Goal: Information Seeking & Learning: Learn about a topic

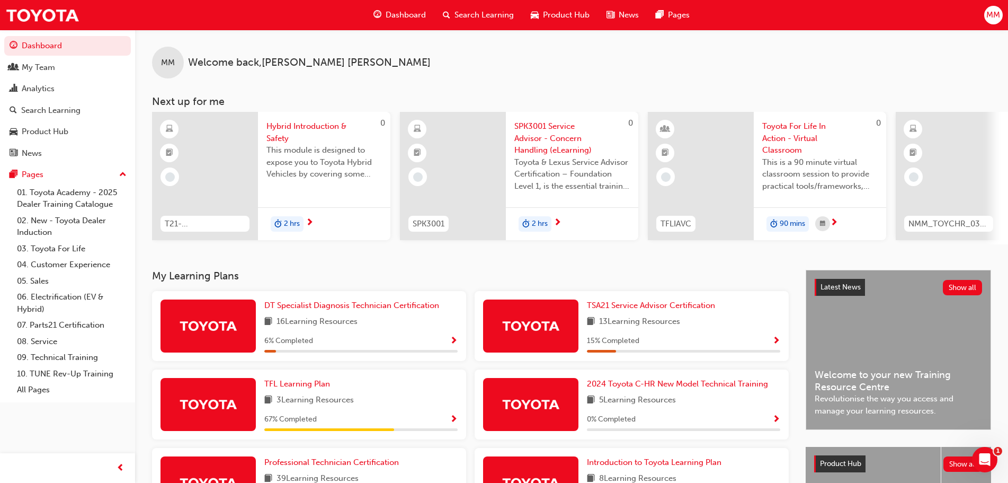
click at [484, 12] on span "Search Learning" at bounding box center [484, 15] width 59 height 12
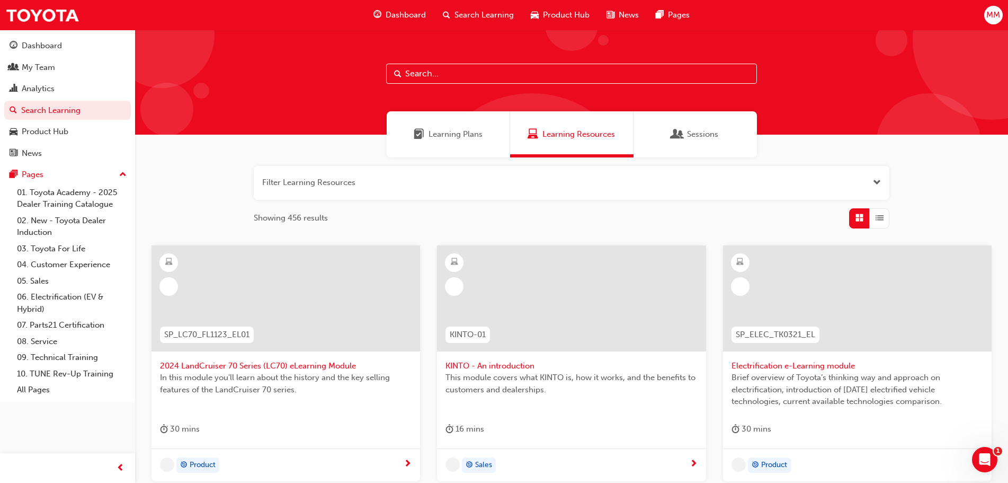
click at [469, 137] on span "Learning Plans" at bounding box center [456, 134] width 54 height 12
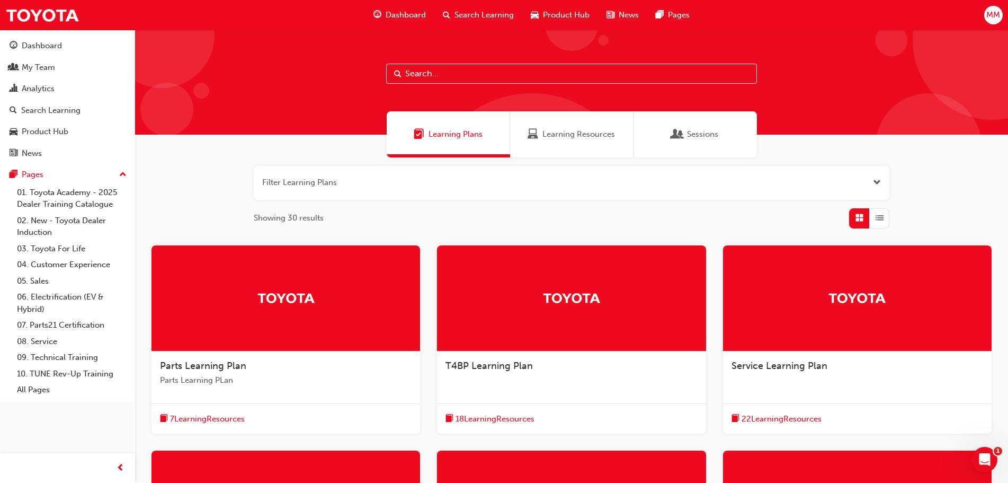
click at [831, 331] on div at bounding box center [857, 298] width 269 height 106
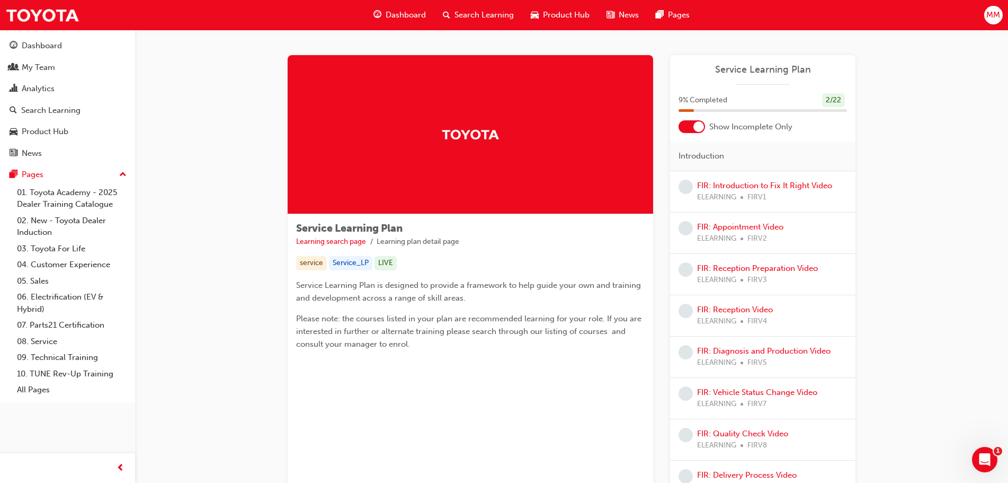
click at [701, 125] on div at bounding box center [698, 126] width 11 height 11
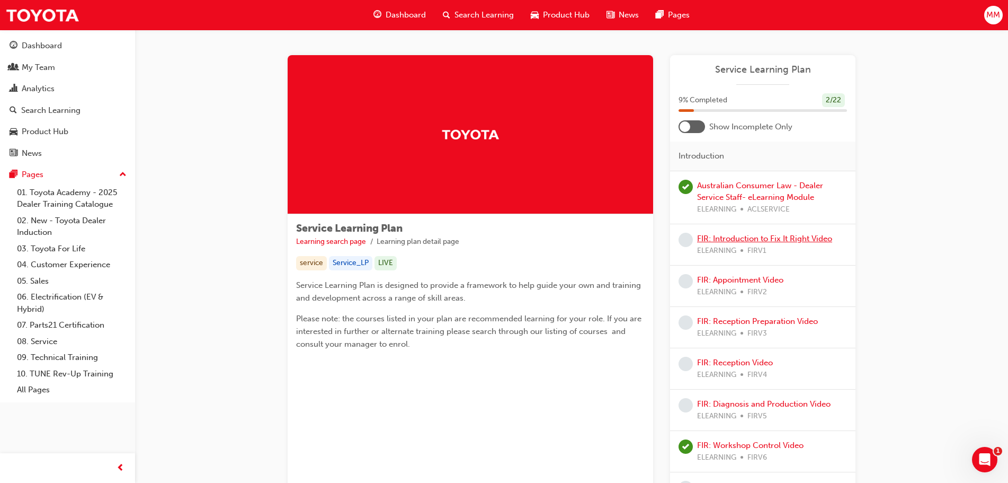
click at [776, 238] on link "FIR: Introduction to Fix It Right Video" at bounding box center [764, 239] width 135 height 10
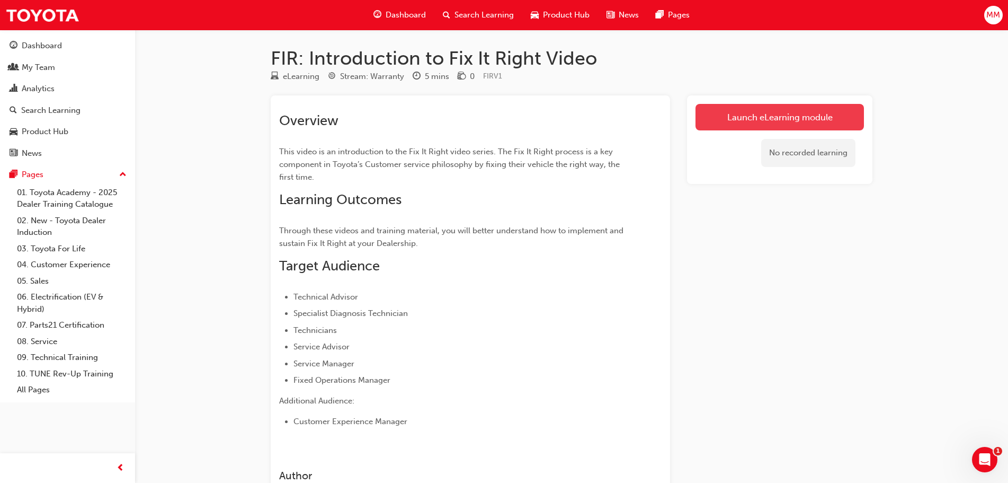
click at [733, 120] on link "Launch eLearning module" at bounding box center [780, 117] width 168 height 26
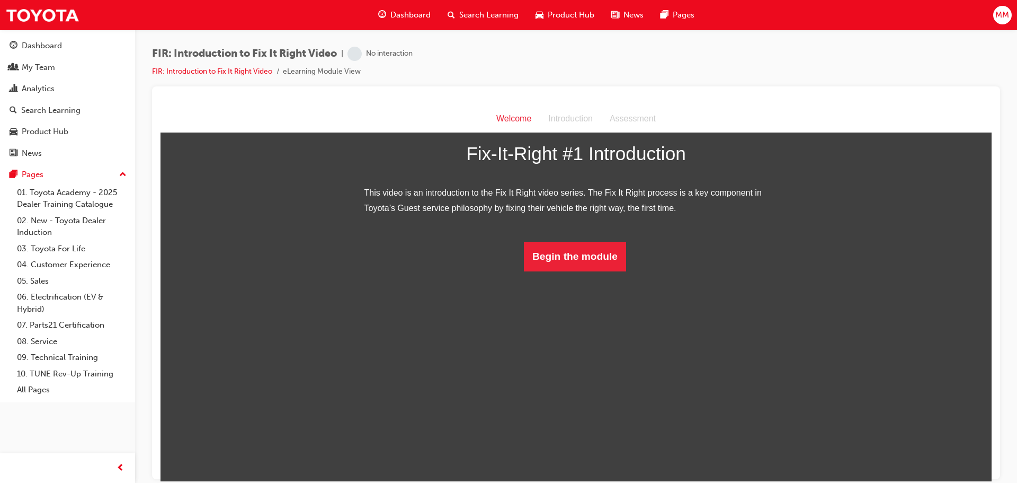
scroll to position [39, 0]
click at [553, 270] on button "Begin the module" at bounding box center [575, 256] width 102 height 30
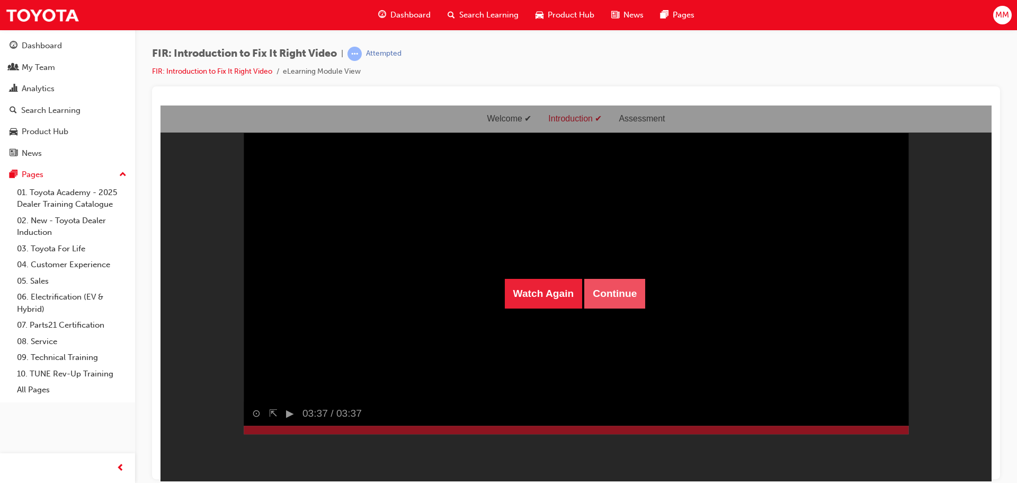
click at [617, 302] on button "Continue" at bounding box center [614, 293] width 61 height 30
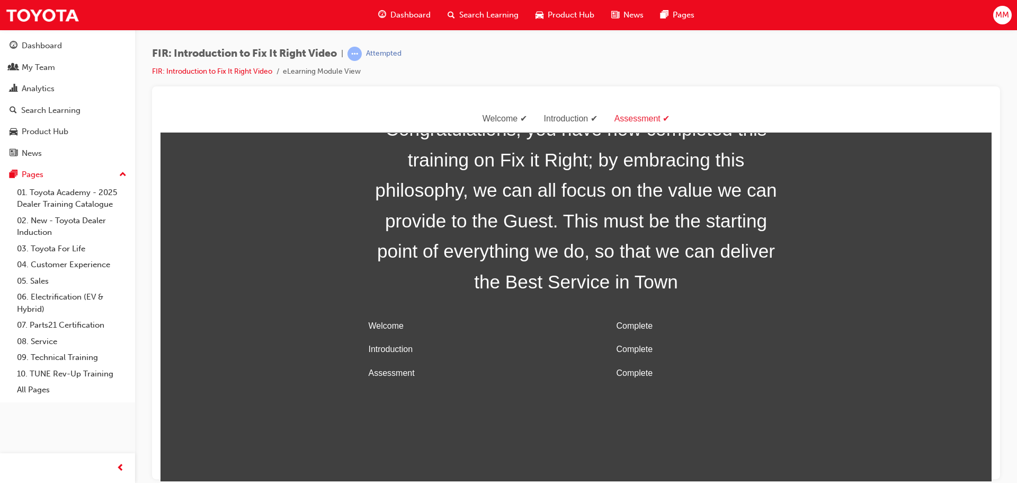
scroll to position [34, 0]
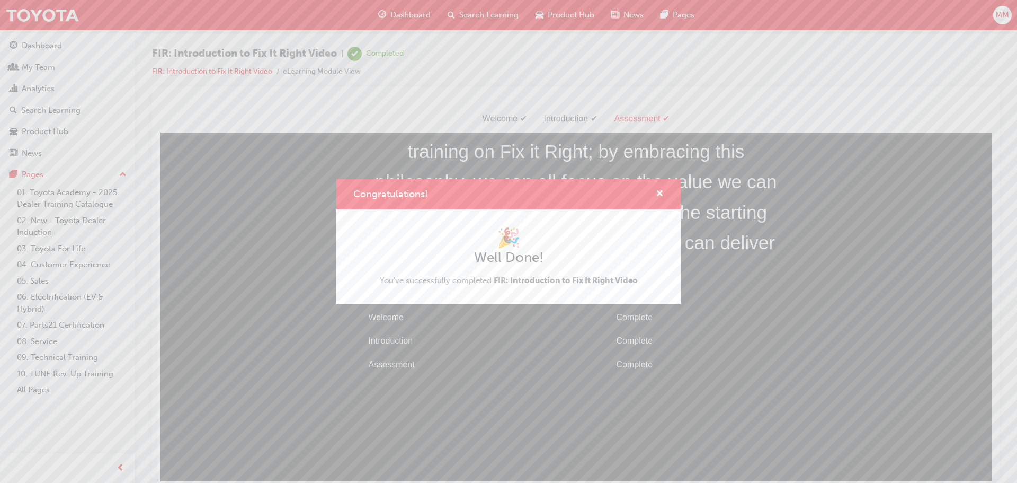
click at [592, 254] on h2 "Well Done!" at bounding box center [509, 257] width 258 height 17
click at [656, 191] on span "cross-icon" at bounding box center [660, 195] width 8 height 10
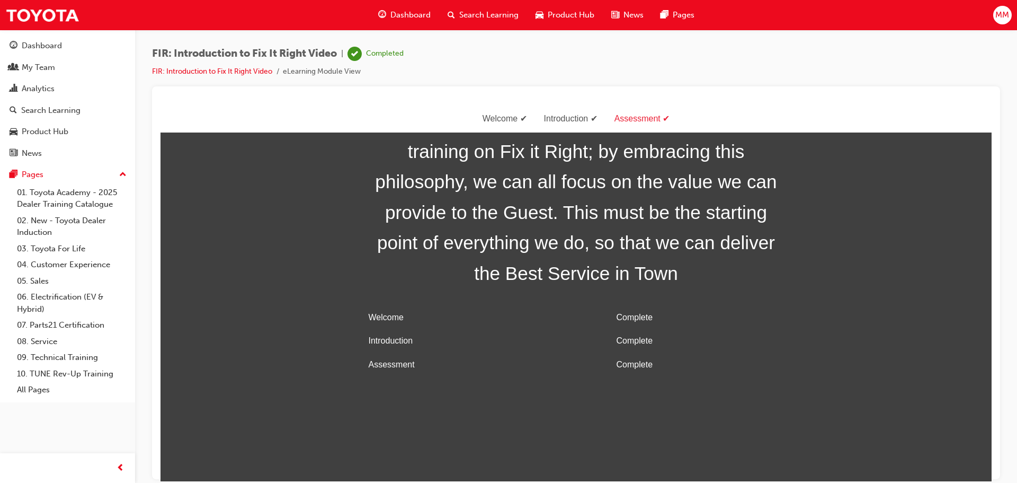
click at [472, 13] on span "Search Learning" at bounding box center [488, 15] width 59 height 12
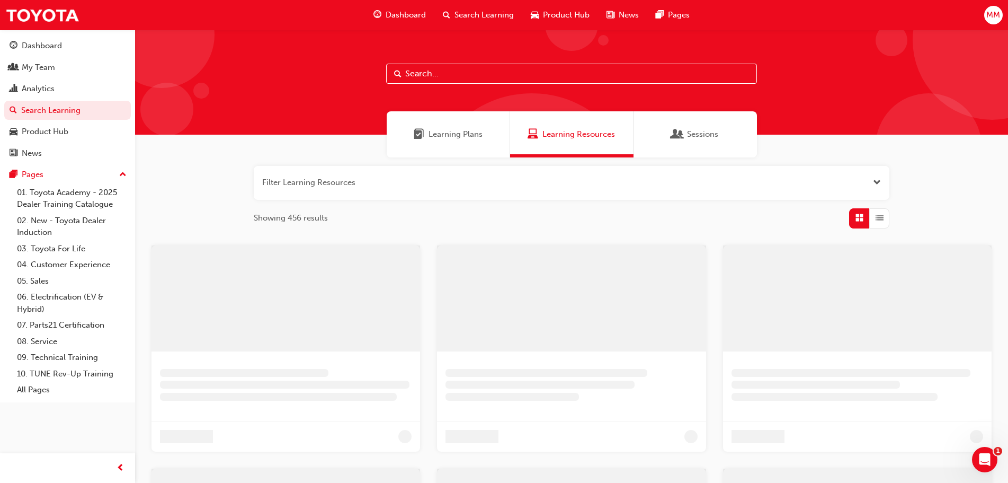
click at [442, 121] on div "Learning Plans" at bounding box center [448, 134] width 123 height 46
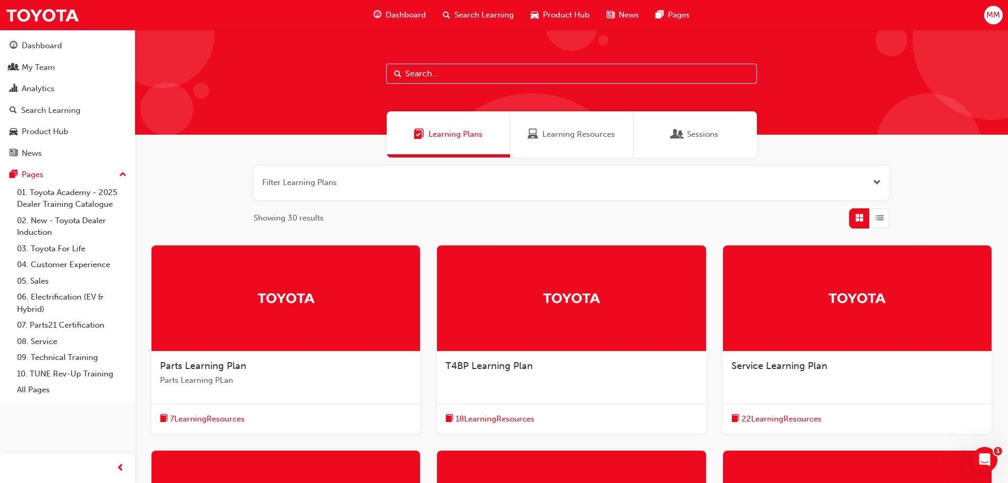
click at [868, 324] on div at bounding box center [857, 298] width 269 height 106
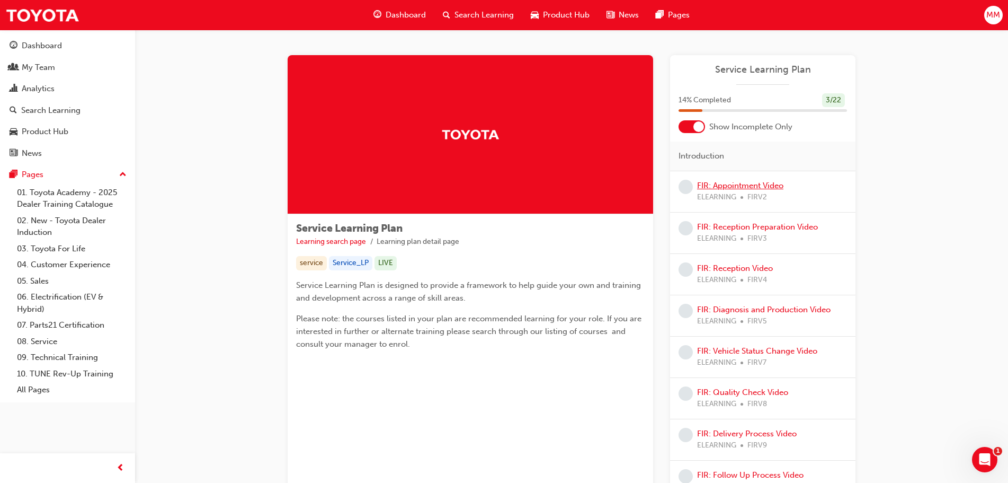
click at [760, 184] on link "FIR: Appointment Video" at bounding box center [740, 186] width 86 height 10
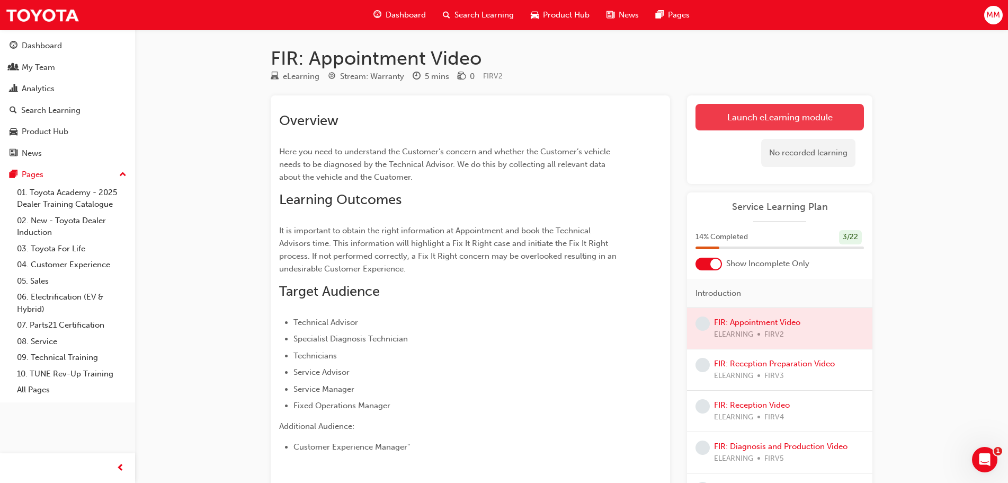
click at [761, 117] on link "Launch eLearning module" at bounding box center [780, 117] width 168 height 26
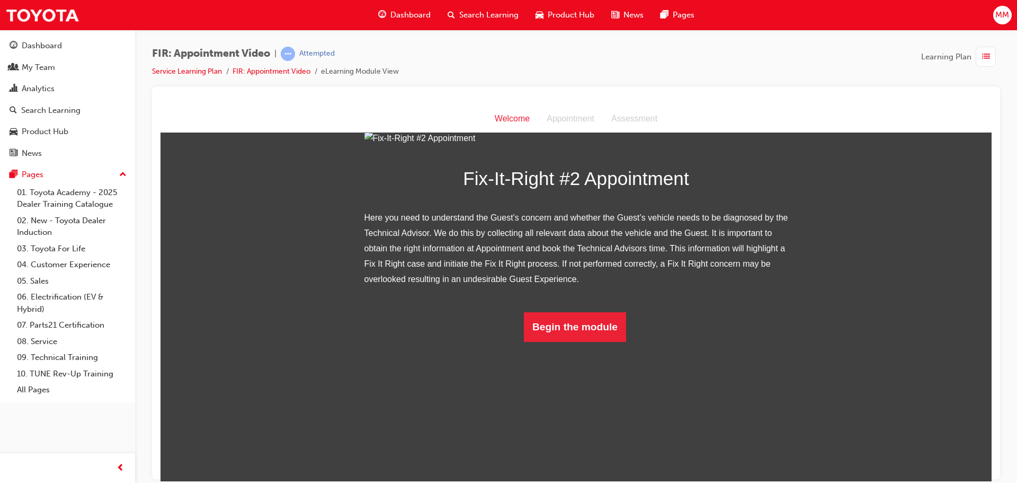
scroll to position [85, 0]
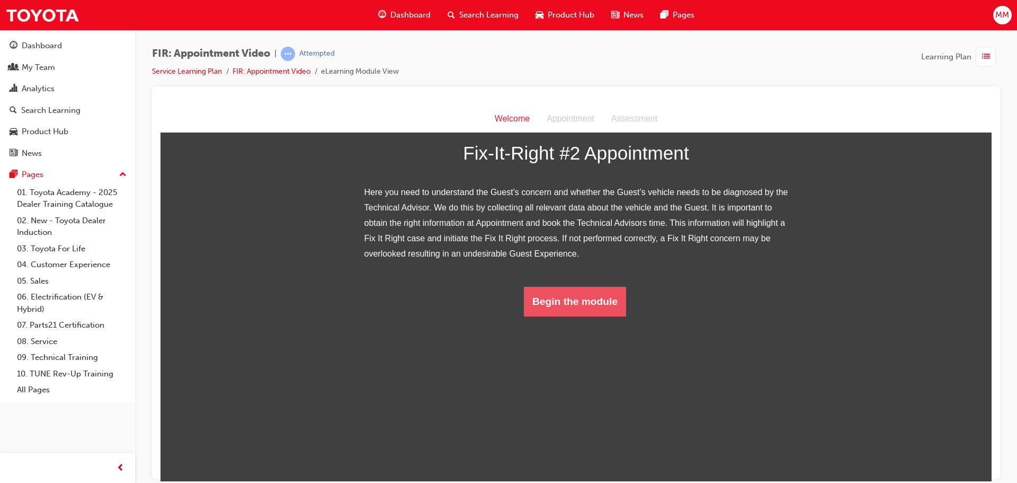
click at [558, 316] on button "Begin the module" at bounding box center [575, 301] width 102 height 30
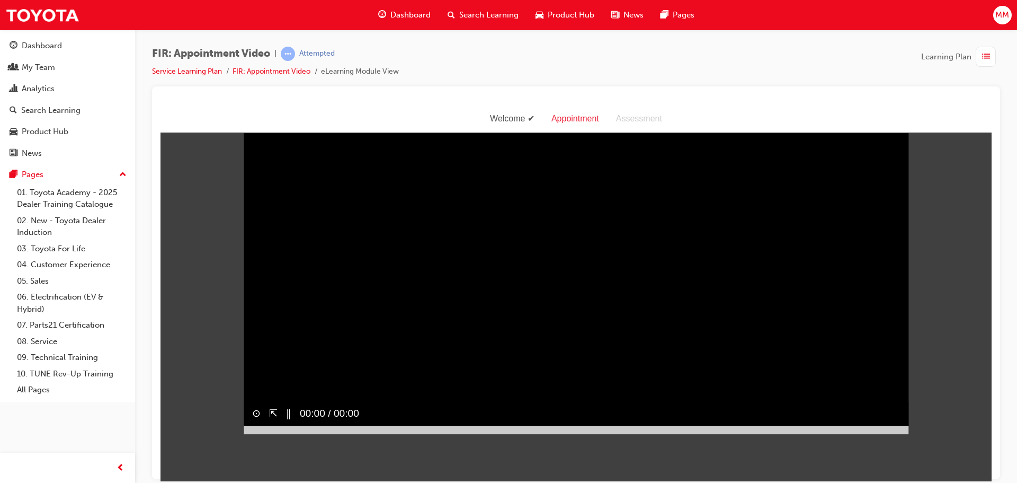
scroll to position [25, 0]
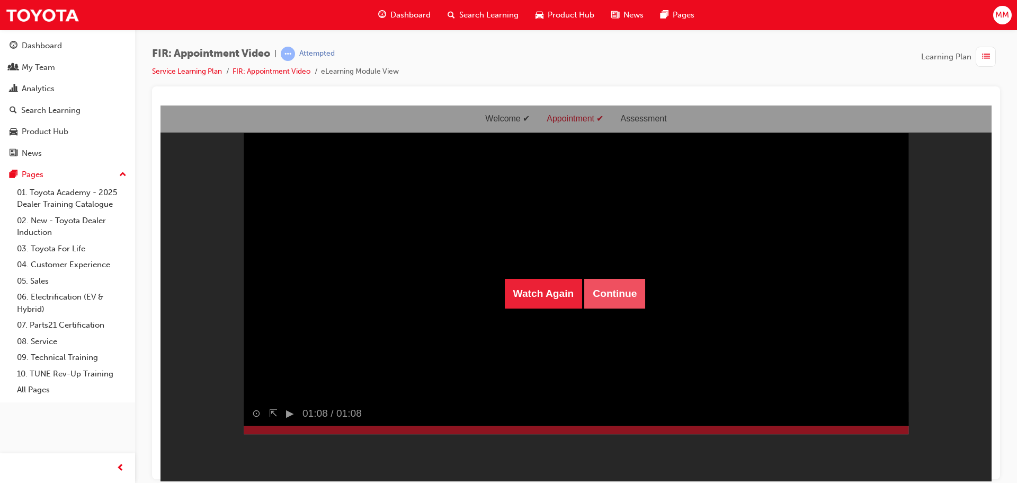
click at [630, 291] on button "Continue" at bounding box center [614, 293] width 61 height 30
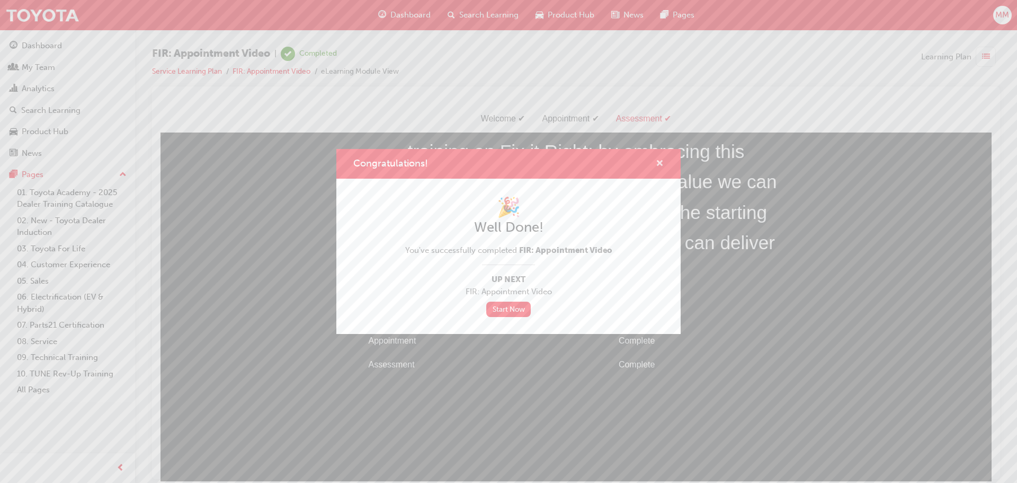
click at [661, 163] on span "cross-icon" at bounding box center [660, 164] width 8 height 10
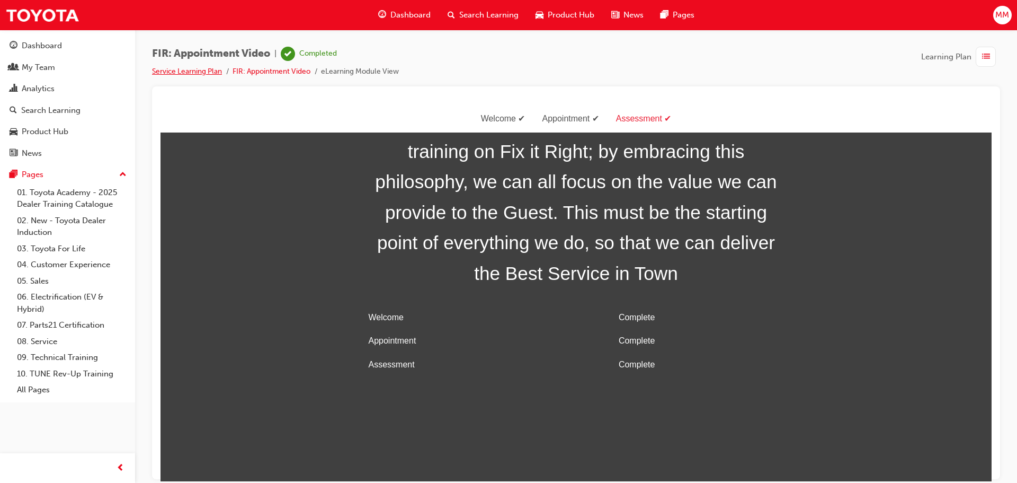
click at [197, 70] on link "Service Learning Plan" at bounding box center [187, 71] width 70 height 9
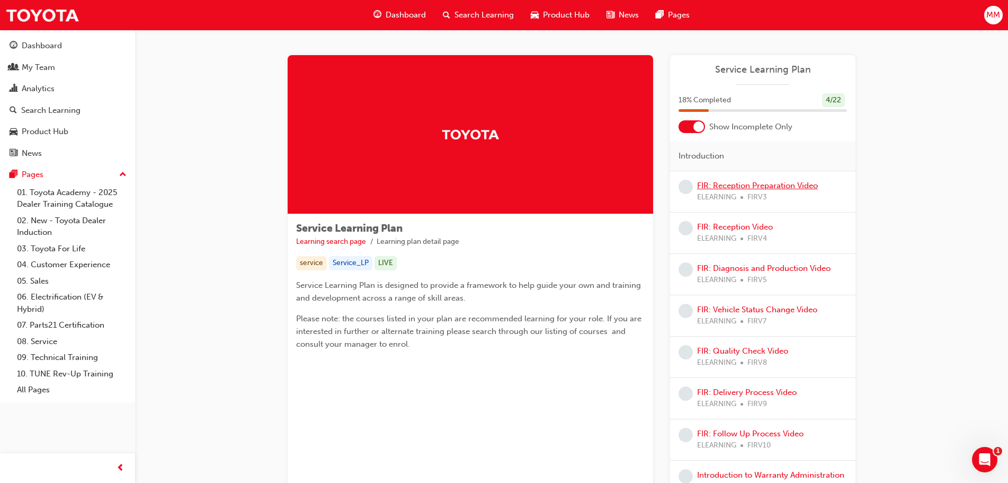
click at [783, 185] on link "FIR: Reception Preparation Video" at bounding box center [757, 186] width 121 height 10
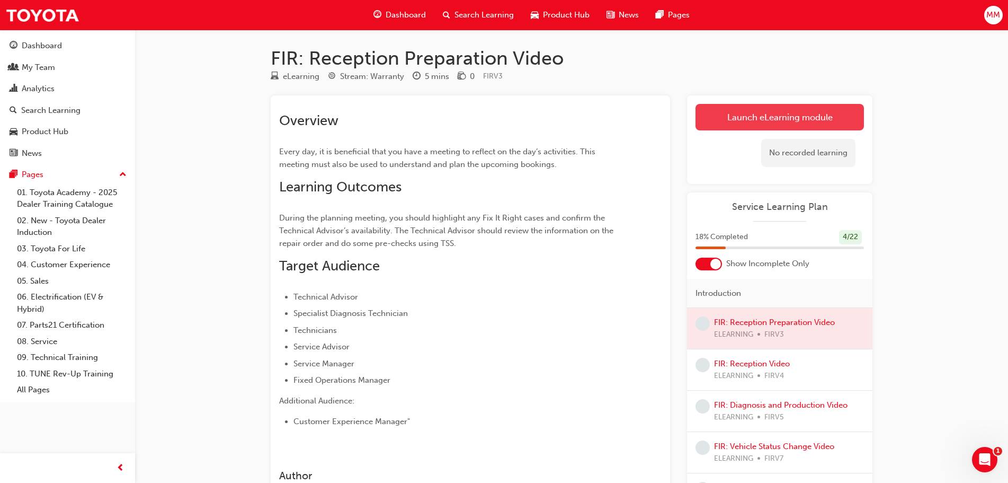
click at [723, 108] on link "Launch eLearning module" at bounding box center [780, 117] width 168 height 26
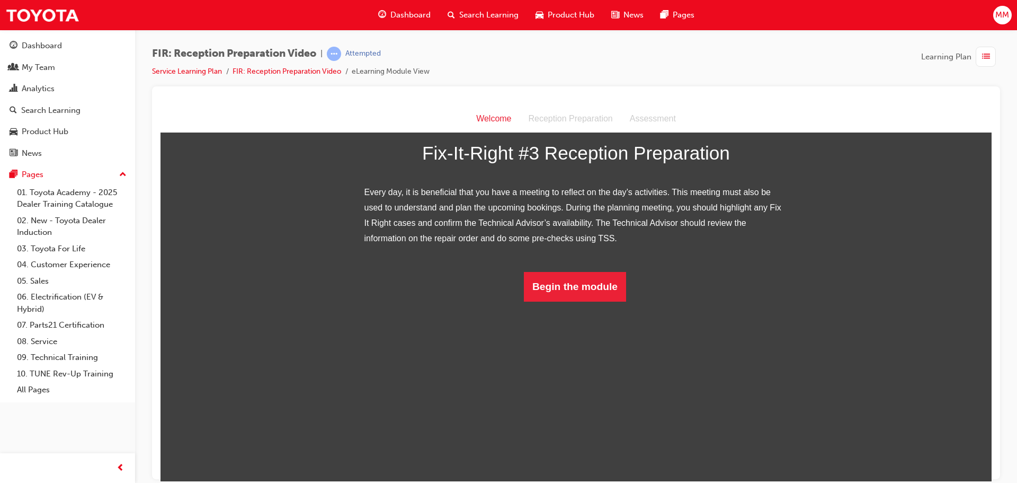
scroll to position [69, 0]
click at [558, 301] on button "Begin the module" at bounding box center [575, 286] width 102 height 30
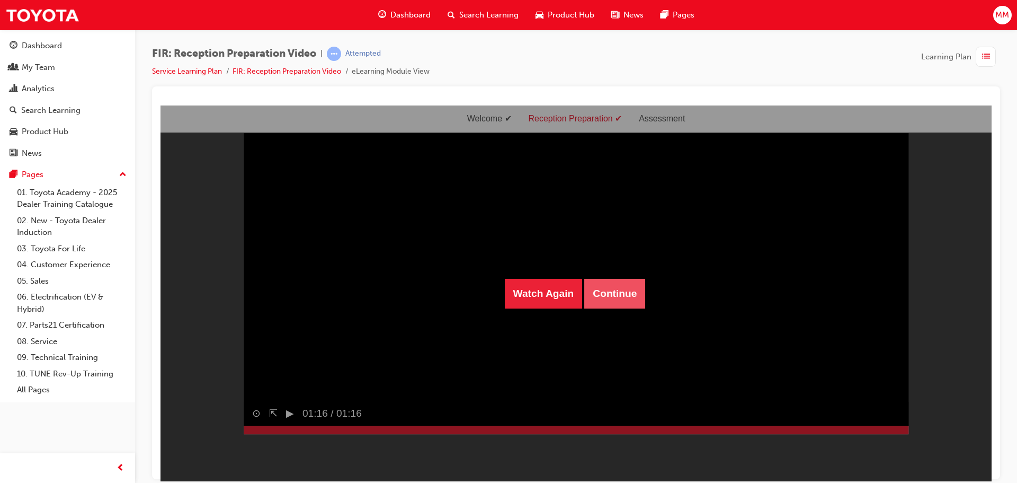
click at [615, 298] on button "Continue" at bounding box center [614, 293] width 61 height 30
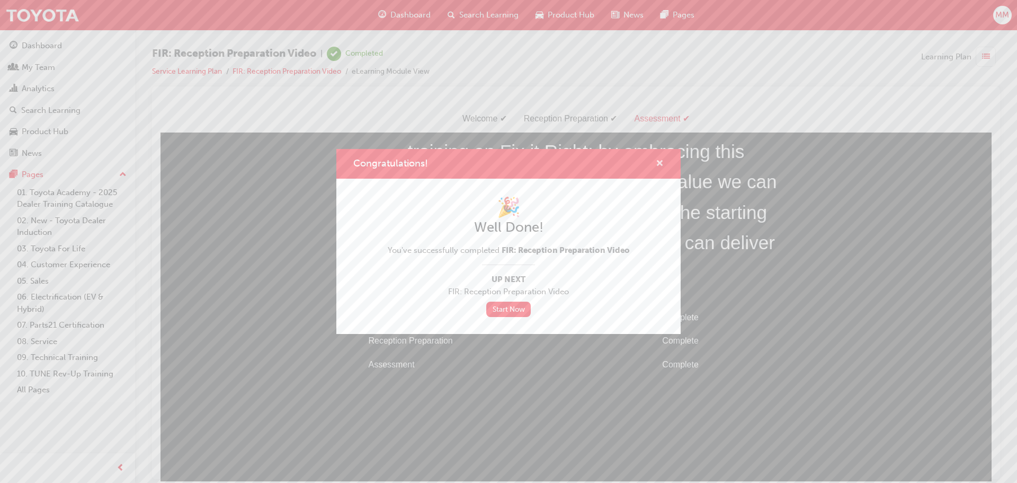
drag, startPoint x: 657, startPoint y: 161, endPoint x: 494, endPoint y: 56, distance: 194.1
click at [657, 161] on span "cross-icon" at bounding box center [660, 164] width 8 height 10
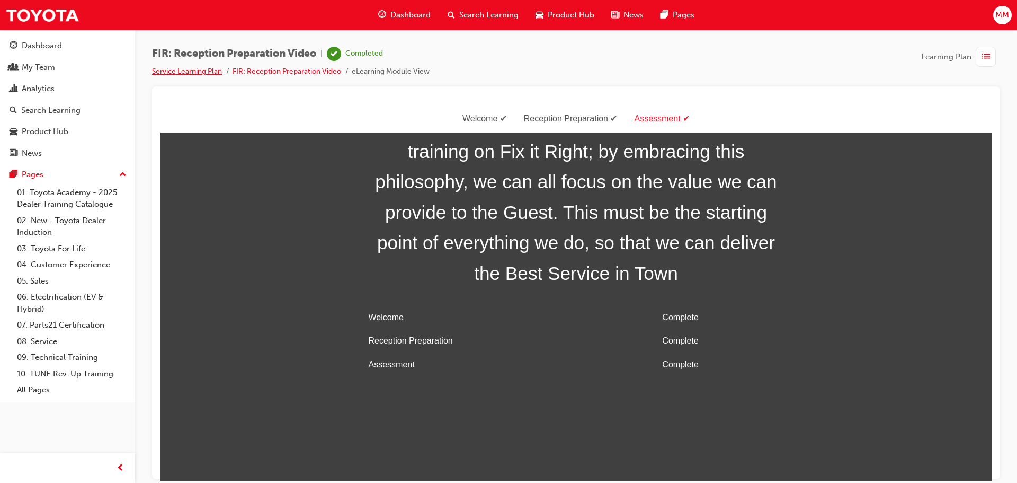
click at [182, 72] on link "Service Learning Plan" at bounding box center [187, 71] width 70 height 9
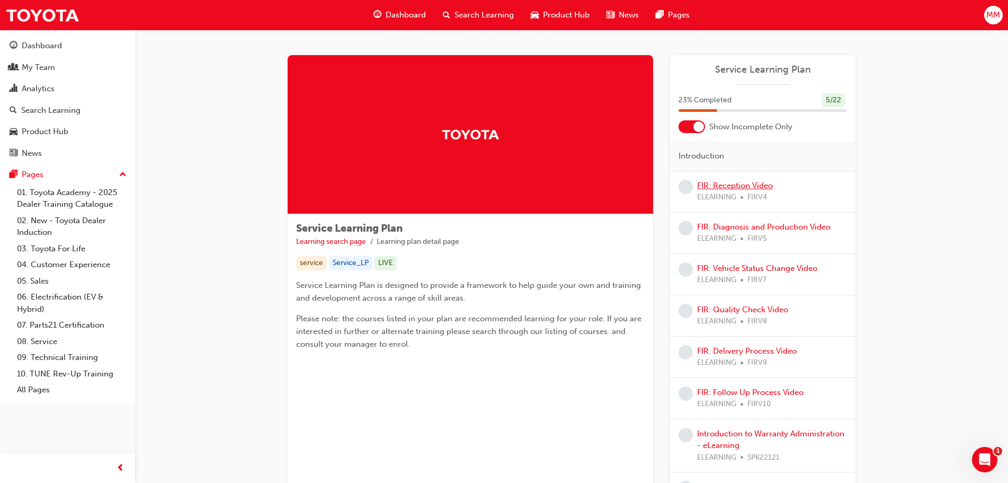
click at [729, 183] on link "FIR: Reception Video" at bounding box center [735, 186] width 76 height 10
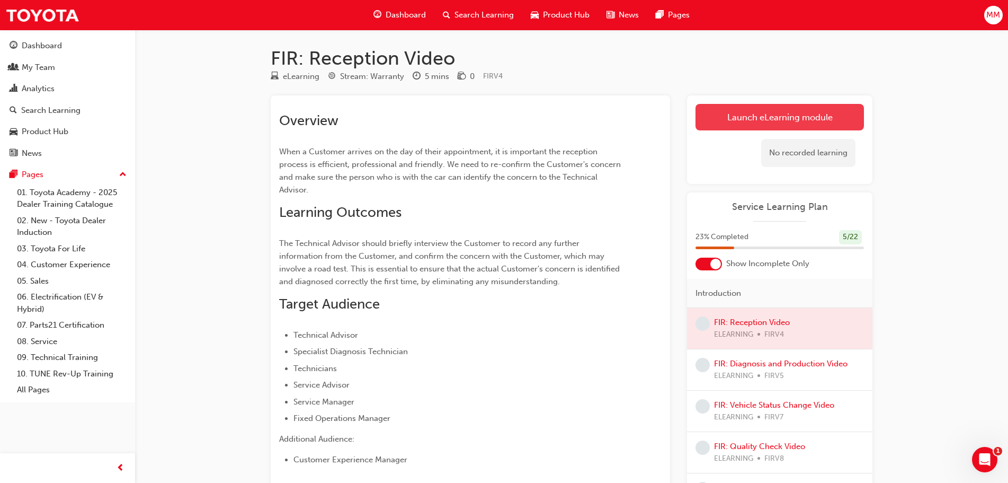
click at [756, 124] on link "Launch eLearning module" at bounding box center [780, 117] width 168 height 26
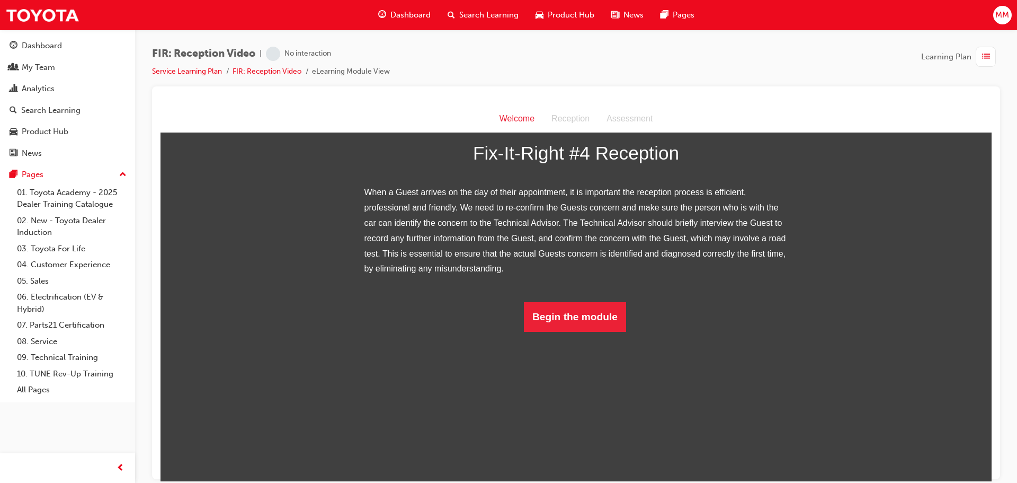
scroll to position [100, 0]
click at [553, 331] on button "Begin the module" at bounding box center [575, 316] width 102 height 30
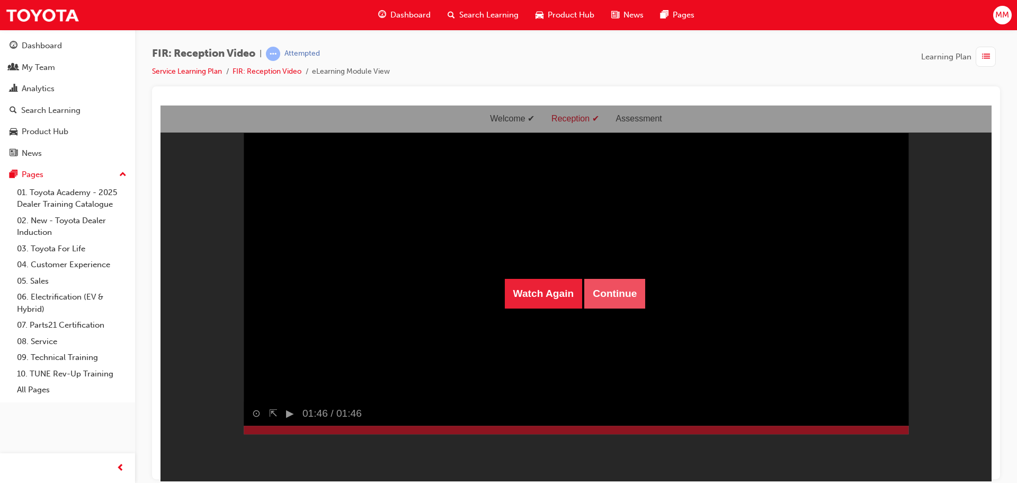
click at [600, 294] on button "Continue" at bounding box center [614, 293] width 61 height 30
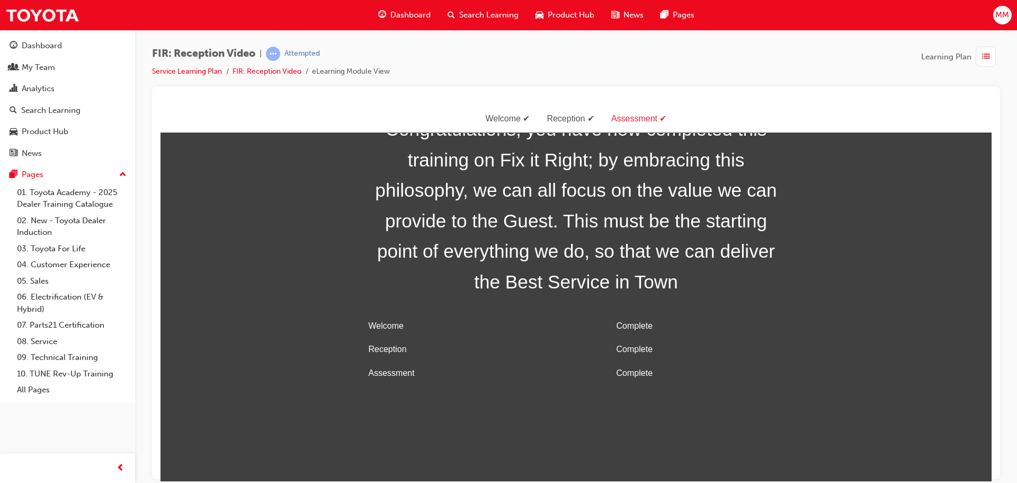
scroll to position [34, 0]
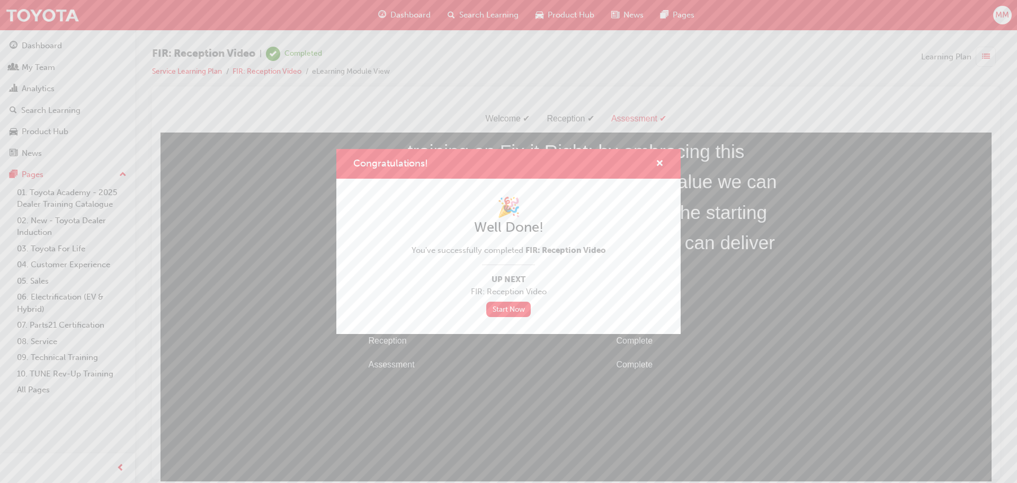
click at [754, 281] on div "Congratulations! 🎉 Well Done! You've successfully completed FIR: Reception Vide…" at bounding box center [508, 241] width 1017 height 483
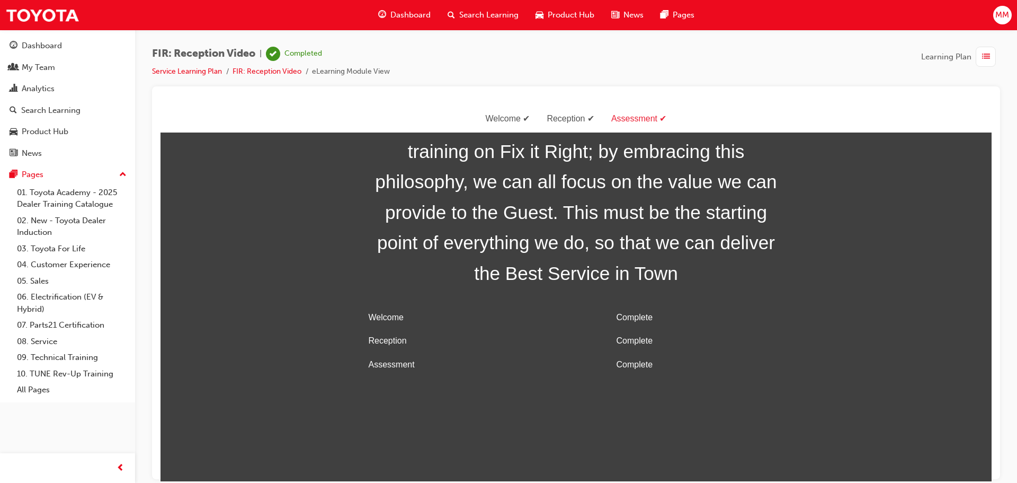
click at [190, 63] on div "FIR: Reception Video | Completed Service Learning Plan FIR: Reception Video eLe…" at bounding box center [271, 62] width 238 height 31
click at [192, 68] on link "Service Learning Plan" at bounding box center [187, 71] width 70 height 9
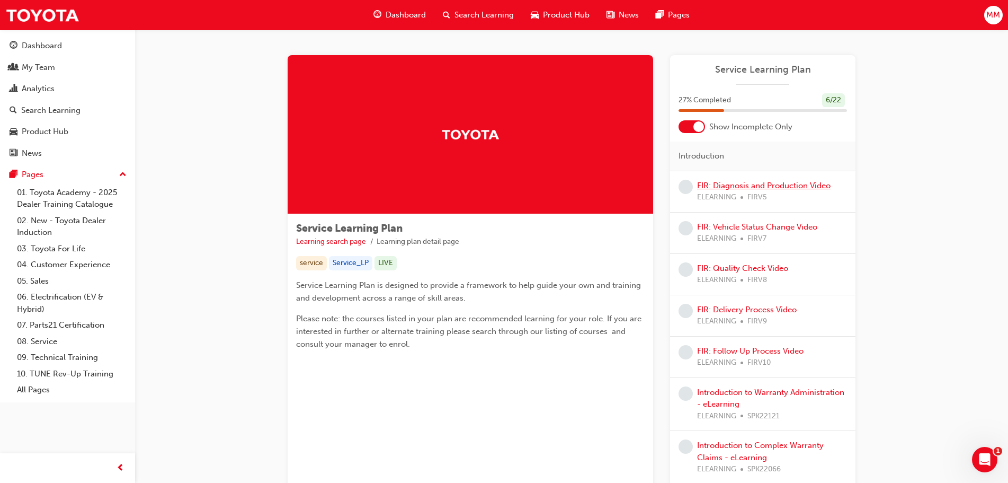
click at [747, 187] on link "FIR: Diagnosis and Production Video" at bounding box center [764, 186] width 134 height 10
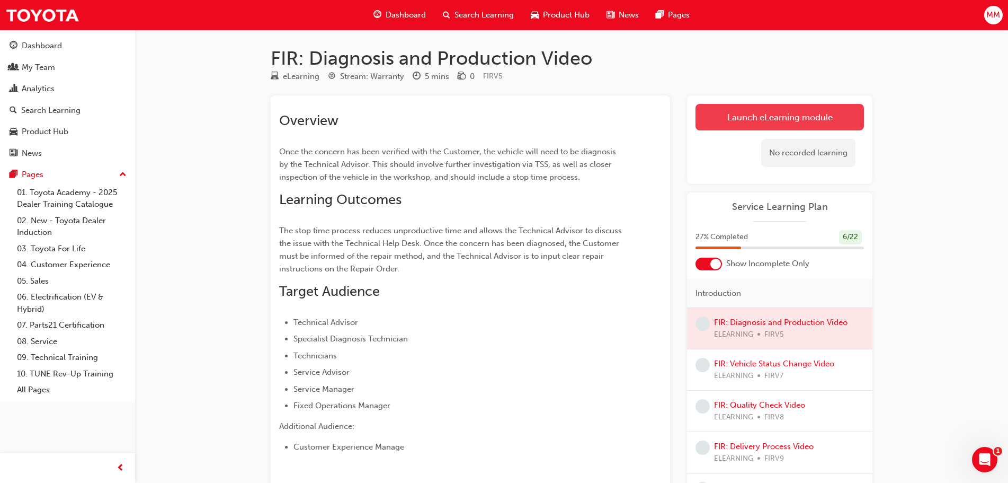
click at [758, 116] on link "Launch eLearning module" at bounding box center [780, 117] width 168 height 26
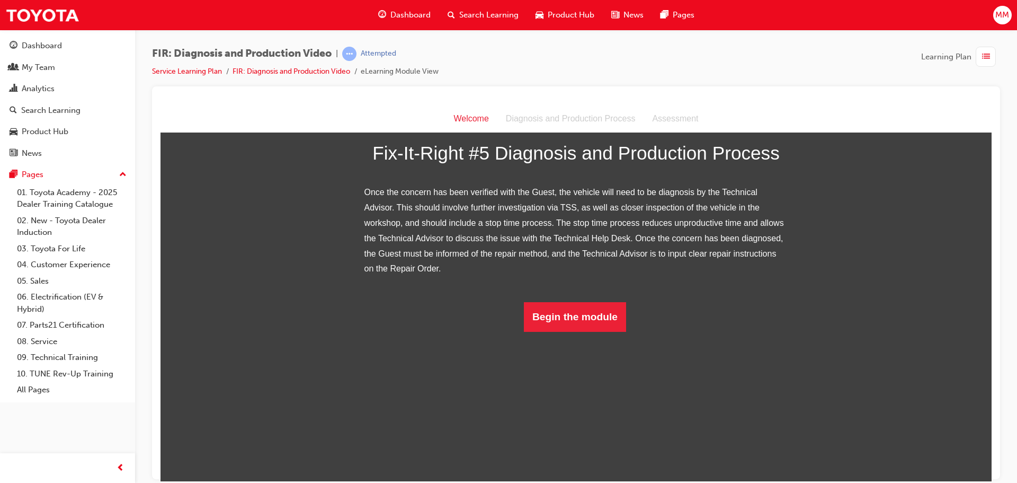
scroll to position [130, 0]
click at [555, 331] on button "Begin the module" at bounding box center [575, 316] width 102 height 30
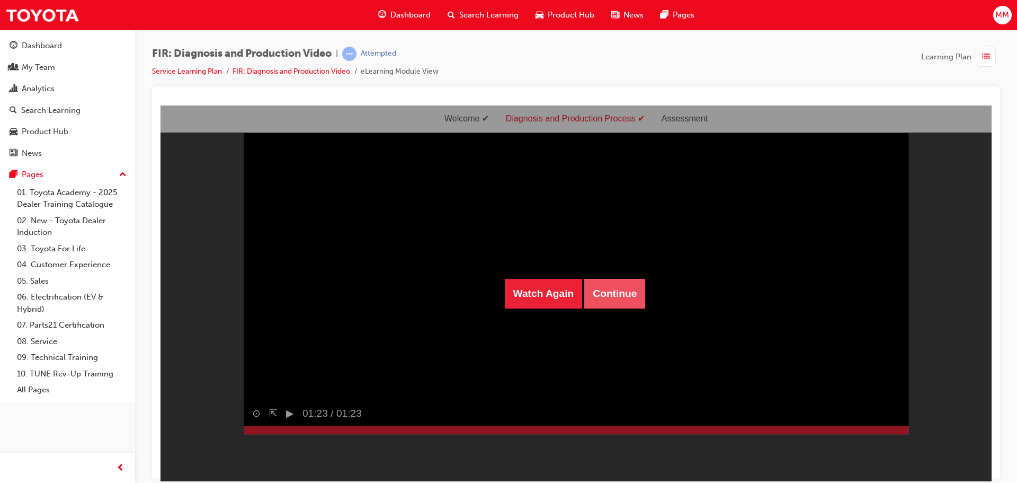
click at [600, 282] on button "Continue" at bounding box center [614, 293] width 61 height 30
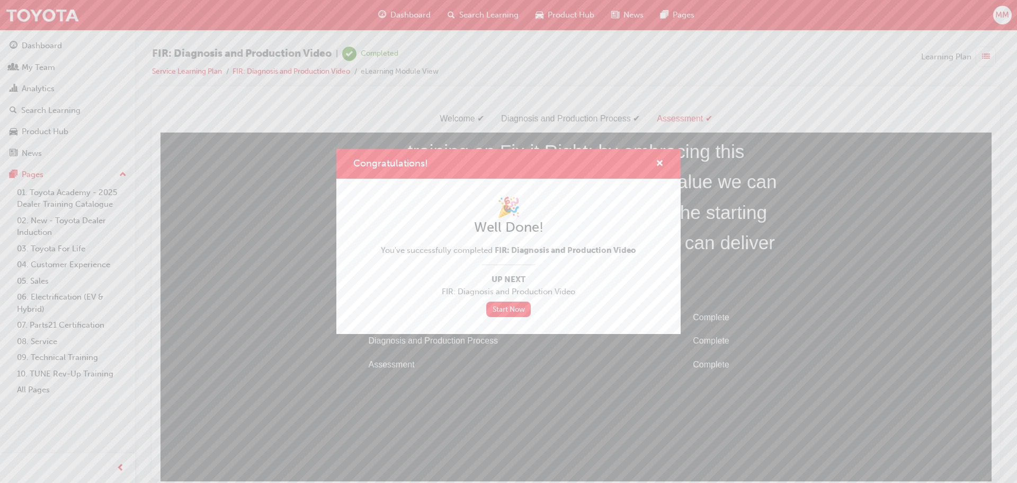
click at [600, 359] on div "Congratulations! 🎉 Well Done! You've successfully completed FIR: Diagnosis and …" at bounding box center [508, 241] width 1017 height 483
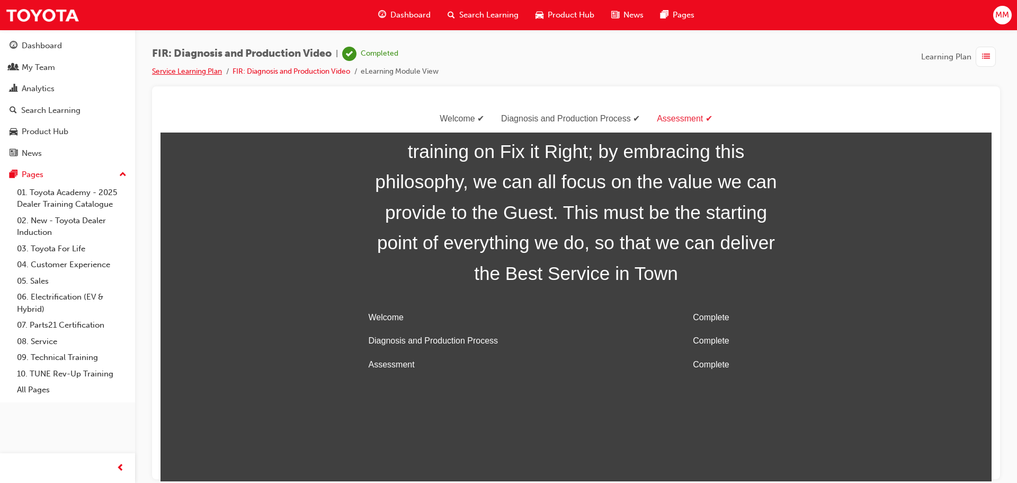
click at [189, 69] on link "Service Learning Plan" at bounding box center [187, 71] width 70 height 9
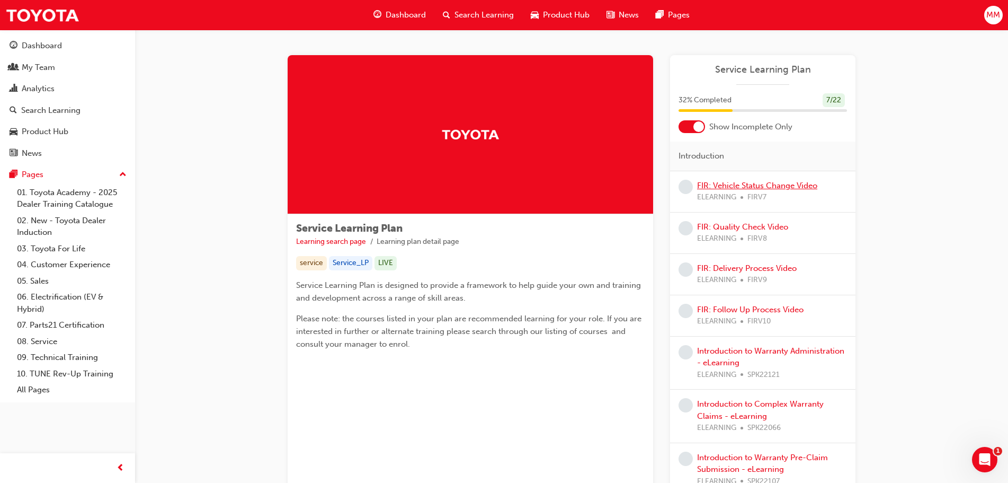
click at [780, 181] on link "FIR: Vehicle Status Change Video" at bounding box center [757, 186] width 120 height 10
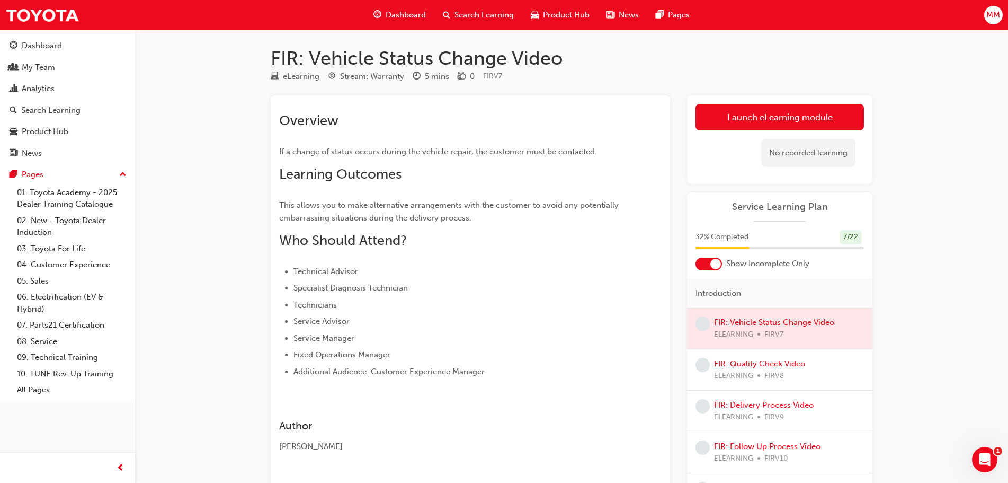
click at [768, 323] on div at bounding box center [779, 328] width 185 height 41
click at [744, 120] on link "Launch eLearning module" at bounding box center [780, 117] width 168 height 26
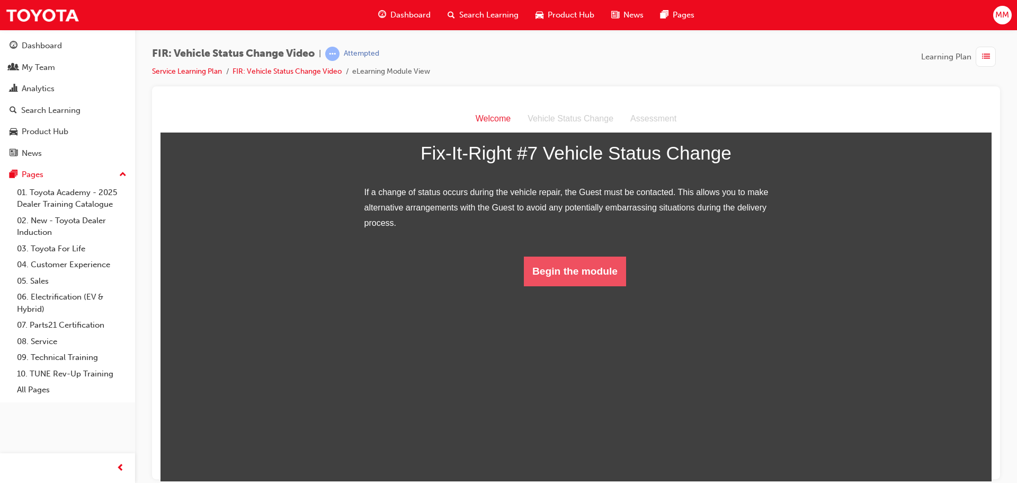
click at [579, 286] on button "Begin the module" at bounding box center [575, 271] width 102 height 30
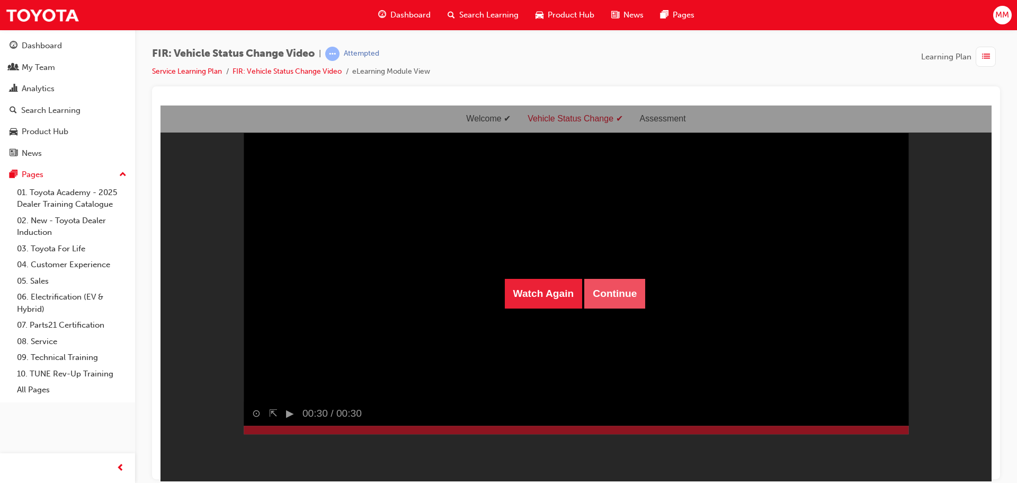
click at [616, 296] on button "Continue" at bounding box center [614, 293] width 61 height 30
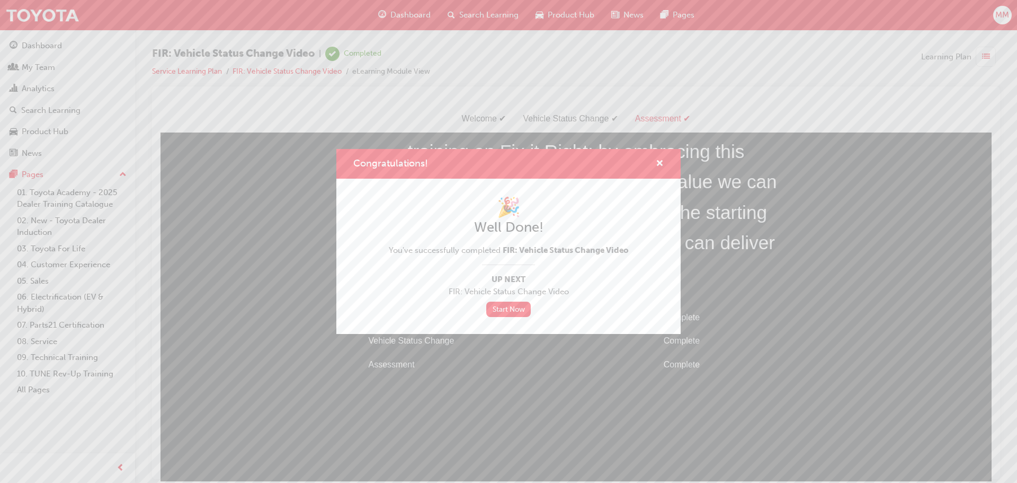
click at [835, 217] on div "Congratulations! 🎉 Well Done! You've successfully completed FIR: Vehicle Status…" at bounding box center [508, 241] width 1017 height 483
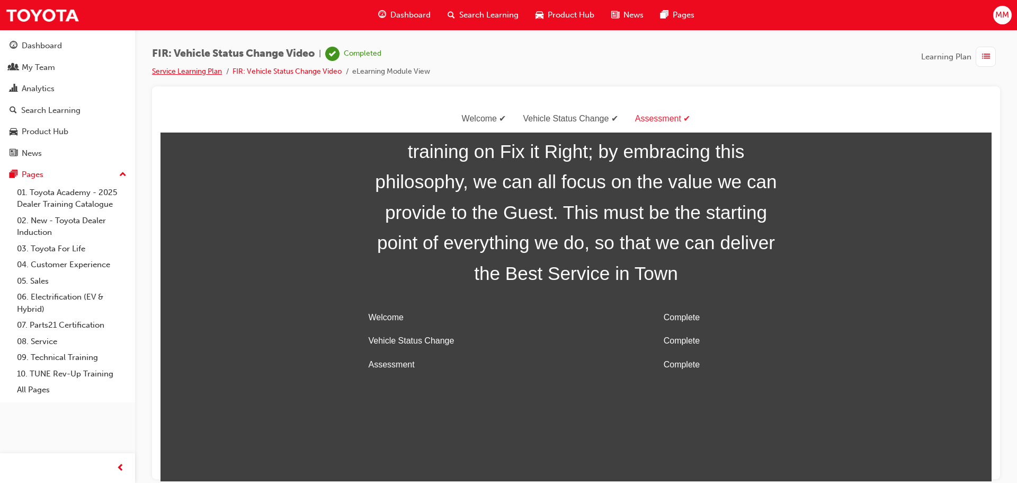
click at [182, 74] on link "Service Learning Plan" at bounding box center [187, 71] width 70 height 9
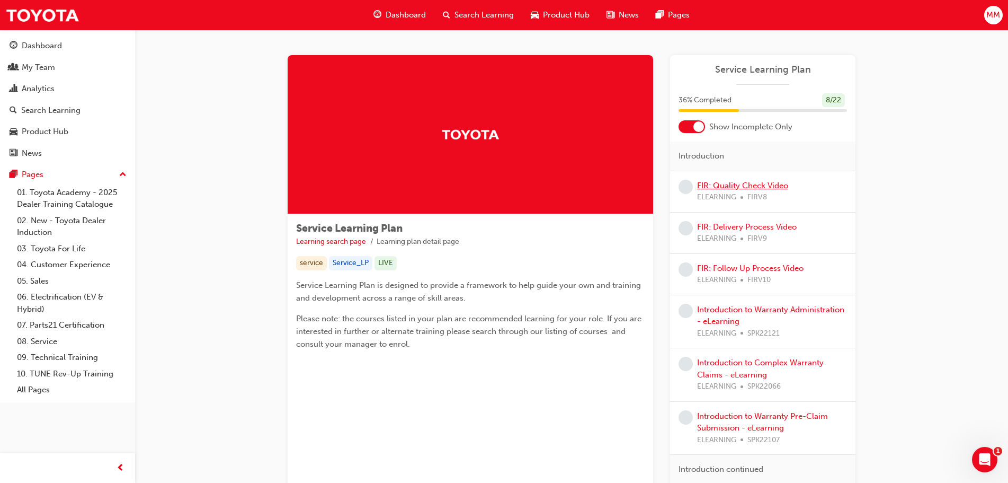
click at [721, 186] on link "FIR: Quality Check Video" at bounding box center [742, 186] width 91 height 10
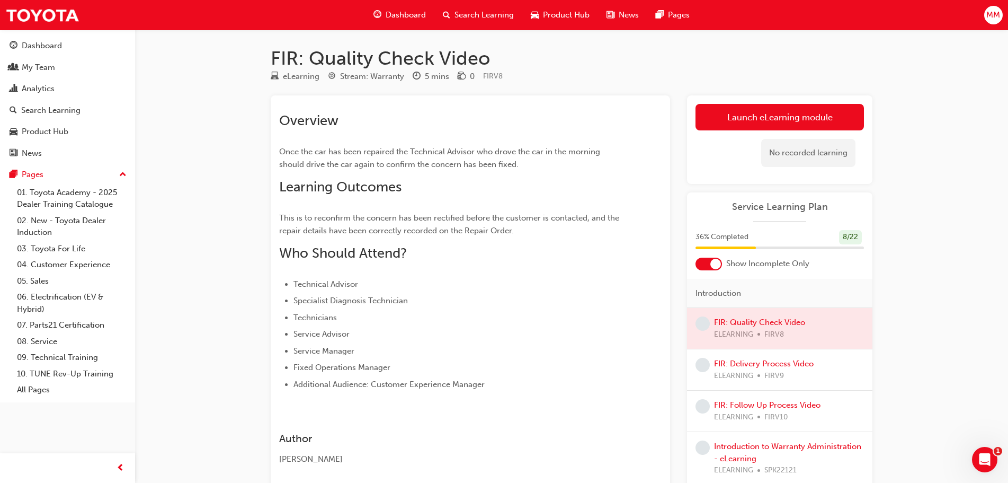
click at [718, 114] on link "Launch eLearning module" at bounding box center [780, 117] width 168 height 26
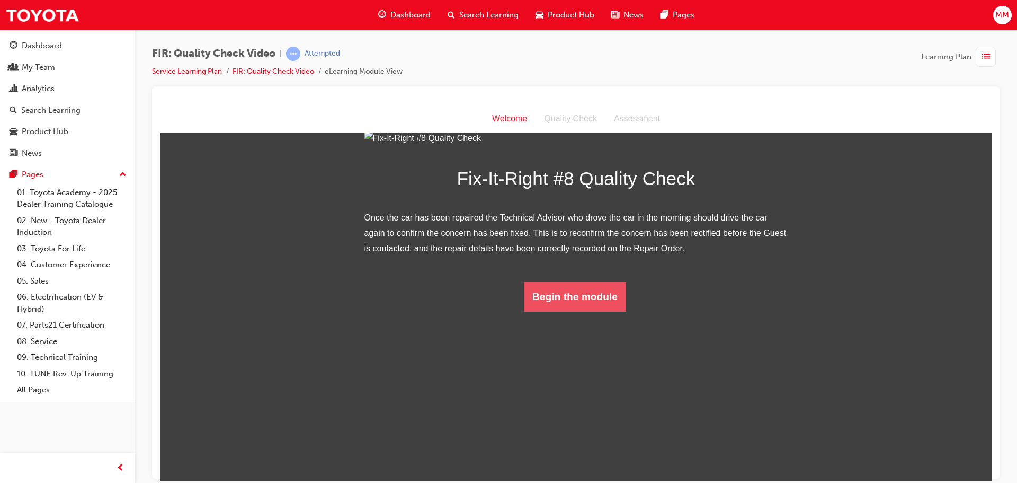
click at [566, 311] on button "Begin the module" at bounding box center [575, 296] width 102 height 30
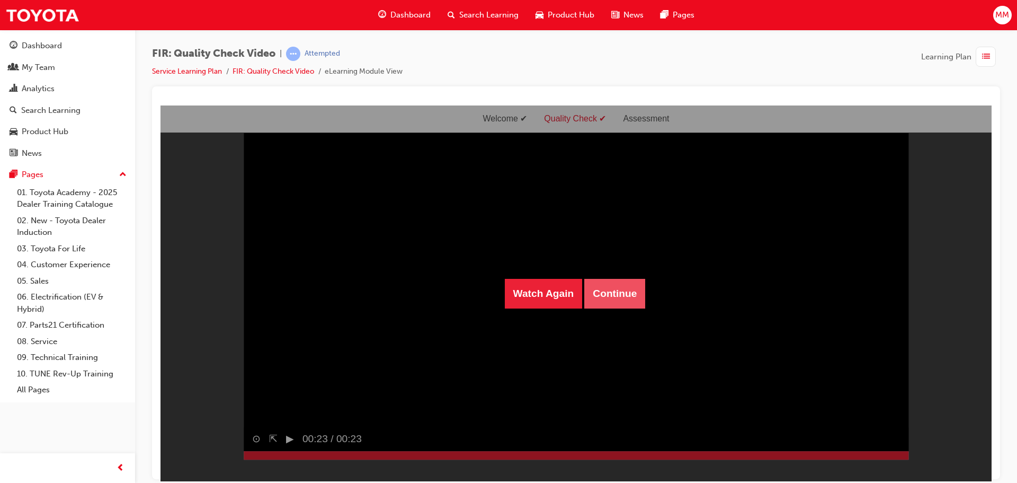
click at [643, 288] on button "Continue" at bounding box center [614, 293] width 61 height 30
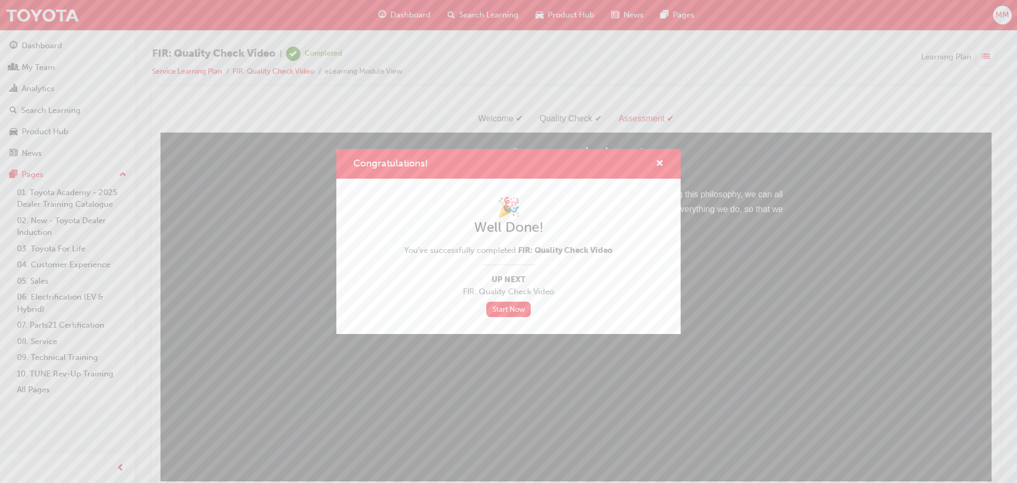
click at [830, 296] on div "Congratulations! 🎉 Well Done! You've successfully completed FIR: Quality Check …" at bounding box center [508, 241] width 1017 height 483
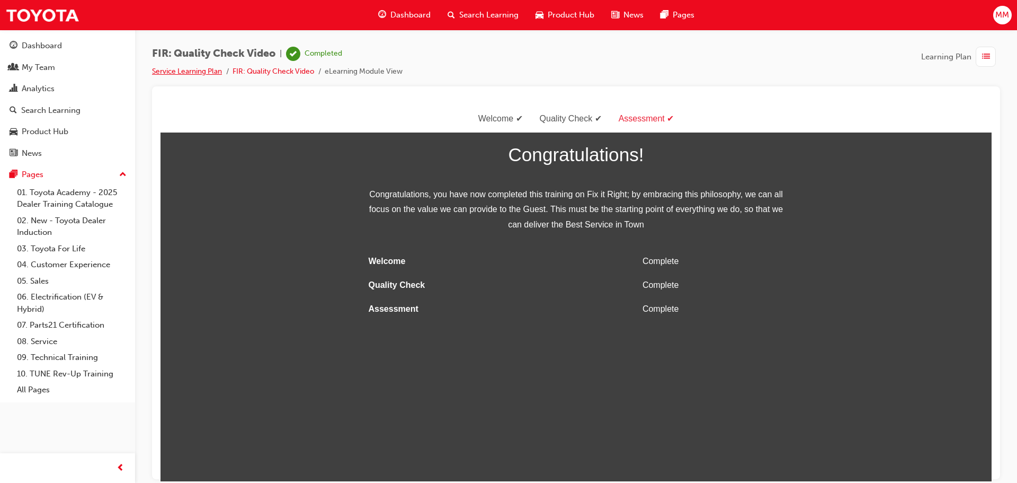
click at [204, 69] on link "Service Learning Plan" at bounding box center [187, 71] width 70 height 9
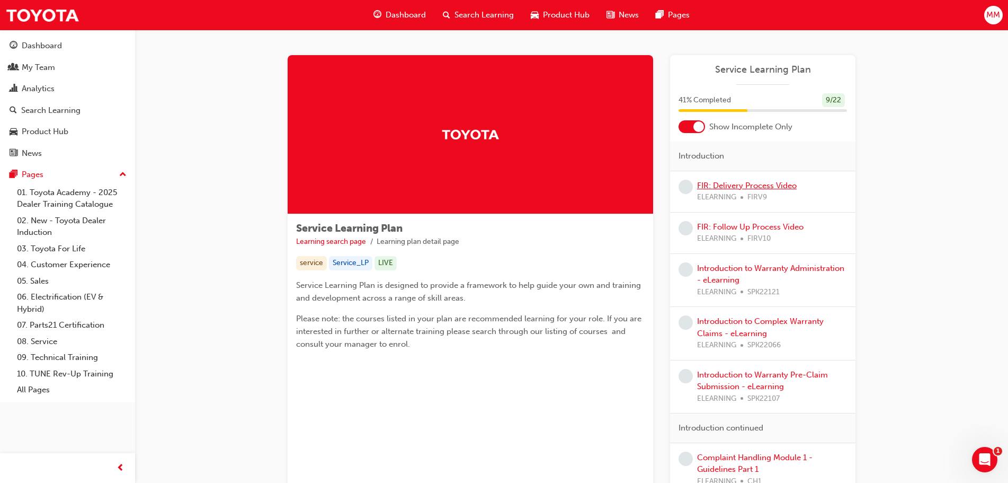
click at [758, 185] on link "FIR: Delivery Process Video" at bounding box center [747, 186] width 100 height 10
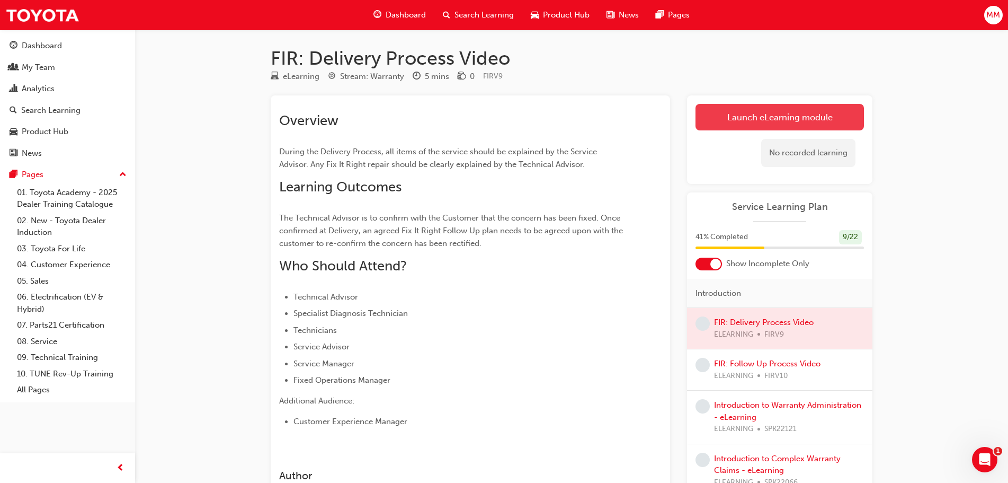
click at [735, 109] on link "Launch eLearning module" at bounding box center [780, 117] width 168 height 26
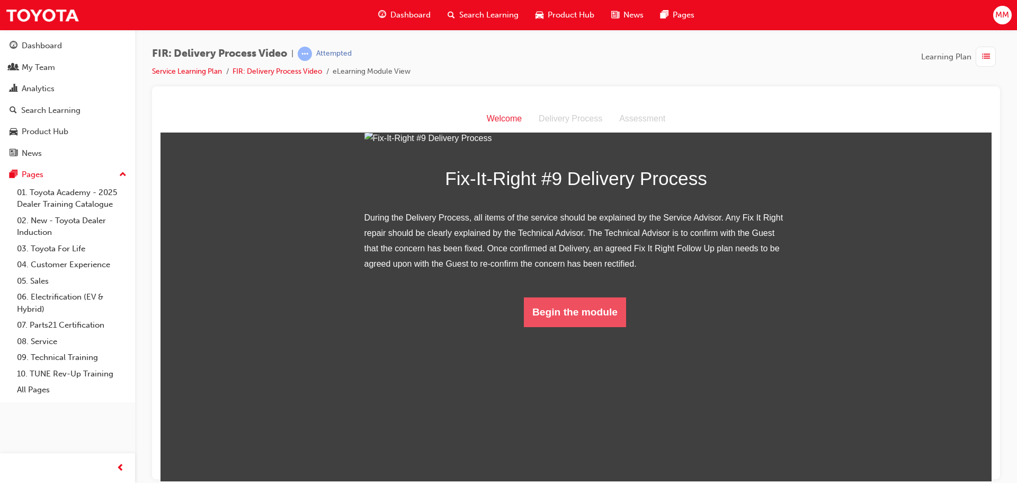
click at [571, 326] on button "Begin the module" at bounding box center [575, 312] width 102 height 30
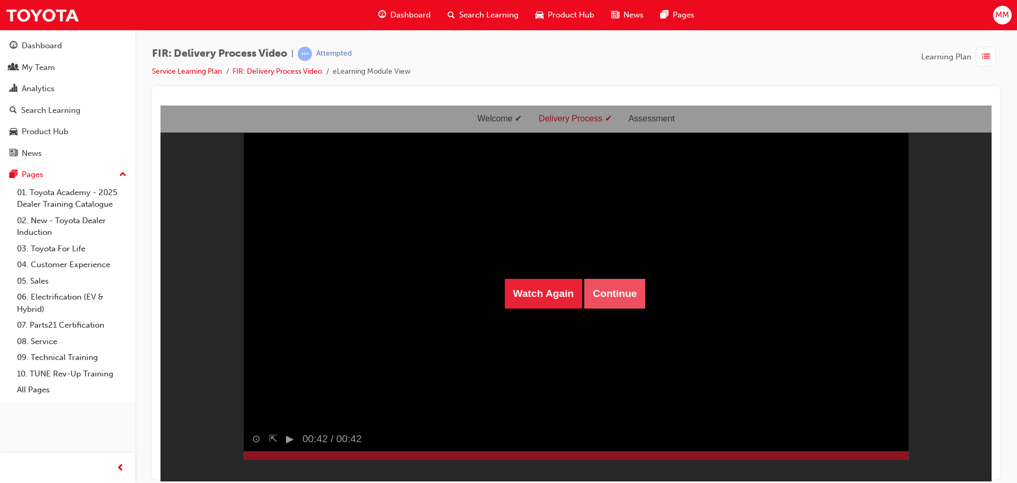
click at [616, 292] on button "Continue" at bounding box center [614, 293] width 61 height 30
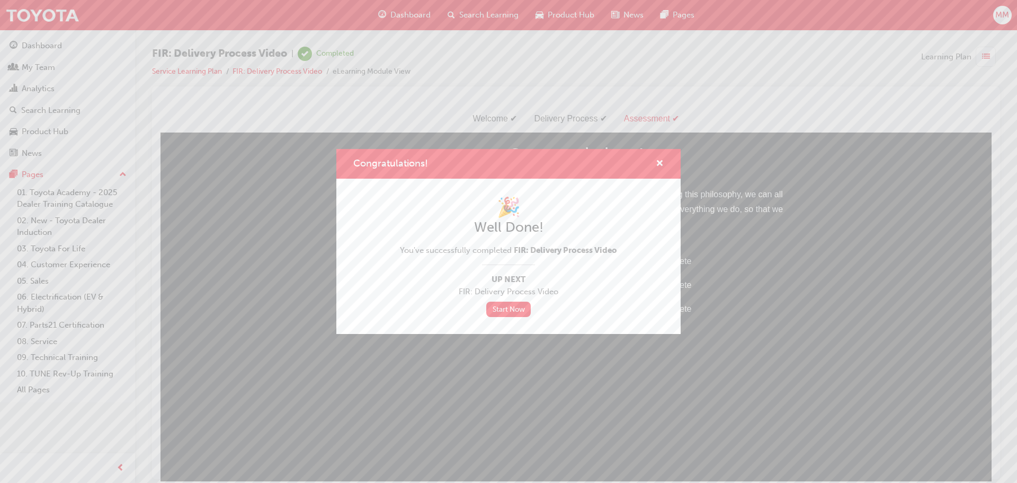
click at [864, 275] on div "Congratulations! 🎉 Well Done! You've successfully completed FIR: Delivery Proce…" at bounding box center [508, 241] width 1017 height 483
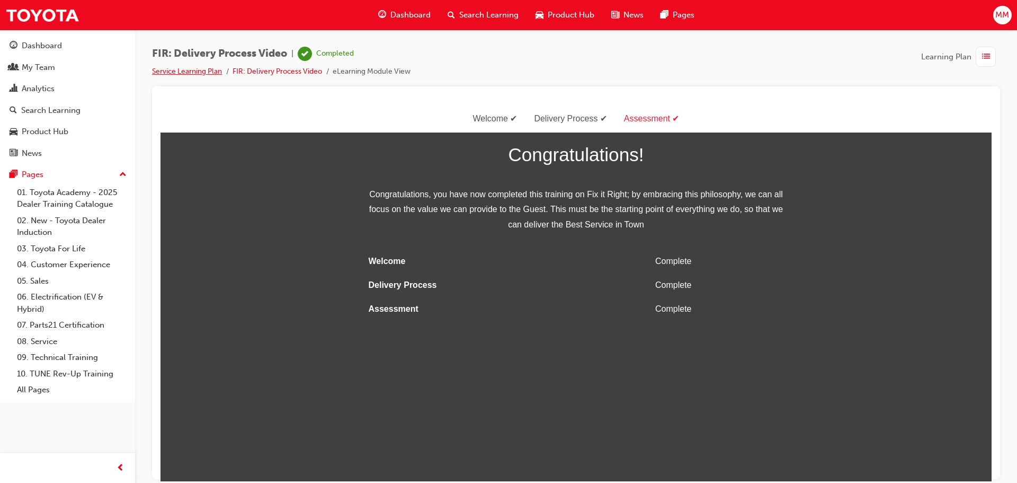
click at [180, 68] on link "Service Learning Plan" at bounding box center [187, 71] width 70 height 9
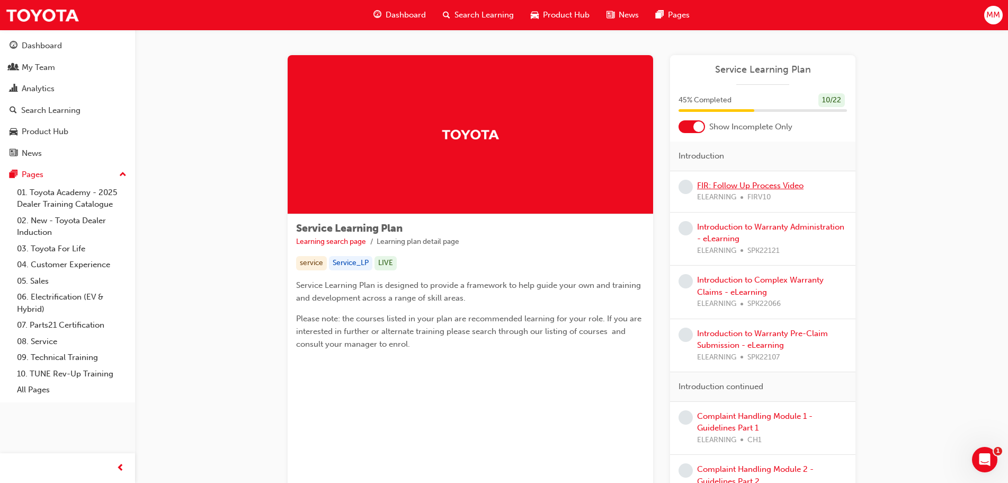
click at [736, 186] on link "FIR: Follow Up Process Video" at bounding box center [750, 186] width 106 height 10
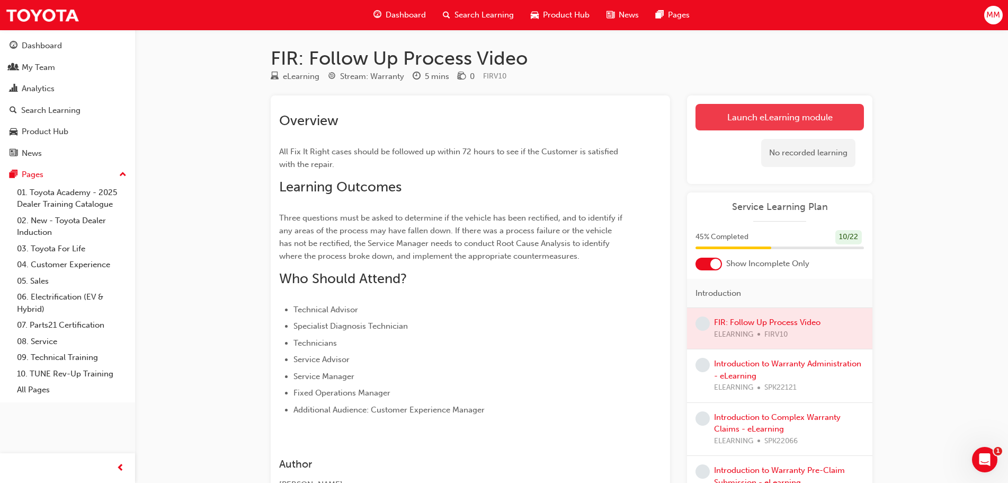
click at [756, 117] on link "Launch eLearning module" at bounding box center [780, 117] width 168 height 26
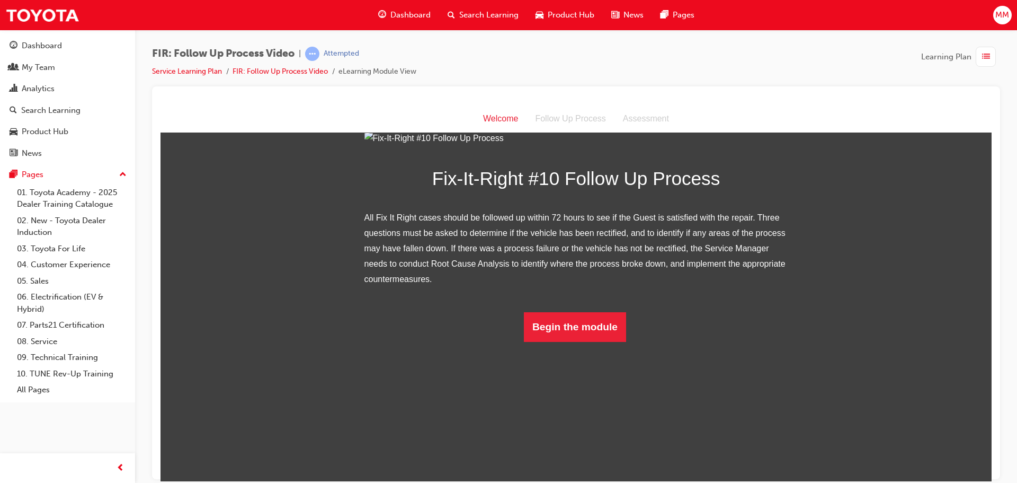
scroll to position [85, 0]
click at [561, 341] on button "Begin the module" at bounding box center [575, 327] width 102 height 30
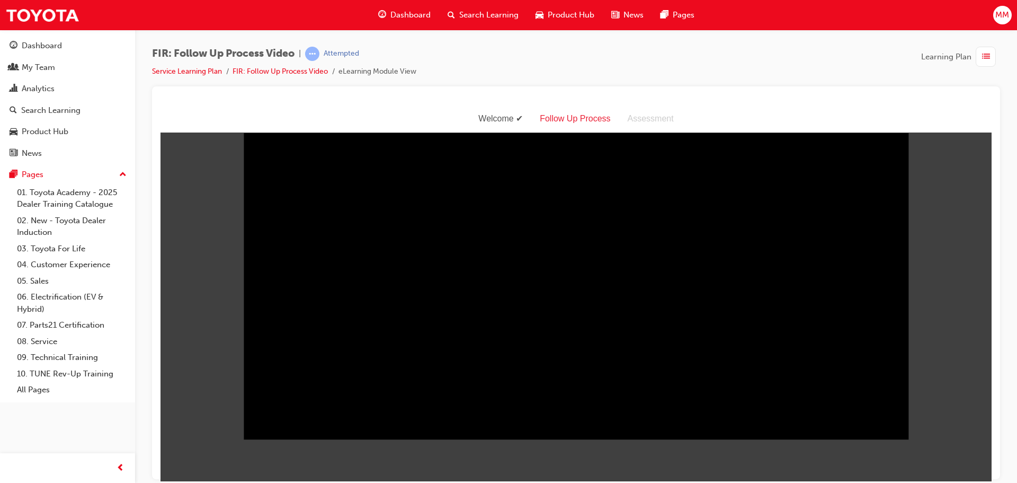
scroll to position [1, 0]
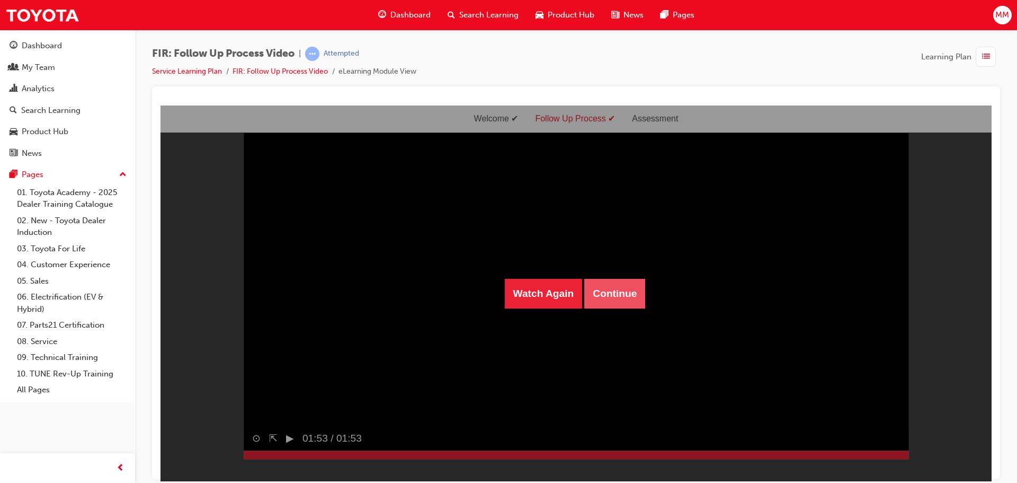
click at [635, 292] on button "Continue" at bounding box center [614, 293] width 61 height 30
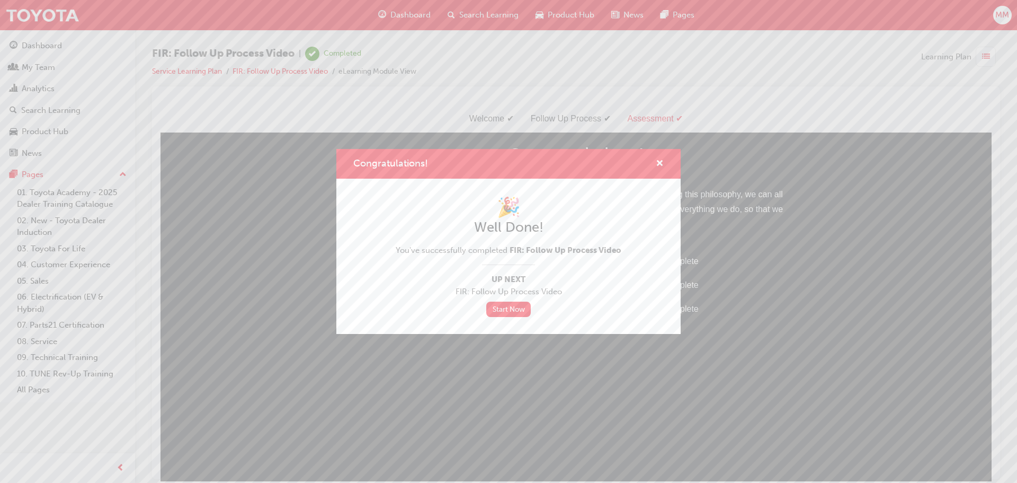
click at [799, 247] on div "Congratulations! 🎉 Well Done! You've successfully completed FIR: Follow Up Proc…" at bounding box center [508, 241] width 1017 height 483
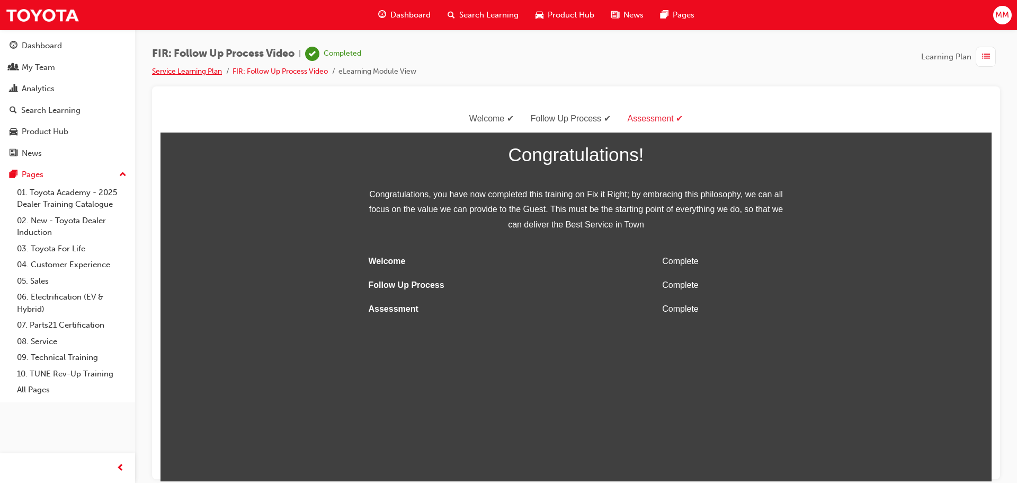
click at [202, 73] on link "Service Learning Plan" at bounding box center [187, 71] width 70 height 9
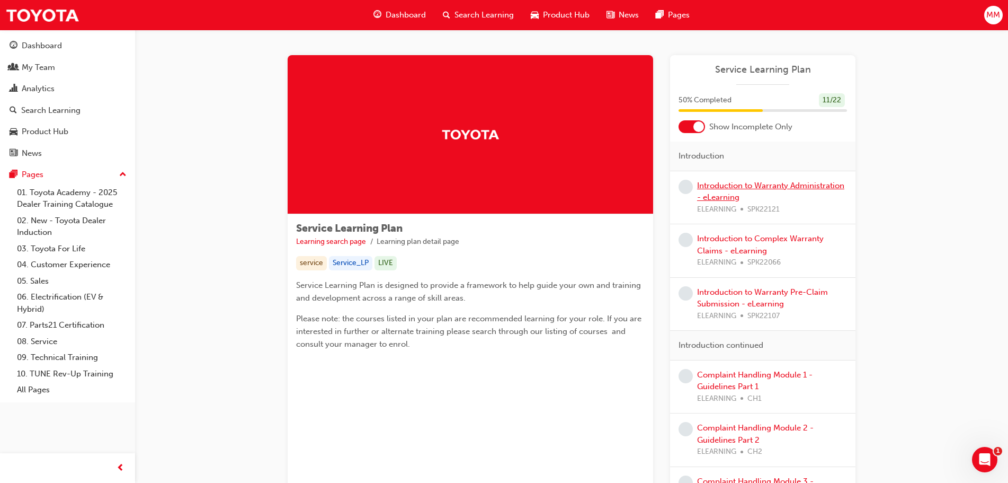
click at [764, 188] on link "Introduction to Warranty Administration - eLearning" at bounding box center [770, 192] width 147 height 22
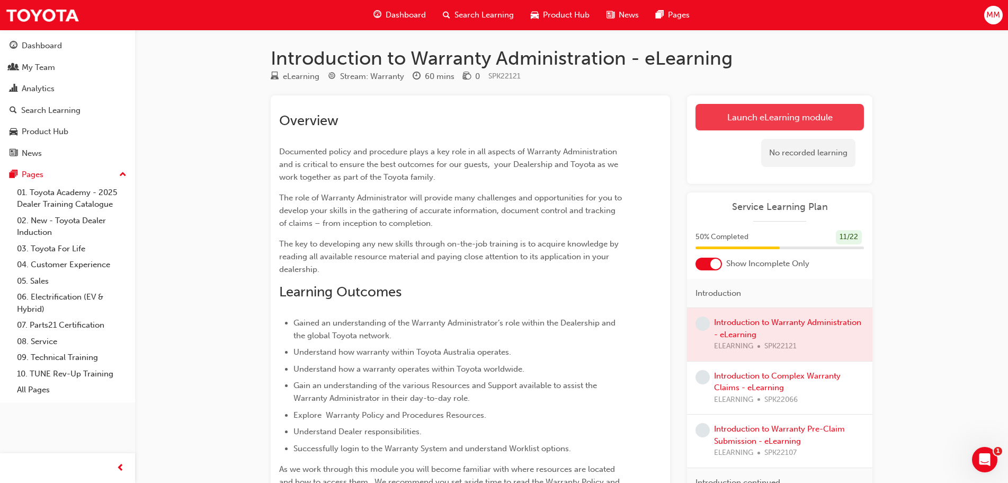
click at [736, 125] on link "Launch eLearning module" at bounding box center [780, 117] width 168 height 26
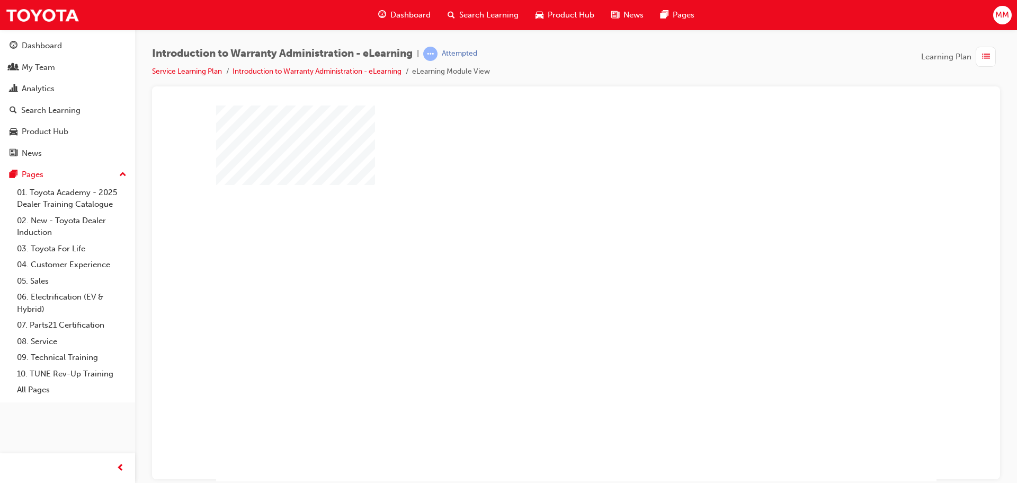
click at [546, 262] on div "play" at bounding box center [546, 262] width 0 height 0
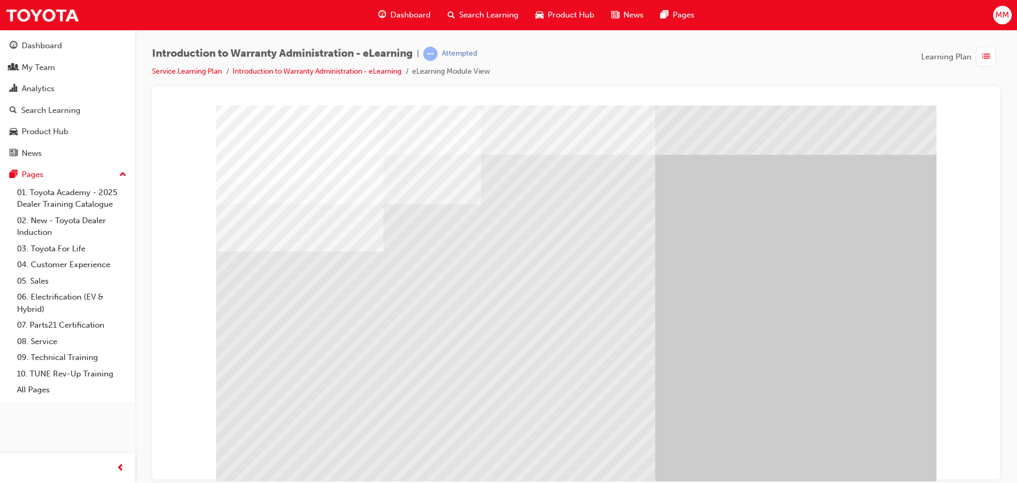
scroll to position [22, 0]
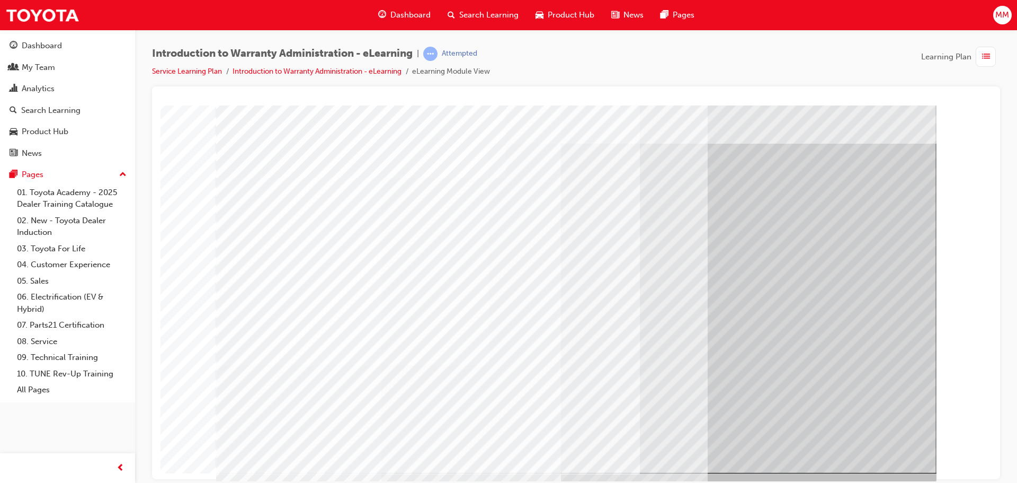
scroll to position [22, 0]
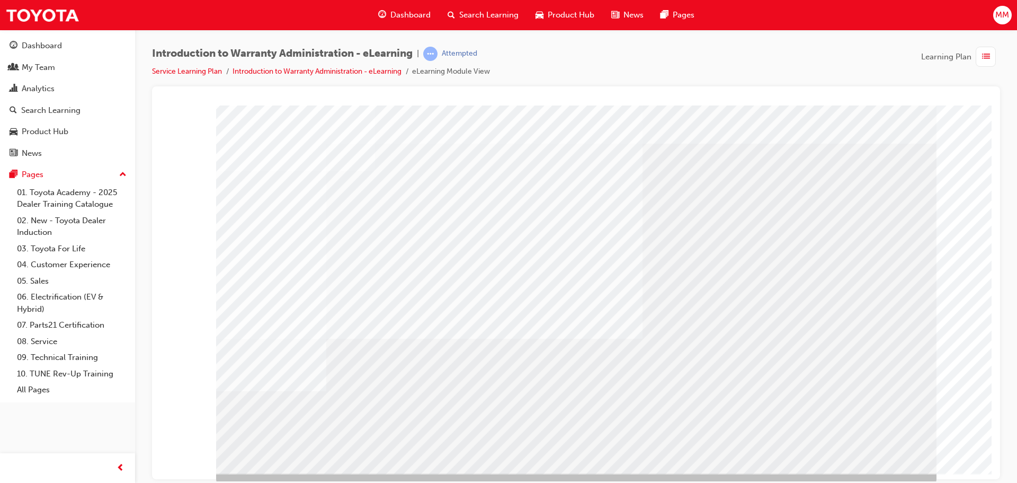
scroll to position [22, 0]
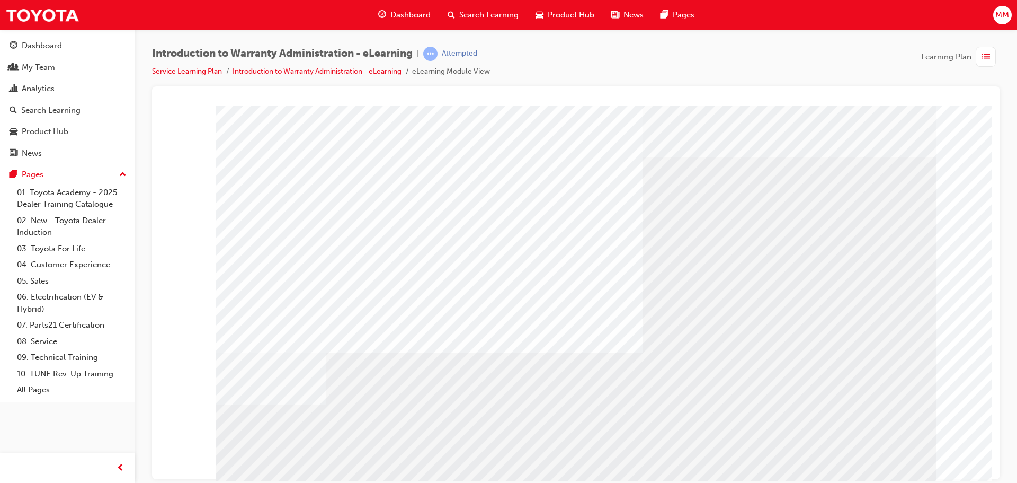
drag, startPoint x: 458, startPoint y: 372, endPoint x: 377, endPoint y: 369, distance: 81.1
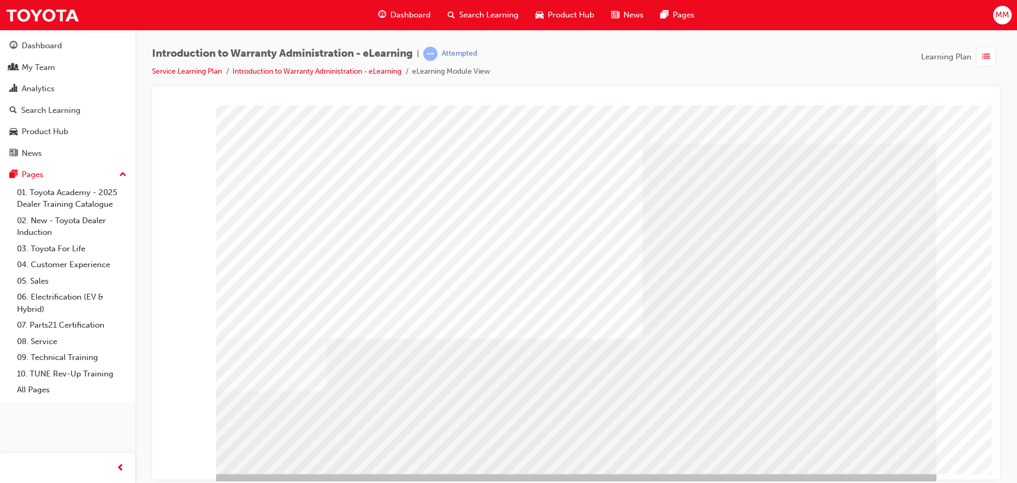
scroll to position [22, 0]
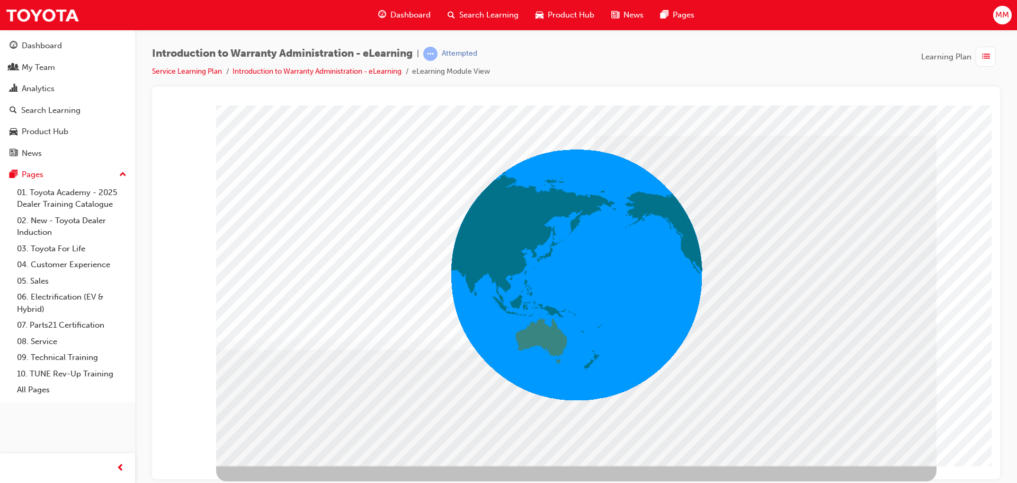
scroll to position [0, 0]
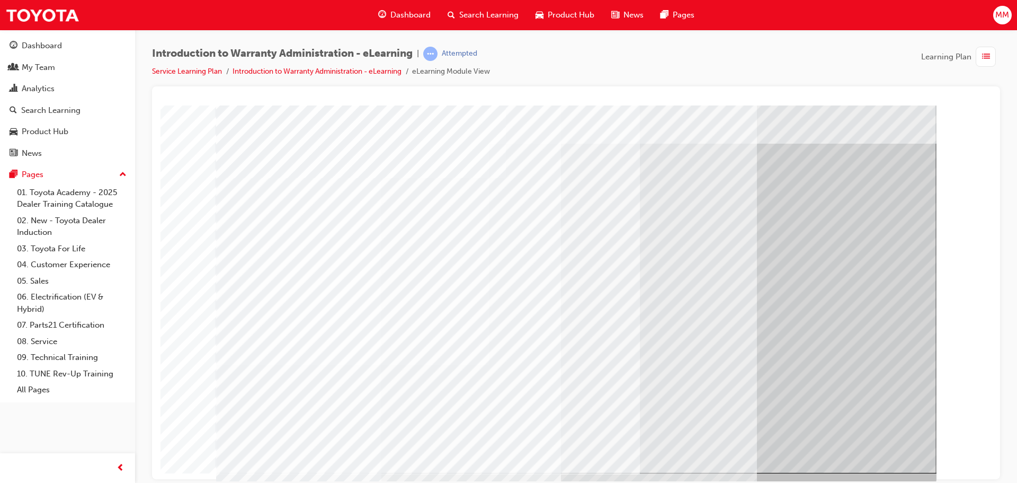
scroll to position [22, 0]
drag, startPoint x: 865, startPoint y: 434, endPoint x: 833, endPoint y: 471, distance: 48.4
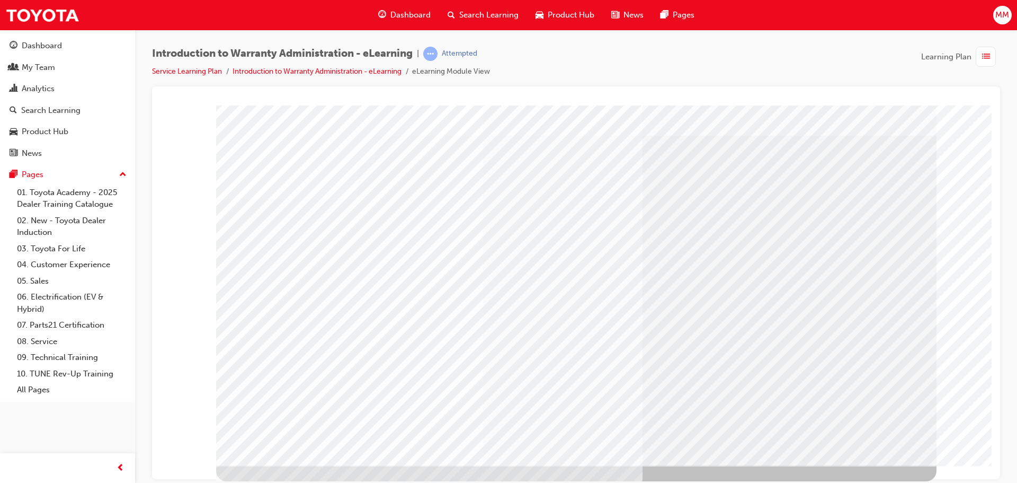
scroll to position [0, 0]
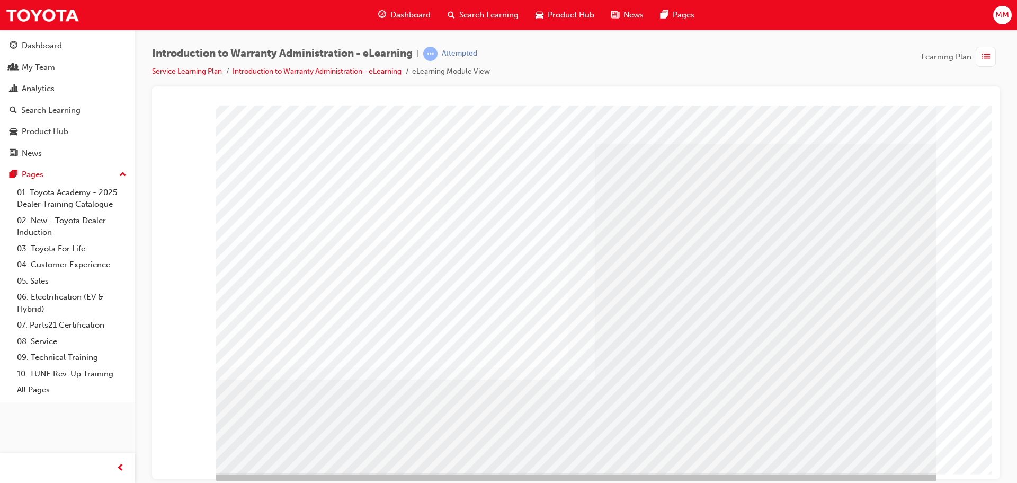
scroll to position [22, 0]
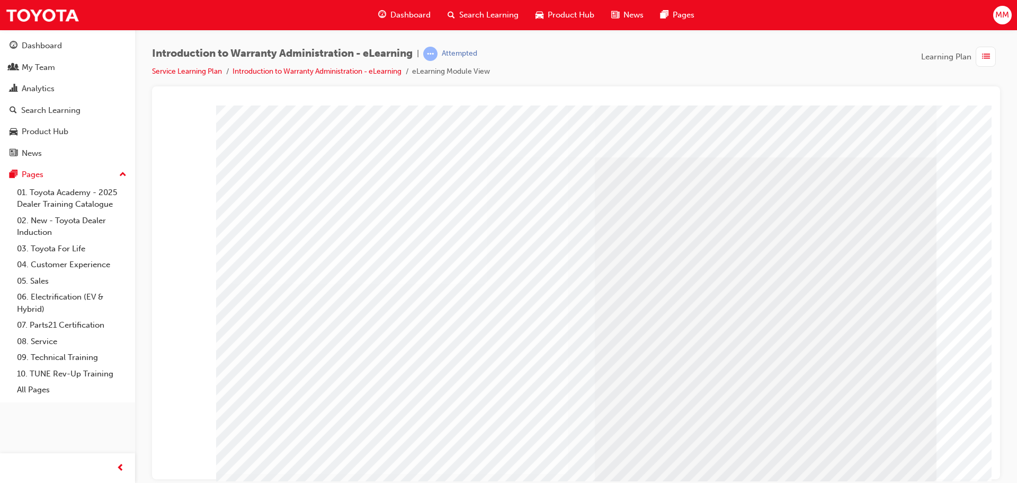
drag, startPoint x: 339, startPoint y: 416, endPoint x: 346, endPoint y: 416, distance: 7.4
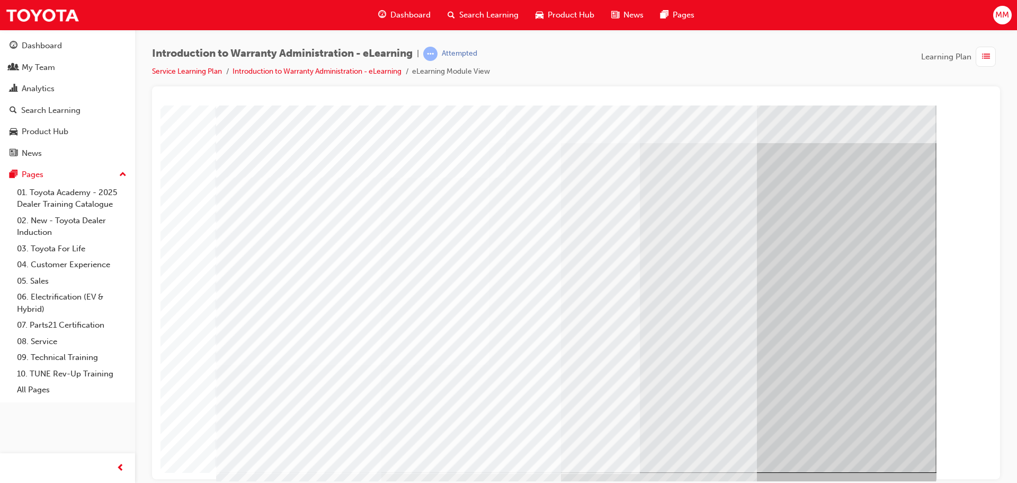
scroll to position [22, 0]
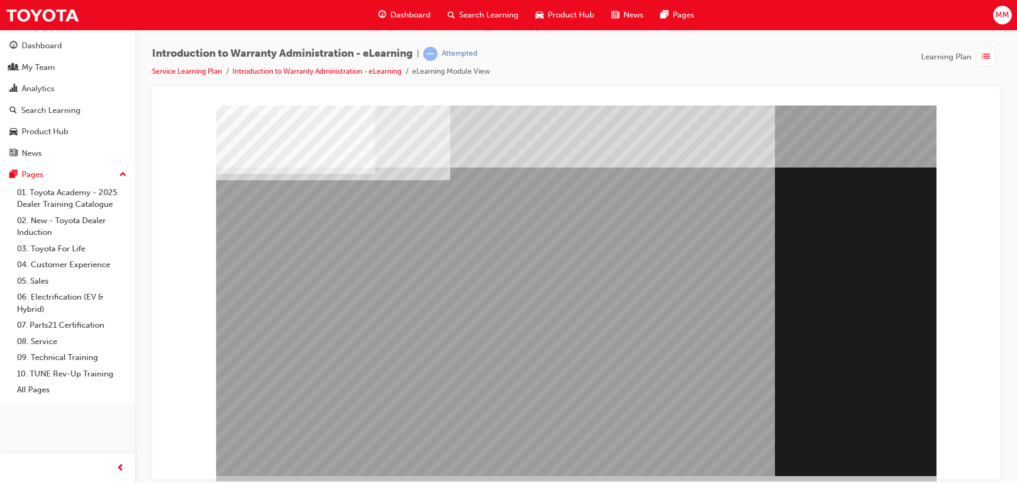
scroll to position [22, 0]
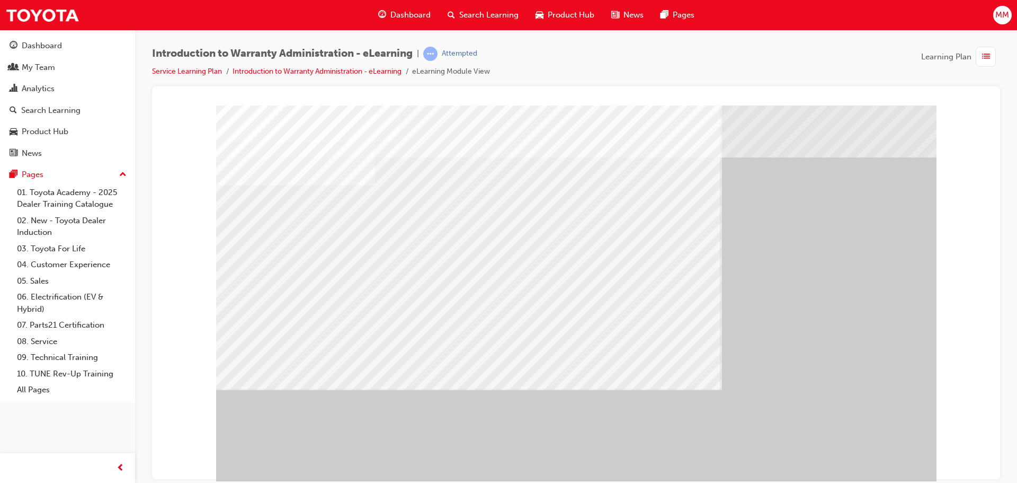
click at [882, 449] on div "" at bounding box center [576, 295] width 721 height 381
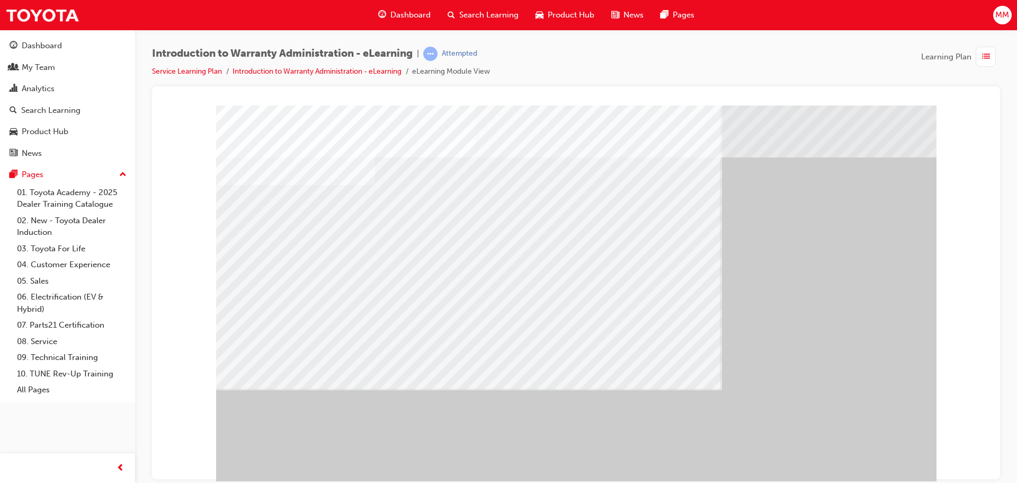
drag, startPoint x: 446, startPoint y: 244, endPoint x: 484, endPoint y: 275, distance: 49.7
click at [853, 475] on div "" at bounding box center [576, 295] width 721 height 381
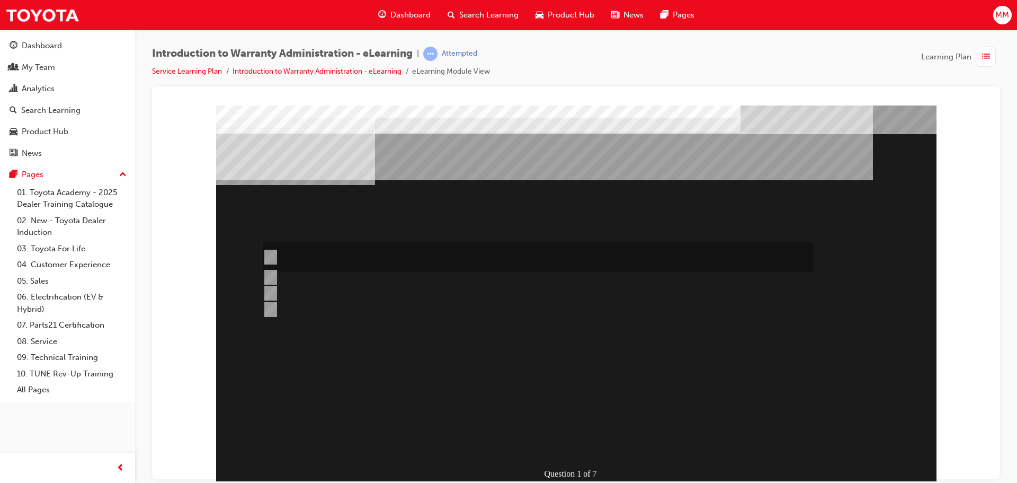
click at [486, 250] on div at bounding box center [535, 257] width 551 height 30
radio input "true"
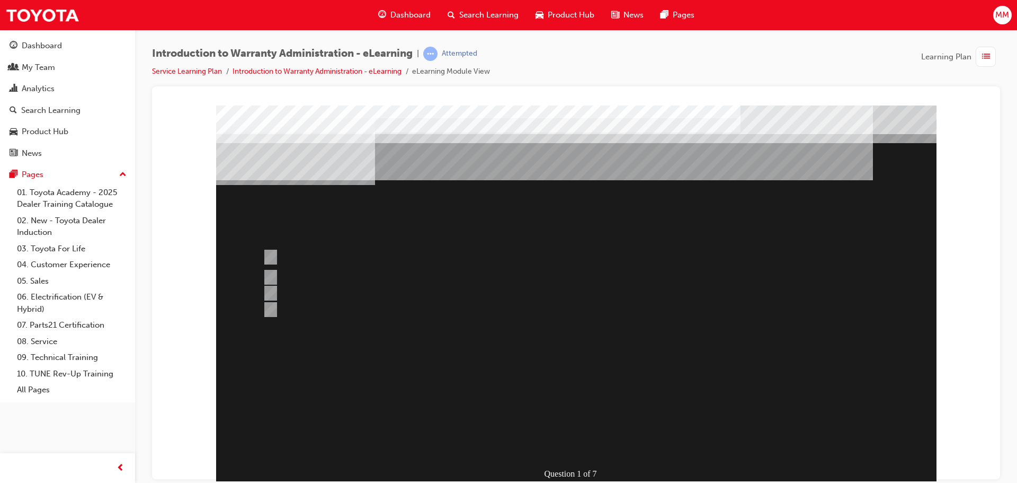
click at [677, 376] on div at bounding box center [576, 295] width 721 height 381
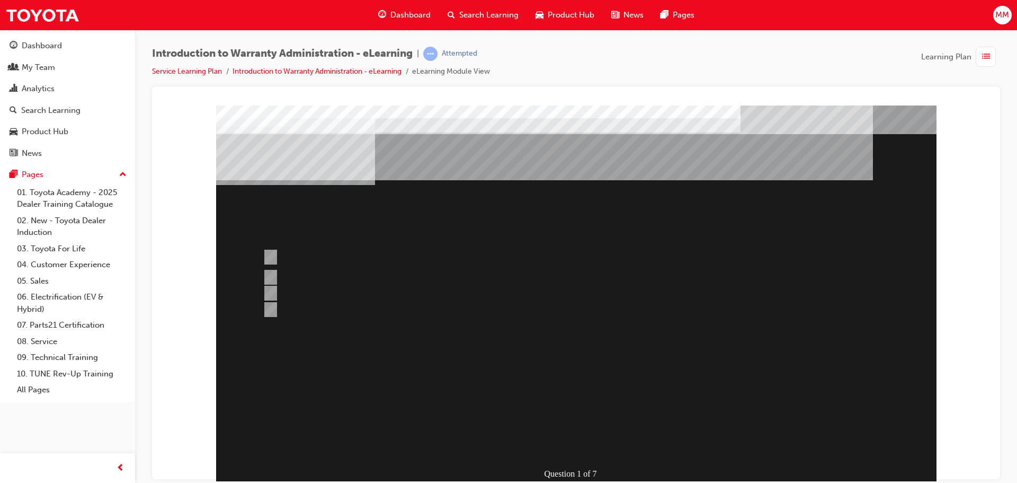
click at [677, 376] on div "Question 1 of 7" at bounding box center [576, 295] width 721 height 381
click at [624, 295] on div at bounding box center [535, 299] width 551 height 29
radio input "true"
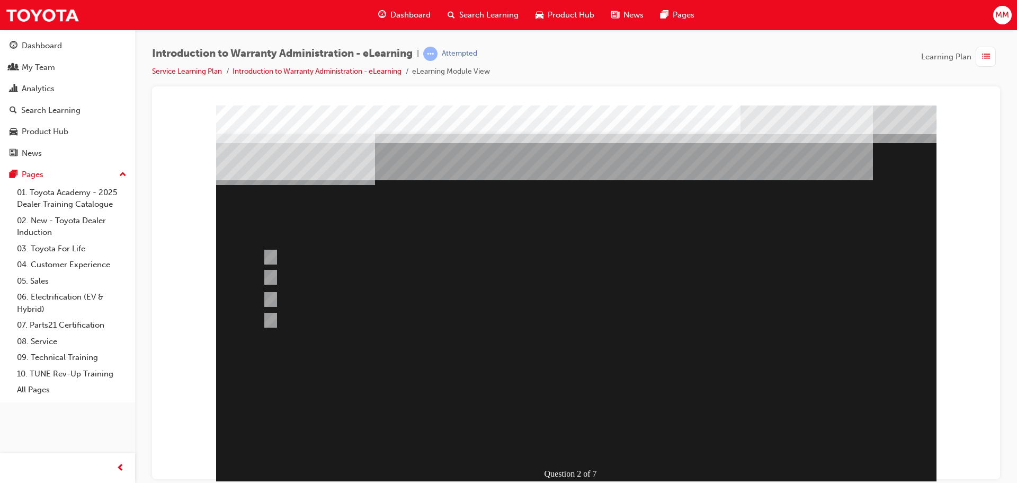
scroll to position [22, 0]
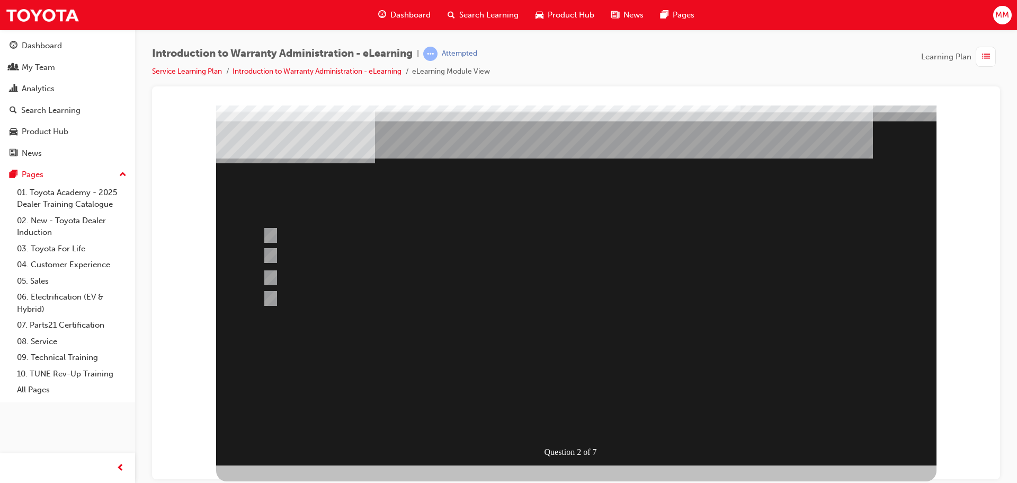
click at [683, 339] on div at bounding box center [576, 273] width 721 height 381
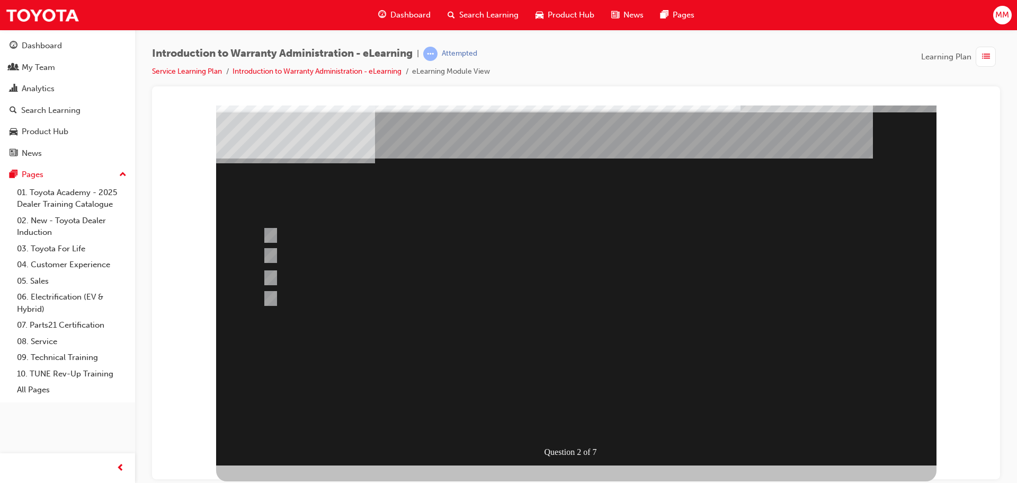
click at [632, 373] on div "" at bounding box center [576, 395] width 721 height 45
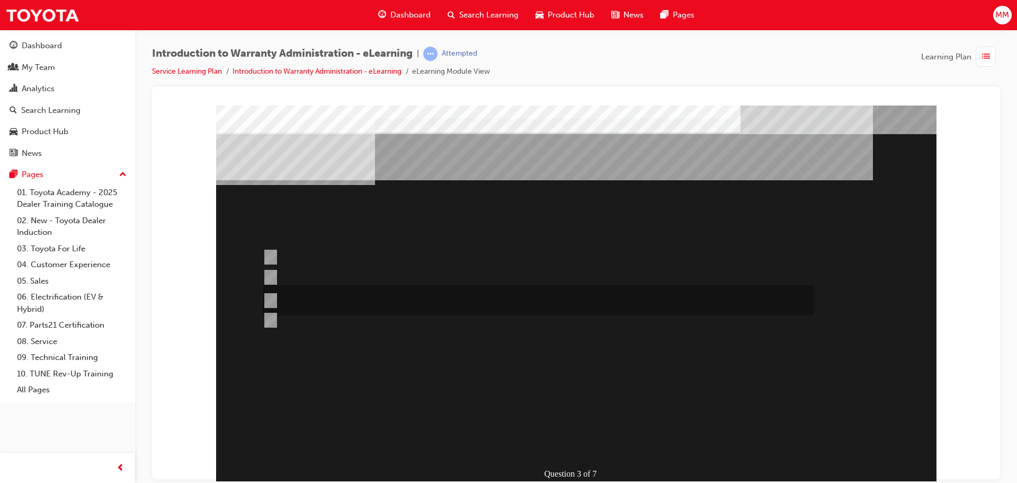
click at [273, 297] on input "No, not all components have the same coverage, for example the vehicles 12V bat…" at bounding box center [269, 301] width 12 height 12
radio input "true"
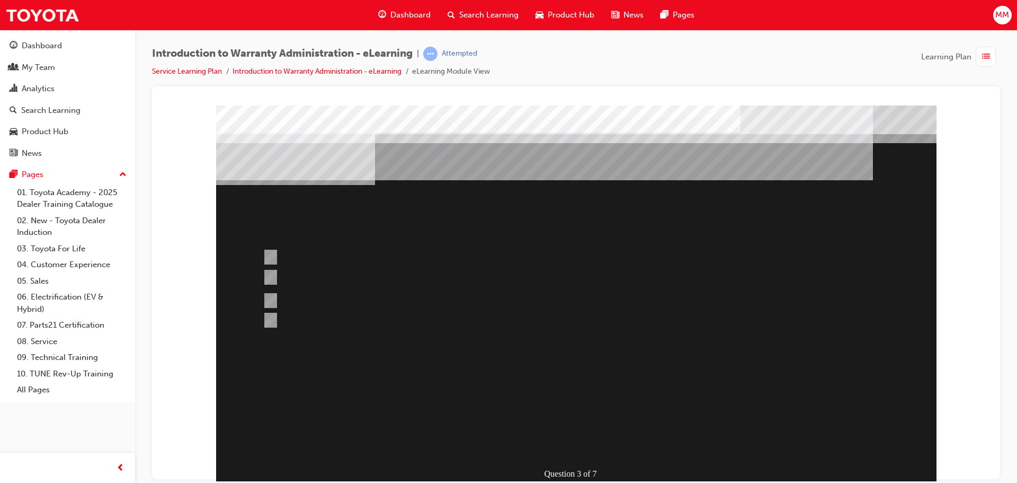
drag, startPoint x: 629, startPoint y: 342, endPoint x: 629, endPoint y: 353, distance: 11.1
click at [629, 353] on div at bounding box center [576, 295] width 721 height 381
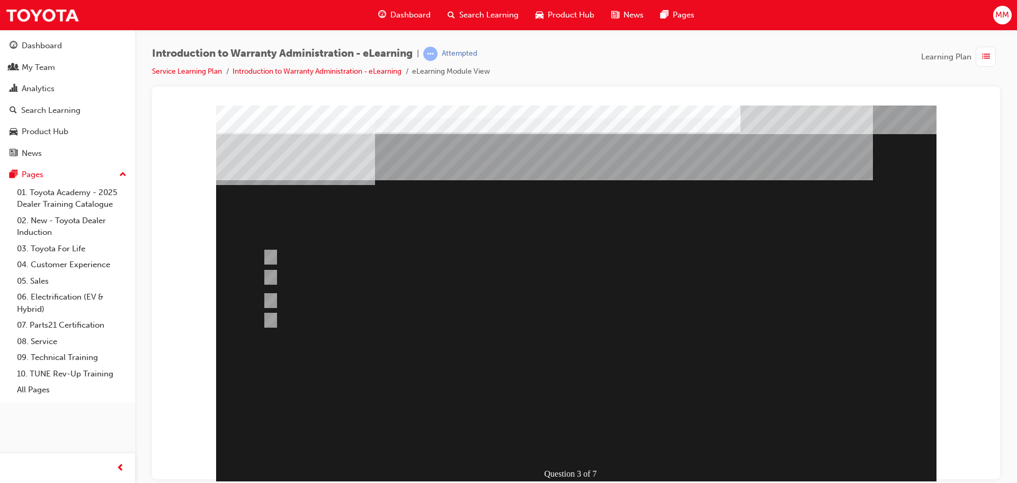
click at [629, 353] on div "Question 3 of 7" at bounding box center [576, 295] width 721 height 381
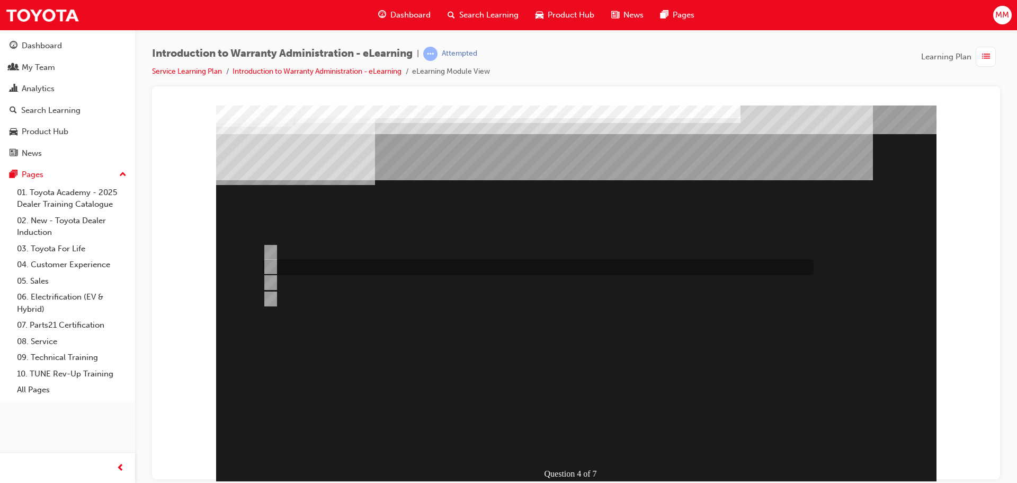
click at [469, 263] on div at bounding box center [535, 267] width 551 height 16
radio input "true"
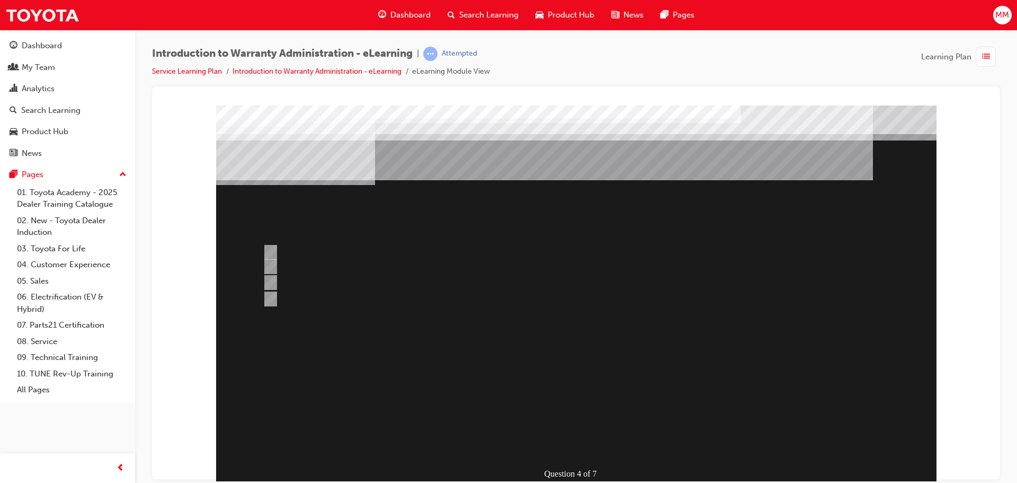
click at [271, 253] on div at bounding box center [576, 295] width 721 height 381
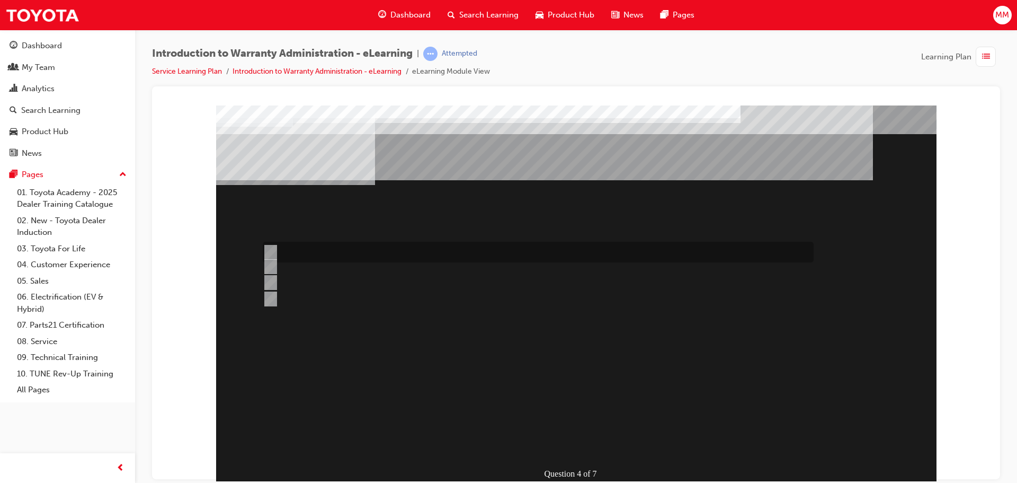
click at [272, 251] on input "Outstanding Recall Reports can be run using the reports process." at bounding box center [269, 252] width 12 height 12
radio input "true"
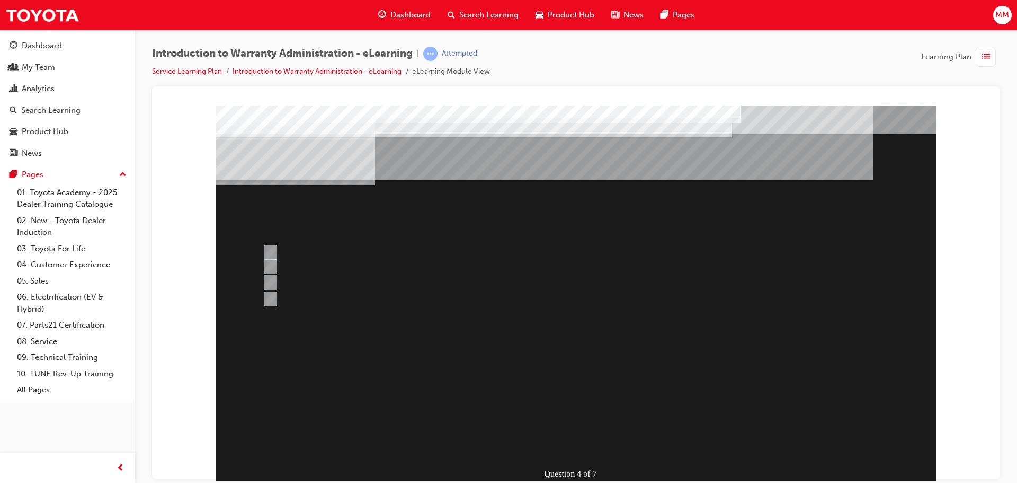
click at [273, 281] on div at bounding box center [576, 295] width 721 height 381
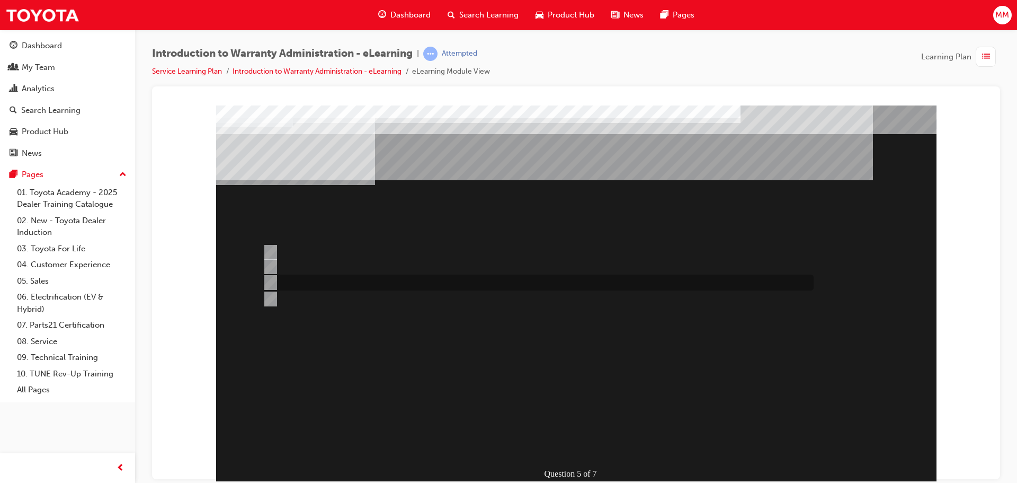
click at [270, 281] on input "All Claims submitted via WiNpaq are auto settled." at bounding box center [269, 283] width 12 height 12
radio input "true"
click at [265, 255] on input "> 90%" at bounding box center [269, 252] width 12 height 12
radio input "true"
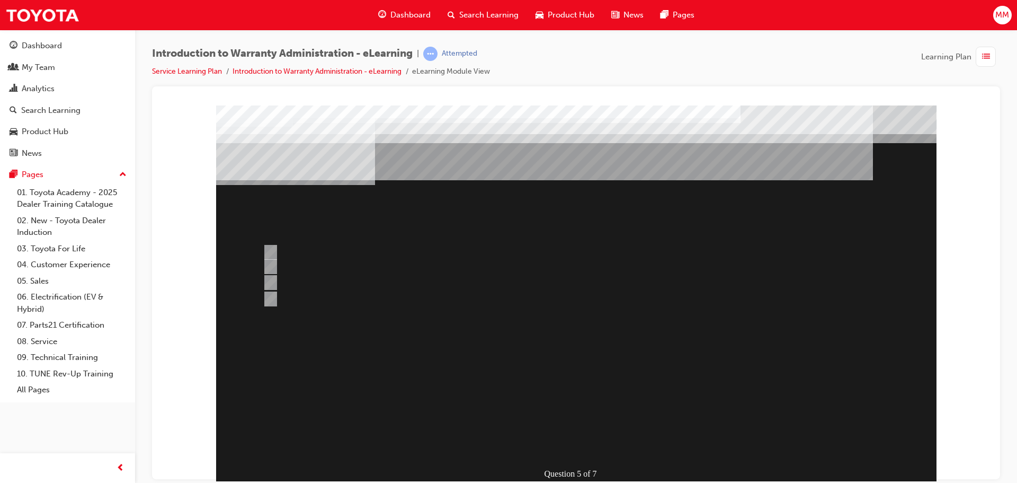
click at [615, 346] on div at bounding box center [576, 295] width 721 height 381
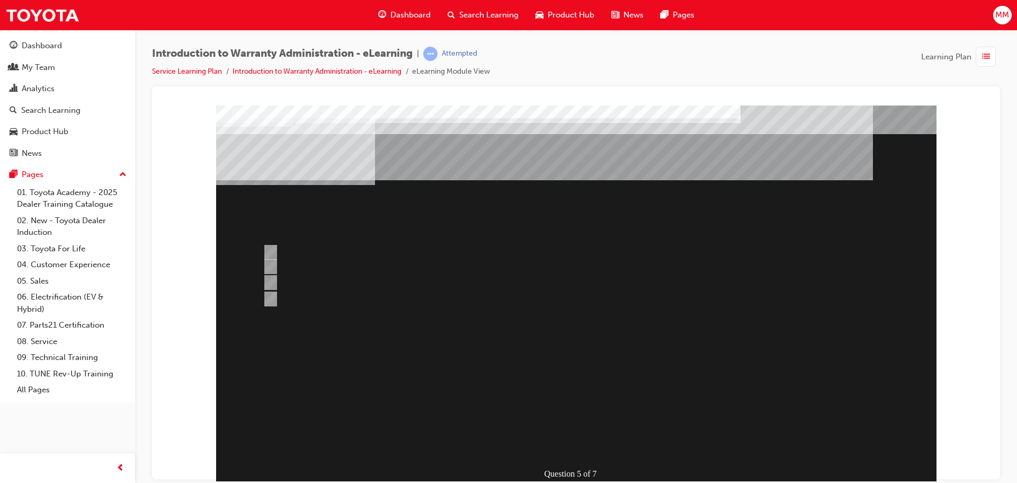
click at [586, 364] on div "Question 5 of 7" at bounding box center [576, 295] width 721 height 381
click at [395, 248] on div at bounding box center [535, 252] width 551 height 21
click at [386, 263] on div at bounding box center [535, 267] width 551 height 16
radio input "false"
radio input "true"
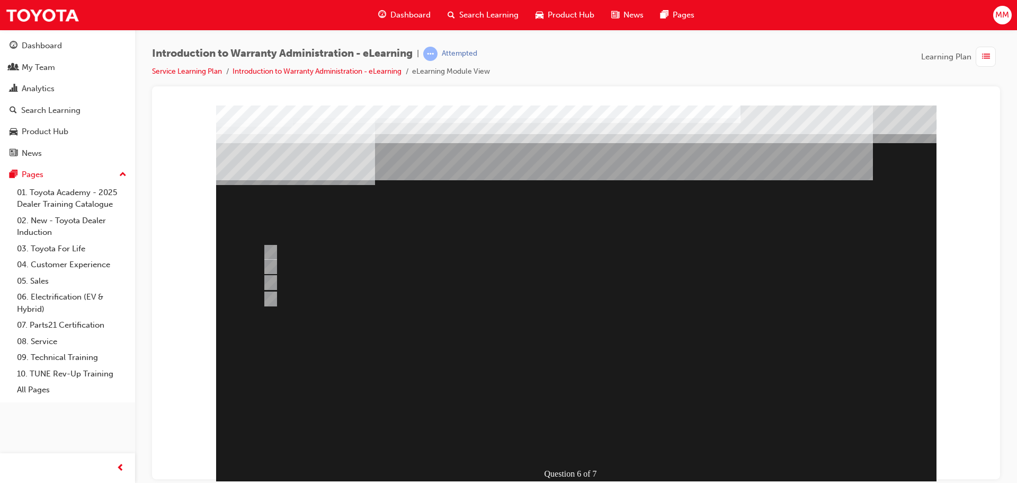
click at [750, 290] on div at bounding box center [576, 295] width 721 height 381
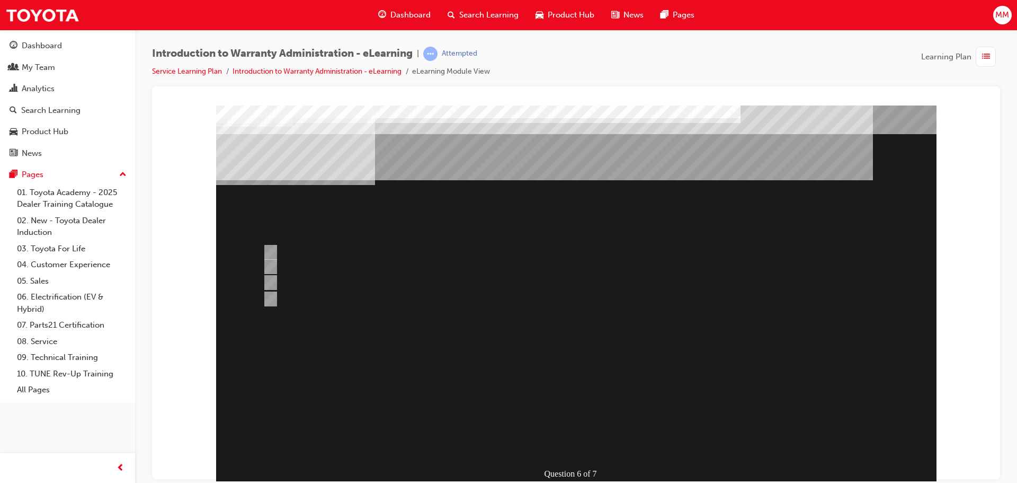
click at [735, 300] on div at bounding box center [535, 299] width 551 height 16
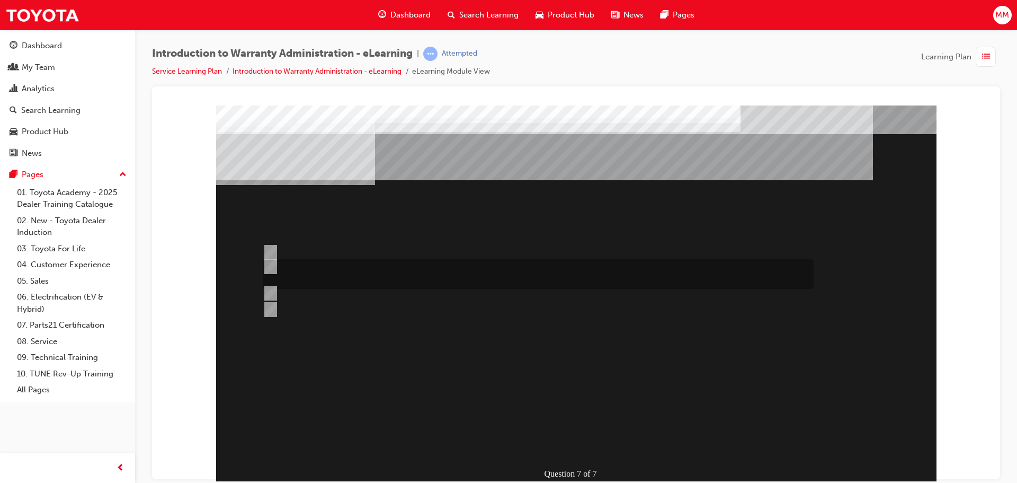
click at [366, 278] on div at bounding box center [535, 274] width 551 height 30
radio input "true"
click at [568, 424] on div "" at bounding box center [474, 409] width 516 height 32
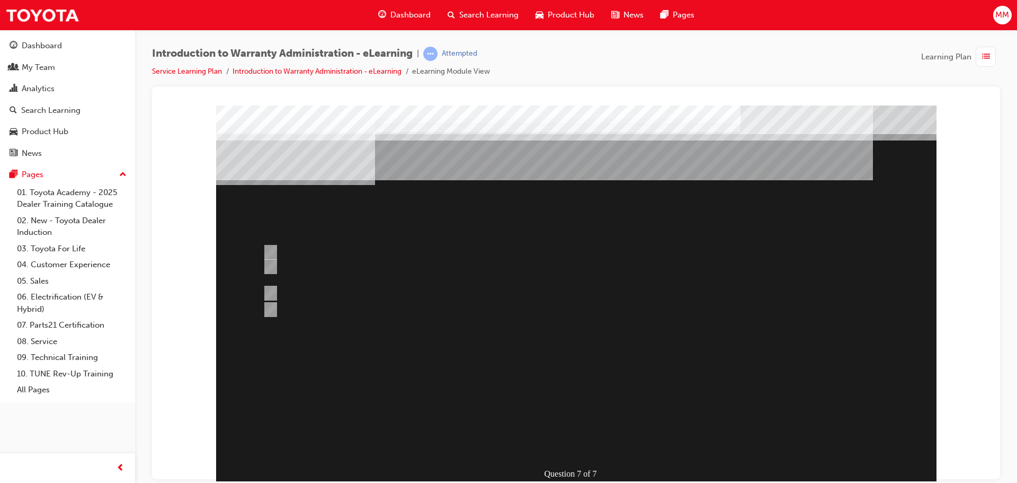
click at [496, 251] on div at bounding box center [576, 295] width 721 height 381
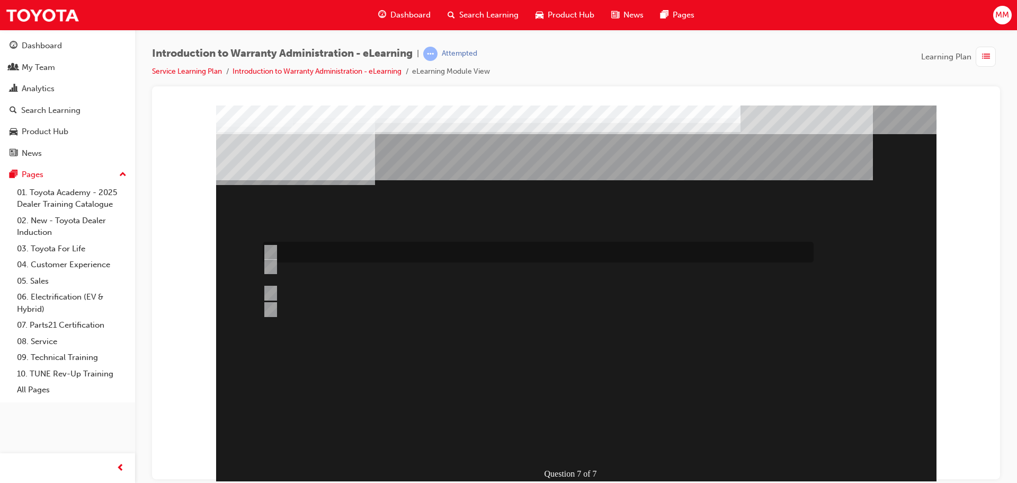
click at [270, 253] on input "The WPPM is to be used as a guide only and Dealers can adjudicate independently." at bounding box center [269, 252] width 12 height 12
radio input "true"
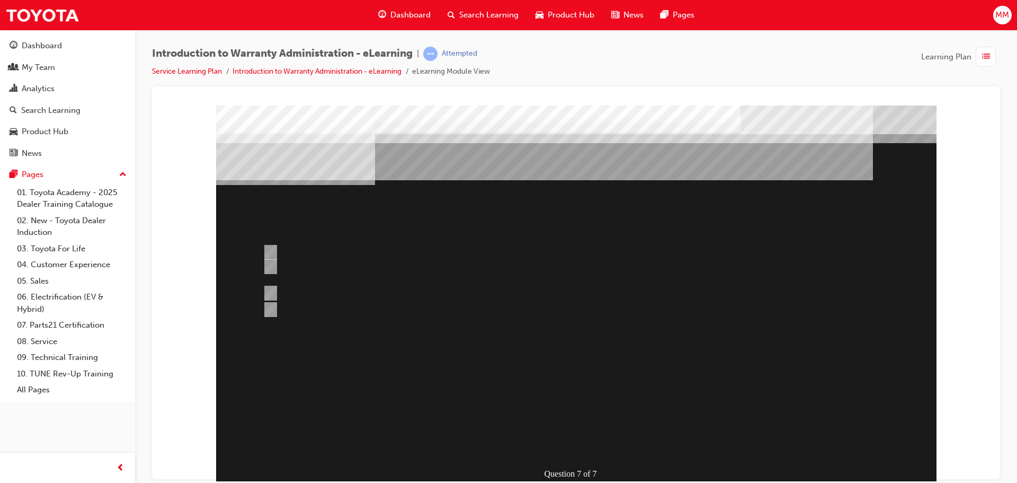
click at [701, 344] on div at bounding box center [576, 295] width 721 height 381
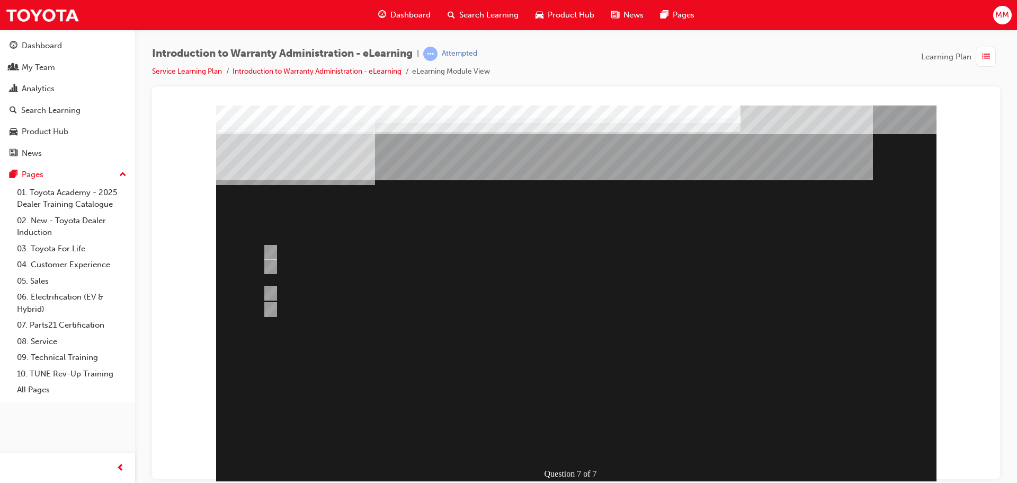
click at [667, 323] on div "Question 7 of 7" at bounding box center [576, 295] width 721 height 381
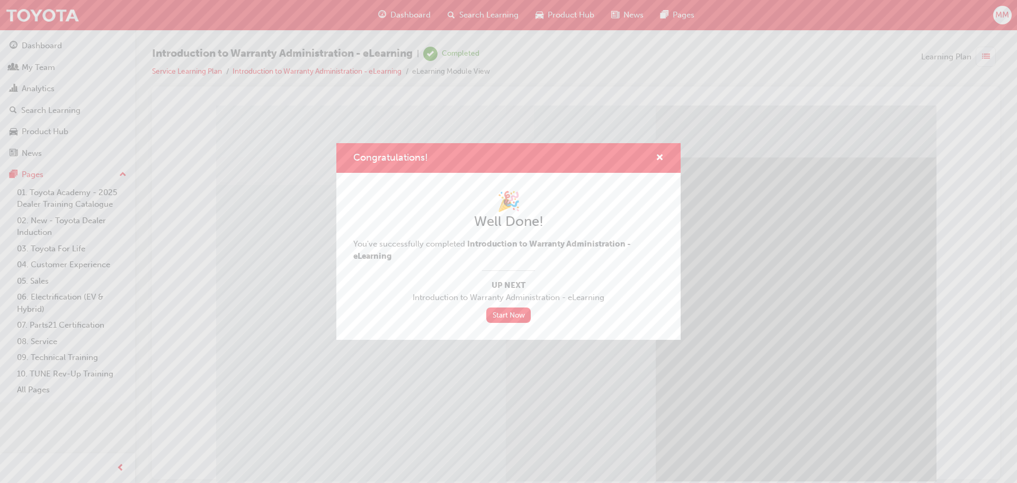
drag, startPoint x: 648, startPoint y: 156, endPoint x: 619, endPoint y: 180, distance: 37.2
click at [648, 157] on div "Congratulations!" at bounding box center [655, 158] width 16 height 13
drag, startPoint x: 657, startPoint y: 152, endPoint x: 402, endPoint y: 106, distance: 259.8
click at [657, 154] on span "cross-icon" at bounding box center [660, 159] width 8 height 10
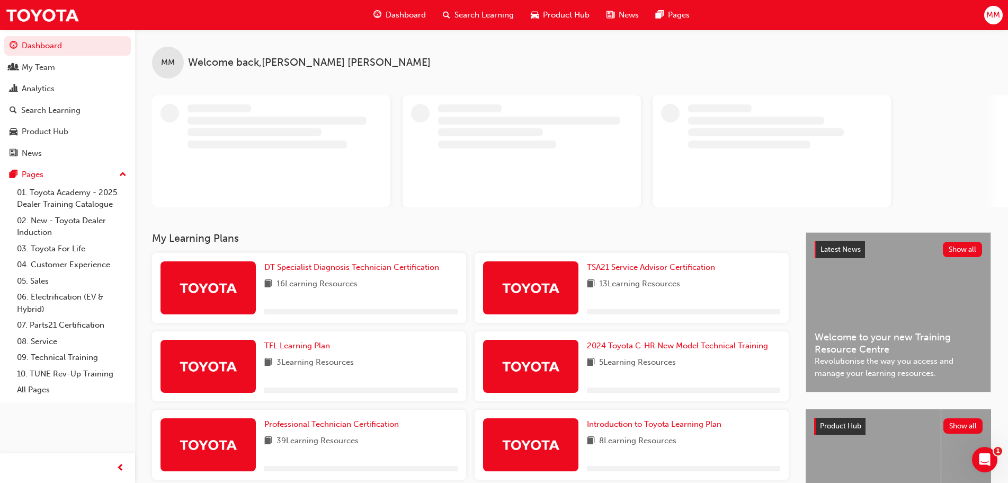
click at [476, 16] on span "Search Learning" at bounding box center [484, 15] width 59 height 12
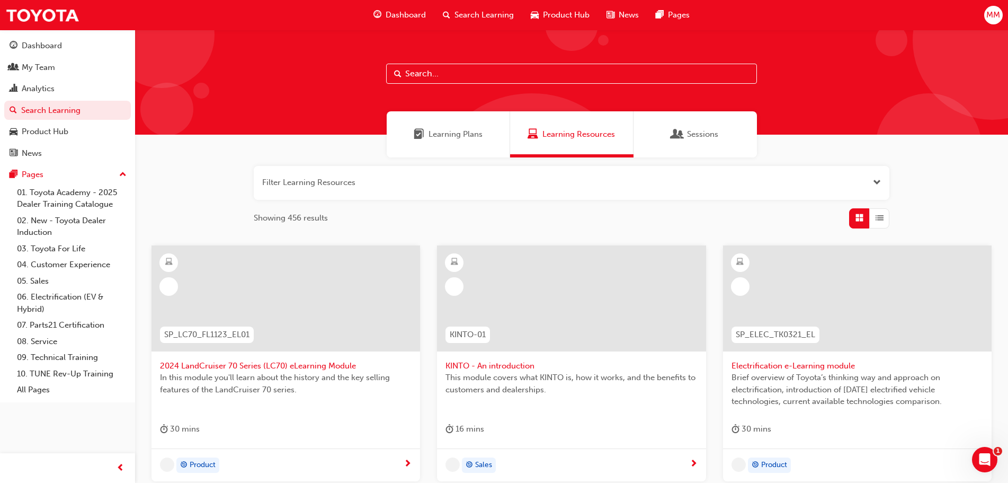
click at [440, 132] on span "Learning Plans" at bounding box center [456, 134] width 54 height 12
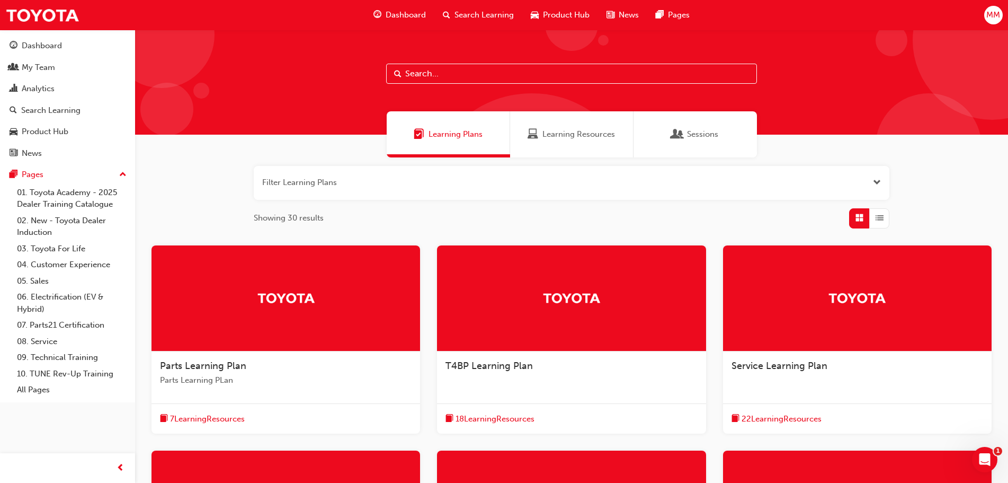
click at [805, 319] on div at bounding box center [857, 298] width 269 height 106
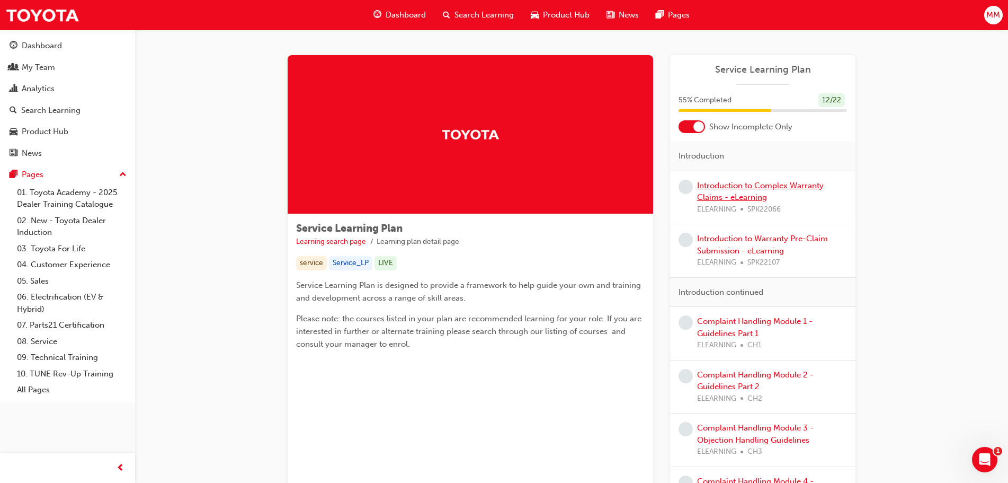
click at [757, 196] on link "Introduction to Complex Warranty Claims - eLearning" at bounding box center [760, 192] width 127 height 22
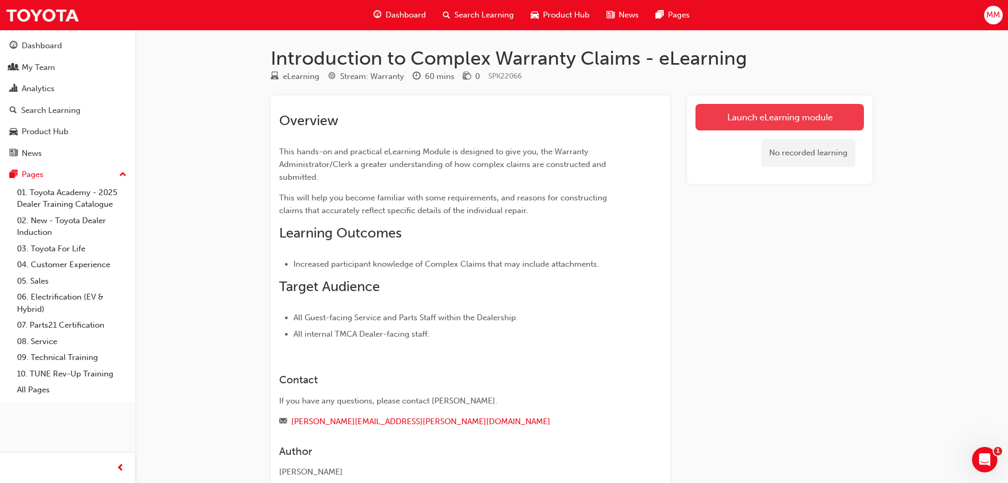
click at [737, 119] on link "Launch eLearning module" at bounding box center [780, 117] width 168 height 26
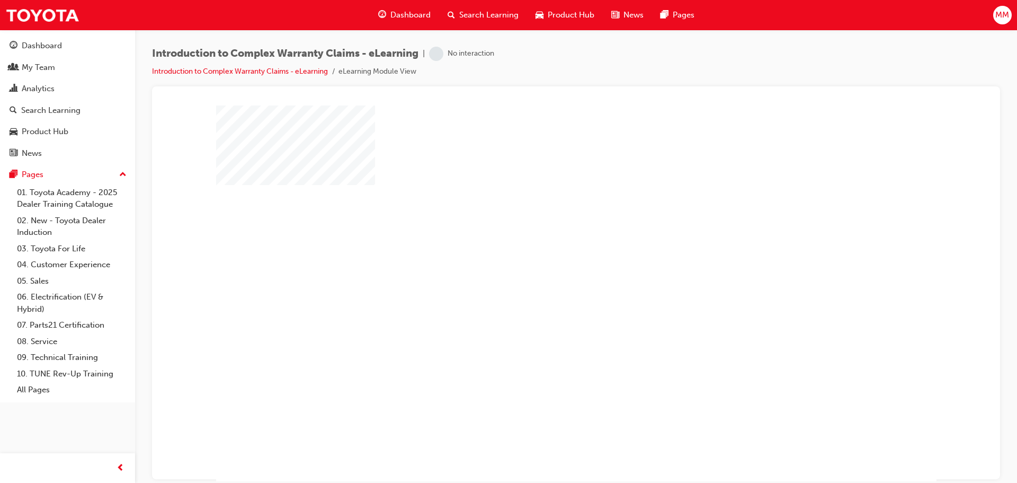
click at [546, 262] on div "play" at bounding box center [546, 262] width 0 height 0
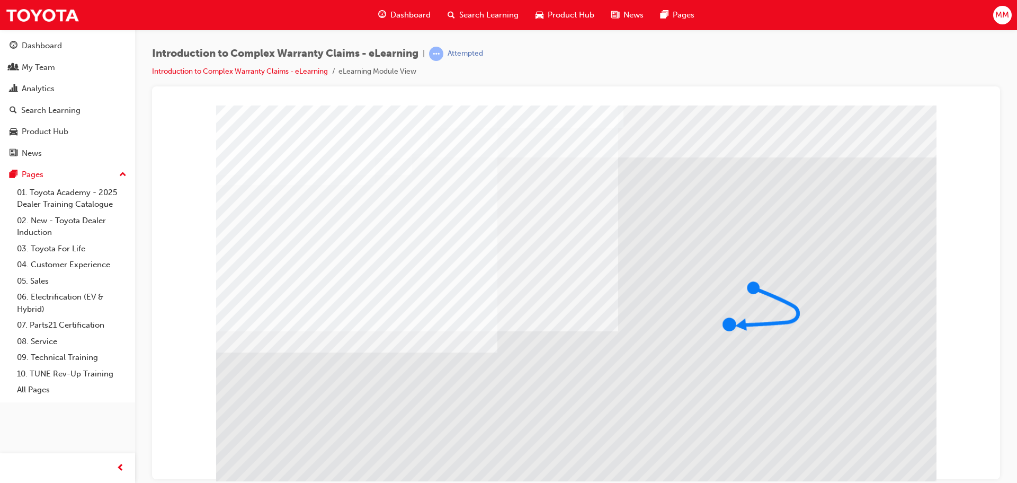
drag, startPoint x: 265, startPoint y: 355, endPoint x: 262, endPoint y: 365, distance: 10.7
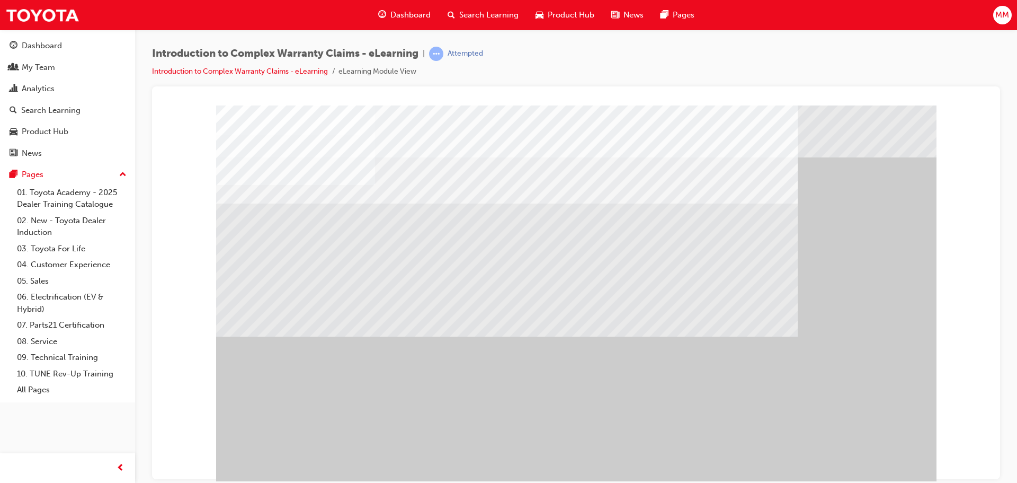
drag, startPoint x: 508, startPoint y: 333, endPoint x: 533, endPoint y: 336, distance: 26.2
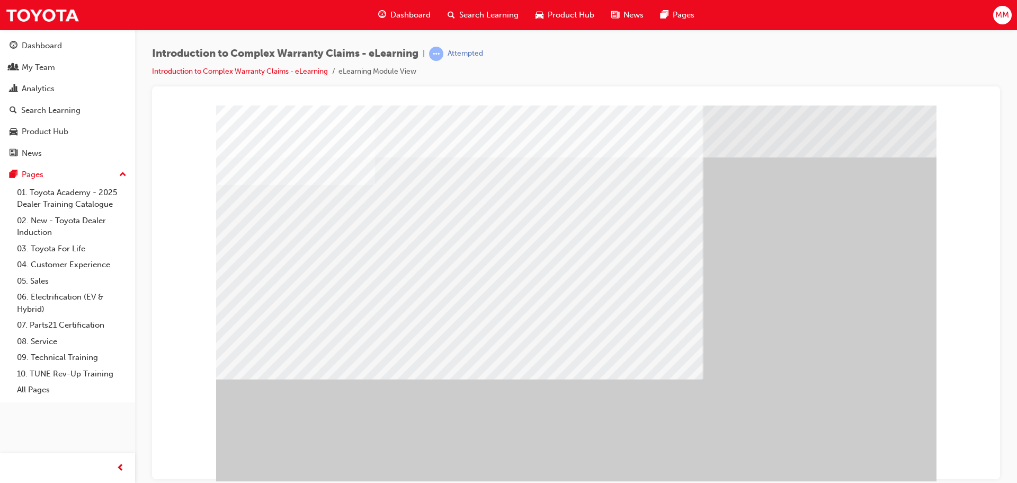
click at [891, 477] on div "" at bounding box center [576, 295] width 721 height 381
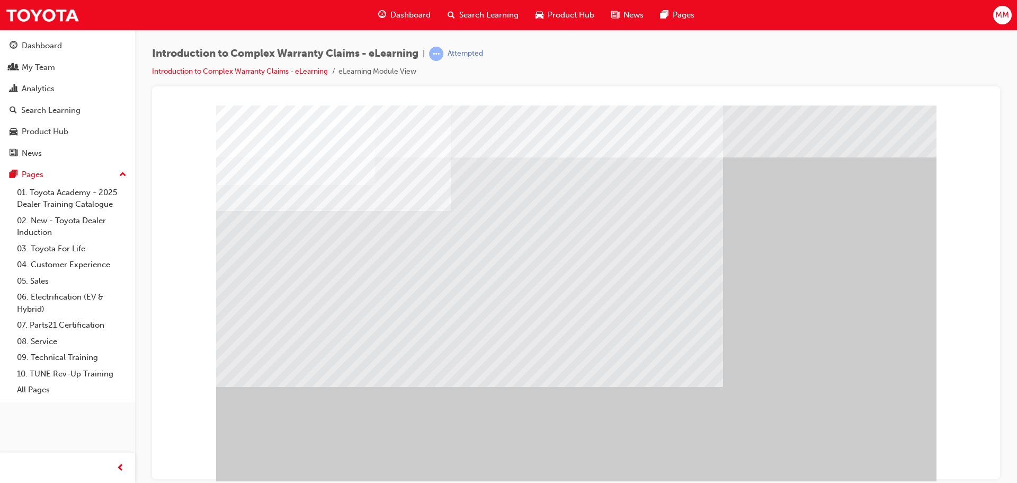
click at [862, 472] on div "" at bounding box center [576, 295] width 721 height 381
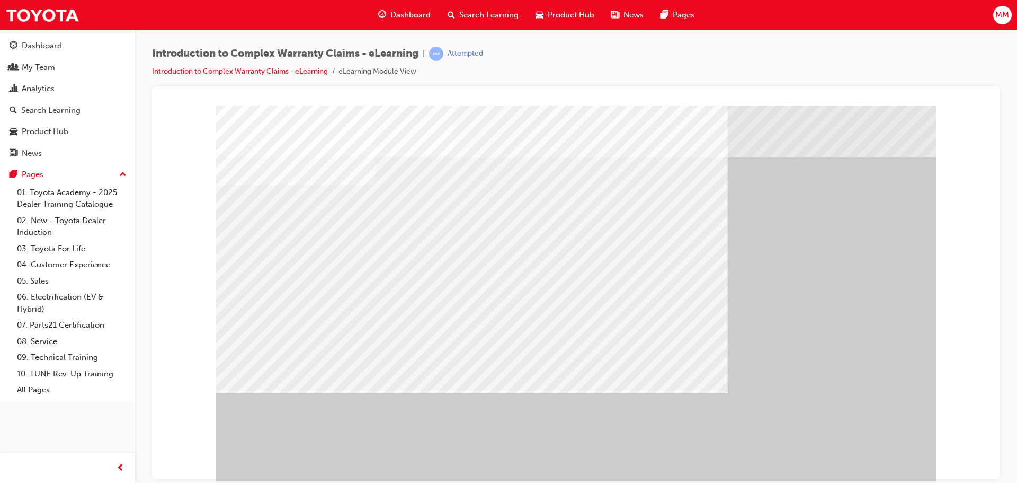
click at [861, 447] on div "" at bounding box center [576, 295] width 721 height 381
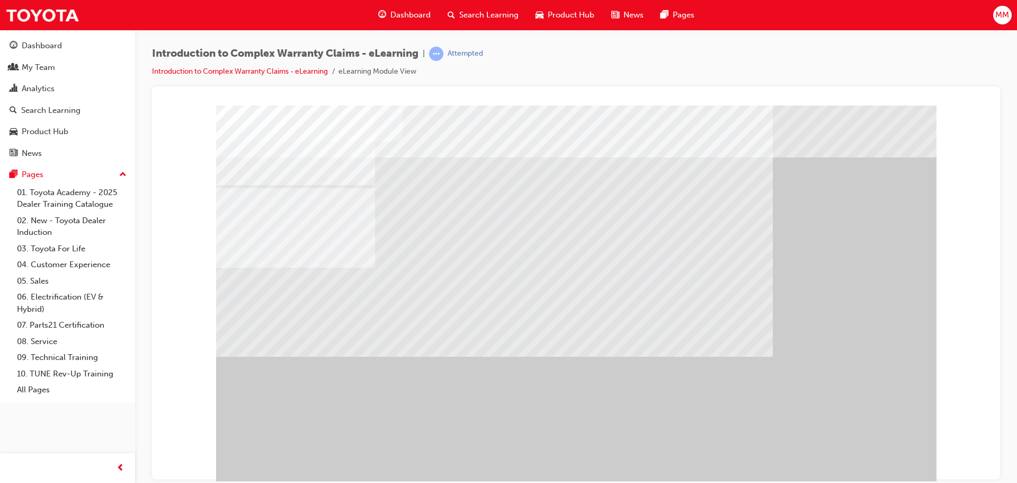
drag, startPoint x: 577, startPoint y: 293, endPoint x: 584, endPoint y: 295, distance: 6.7
click at [584, 295] on div at bounding box center [576, 295] width 721 height 381
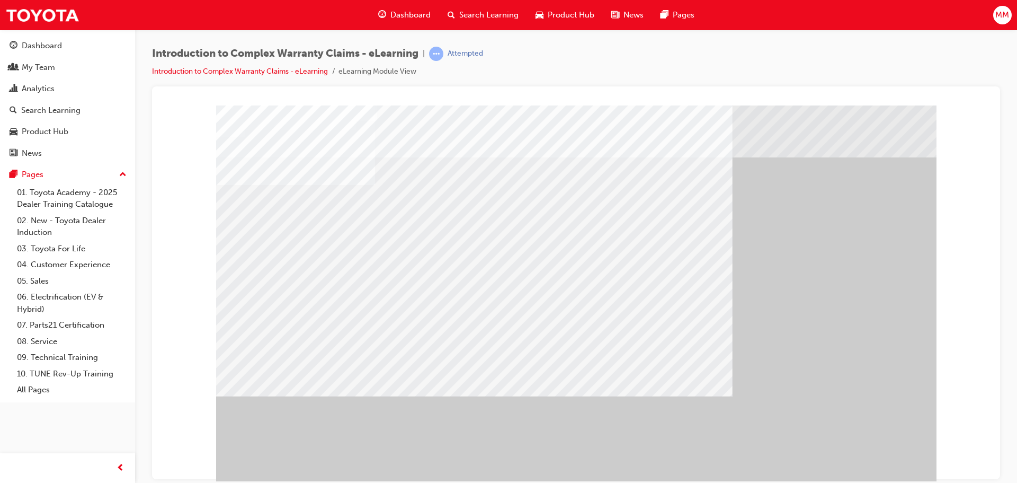
drag, startPoint x: 864, startPoint y: 463, endPoint x: 842, endPoint y: 467, distance: 22.7
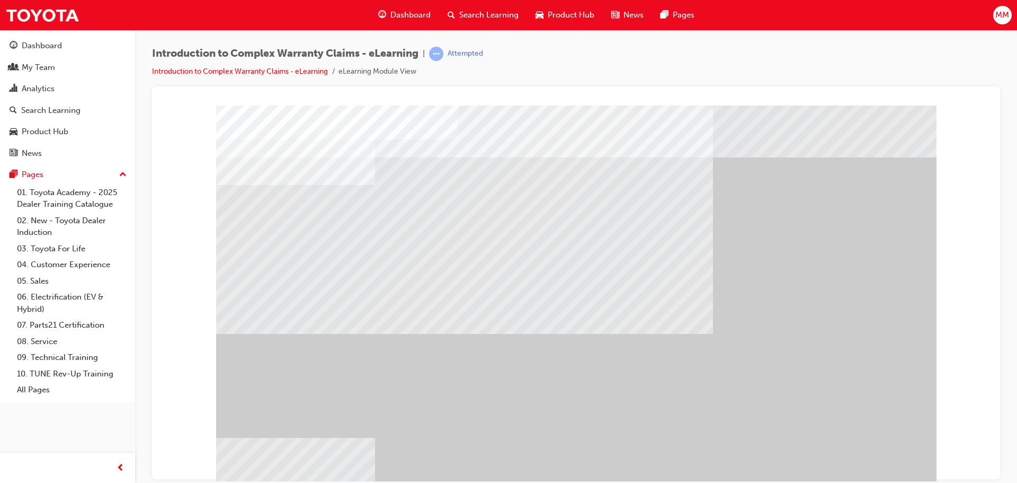
click at [877, 474] on div "" at bounding box center [576, 295] width 721 height 381
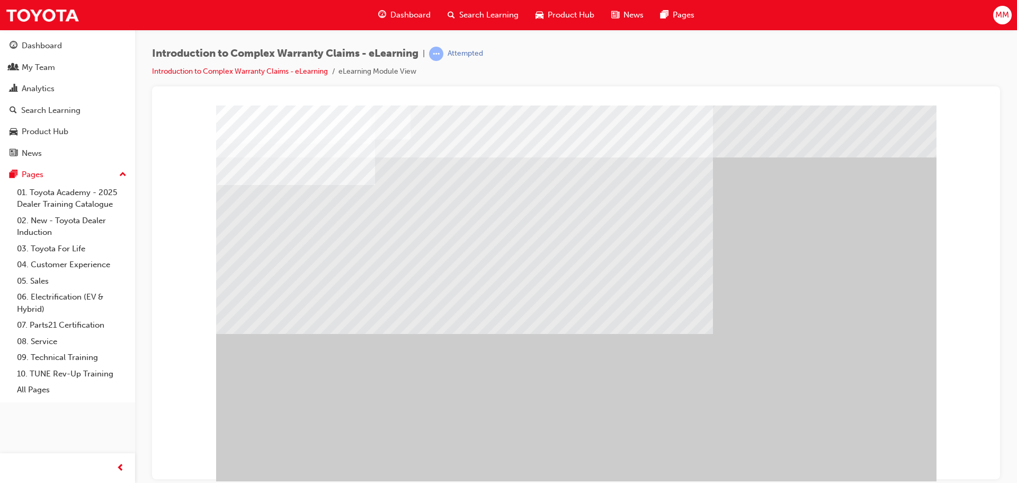
drag, startPoint x: 864, startPoint y: 455, endPoint x: 859, endPoint y: 453, distance: 5.5
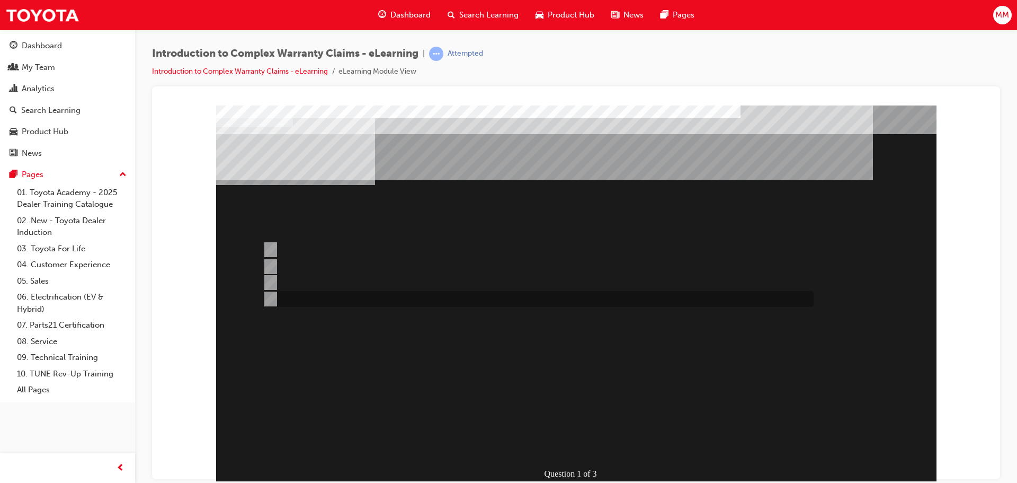
click at [517, 298] on div at bounding box center [535, 299] width 551 height 16
radio input "true"
click at [536, 272] on div at bounding box center [535, 267] width 551 height 16
radio input "true"
click at [524, 253] on div at bounding box center [535, 250] width 551 height 16
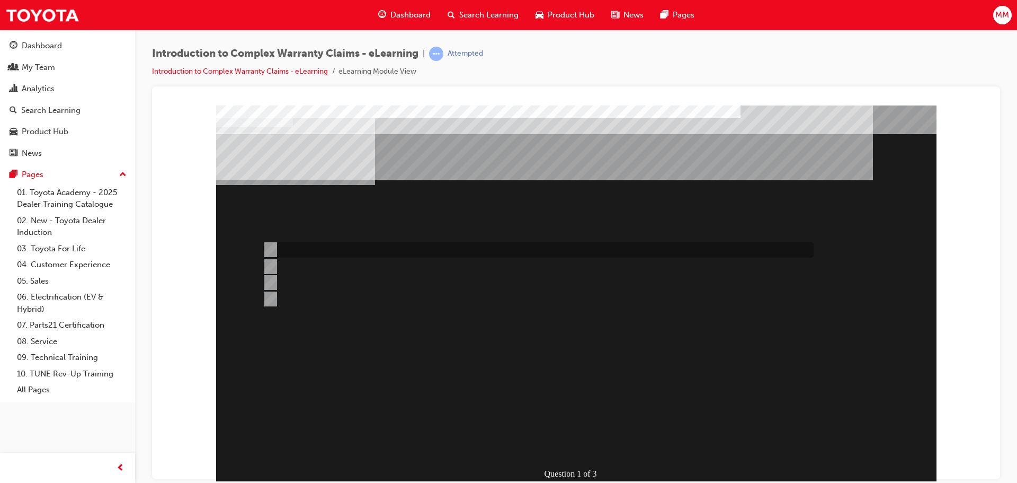
radio input "true"
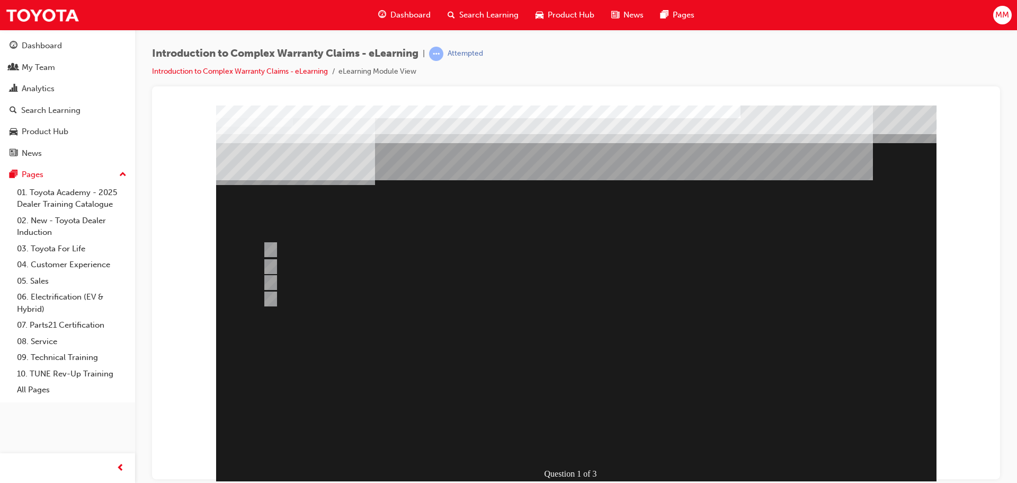
click at [665, 342] on div at bounding box center [576, 295] width 721 height 381
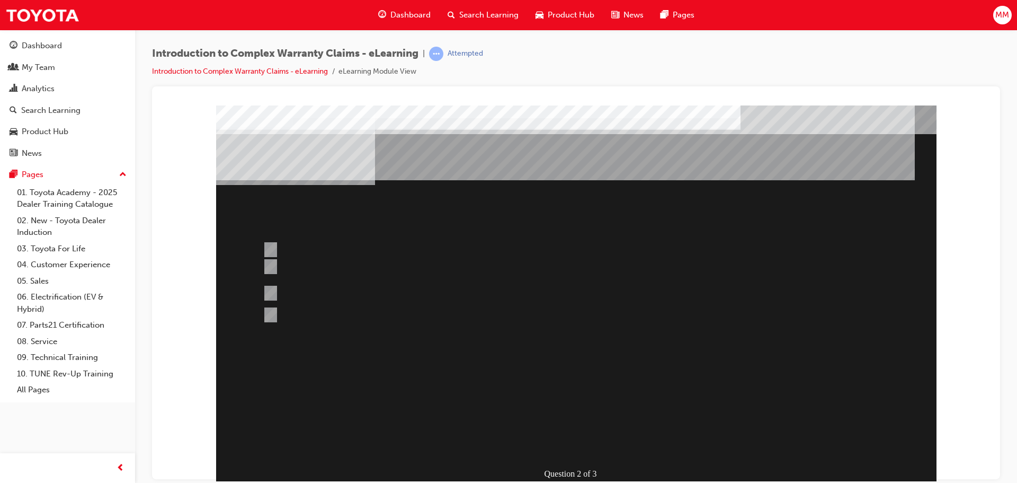
click at [609, 346] on div "Question 2 of 3" at bounding box center [576, 295] width 721 height 381
click at [363, 271] on div at bounding box center [535, 273] width 551 height 28
radio input "true"
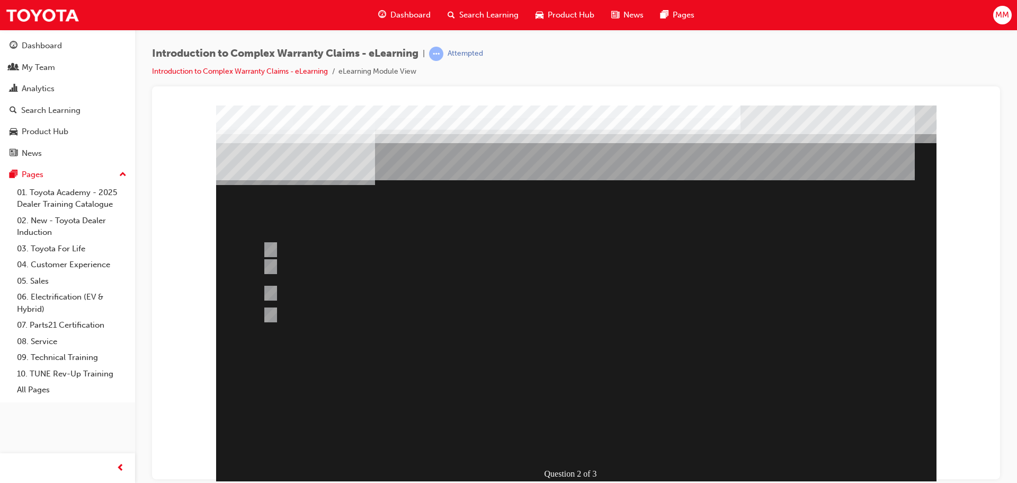
click at [650, 355] on div at bounding box center [576, 295] width 721 height 381
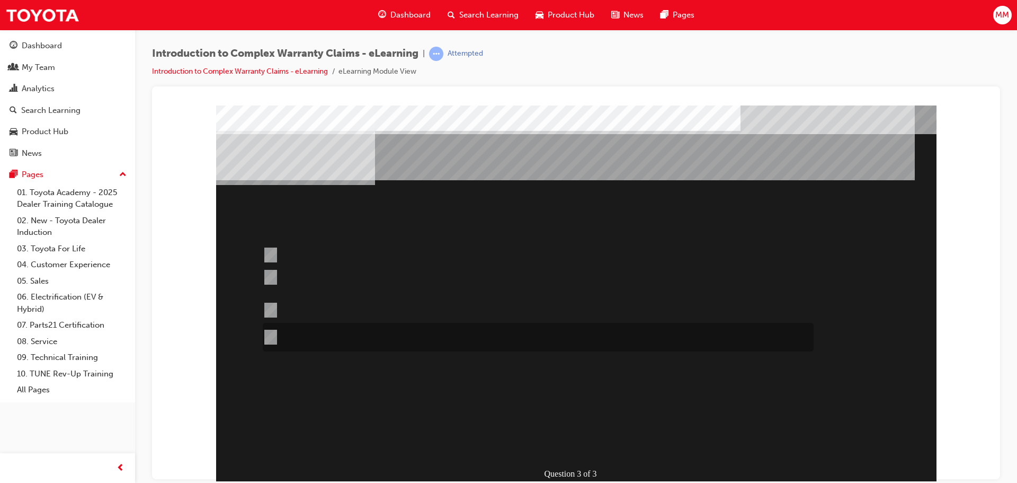
click at [444, 341] on div at bounding box center [535, 337] width 551 height 29
radio input "true"
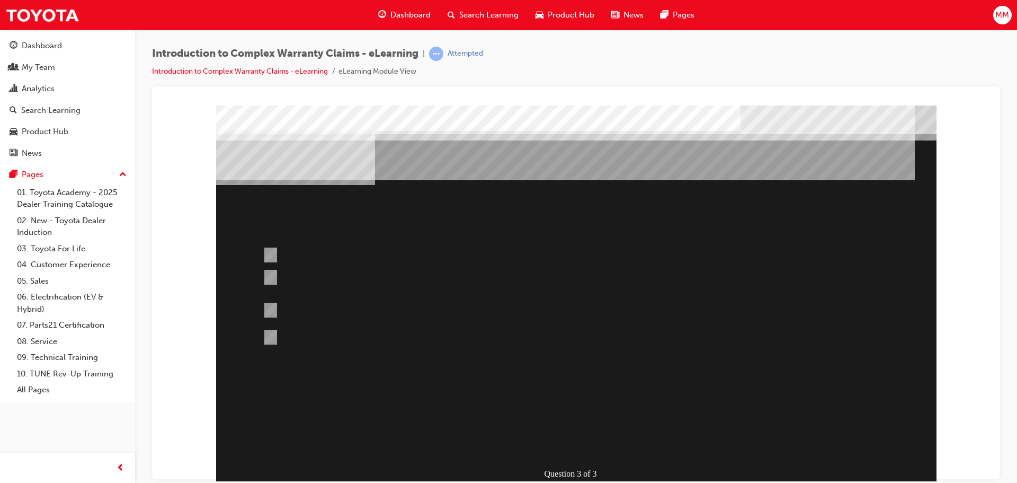
click at [300, 253] on div at bounding box center [576, 295] width 721 height 381
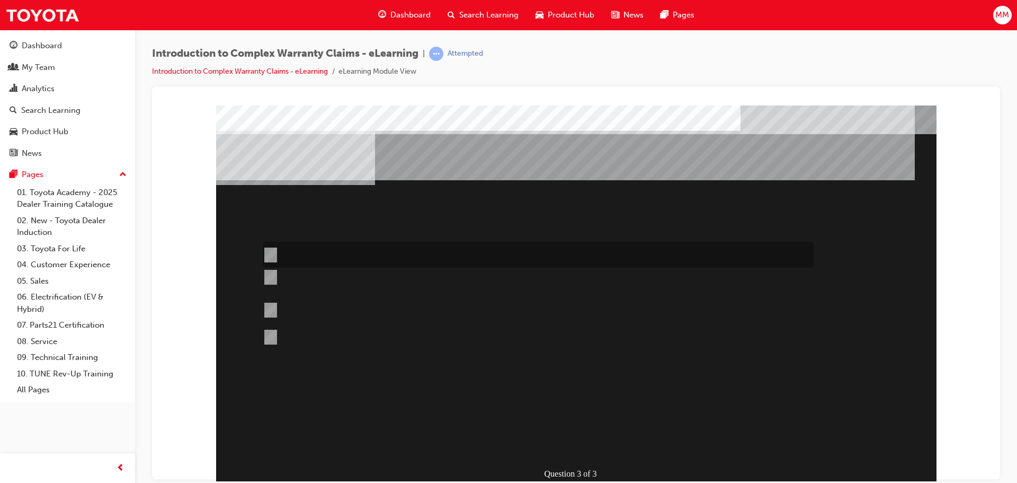
click at [270, 251] on input "Operation codes with a 7th character of “N through to Y” are known as “Varied W…" at bounding box center [269, 255] width 12 height 12
radio input "true"
click at [753, 362] on div at bounding box center [576, 295] width 721 height 381
click at [751, 364] on div "Question 3 of 3" at bounding box center [576, 295] width 721 height 381
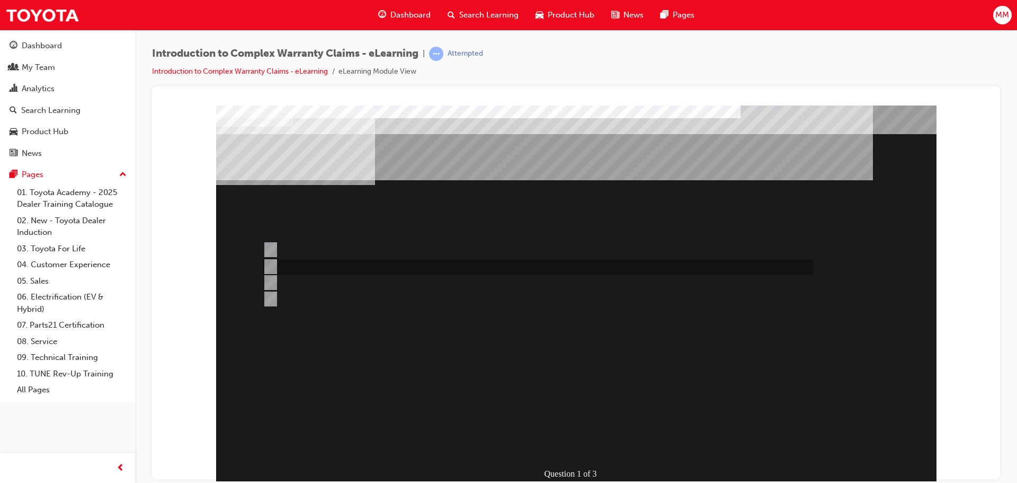
click at [442, 270] on div at bounding box center [535, 267] width 551 height 16
radio input "true"
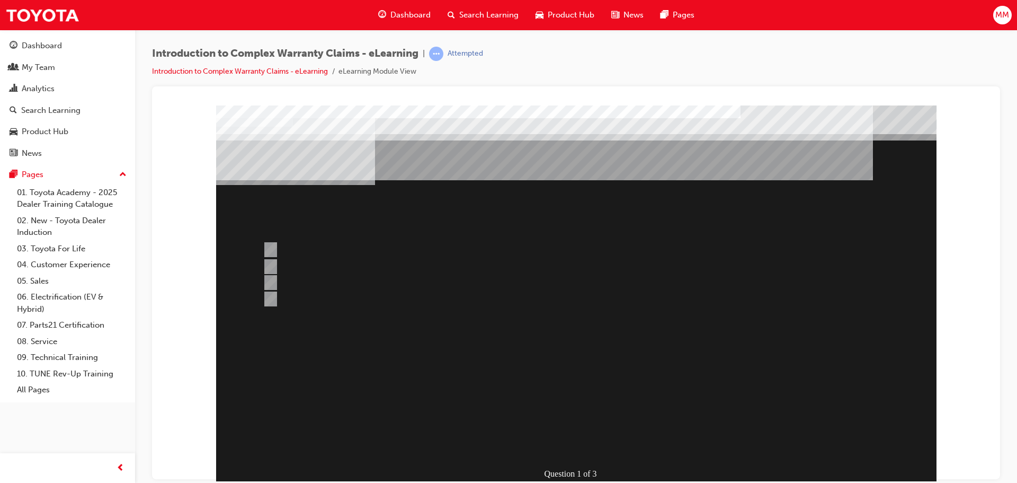
click at [332, 280] on div at bounding box center [576, 295] width 721 height 381
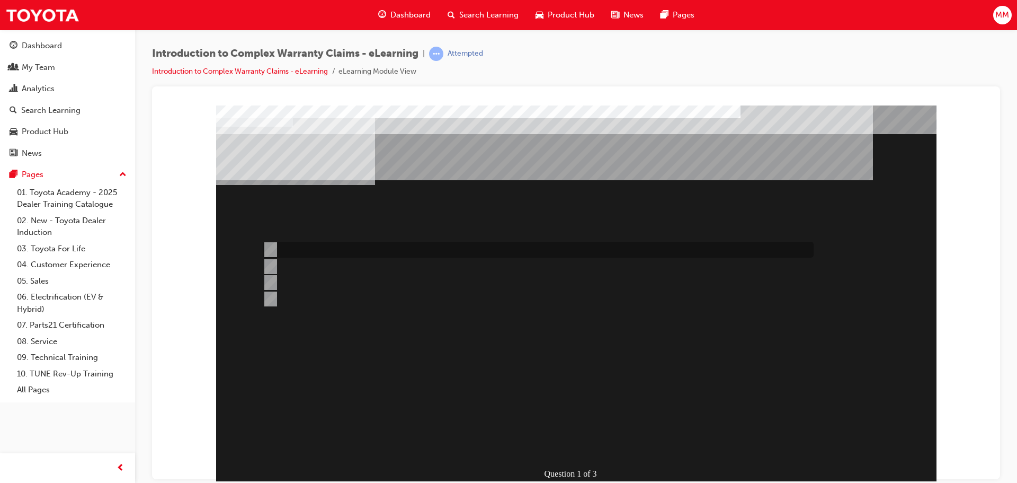
click at [333, 247] on div at bounding box center [535, 250] width 551 height 16
radio input "true"
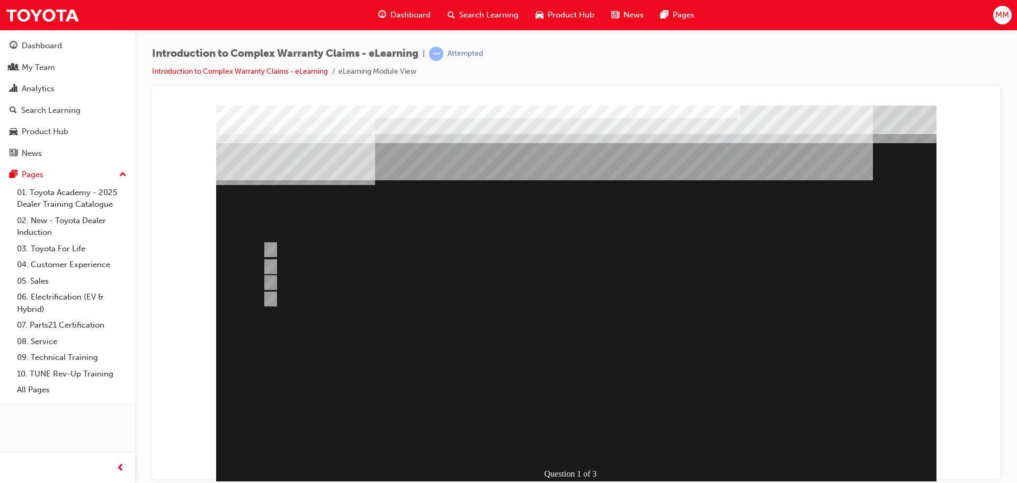
click at [682, 371] on div at bounding box center [576, 295] width 721 height 381
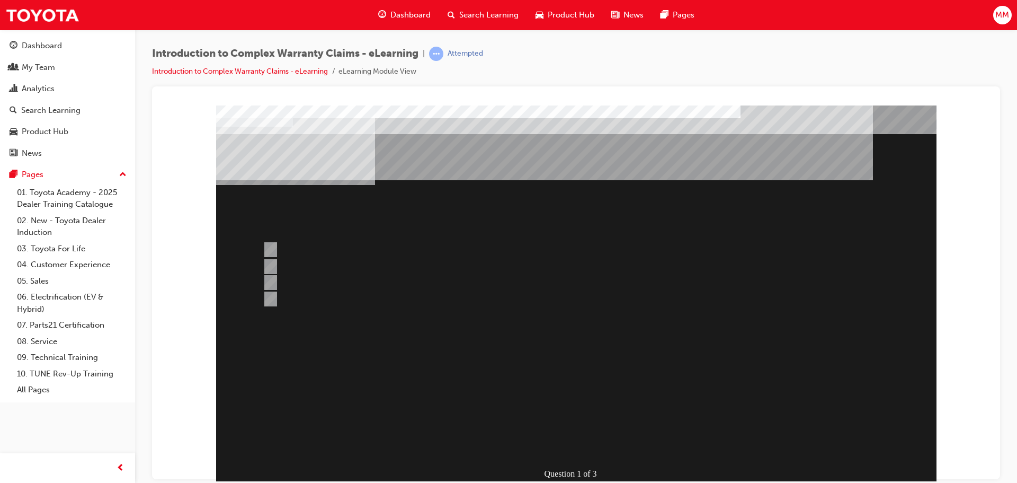
click at [682, 371] on div "Question 1 of 3" at bounding box center [576, 295] width 721 height 381
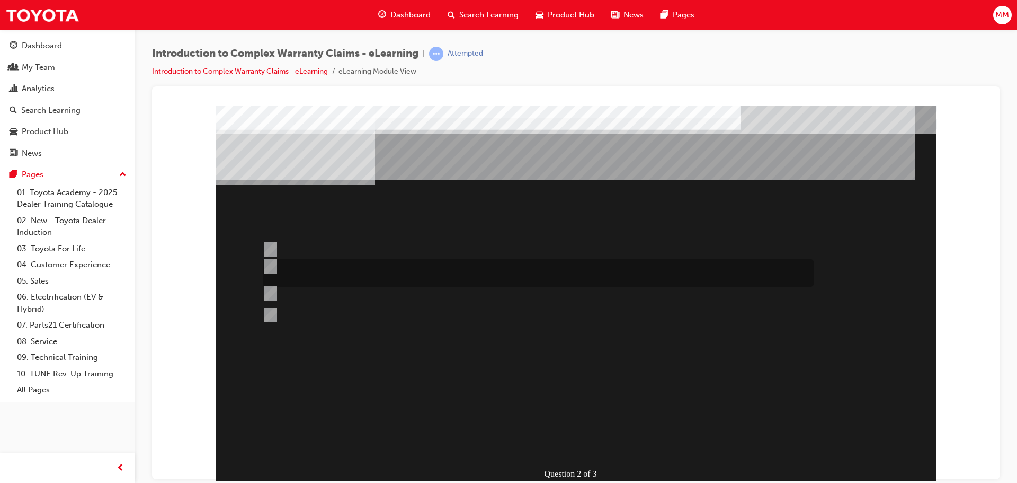
click at [484, 275] on div at bounding box center [535, 273] width 551 height 28
radio input "true"
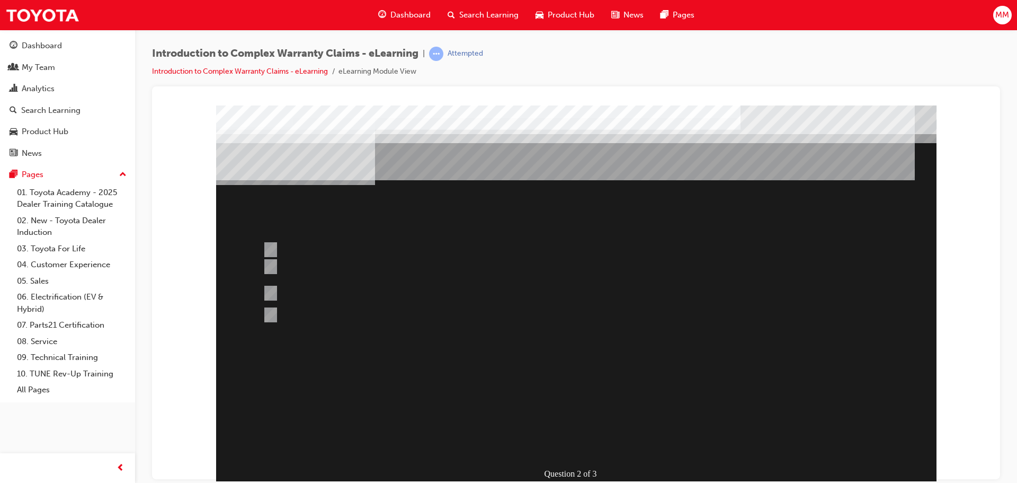
click at [628, 357] on div at bounding box center [576, 295] width 721 height 381
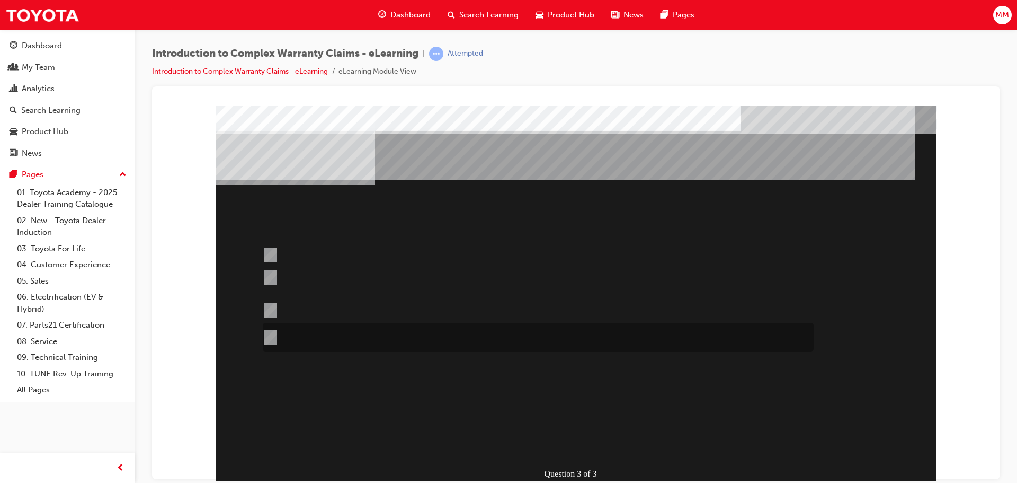
click at [433, 331] on div at bounding box center [535, 337] width 551 height 29
radio input "true"
click at [426, 312] on div at bounding box center [535, 310] width 551 height 29
click at [420, 335] on div at bounding box center [535, 337] width 551 height 29
radio input "false"
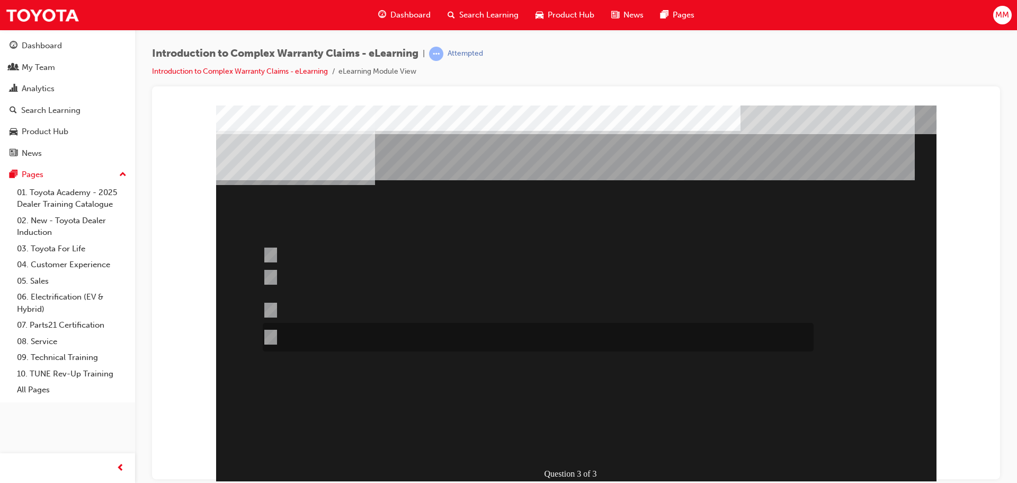
radio input "true"
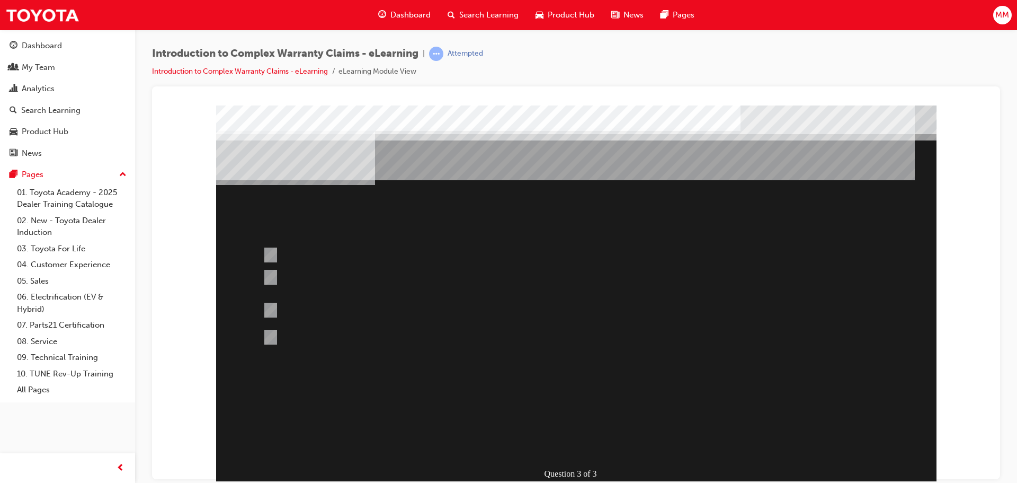
click at [332, 312] on div at bounding box center [576, 295] width 721 height 381
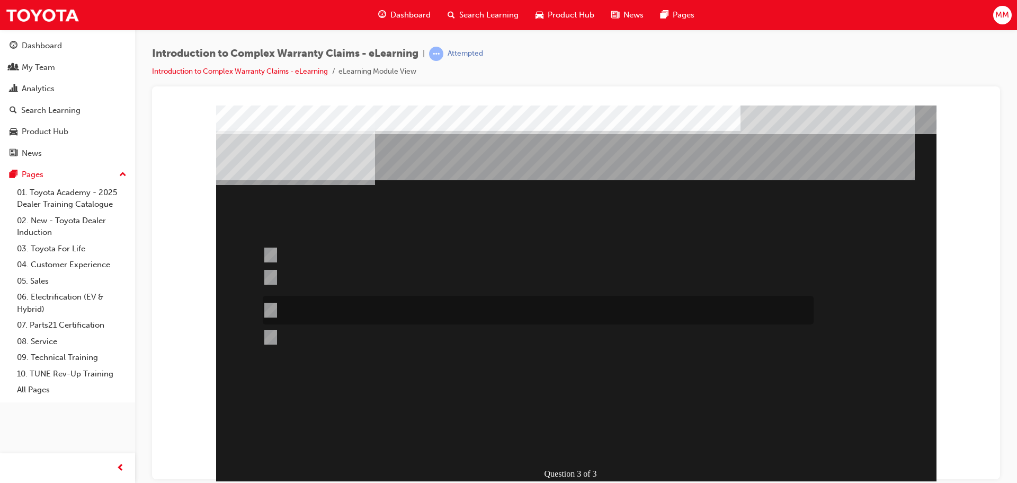
click at [261, 308] on div at bounding box center [535, 310] width 551 height 29
radio input "true"
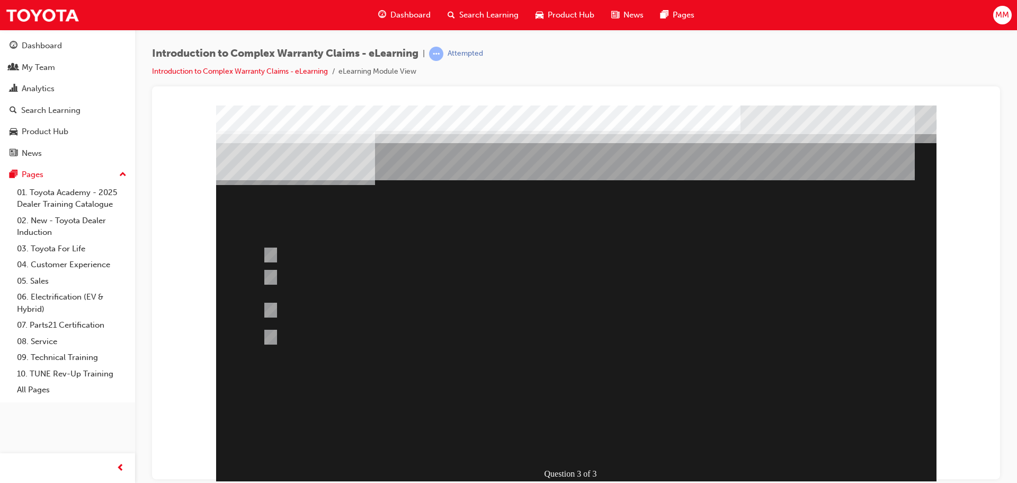
click at [693, 365] on div at bounding box center [576, 295] width 721 height 381
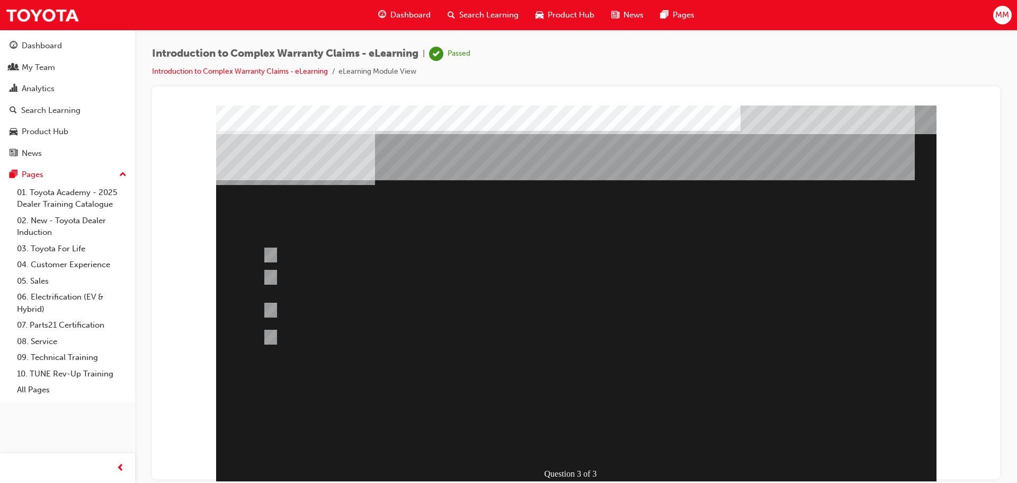
click at [700, 368] on div "Question 3 of 3" at bounding box center [576, 295] width 721 height 381
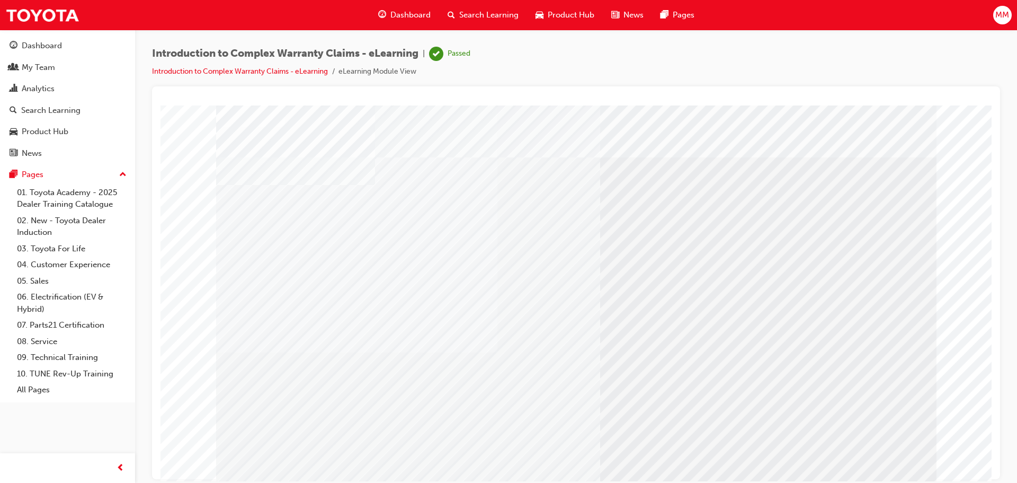
scroll to position [22, 0]
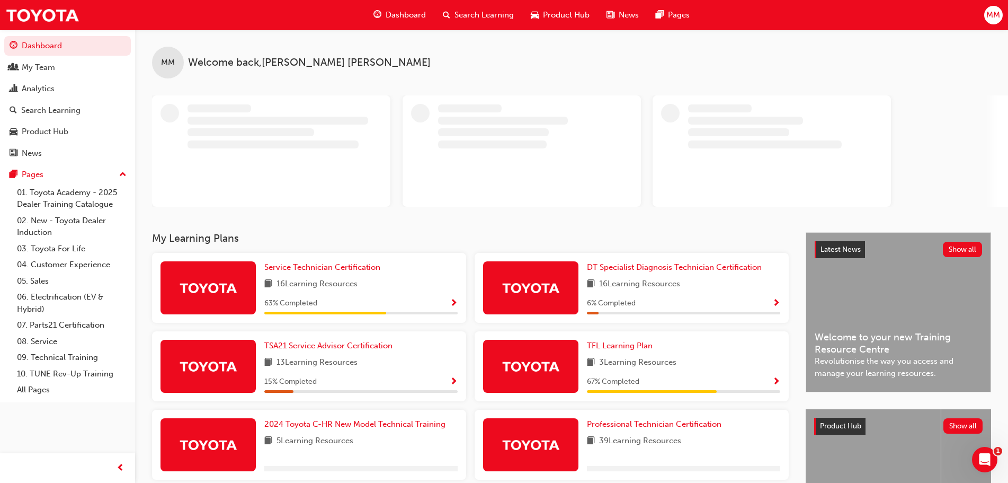
click at [465, 14] on span "Search Learning" at bounding box center [484, 15] width 59 height 12
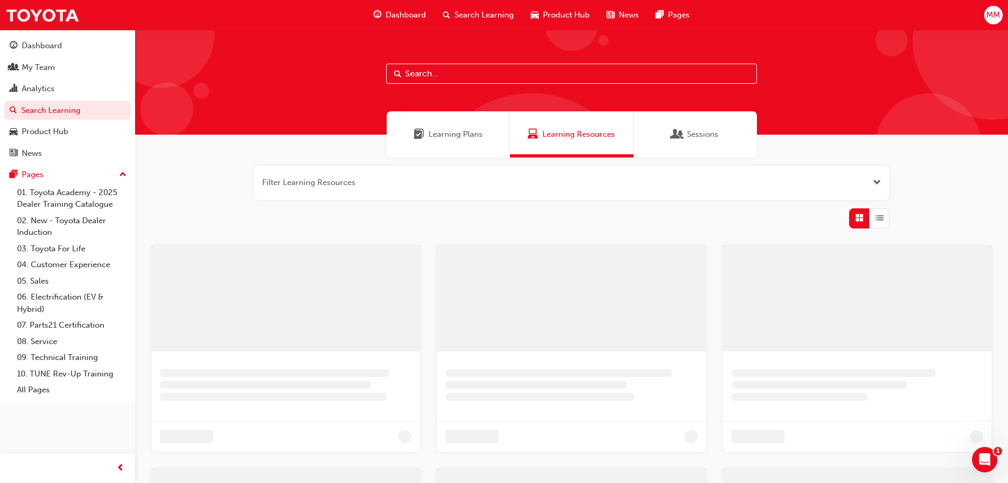
click at [460, 138] on span "Learning Plans" at bounding box center [456, 134] width 54 height 12
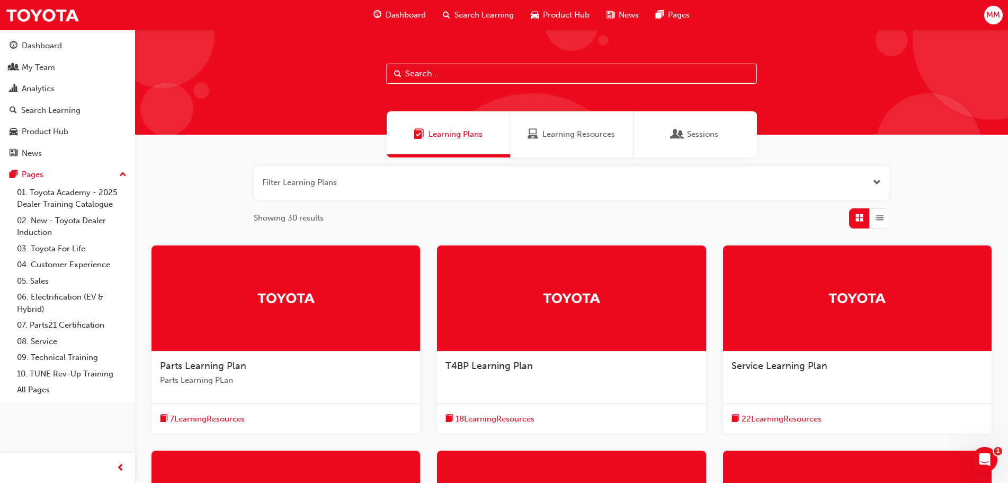
click at [809, 324] on div at bounding box center [857, 298] width 269 height 106
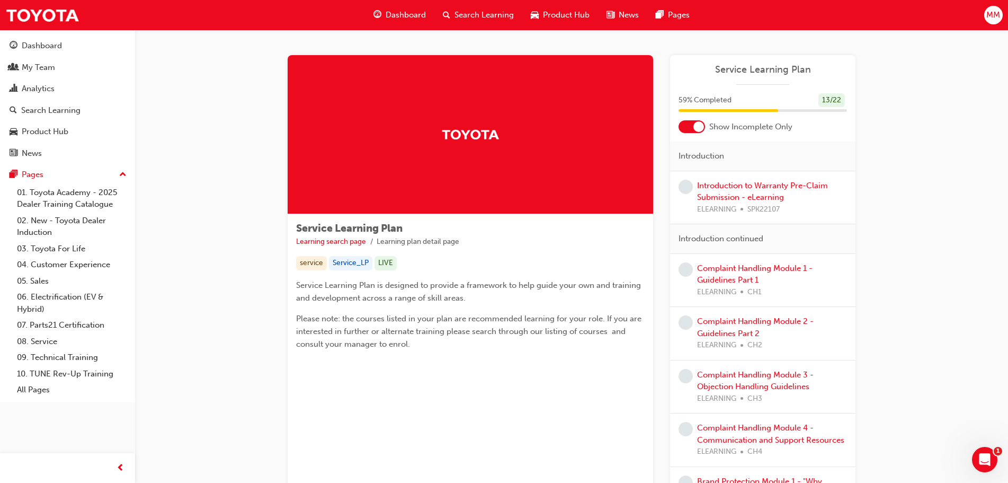
click at [746, 191] on div "Introduction to Warranty Pre-Claim Submission - eLearning ELEARNING SPK22107" at bounding box center [772, 198] width 150 height 36
click at [739, 198] on link "Introduction to Warranty Pre-Claim Submission - eLearning" at bounding box center [762, 192] width 131 height 22
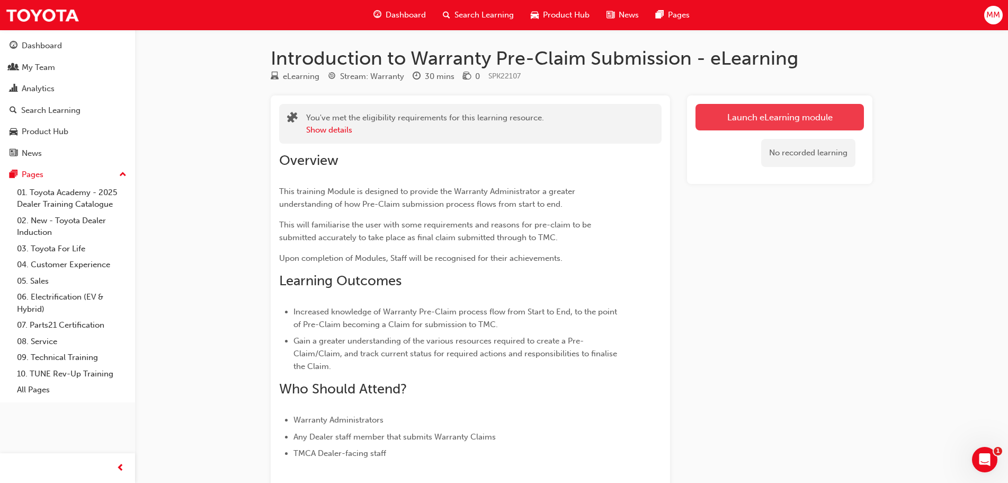
click at [735, 114] on link "Launch eLearning module" at bounding box center [780, 117] width 168 height 26
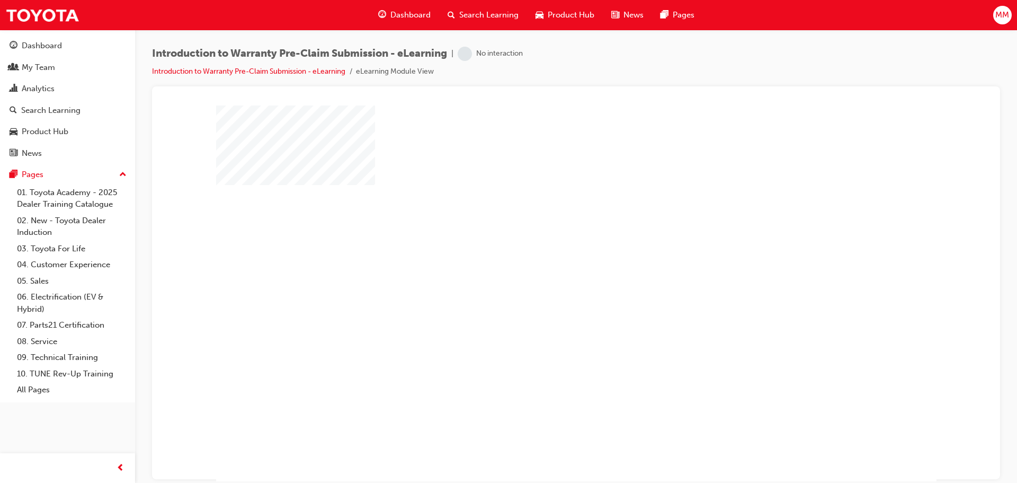
click at [546, 262] on div "play" at bounding box center [546, 262] width 0 height 0
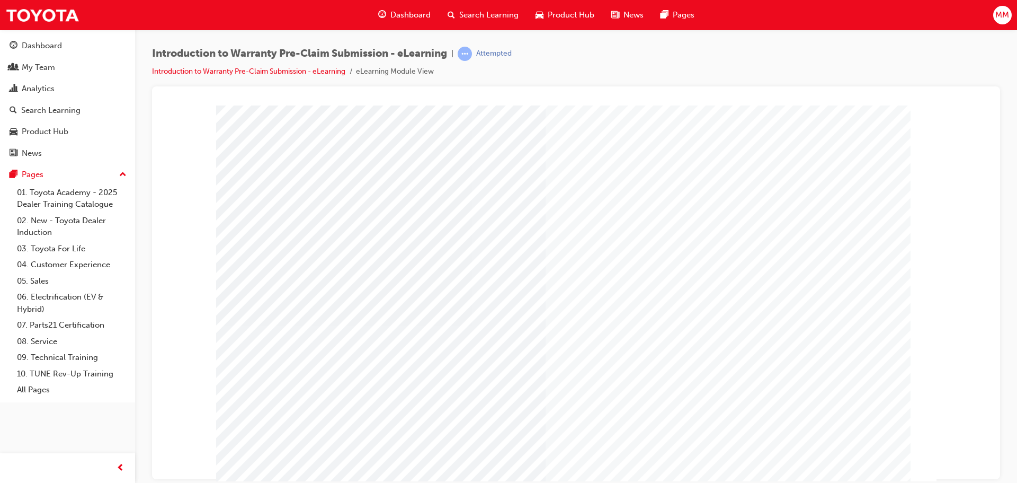
scroll to position [22, 0]
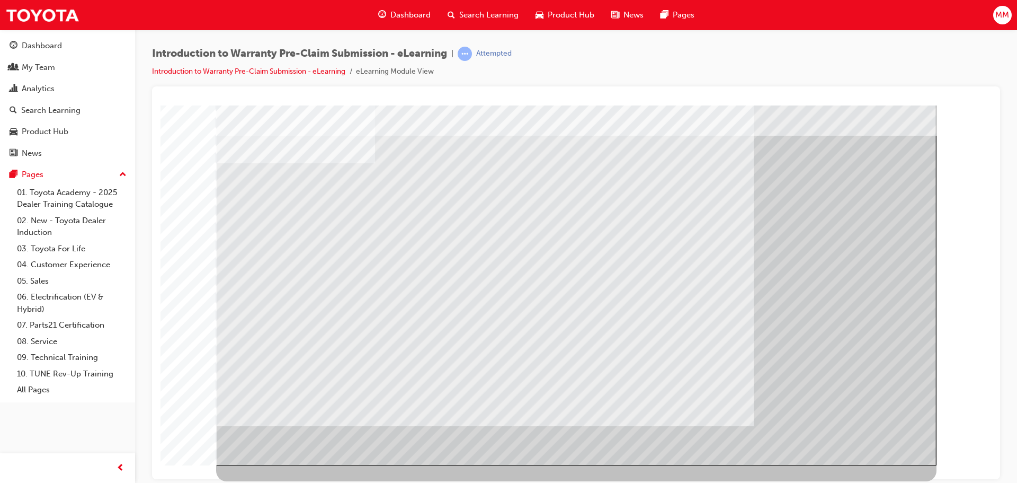
scroll to position [0, 0]
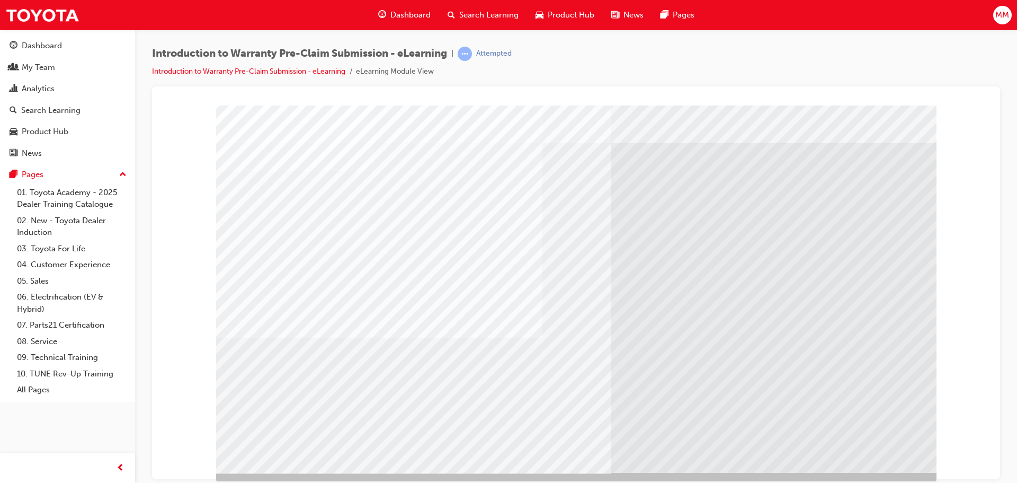
scroll to position [22, 0]
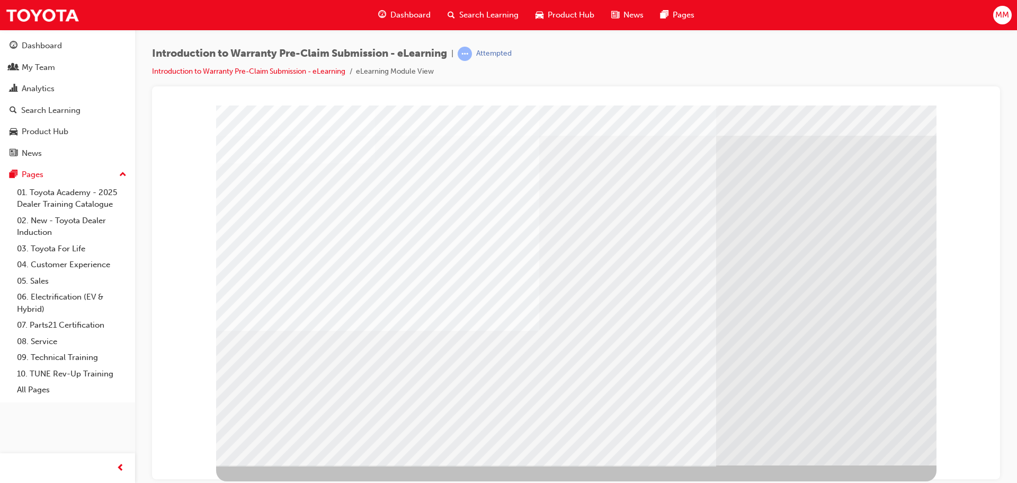
scroll to position [0, 0]
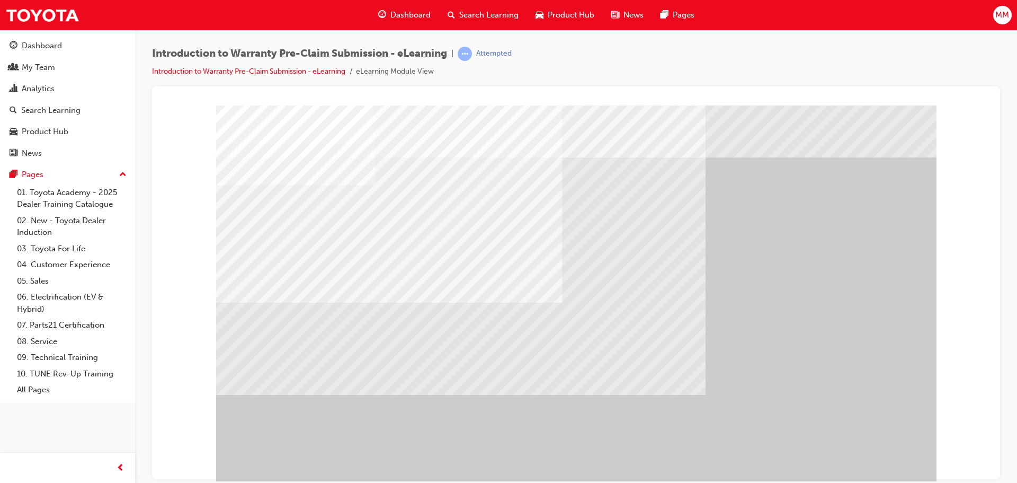
click at [861, 451] on div at bounding box center [576, 295] width 721 height 381
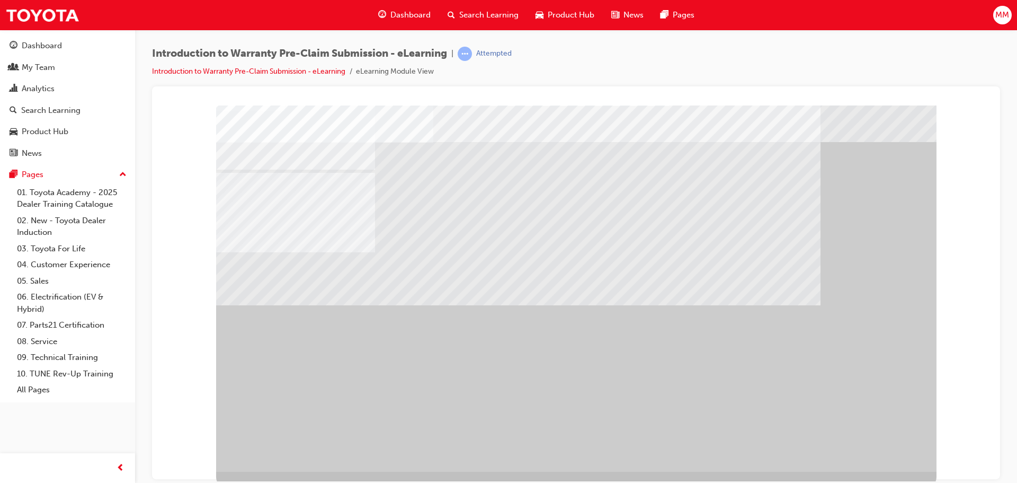
scroll to position [22, 0]
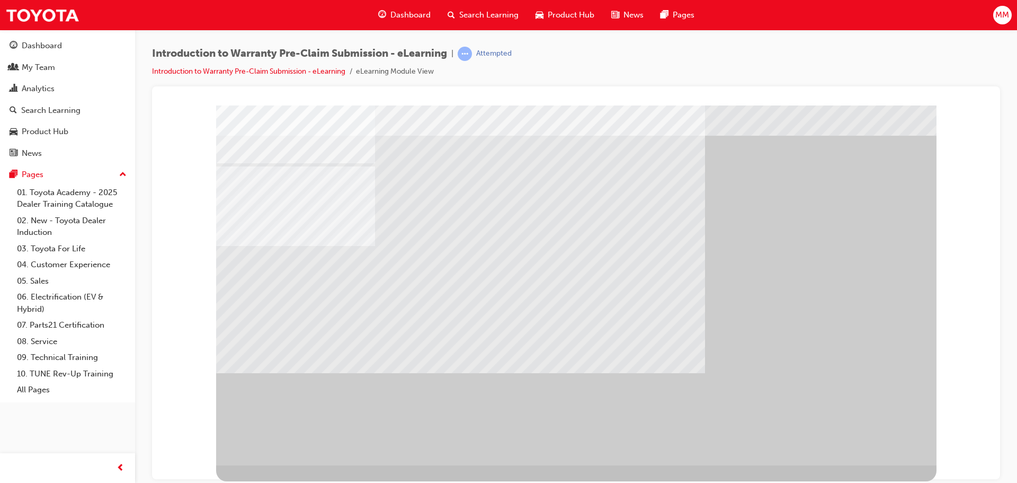
scroll to position [0, 0]
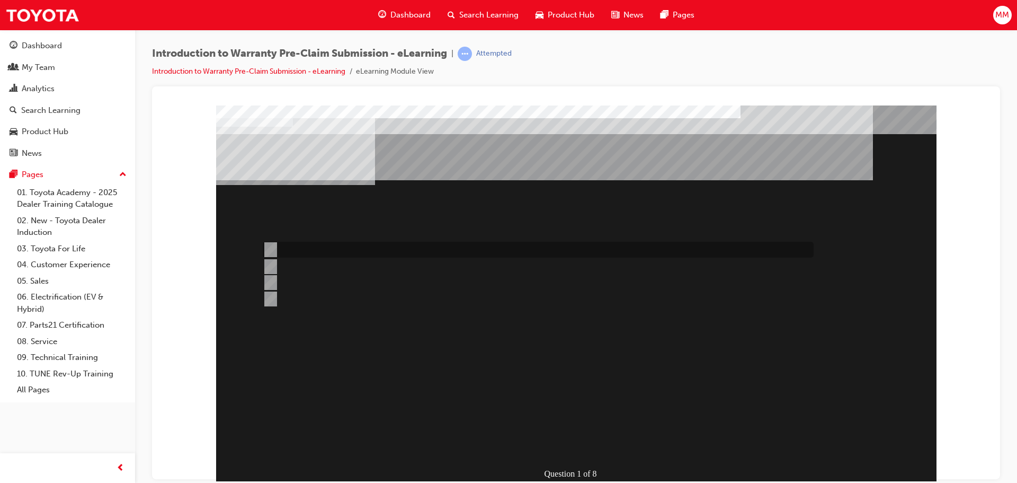
click at [374, 250] on div at bounding box center [535, 250] width 551 height 16
radio input "true"
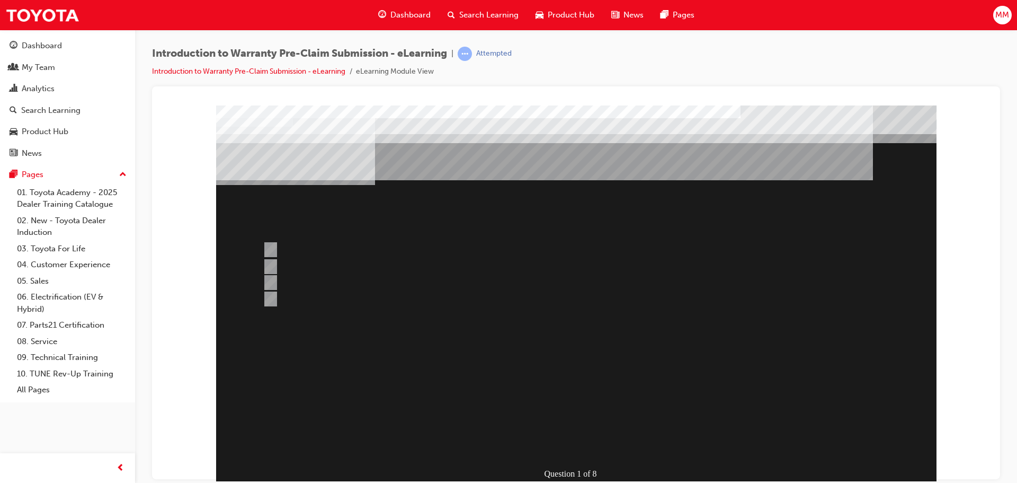
click at [628, 331] on div at bounding box center [576, 295] width 721 height 381
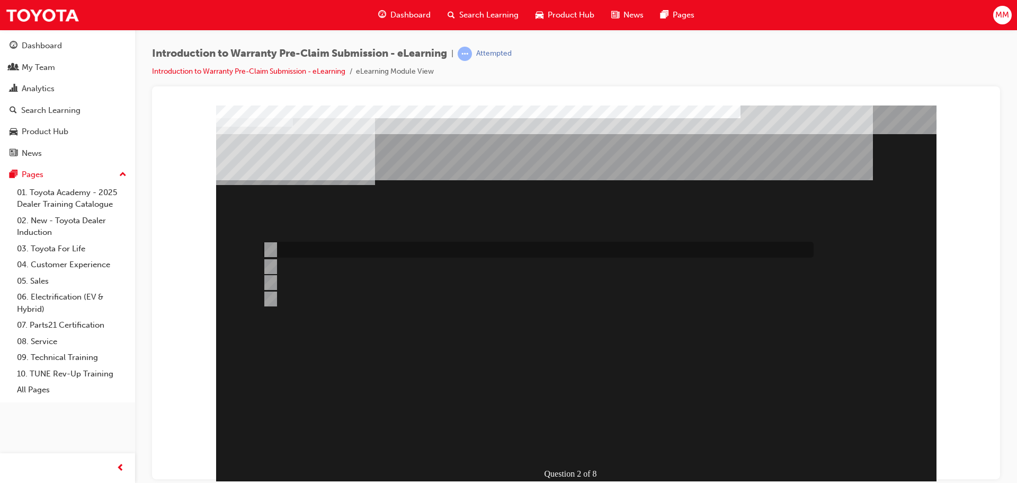
click at [354, 246] on div at bounding box center [535, 250] width 551 height 16
radio input "true"
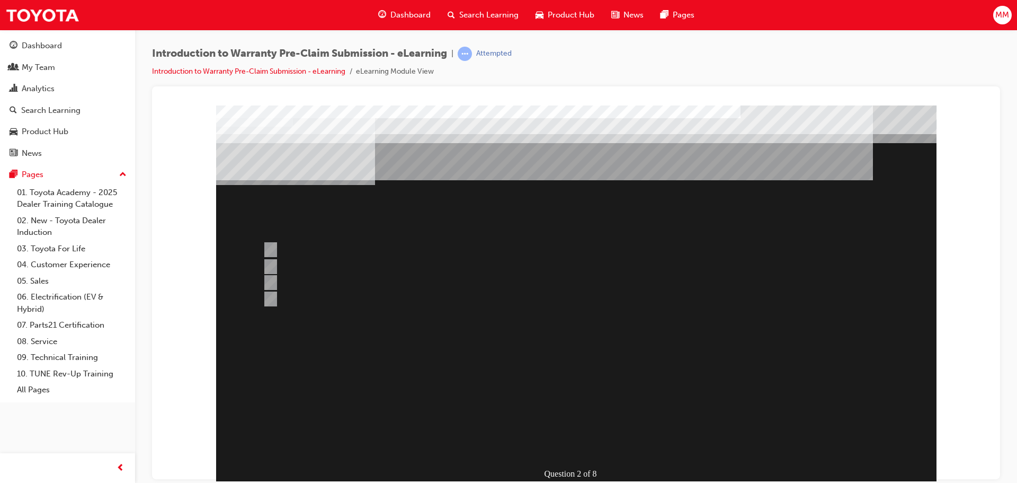
click at [691, 331] on div at bounding box center [576, 295] width 721 height 381
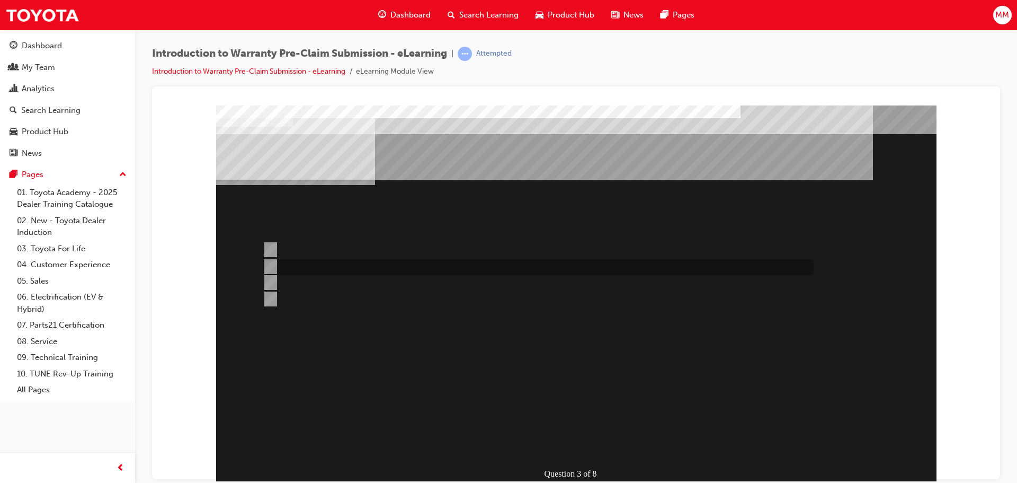
click at [473, 267] on div at bounding box center [535, 267] width 551 height 16
radio input "true"
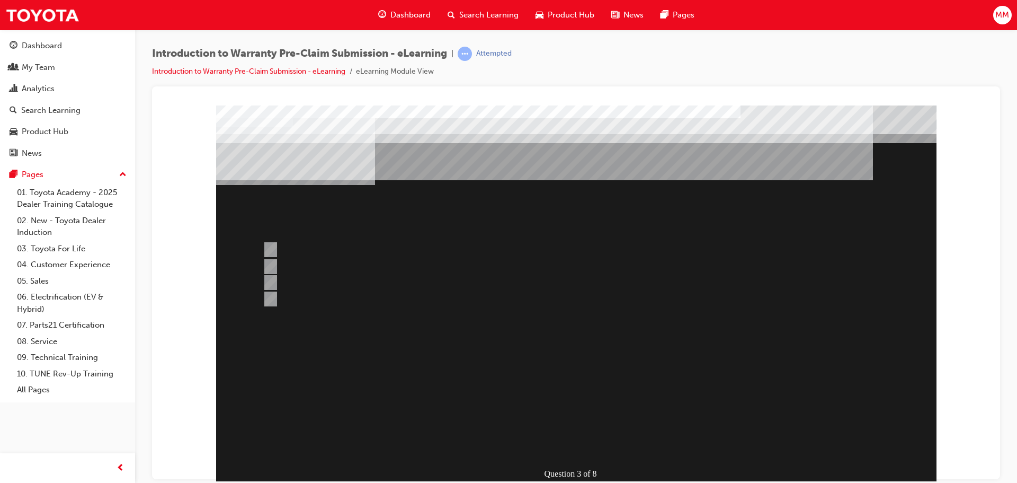
click at [722, 349] on div at bounding box center [576, 295] width 721 height 381
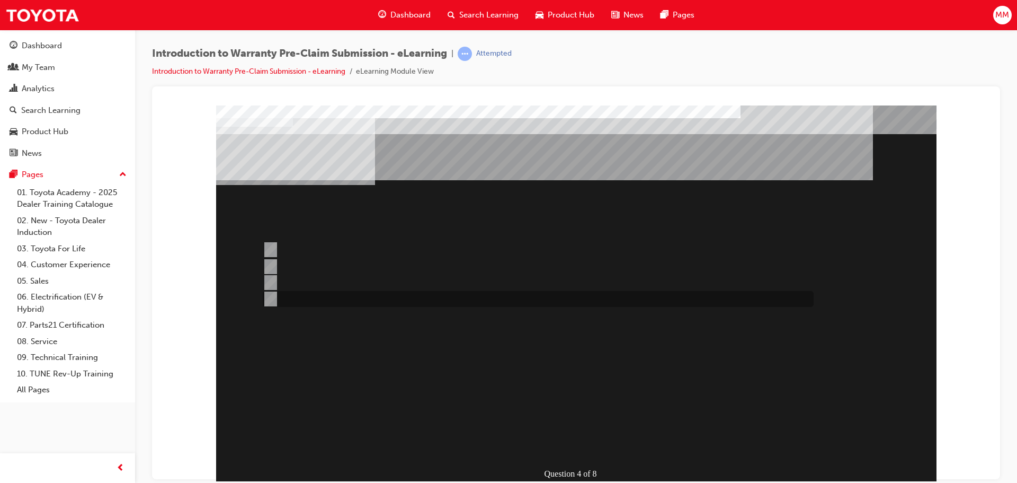
click at [369, 300] on div at bounding box center [535, 299] width 551 height 16
radio input "true"
click at [345, 272] on div at bounding box center [535, 267] width 551 height 16
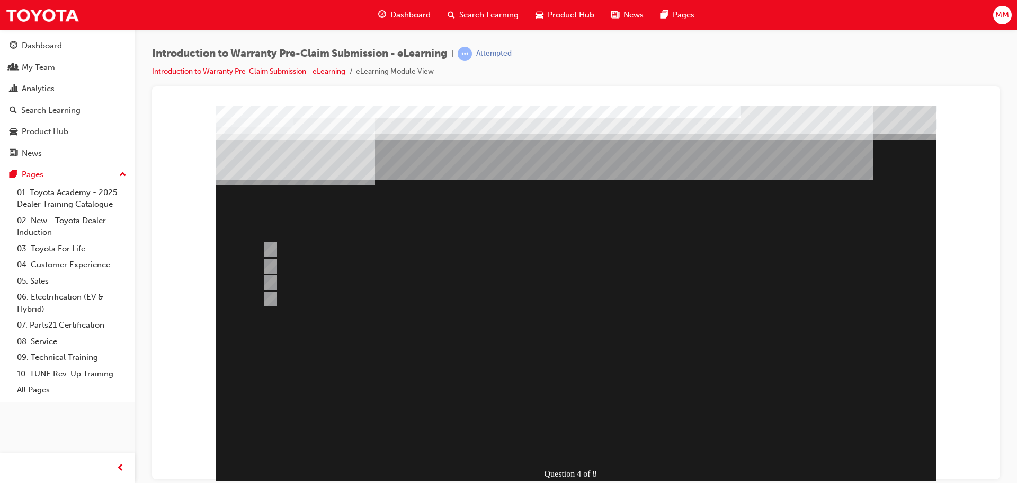
click at [358, 293] on div at bounding box center [576, 295] width 721 height 381
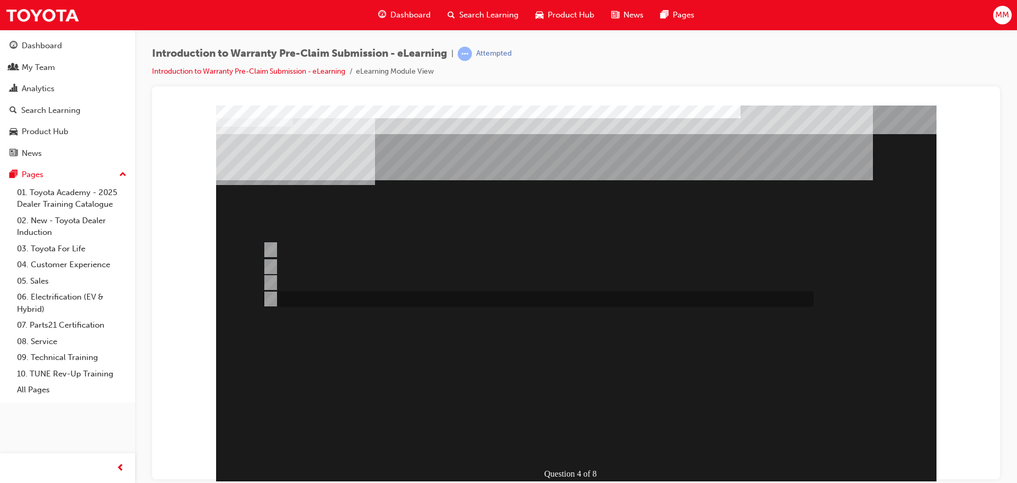
click at [278, 296] on div at bounding box center [535, 299] width 551 height 16
radio input "false"
radio input "true"
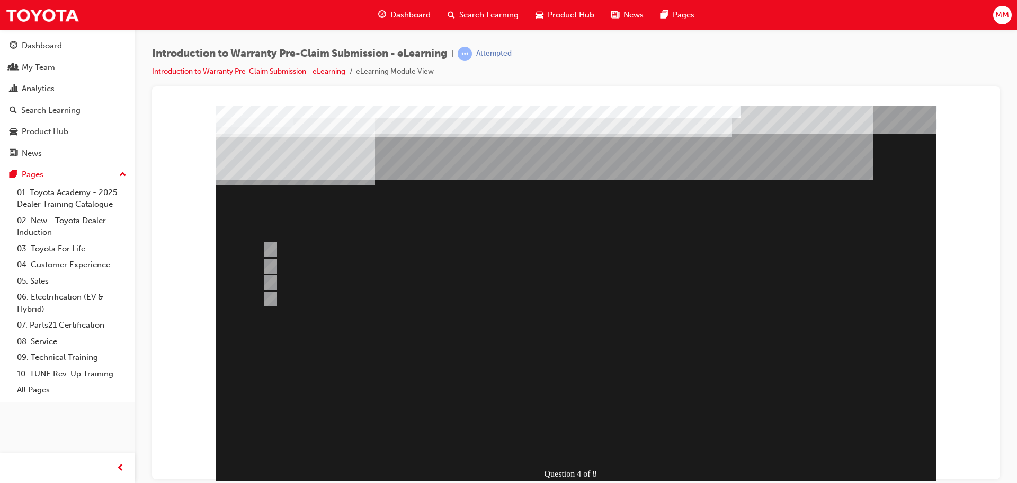
click at [643, 262] on div at bounding box center [576, 295] width 721 height 381
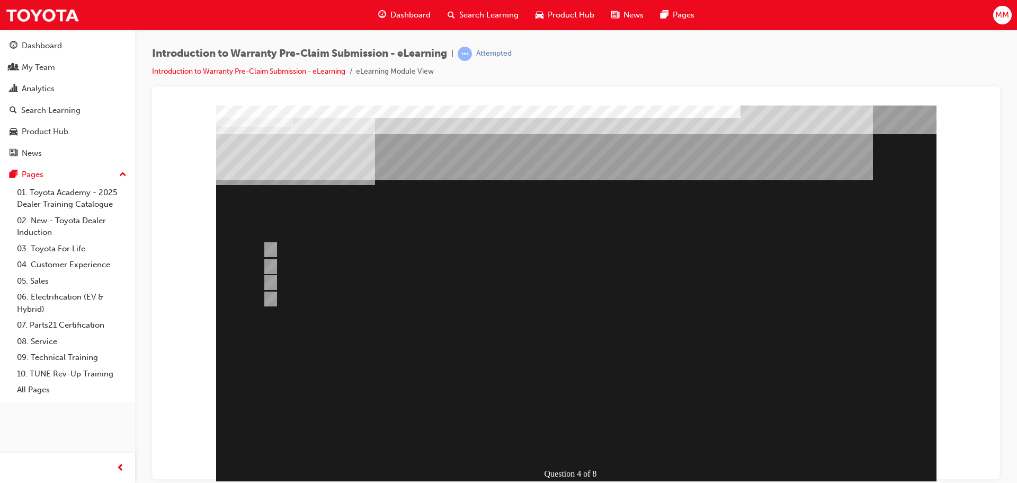
click at [354, 247] on div at bounding box center [535, 250] width 551 height 16
click at [408, 279] on div at bounding box center [535, 282] width 551 height 16
radio input "true"
click at [407, 270] on div at bounding box center [535, 267] width 551 height 16
radio input "true"
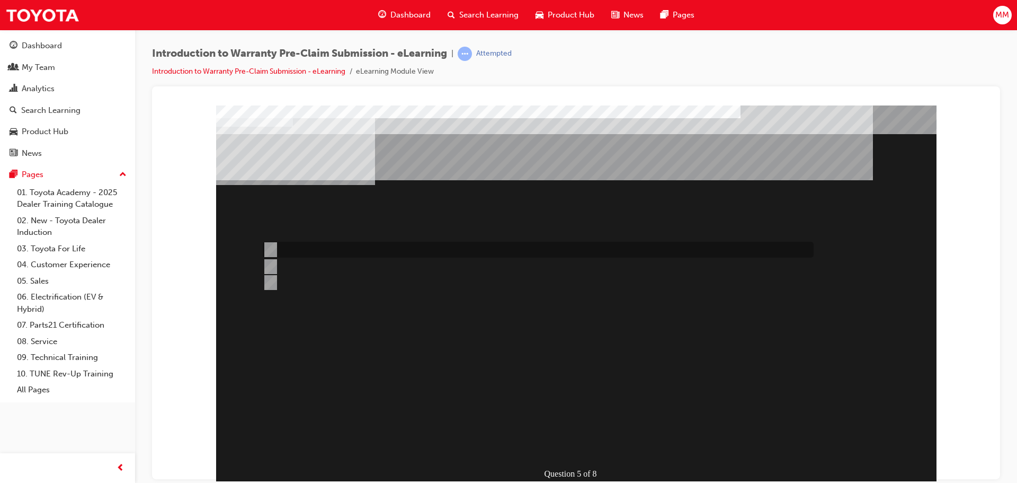
click at [408, 253] on div at bounding box center [535, 250] width 551 height 16
radio input "true"
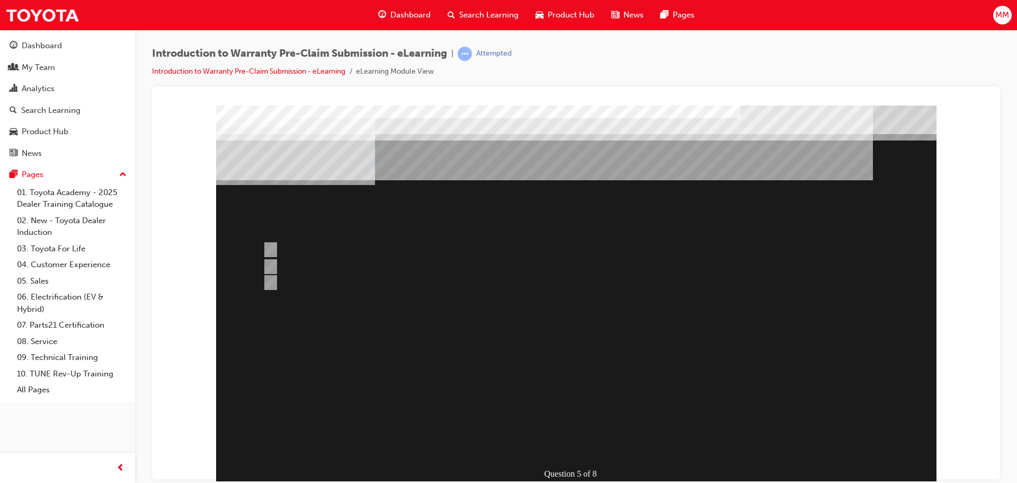
click at [360, 278] on div at bounding box center [576, 295] width 721 height 381
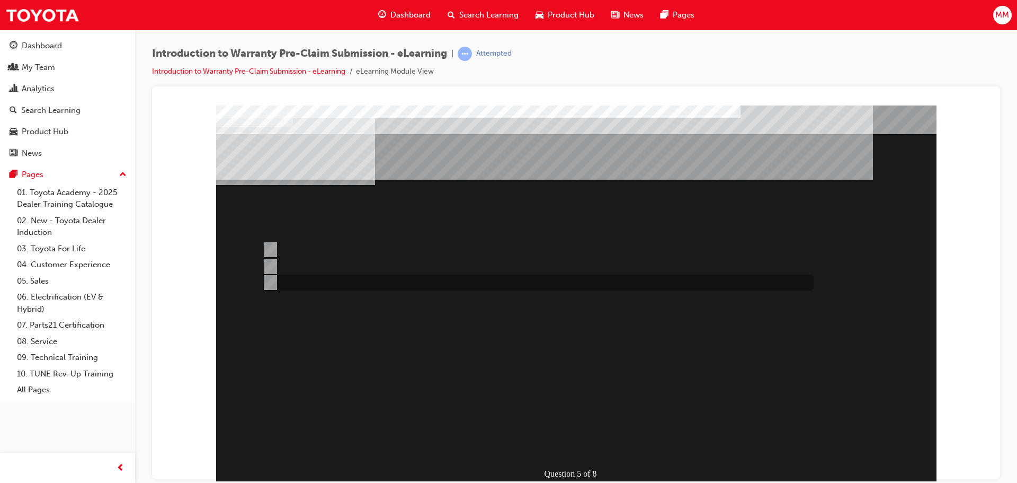
click at [266, 281] on input "Only if the guest requests a hire car." at bounding box center [269, 283] width 12 height 12
radio input "true"
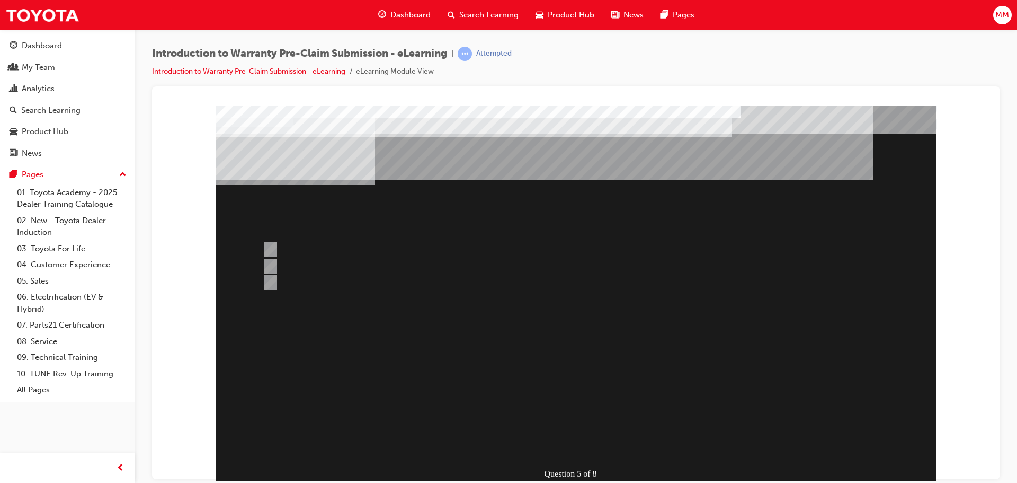
click at [664, 366] on div at bounding box center [576, 295] width 721 height 381
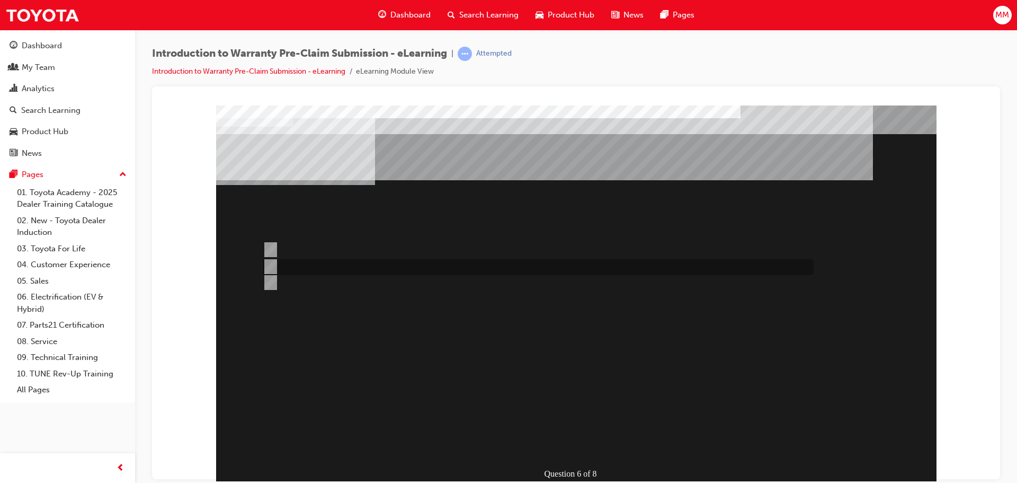
click at [360, 266] on div at bounding box center [535, 267] width 551 height 16
radio input "true"
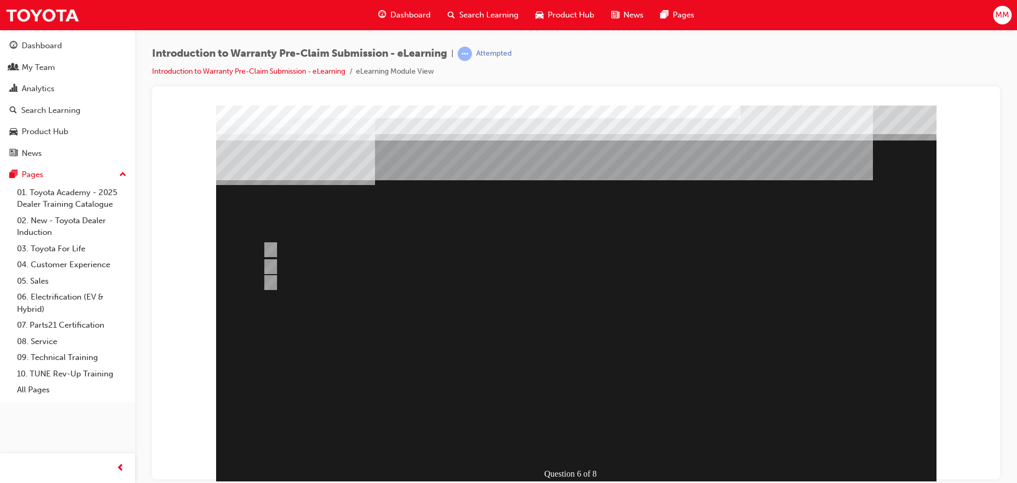
click at [348, 247] on div at bounding box center [576, 295] width 721 height 381
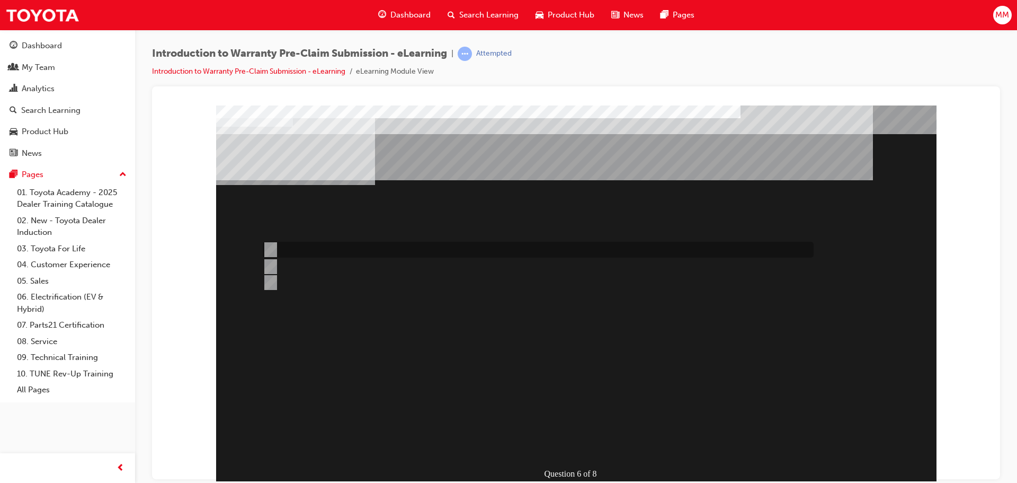
click at [273, 245] on input "Dealer Worklist." at bounding box center [269, 250] width 12 height 12
radio input "true"
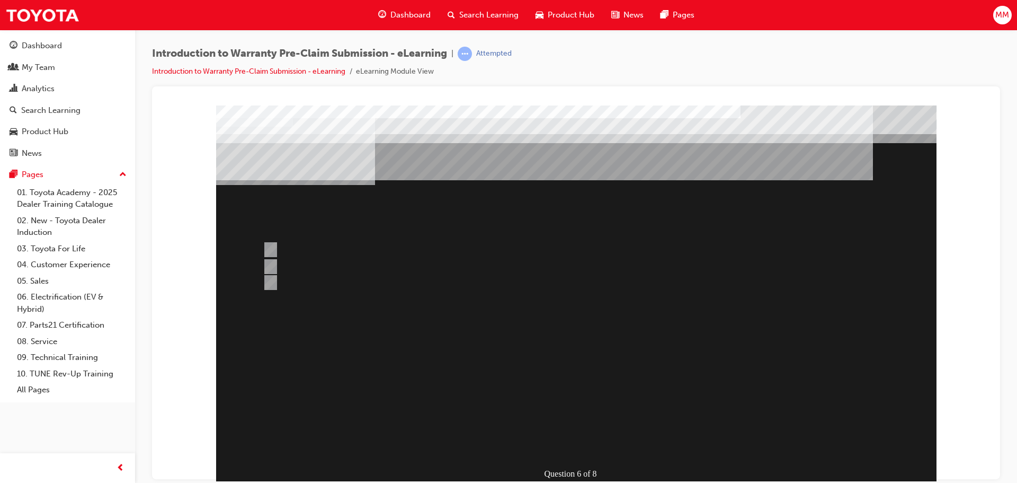
click at [555, 340] on div at bounding box center [576, 295] width 721 height 381
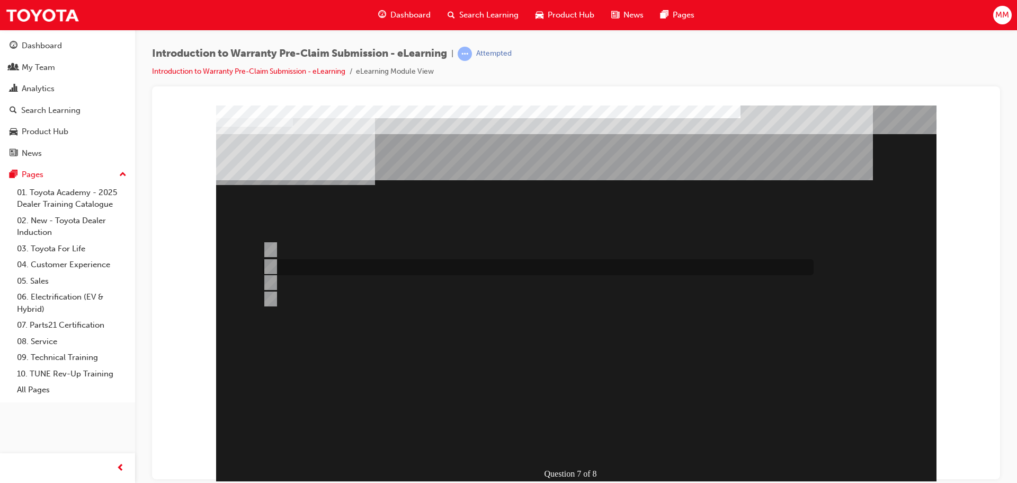
click at [426, 261] on div at bounding box center [535, 267] width 551 height 16
radio input "true"
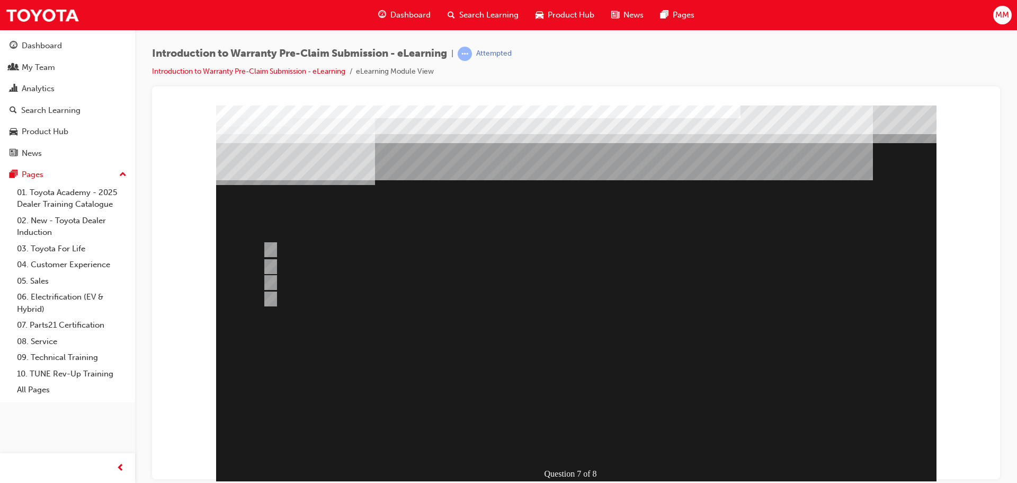
click at [598, 322] on div at bounding box center [576, 295] width 721 height 381
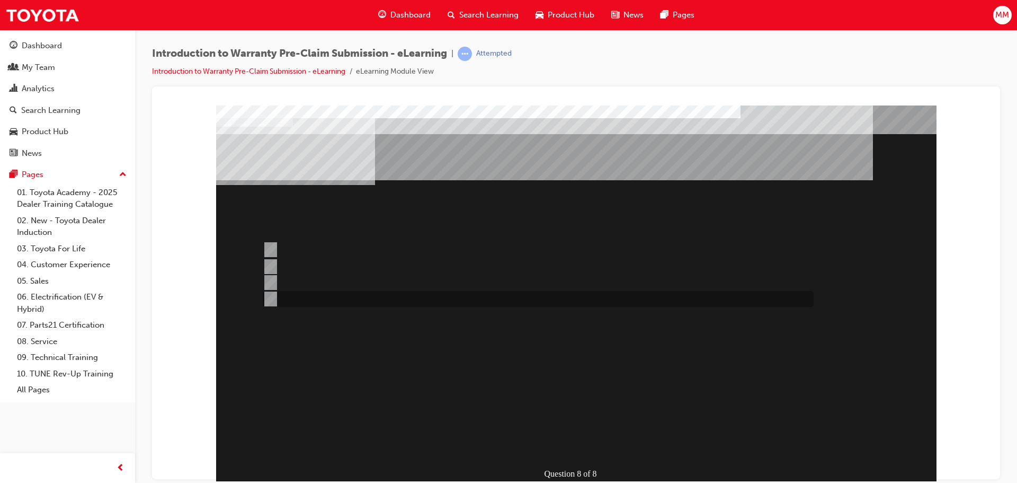
click at [356, 292] on div at bounding box center [535, 299] width 551 height 16
radio input "true"
click at [348, 261] on div at bounding box center [535, 267] width 551 height 16
radio input "true"
click at [346, 248] on div at bounding box center [535, 250] width 551 height 16
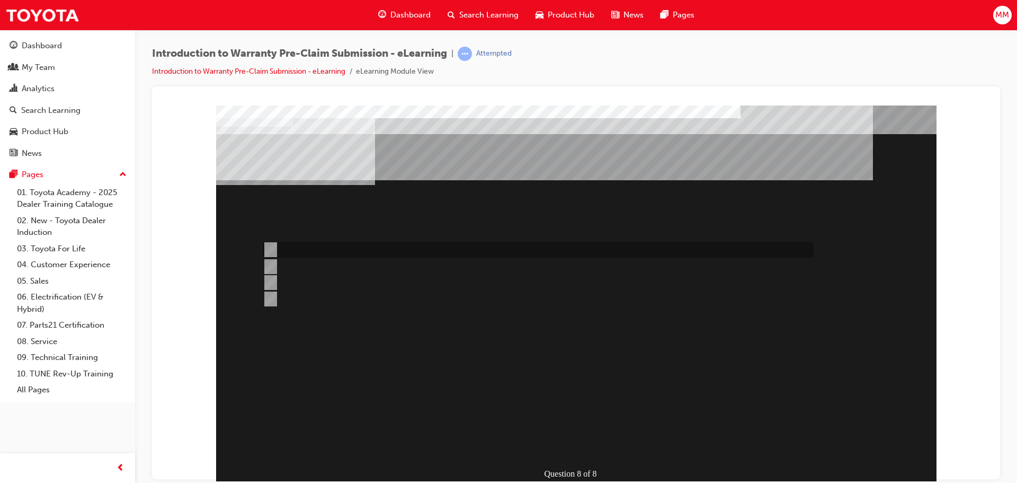
radio input "true"
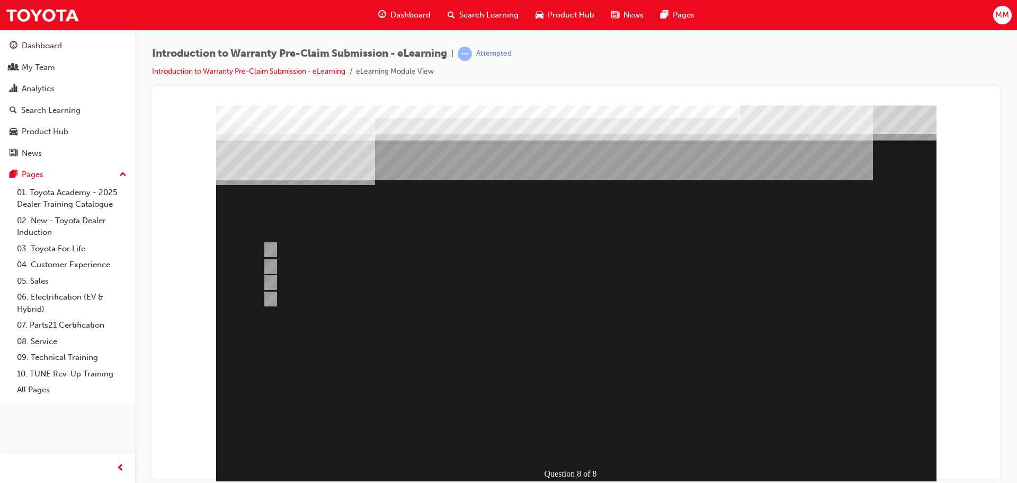
click at [332, 289] on div at bounding box center [576, 295] width 721 height 381
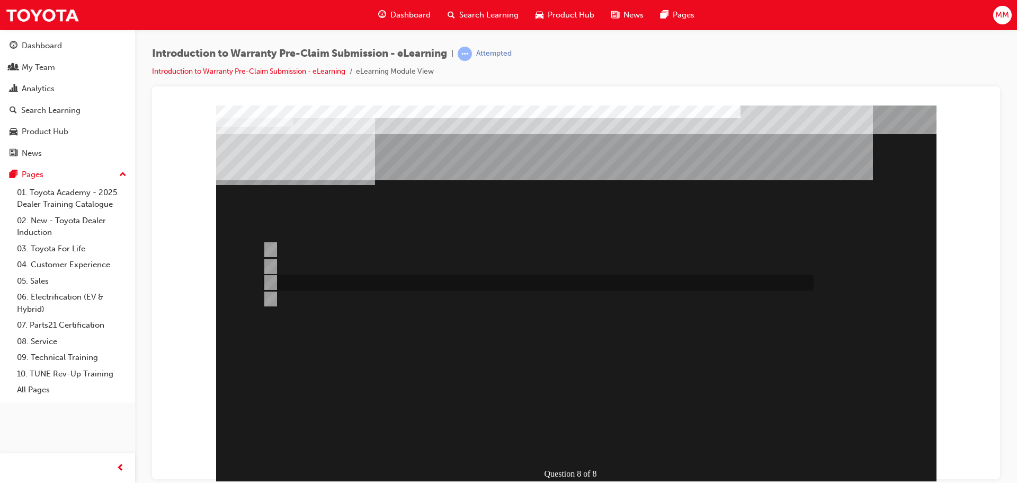
click at [270, 284] on input "Enquires." at bounding box center [269, 283] width 12 height 12
radio input "true"
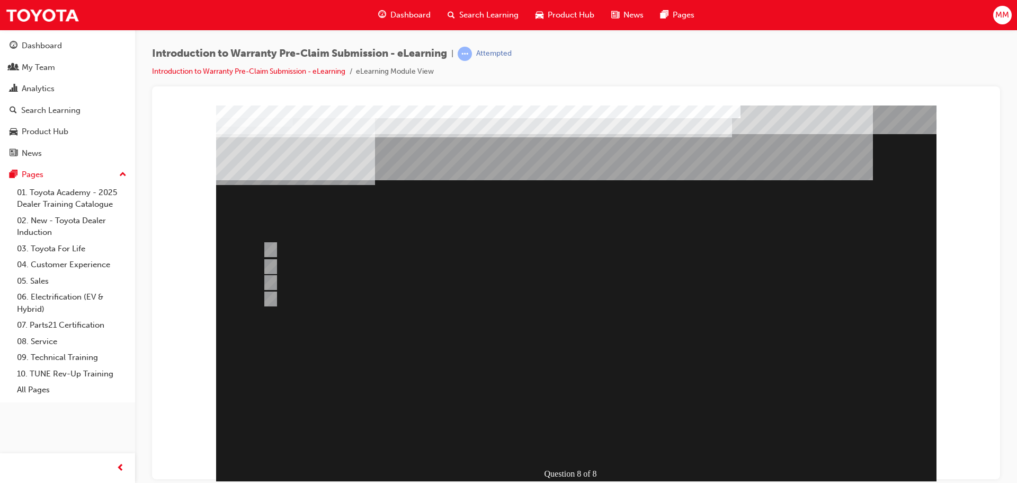
click at [596, 435] on div at bounding box center [576, 295] width 721 height 381
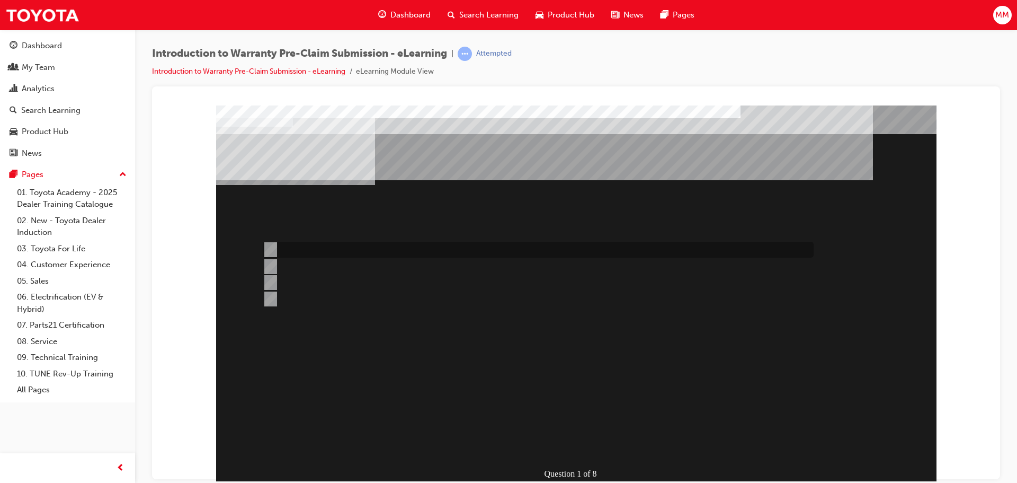
click at [452, 244] on div at bounding box center [535, 250] width 551 height 16
radio input "true"
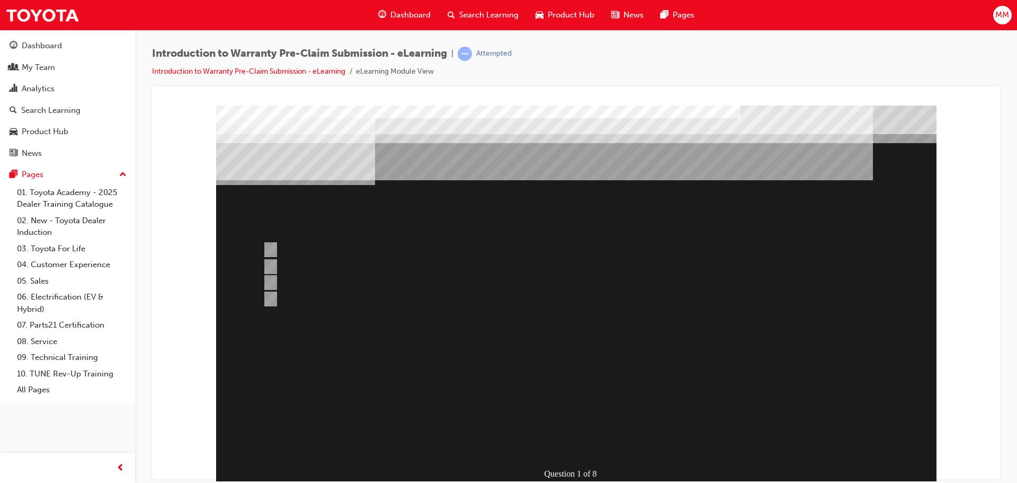
click at [666, 338] on div at bounding box center [576, 295] width 721 height 381
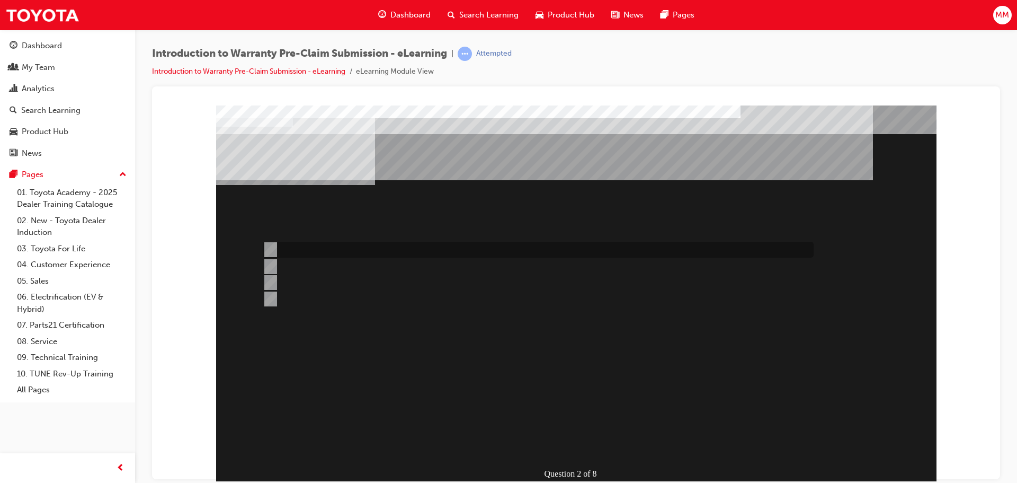
click at [355, 242] on div at bounding box center [535, 250] width 551 height 16
radio input "true"
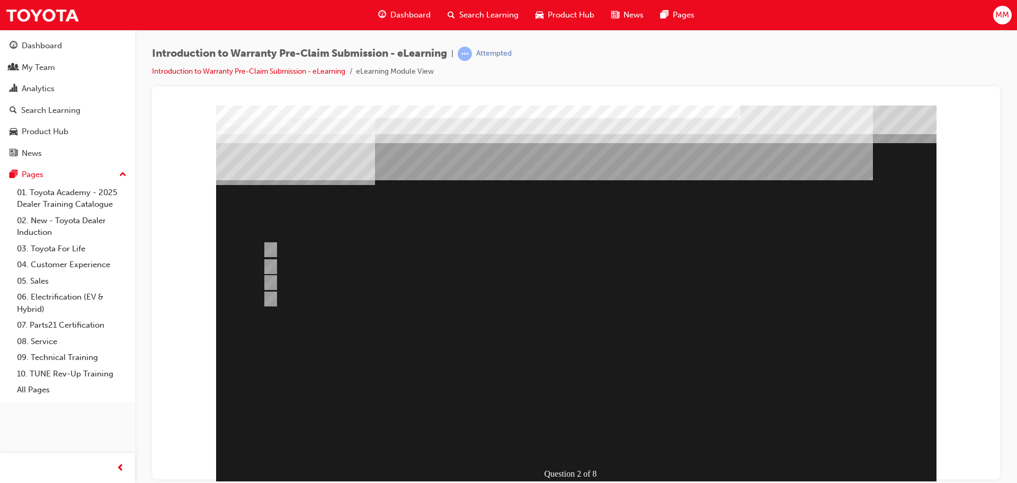
click at [717, 315] on div at bounding box center [576, 295] width 721 height 381
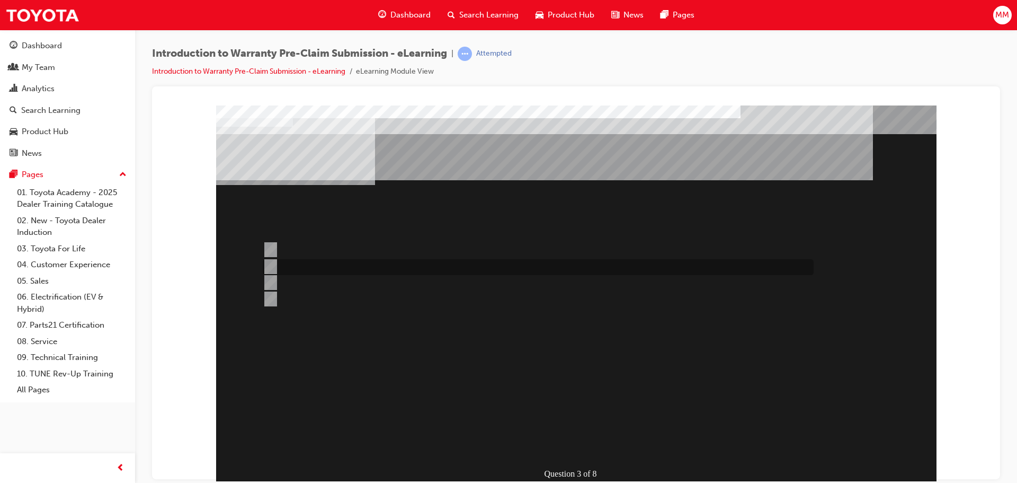
click at [344, 272] on div at bounding box center [535, 267] width 551 height 16
radio input "true"
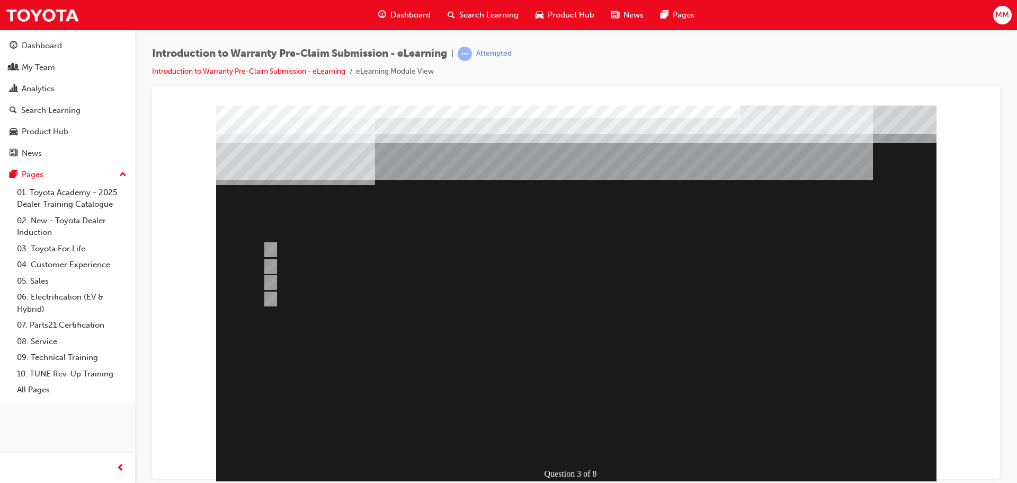
click at [691, 340] on div at bounding box center [576, 295] width 721 height 381
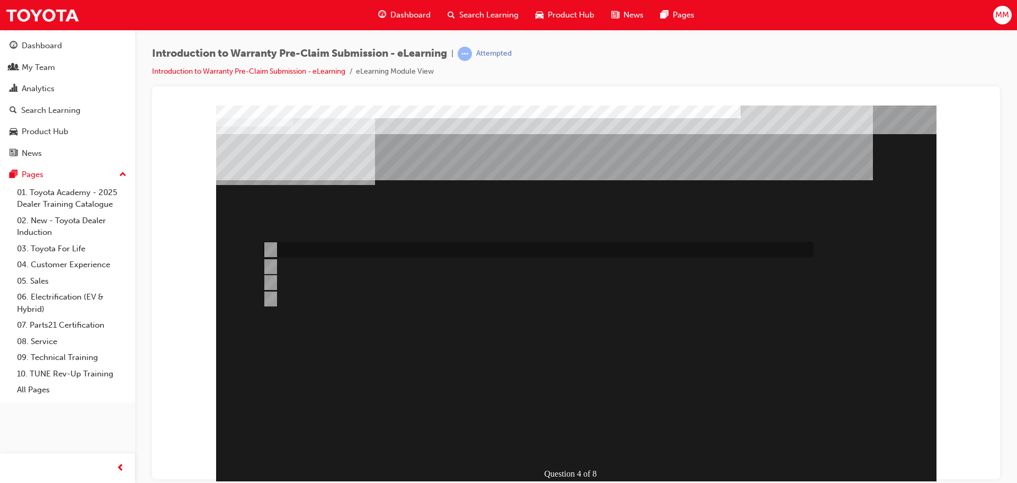
click at [454, 243] on div at bounding box center [535, 250] width 551 height 16
radio input "true"
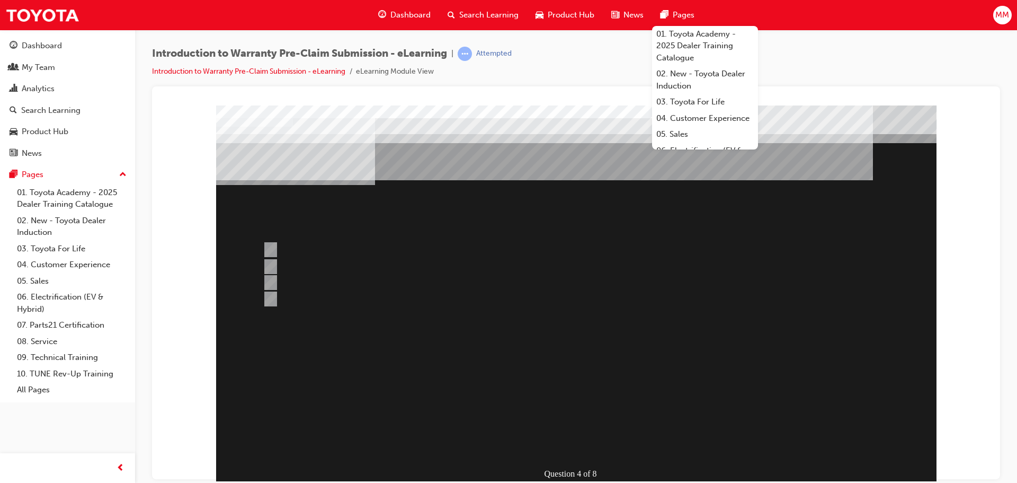
click at [771, 326] on div at bounding box center [576, 295] width 721 height 381
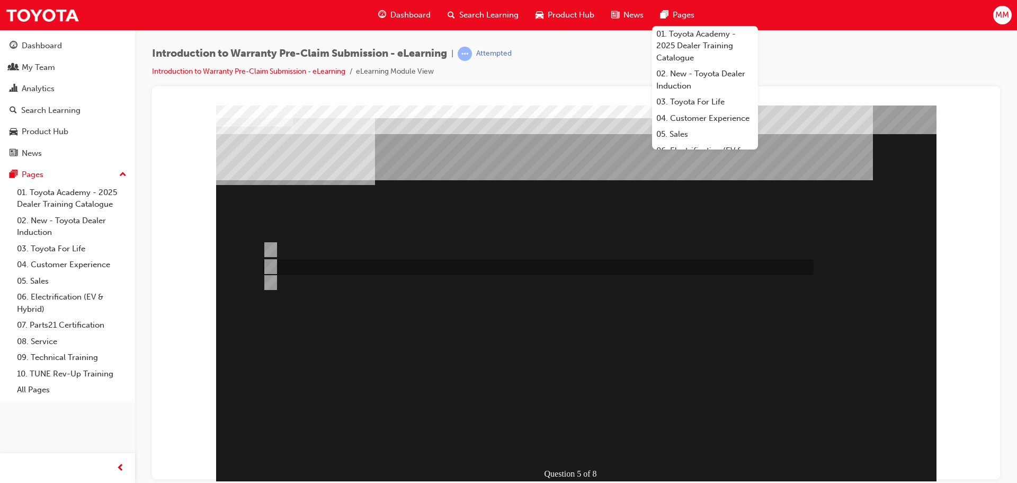
click at [424, 264] on div at bounding box center [535, 267] width 551 height 16
radio input "true"
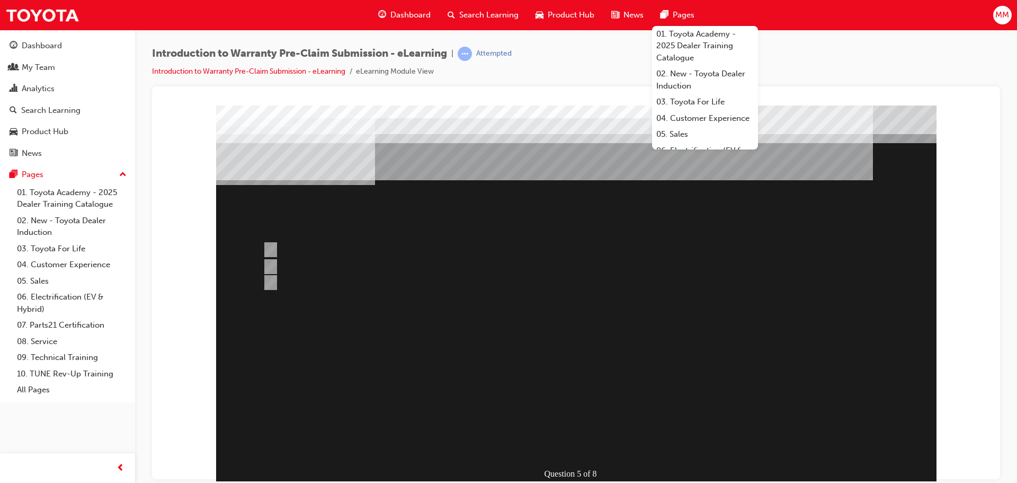
click at [747, 350] on div at bounding box center [576, 295] width 721 height 381
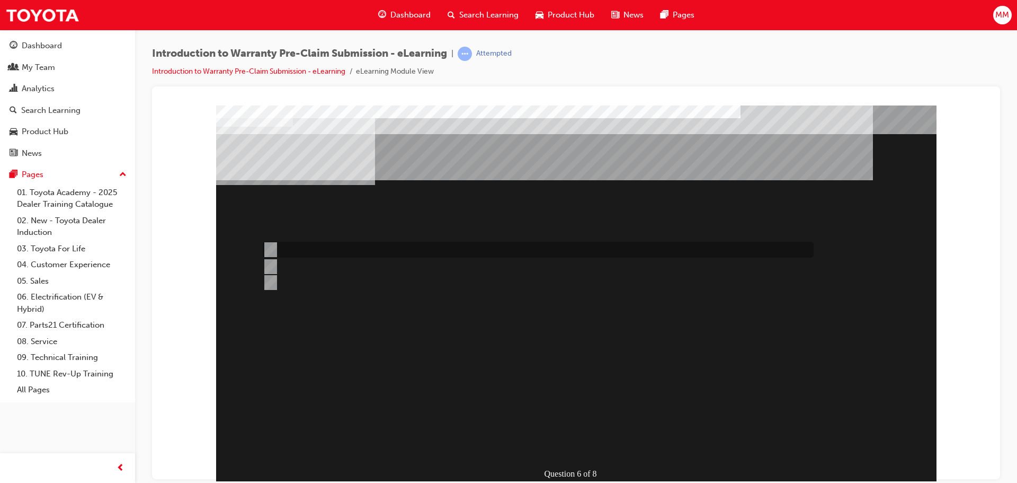
click at [379, 253] on div at bounding box center [535, 250] width 551 height 16
radio input "true"
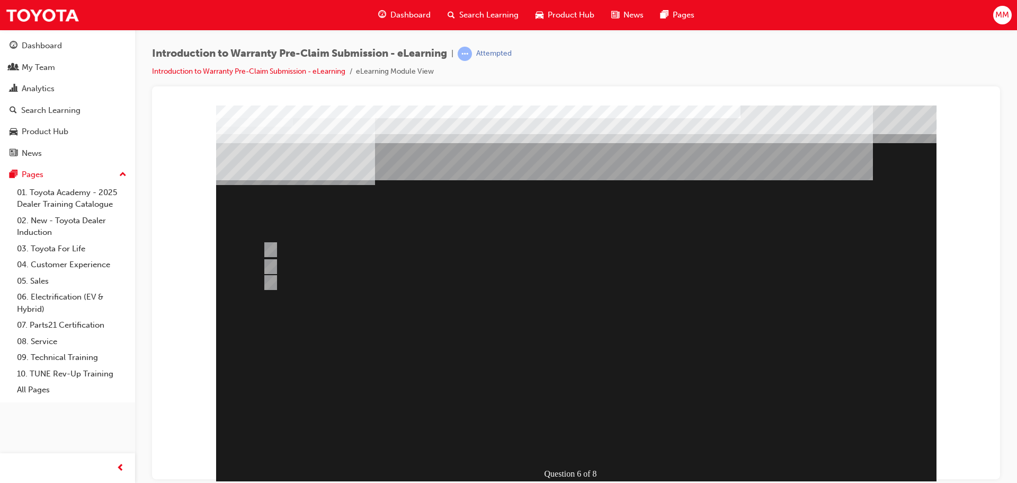
click at [662, 339] on div at bounding box center [576, 295] width 721 height 381
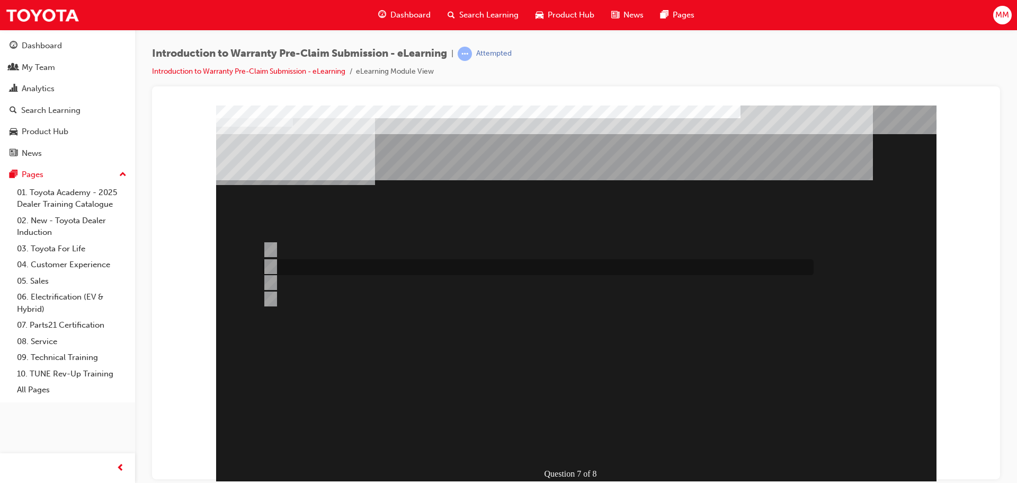
click at [627, 265] on div at bounding box center [535, 267] width 551 height 16
radio input "true"
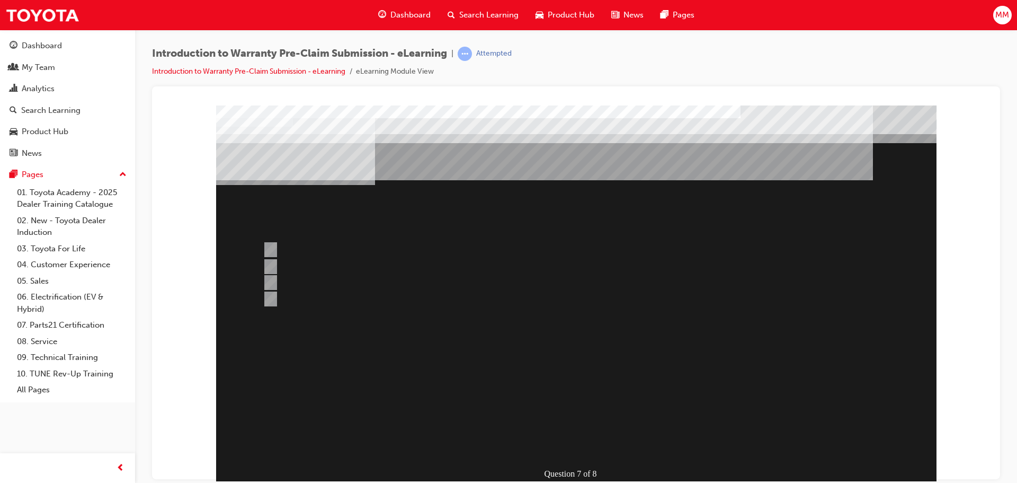
click at [700, 341] on div at bounding box center [576, 295] width 721 height 381
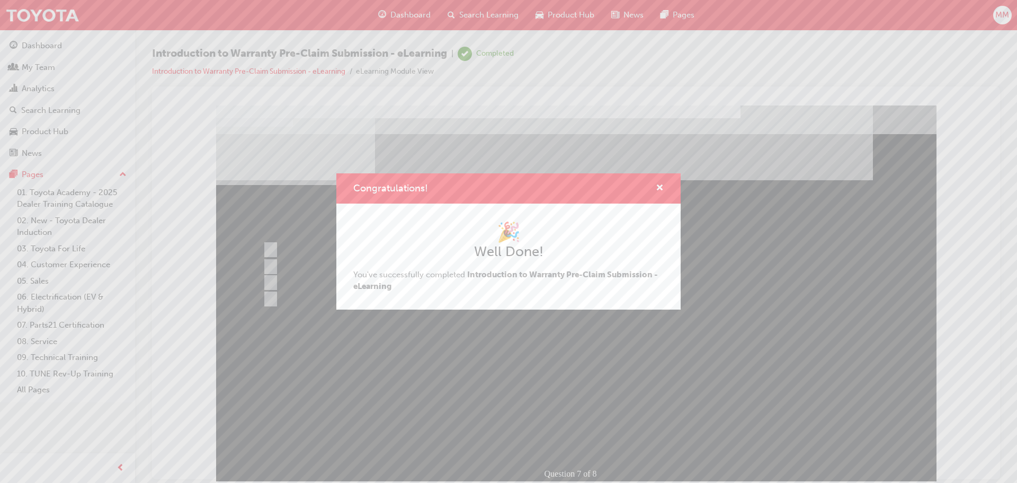
click at [685, 332] on div "Congratulations! 🎉 Well Done! You've successfully completed Introduction to War…" at bounding box center [508, 241] width 1017 height 483
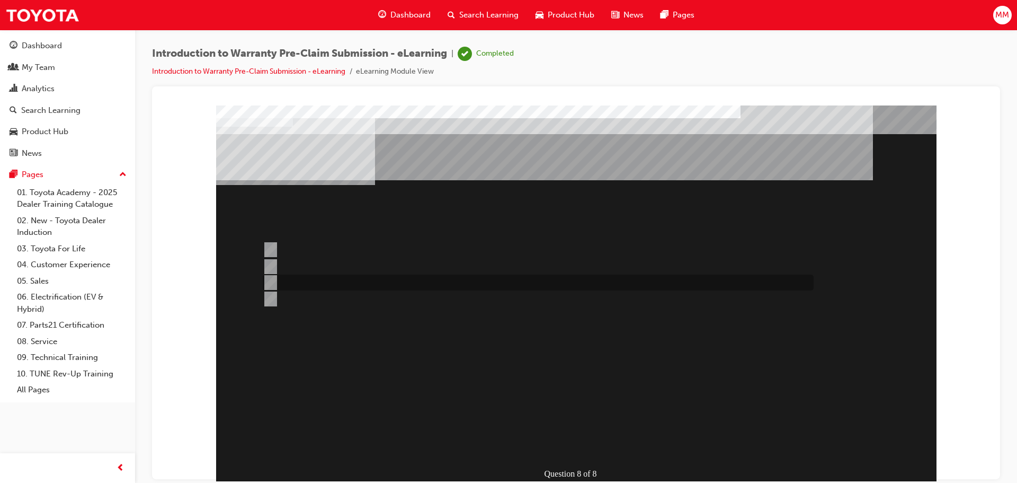
click at [320, 285] on div at bounding box center [535, 282] width 551 height 16
click at [319, 295] on div at bounding box center [535, 299] width 551 height 16
radio input "false"
radio input "true"
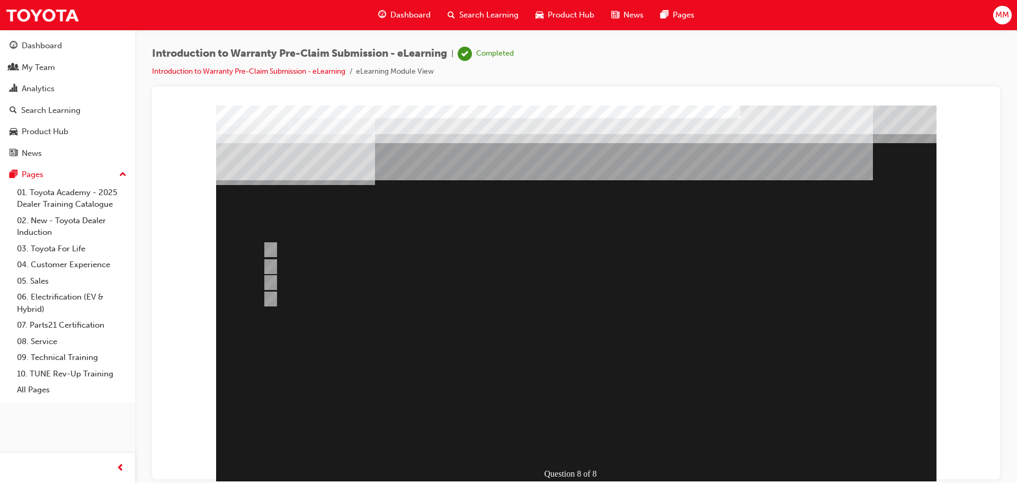
click at [753, 312] on div at bounding box center [576, 295] width 721 height 381
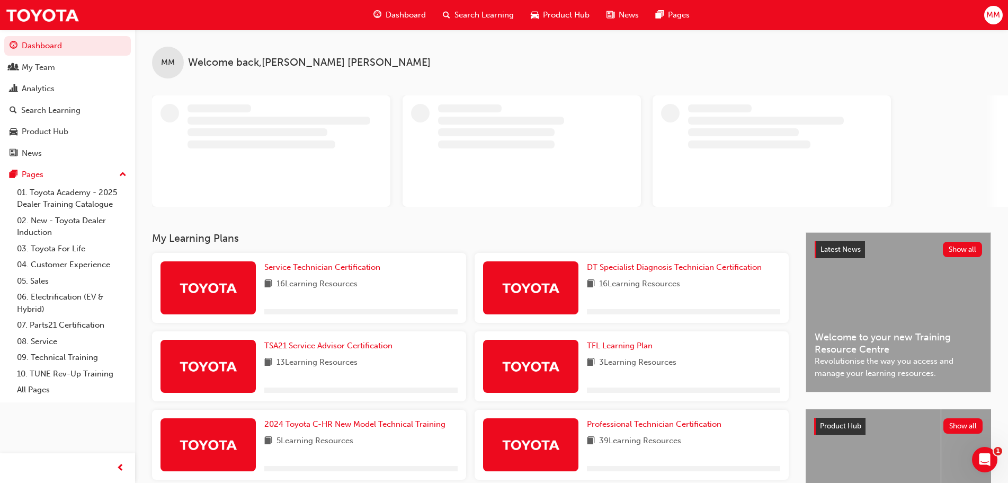
click at [458, 11] on span "Search Learning" at bounding box center [484, 15] width 59 height 12
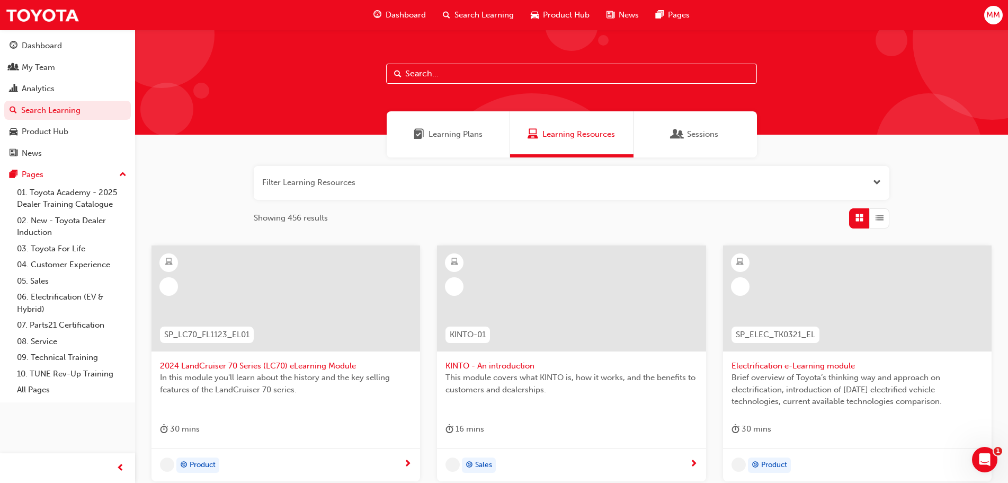
click at [481, 136] on span "Learning Plans" at bounding box center [456, 134] width 54 height 12
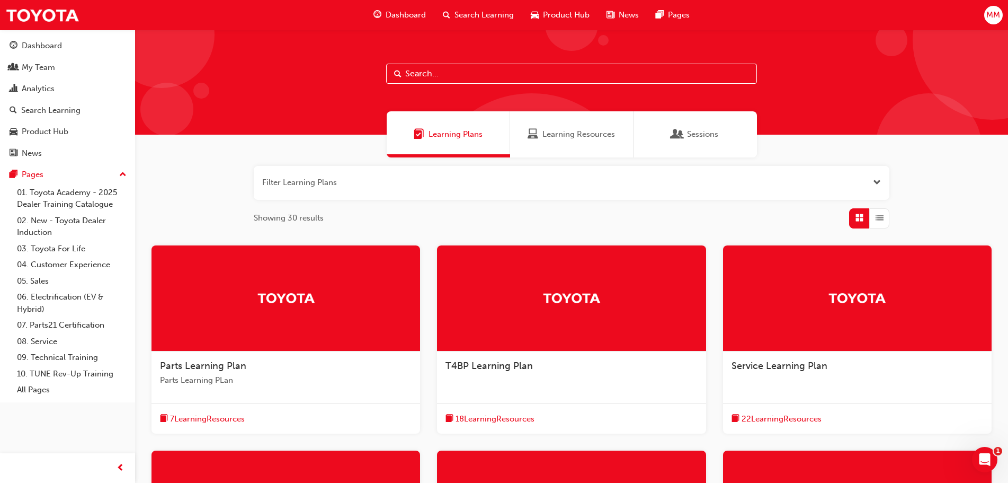
click at [777, 333] on div at bounding box center [857, 298] width 269 height 106
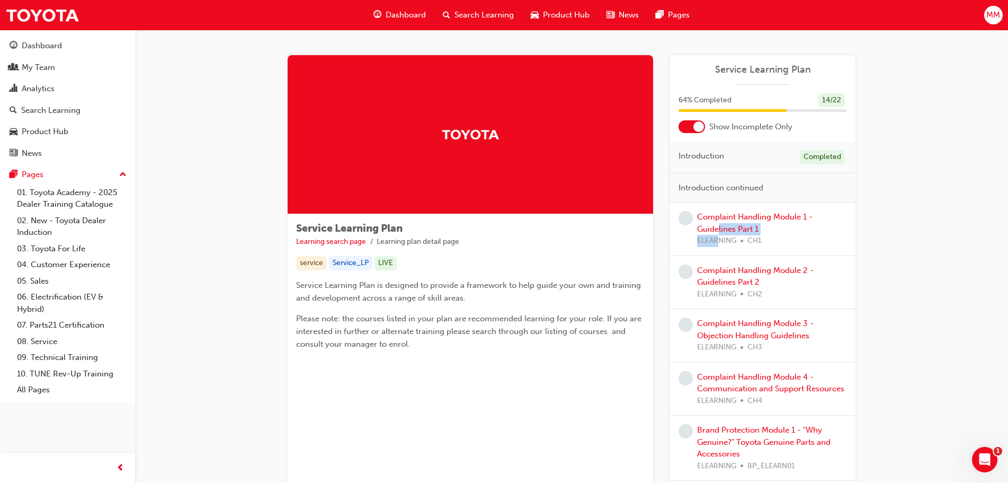
click at [719, 234] on div "Complaint Handling Module 1 - Guidelines Part 1 ELEARNING CH1" at bounding box center [772, 229] width 150 height 36
click at [756, 211] on div "Complaint Handling Module 1 - Guidelines Part 1 ELEARNING CH1" at bounding box center [772, 229] width 150 height 36
click at [763, 214] on link "Complaint Handling Module 1 - Guidelines Part 1" at bounding box center [754, 223] width 115 height 22
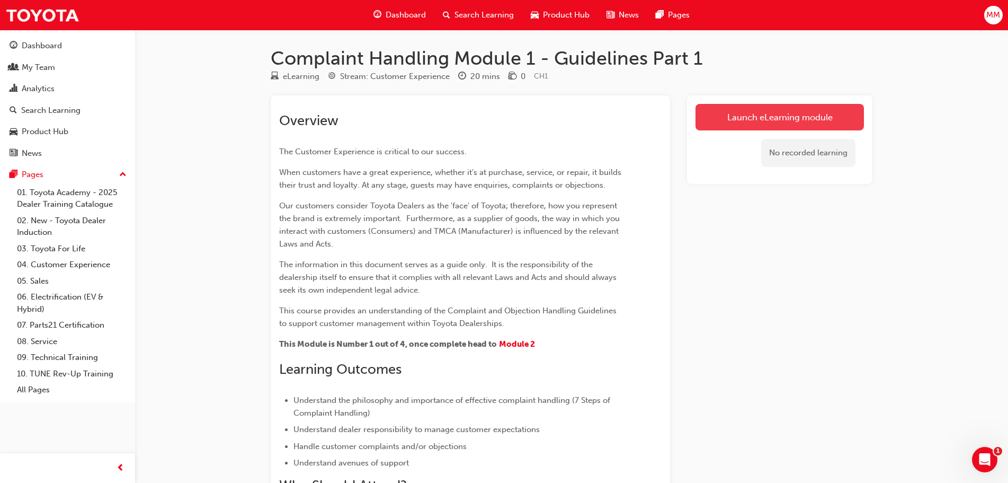
click at [798, 115] on link "Launch eLearning module" at bounding box center [780, 117] width 168 height 26
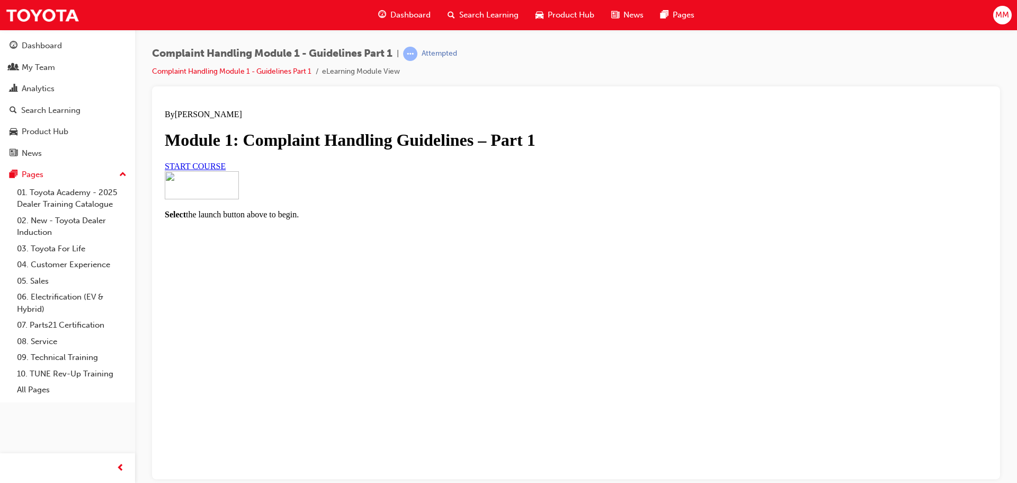
click at [226, 170] on link "START COURSE" at bounding box center [195, 165] width 61 height 9
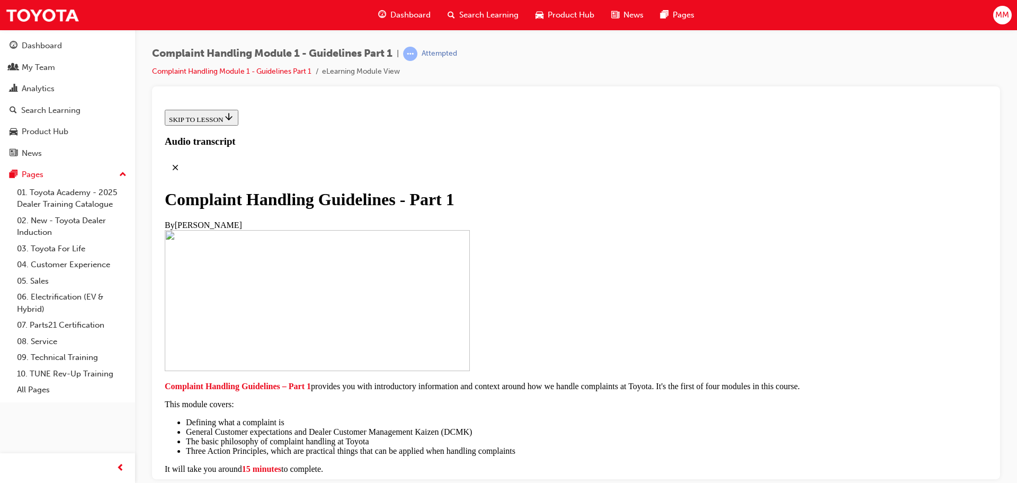
scroll to position [73, 0]
drag, startPoint x: 654, startPoint y: 191, endPoint x: 817, endPoint y: 416, distance: 278.1
click at [817, 416] on div "Complaint Handling Guidelines – Part 1 provides you with introductory informati…" at bounding box center [576, 427] width 823 height 92
click at [817, 414] on div "Complaint Handling Guidelines – Part 1 provides you with introductory informati…" at bounding box center [576, 427] width 823 height 92
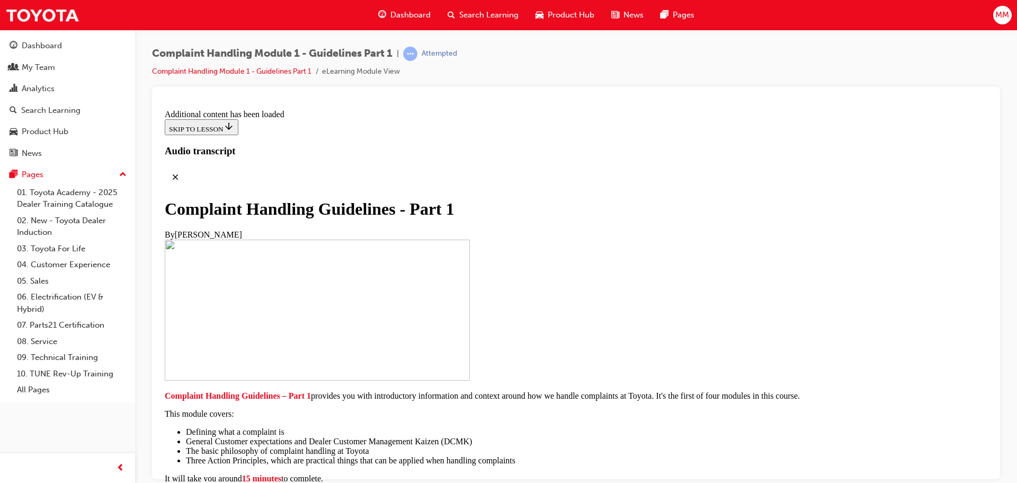
scroll to position [755, 0]
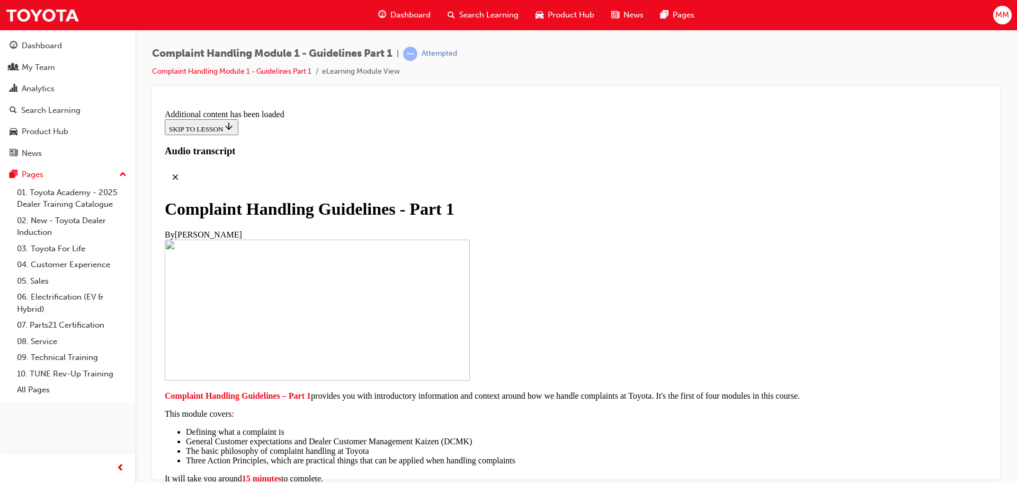
drag, startPoint x: 477, startPoint y: 237, endPoint x: 629, endPoint y: 263, distance: 154.2
drag, startPoint x: 461, startPoint y: 292, endPoint x: 582, endPoint y: 294, distance: 121.3
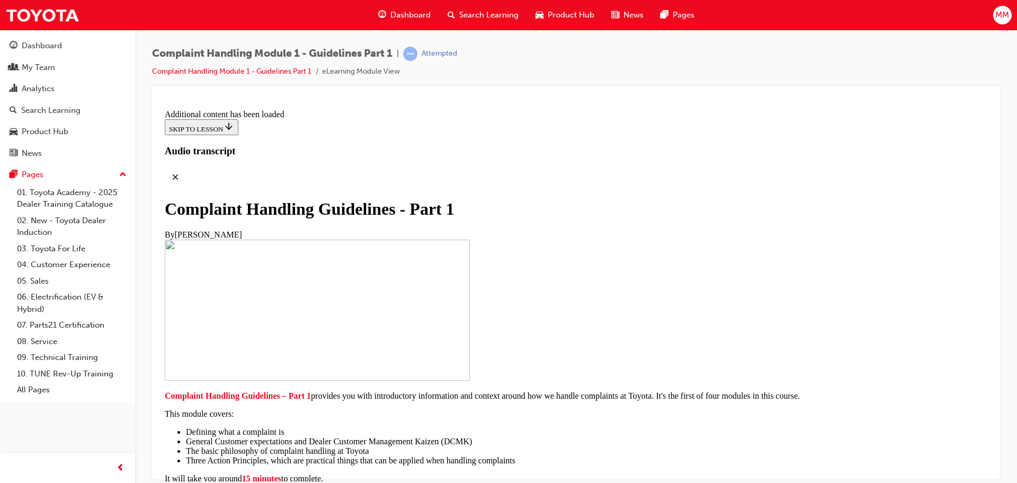
drag, startPoint x: 441, startPoint y: 234, endPoint x: 690, endPoint y: 255, distance: 249.9
drag, startPoint x: 671, startPoint y: 253, endPoint x: 665, endPoint y: 253, distance: 5.3
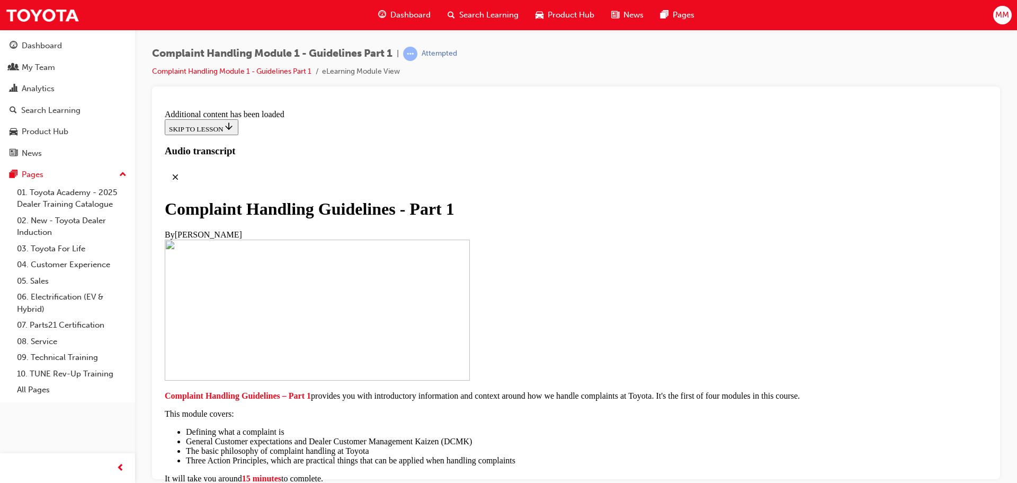
drag, startPoint x: 414, startPoint y: 265, endPoint x: 732, endPoint y: 304, distance: 319.7
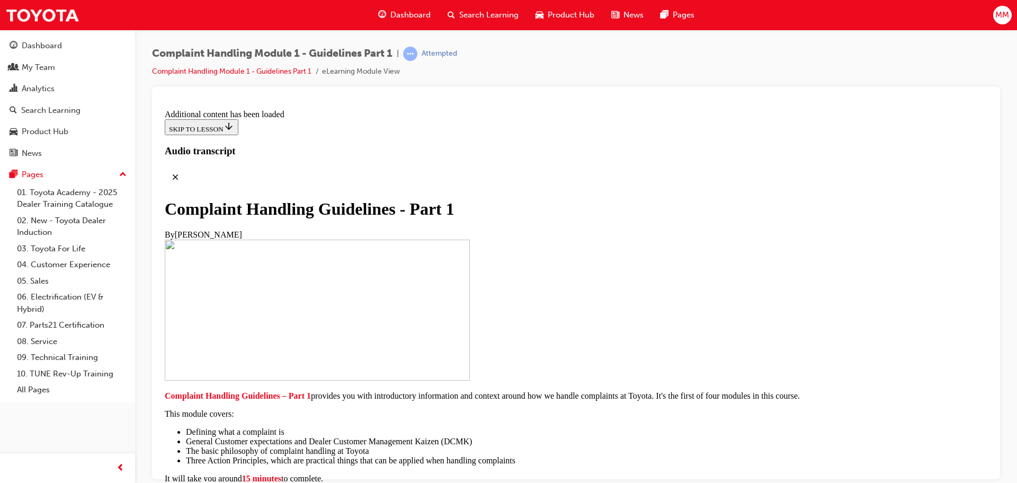
scroll to position [2345, 0]
drag, startPoint x: 550, startPoint y: 294, endPoint x: 774, endPoint y: 325, distance: 226.2
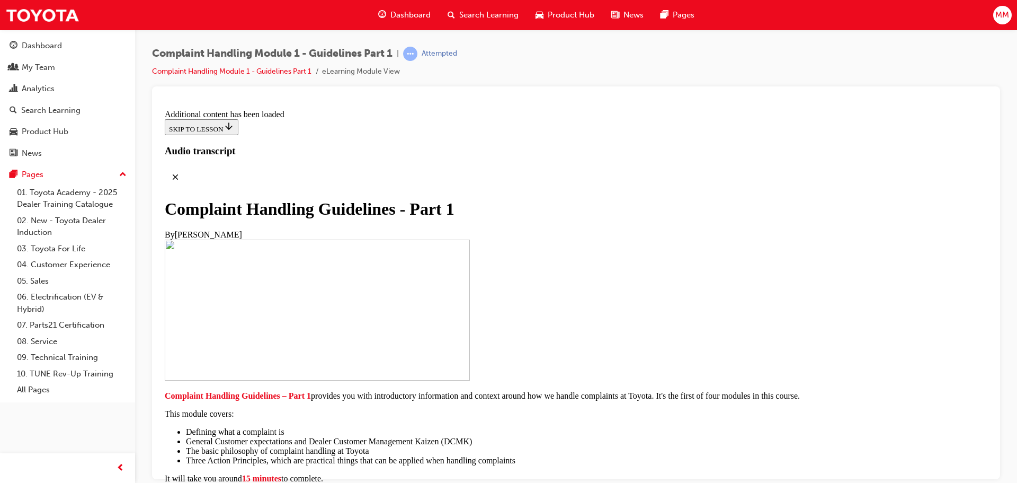
scroll to position [2292, 0]
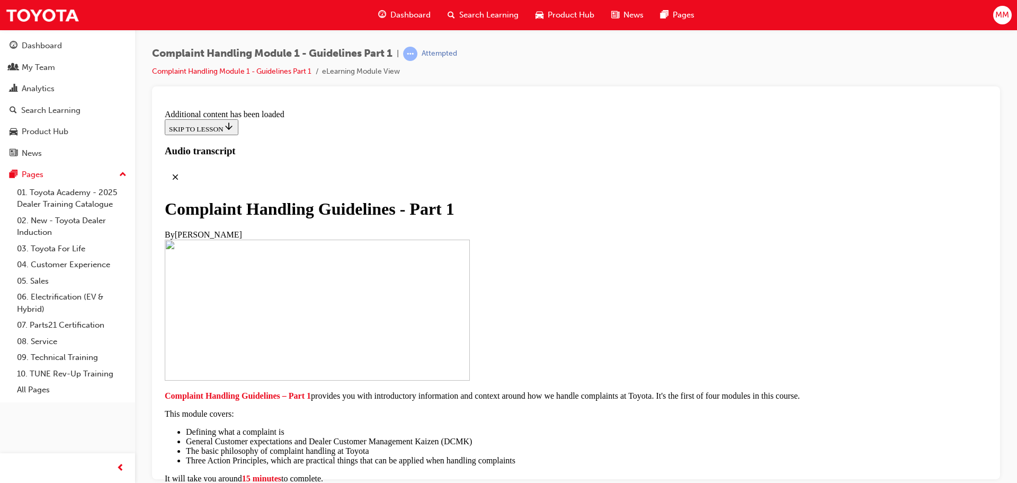
scroll to position [4175, 0]
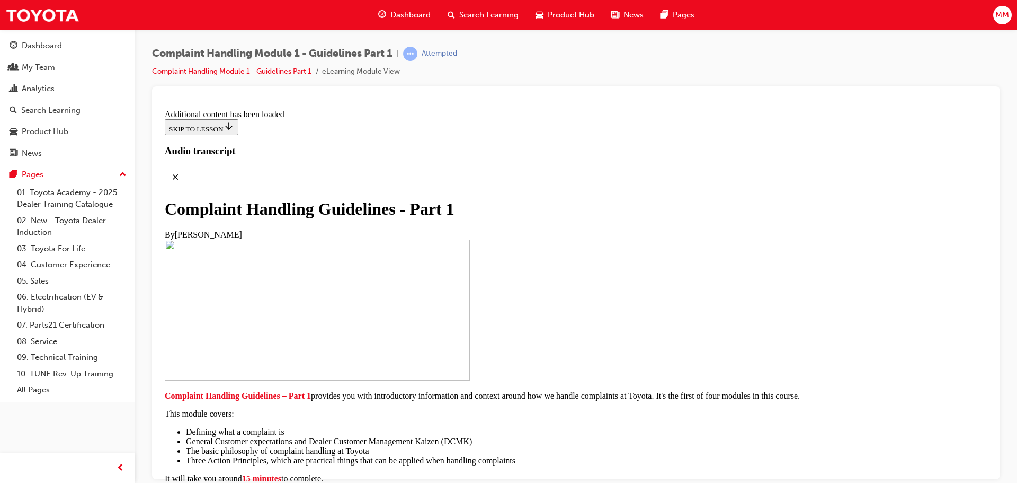
scroll to position [4191, 0]
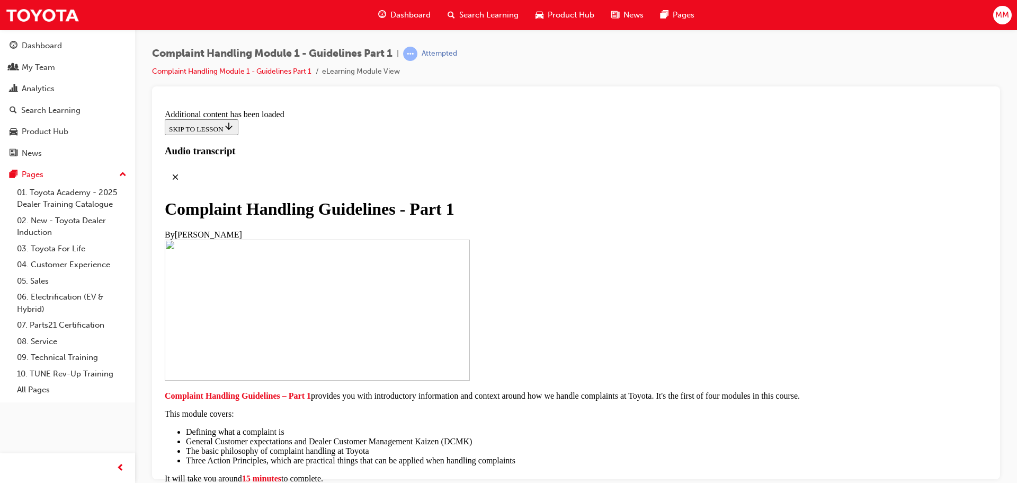
drag, startPoint x: 539, startPoint y: 323, endPoint x: 545, endPoint y: 307, distance: 16.4
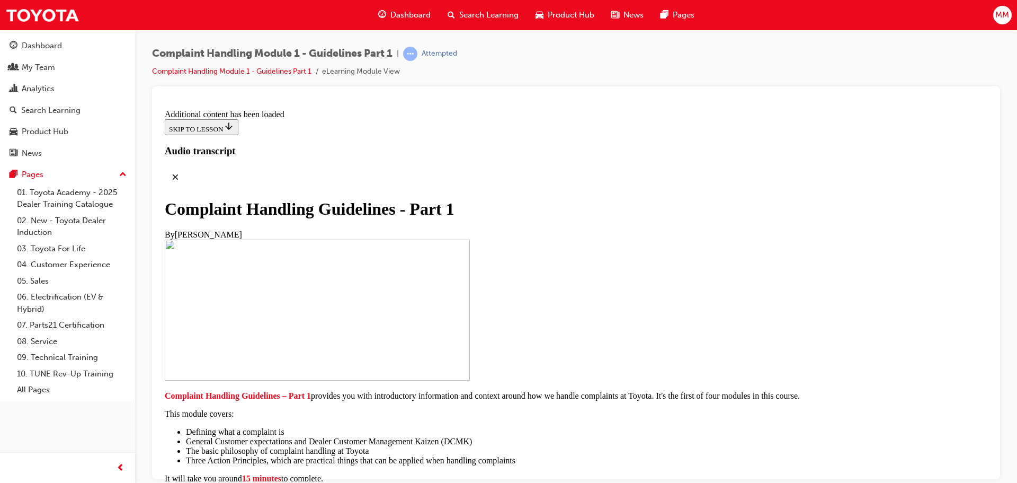
scroll to position [6370, 0]
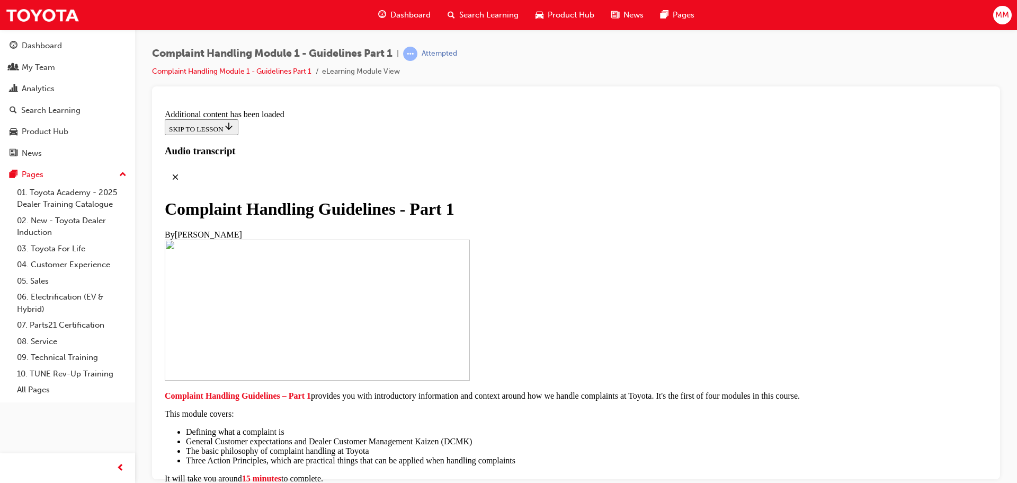
radio input "true"
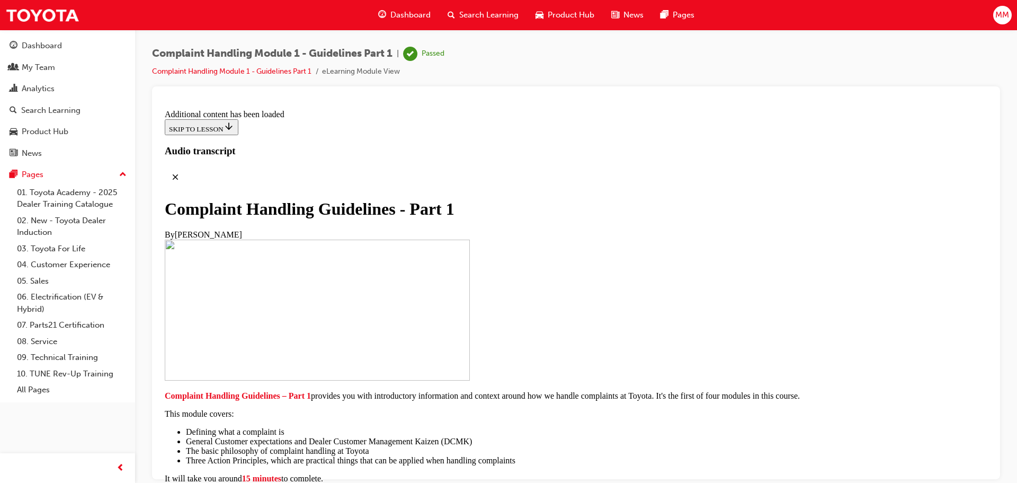
scroll to position [6277, 0]
click at [471, 12] on span "Search Learning" at bounding box center [488, 15] width 59 height 12
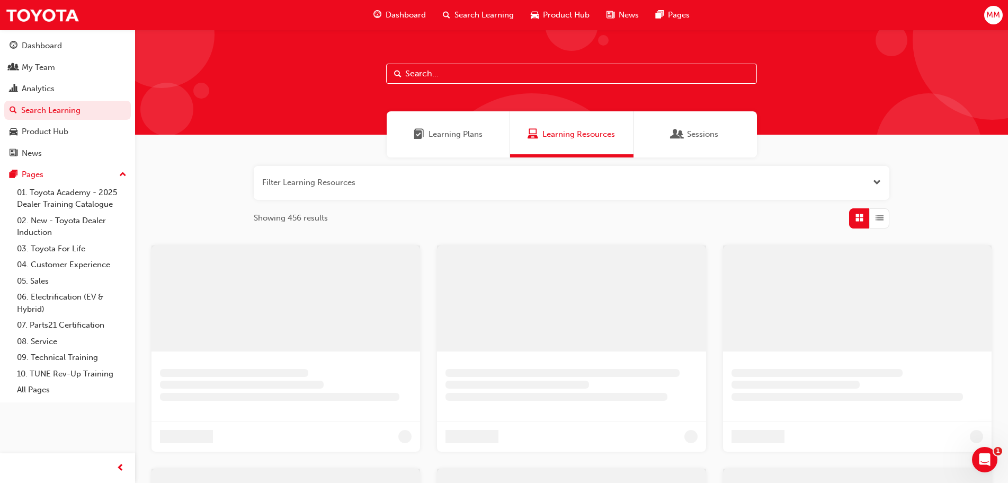
click at [432, 130] on span "Learning Plans" at bounding box center [456, 134] width 54 height 12
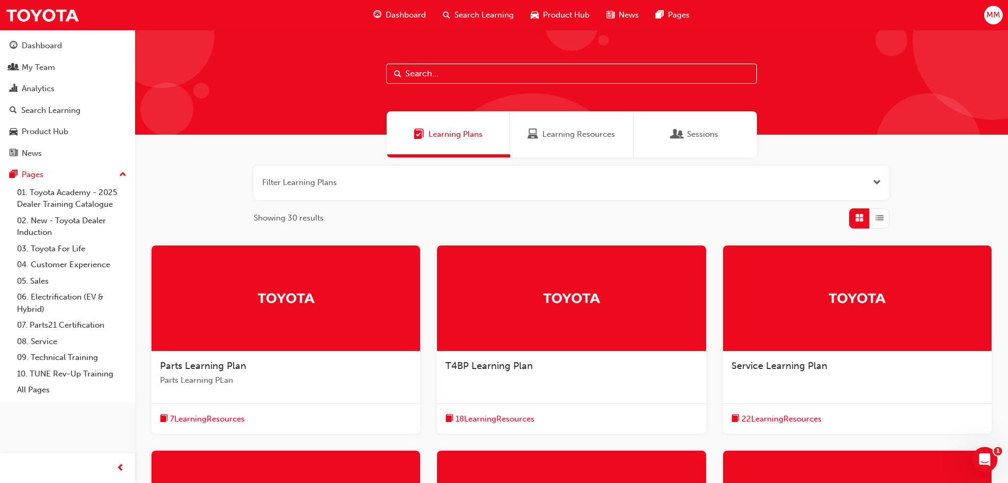
click at [771, 376] on div "Service Learning Plan" at bounding box center [857, 371] width 269 height 40
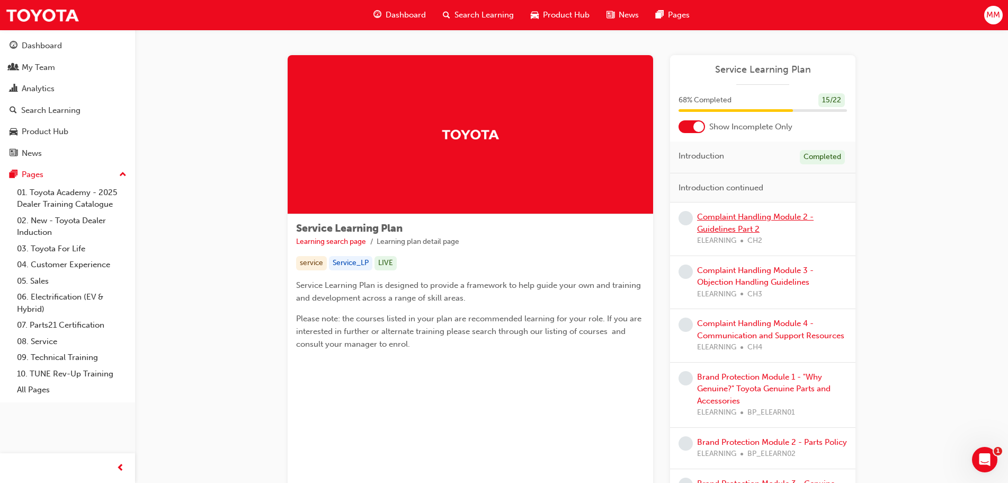
click at [745, 224] on link "Complaint Handling Module 2 - Guidelines Part 2" at bounding box center [755, 223] width 117 height 22
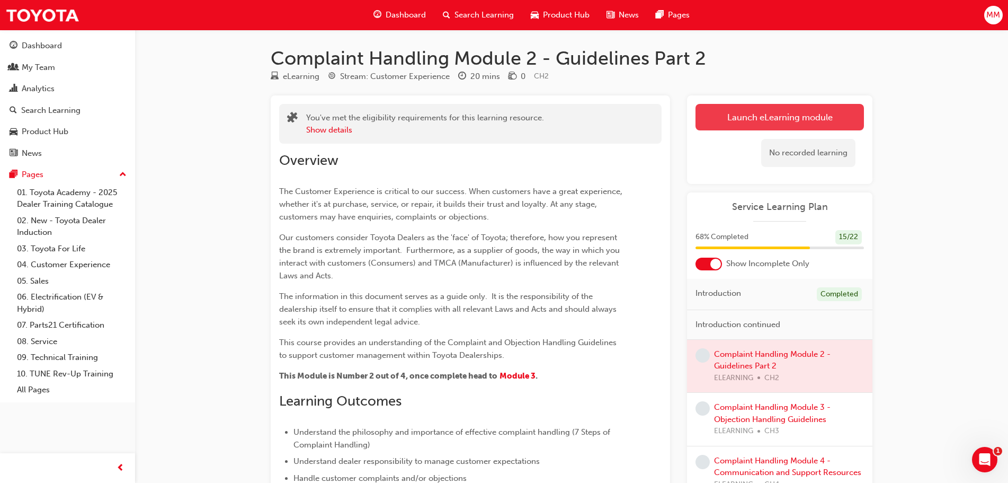
click at [736, 114] on link "Launch eLearning module" at bounding box center [780, 117] width 168 height 26
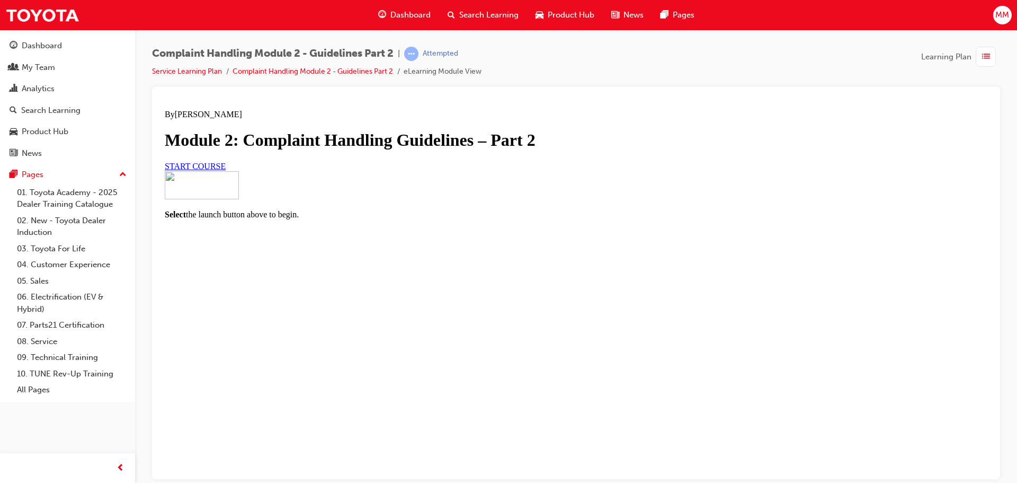
click at [226, 170] on link "START COURSE" at bounding box center [195, 165] width 61 height 9
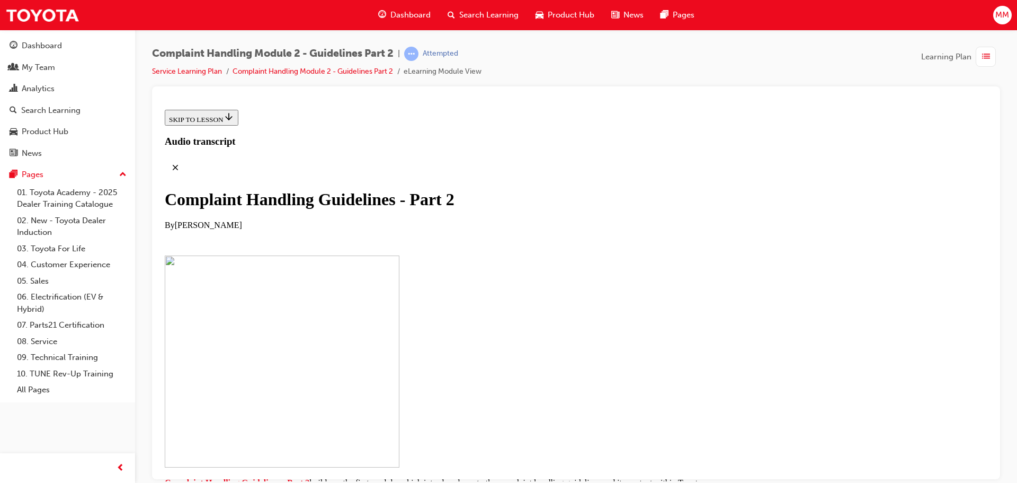
scroll to position [221, 0]
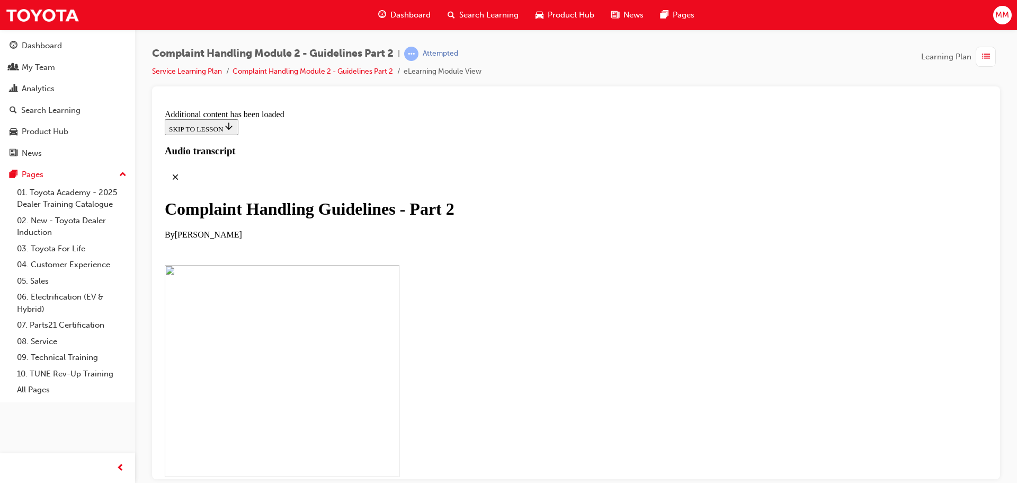
scroll to position [828, 0]
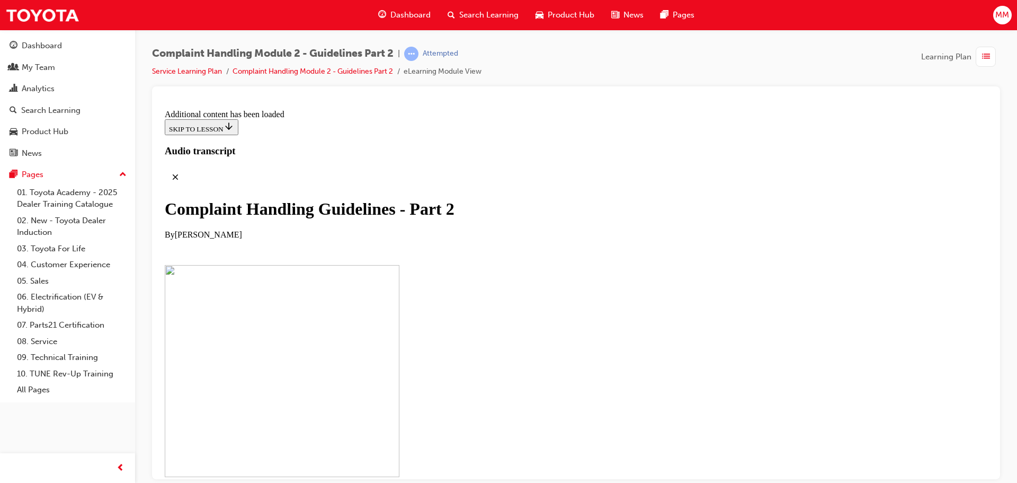
scroll to position [2201, 0]
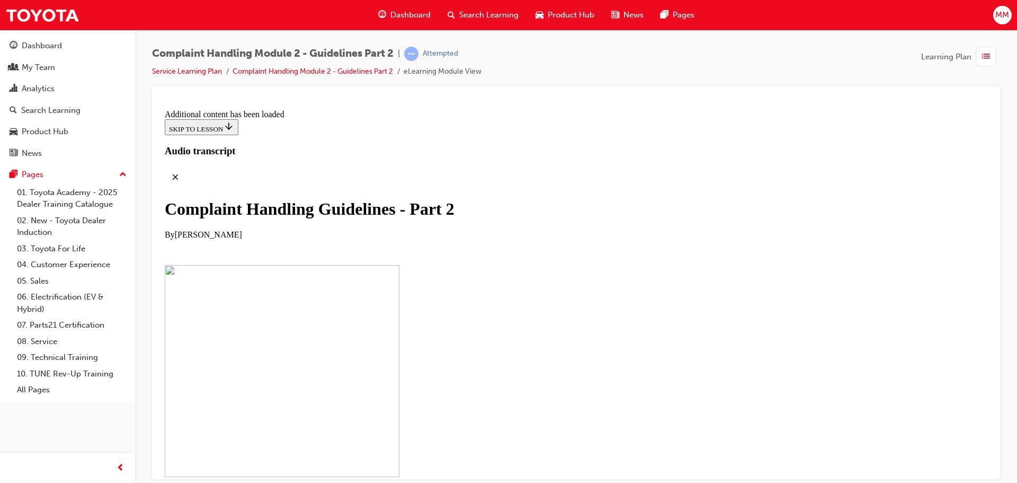
scroll to position [3562, 0]
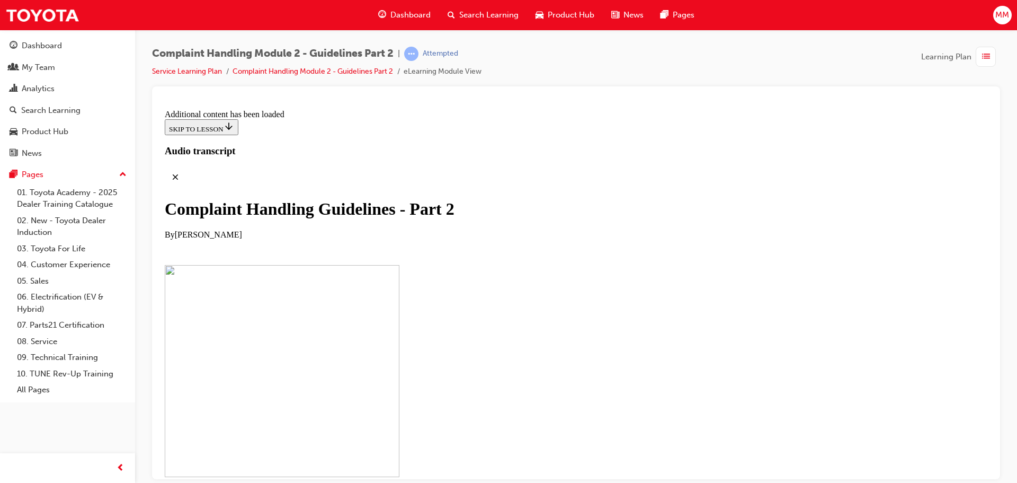
scroll to position [5275, 0]
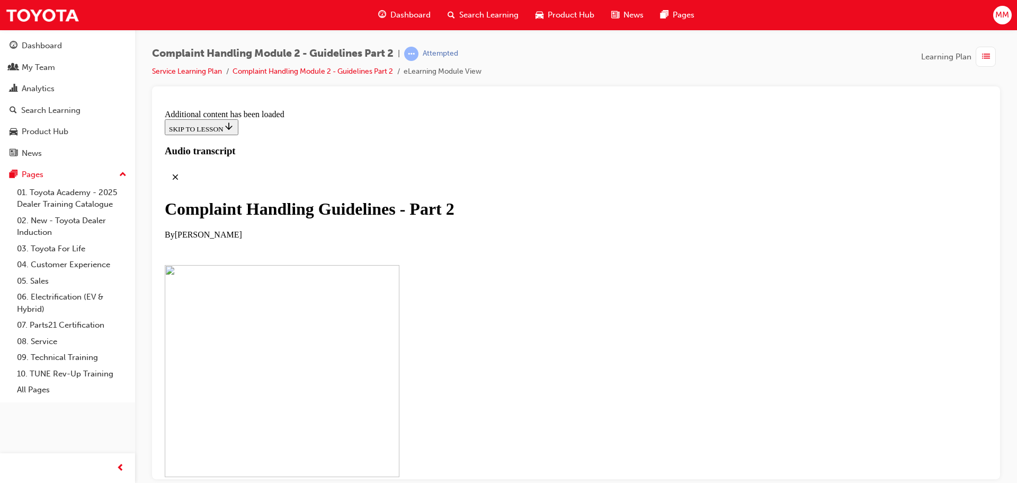
scroll to position [6747, 0]
drag, startPoint x: 597, startPoint y: 176, endPoint x: 774, endPoint y: 194, distance: 178.4
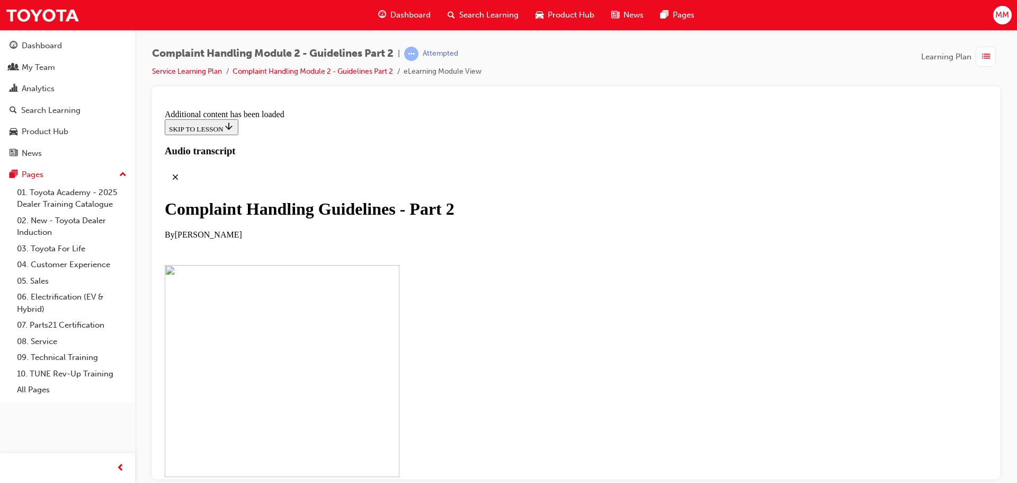
checkbox input "true"
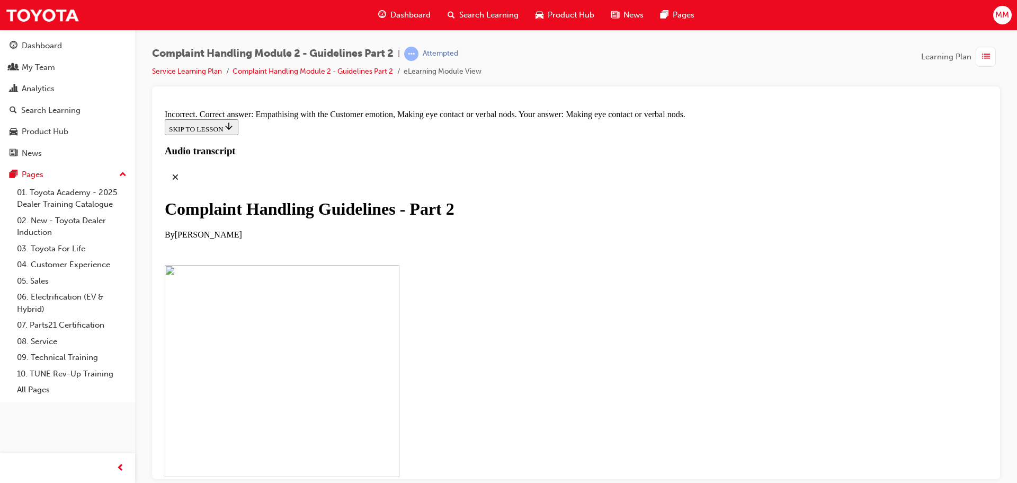
scroll to position [7065, 0]
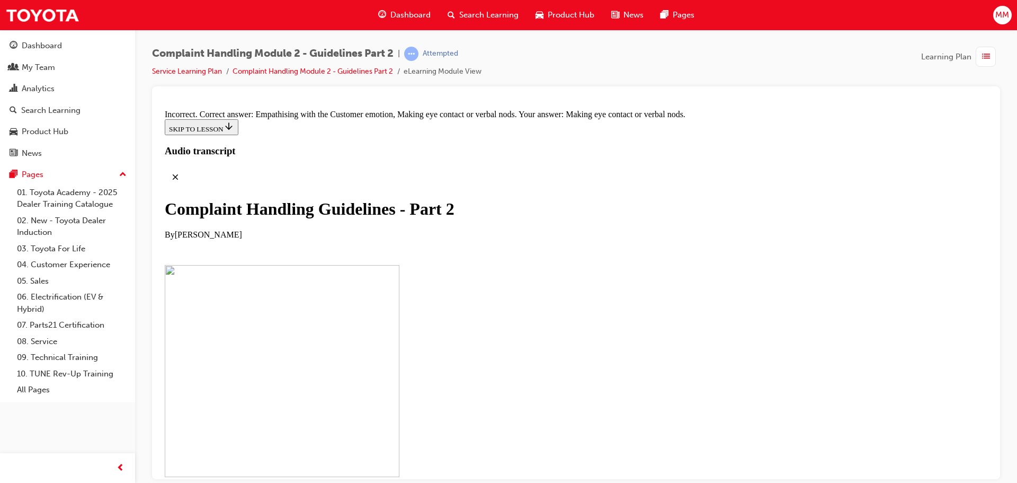
checkbox input "true"
checkbox input "false"
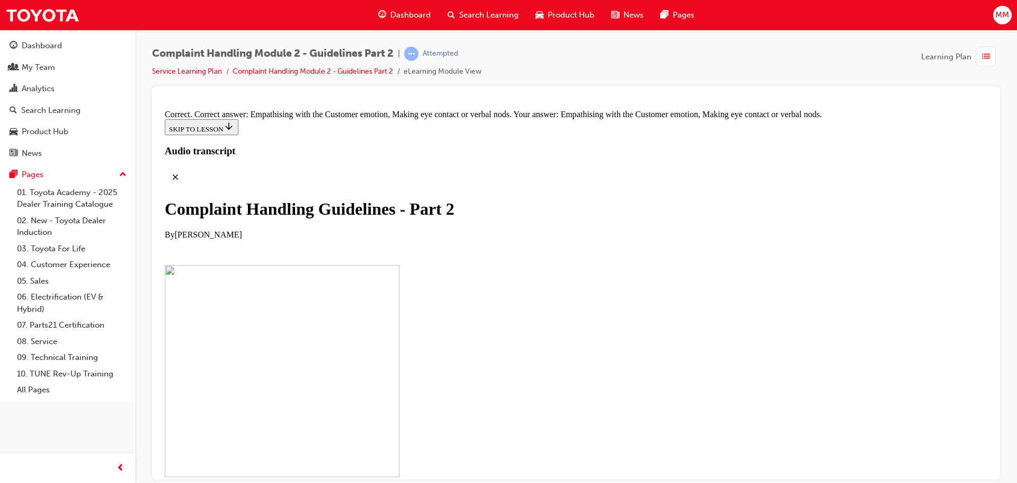
scroll to position [7400, 0]
drag, startPoint x: 476, startPoint y: 344, endPoint x: 473, endPoint y: 176, distance: 168.0
drag, startPoint x: 480, startPoint y: 338, endPoint x: 486, endPoint y: 179, distance: 159.0
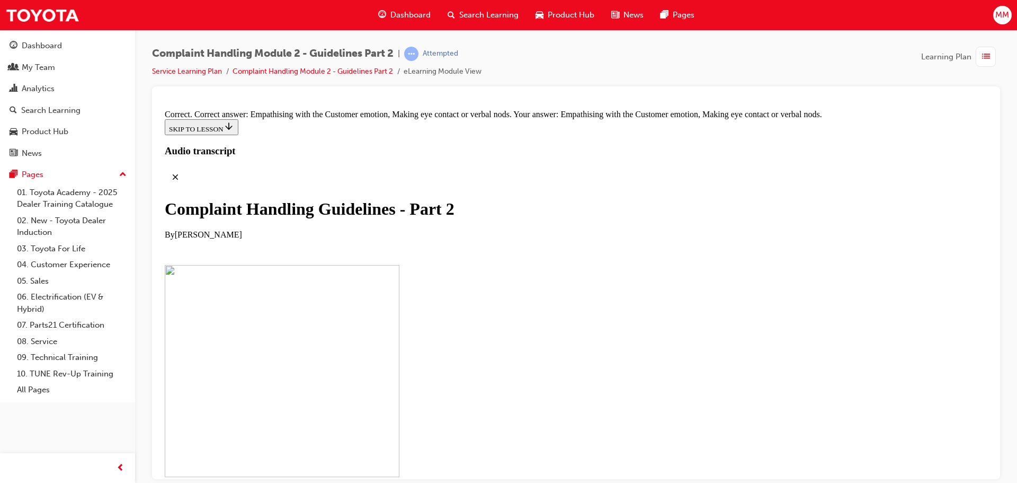
drag, startPoint x: 490, startPoint y: 173, endPoint x: 484, endPoint y: 364, distance: 191.9
drag, startPoint x: 487, startPoint y: 344, endPoint x: 494, endPoint y: 183, distance: 160.7
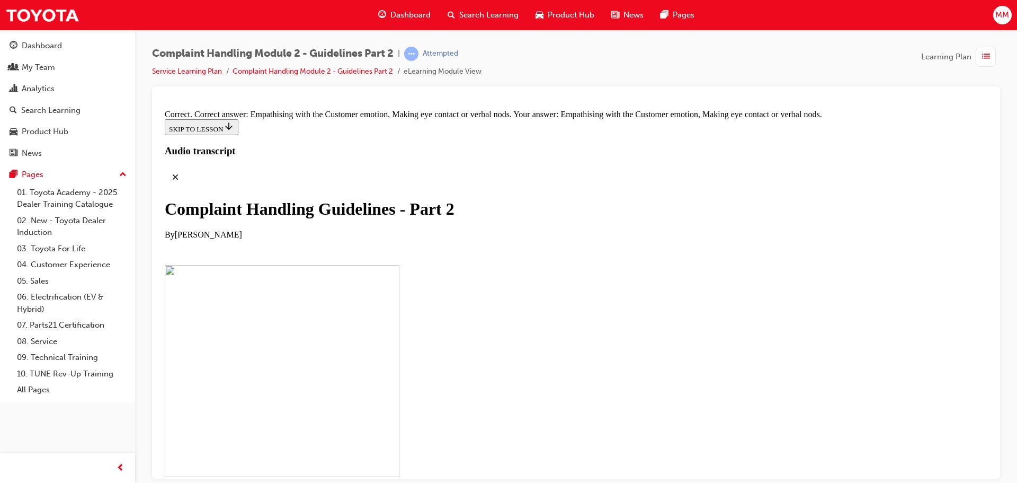
drag, startPoint x: 475, startPoint y: 339, endPoint x: 447, endPoint y: 150, distance: 191.2
drag, startPoint x: 426, startPoint y: 344, endPoint x: 458, endPoint y: 178, distance: 169.3
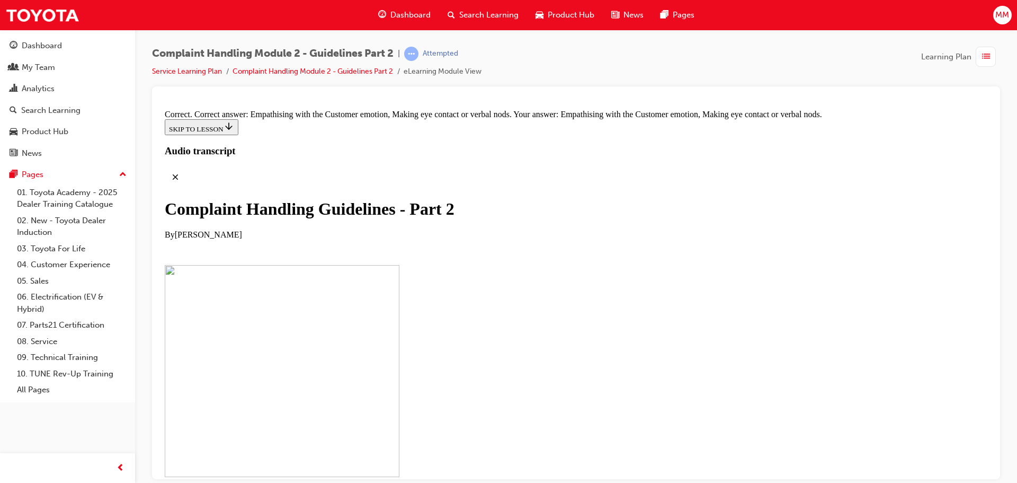
drag, startPoint x: 430, startPoint y: 341, endPoint x: 461, endPoint y: 179, distance: 165.0
drag, startPoint x: 450, startPoint y: 291, endPoint x: 483, endPoint y: 238, distance: 61.9
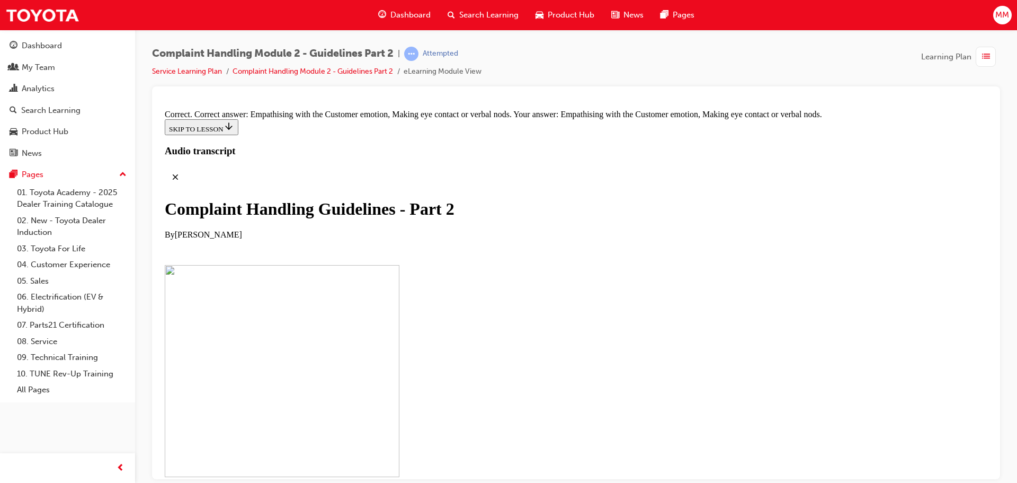
scroll to position [7505, 0]
drag, startPoint x: 460, startPoint y: 398, endPoint x: 482, endPoint y: 397, distance: 21.7
drag, startPoint x: 474, startPoint y: 399, endPoint x: 500, endPoint y: 399, distance: 26.5
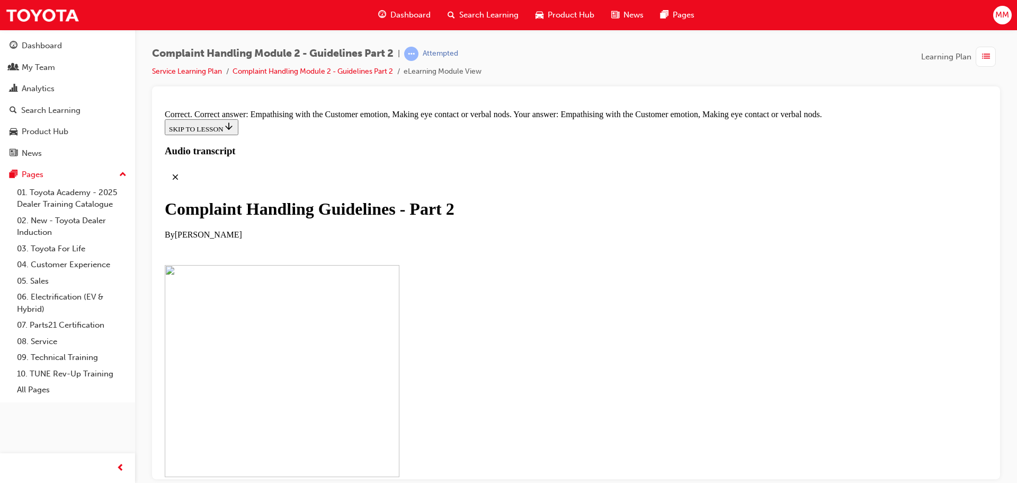
drag, startPoint x: 469, startPoint y: 342, endPoint x: 498, endPoint y: 185, distance: 158.9
drag, startPoint x: 463, startPoint y: 335, endPoint x: 494, endPoint y: 393, distance: 65.4
drag, startPoint x: 469, startPoint y: 340, endPoint x: 488, endPoint y: 336, distance: 19.5
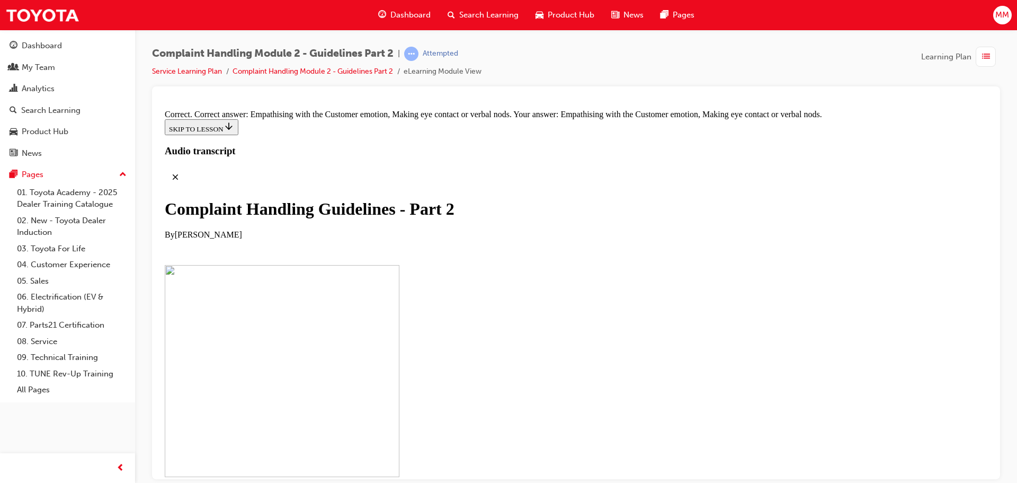
drag, startPoint x: 492, startPoint y: 234, endPoint x: 516, endPoint y: 232, distance: 24.5
drag, startPoint x: 471, startPoint y: 289, endPoint x: 497, endPoint y: 288, distance: 26.0
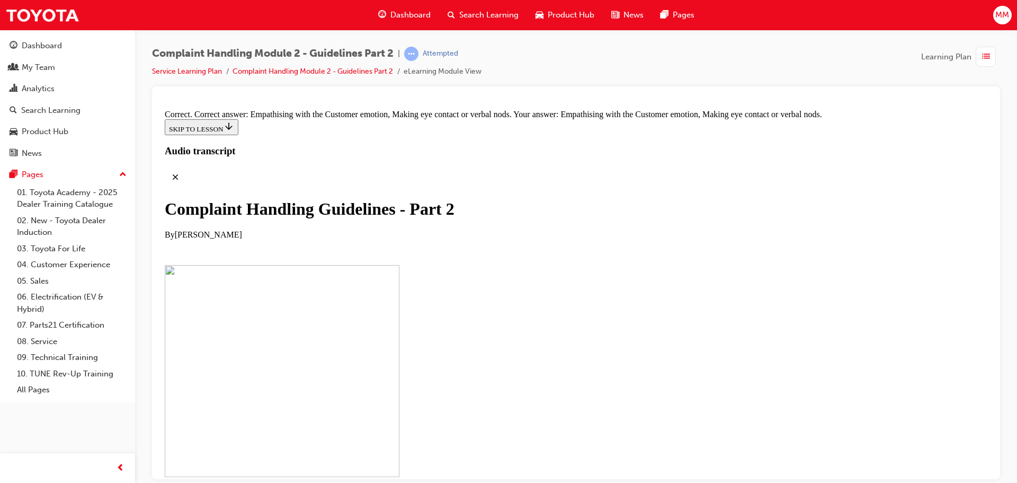
drag, startPoint x: 518, startPoint y: 390, endPoint x: 521, endPoint y: 339, distance: 52.0
drag, startPoint x: 485, startPoint y: 344, endPoint x: 491, endPoint y: 292, distance: 52.2
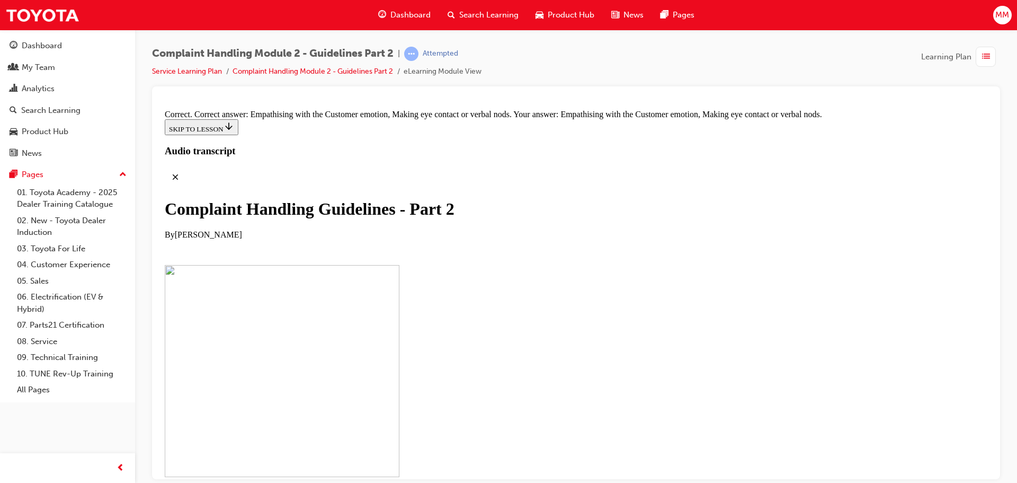
drag, startPoint x: 493, startPoint y: 393, endPoint x: 500, endPoint y: 339, distance: 54.5
drag, startPoint x: 470, startPoint y: 389, endPoint x: 496, endPoint y: 390, distance: 26.0
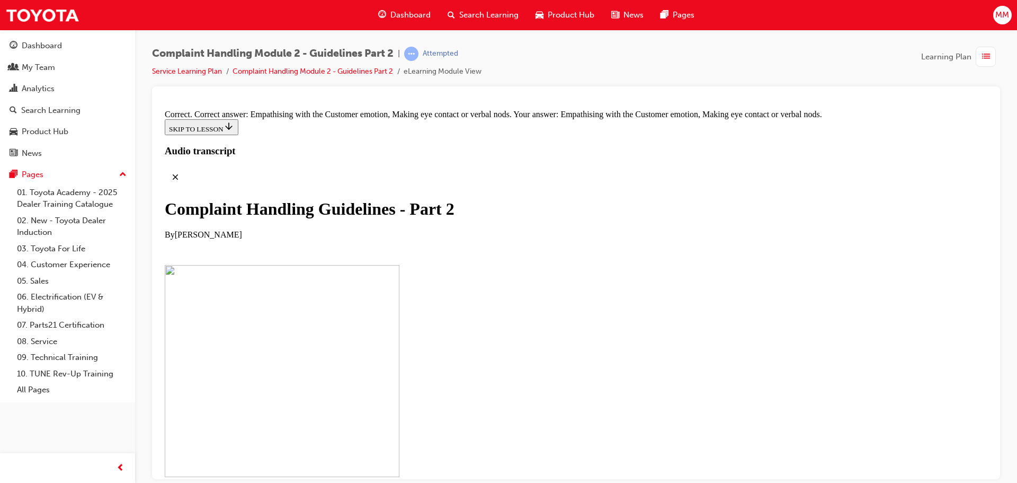
scroll to position [7294, 0]
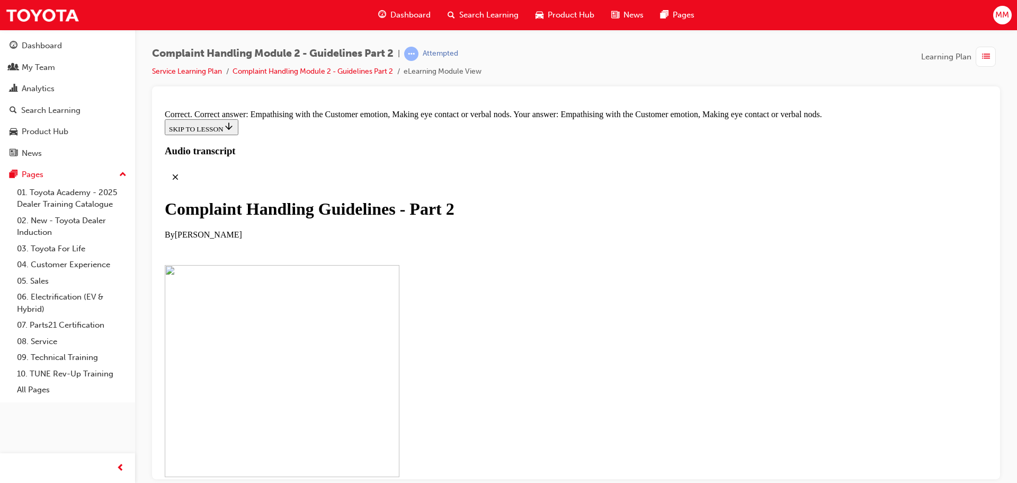
drag, startPoint x: 509, startPoint y: 344, endPoint x: 539, endPoint y: 232, distance: 116.3
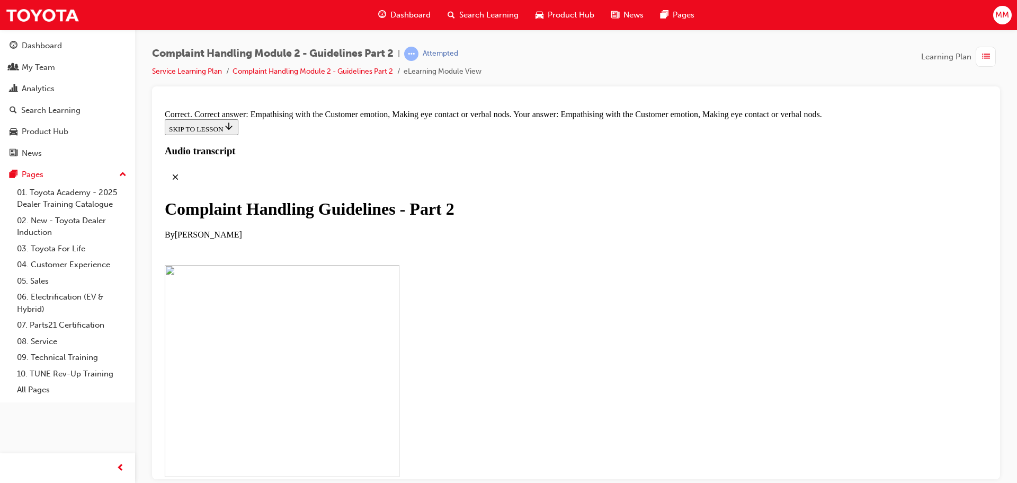
drag, startPoint x: 482, startPoint y: 237, endPoint x: 509, endPoint y: 340, distance: 105.9
drag, startPoint x: 462, startPoint y: 229, endPoint x: 490, endPoint y: 230, distance: 27.6
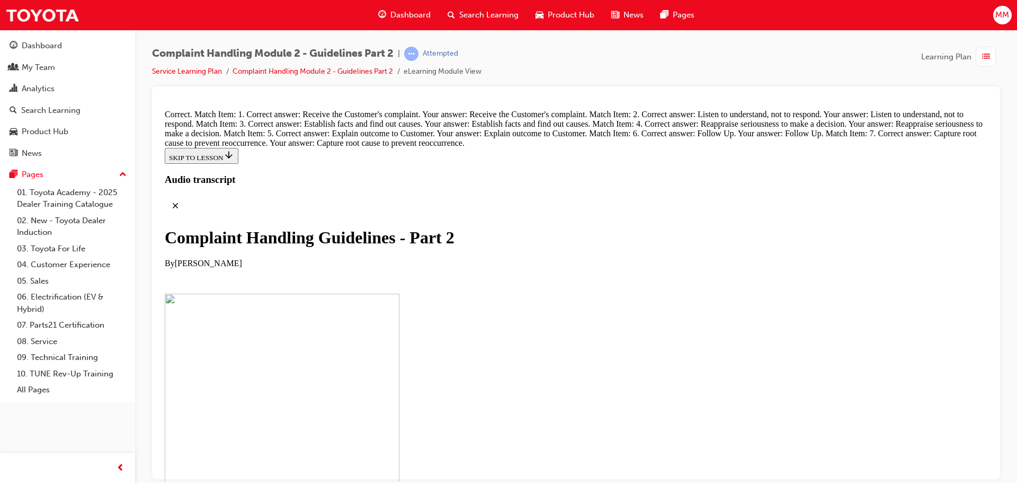
scroll to position [4131, 0]
drag, startPoint x: 541, startPoint y: 334, endPoint x: 711, endPoint y: 346, distance: 169.9
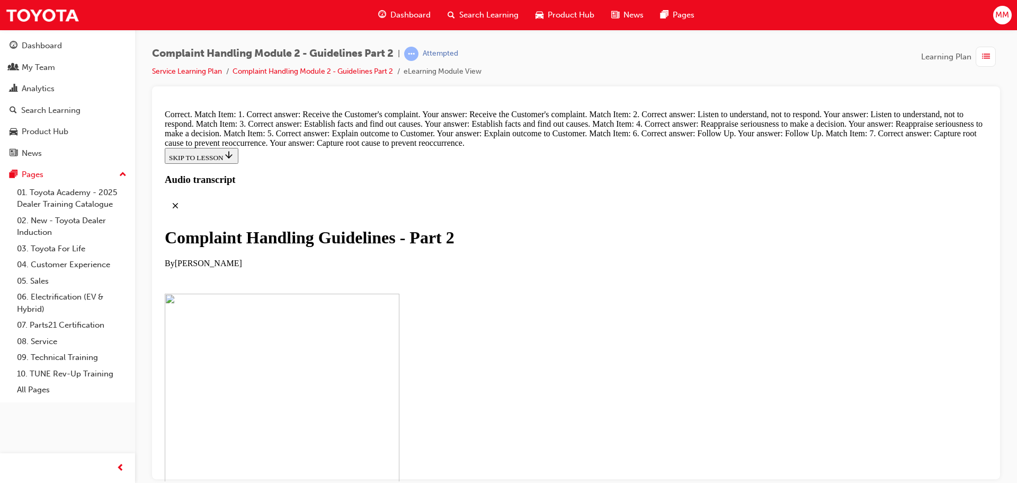
radio input "true"
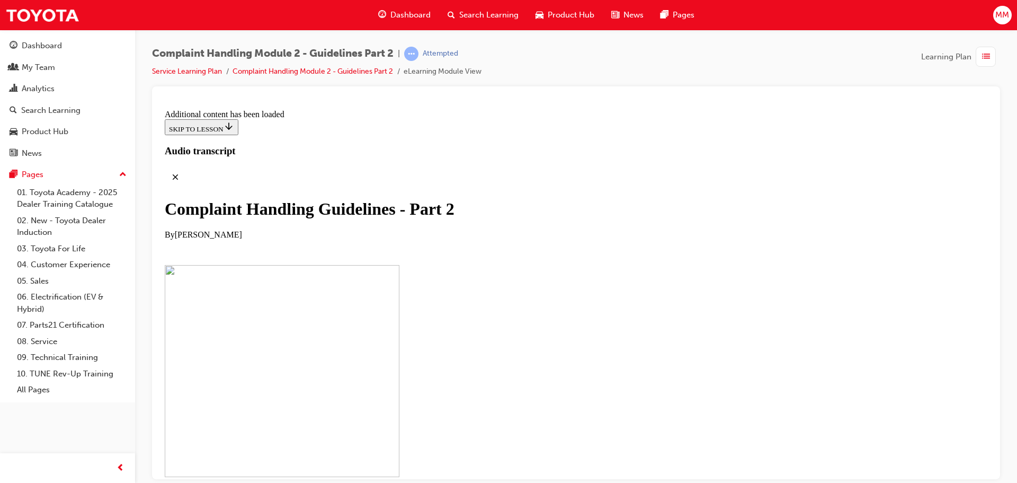
scroll to position [8587, 0]
click at [196, 71] on link "Service Learning Plan" at bounding box center [187, 71] width 70 height 9
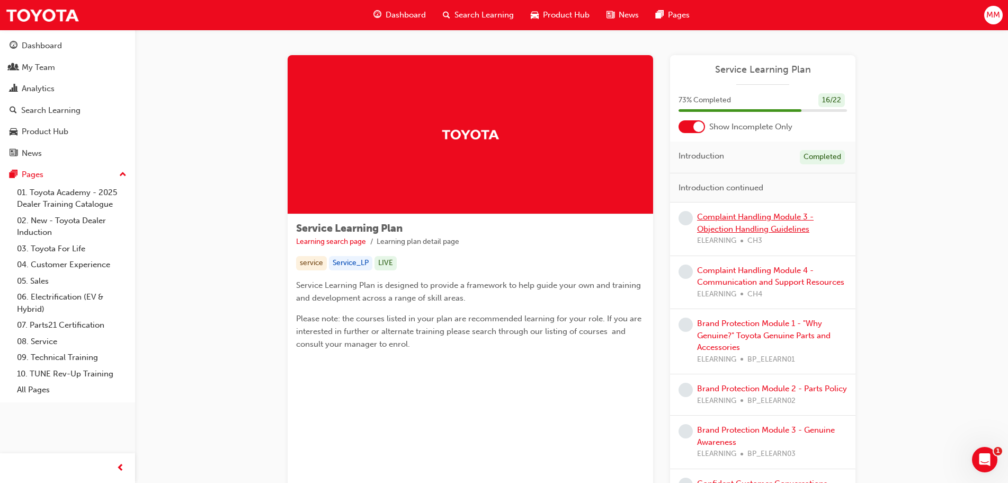
click at [716, 224] on link "Complaint Handling Module 3 - Objection Handling Guidelines" at bounding box center [755, 223] width 117 height 22
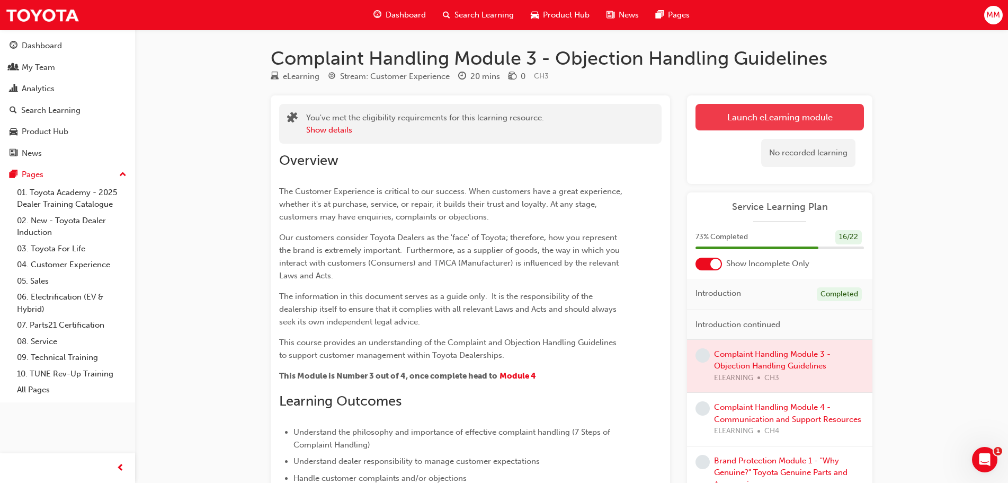
click at [738, 119] on link "Launch eLearning module" at bounding box center [780, 117] width 168 height 26
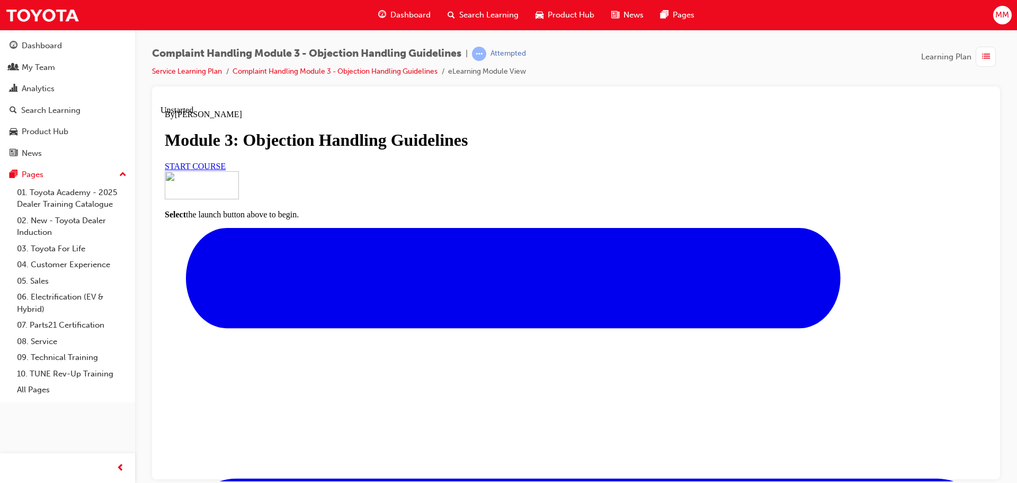
click at [226, 170] on span "START COURSE" at bounding box center [195, 165] width 61 height 9
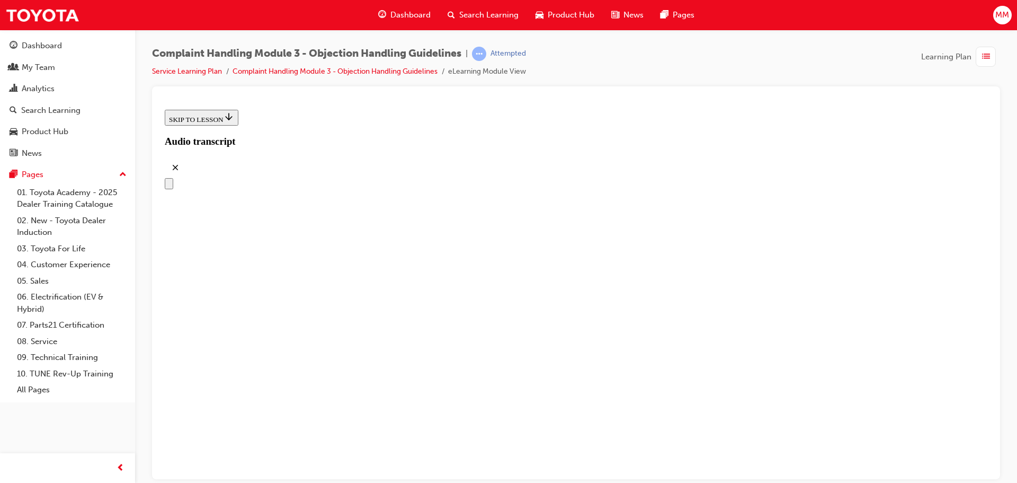
scroll to position [155, 0]
drag, startPoint x: 515, startPoint y: 306, endPoint x: 724, endPoint y: 338, distance: 211.1
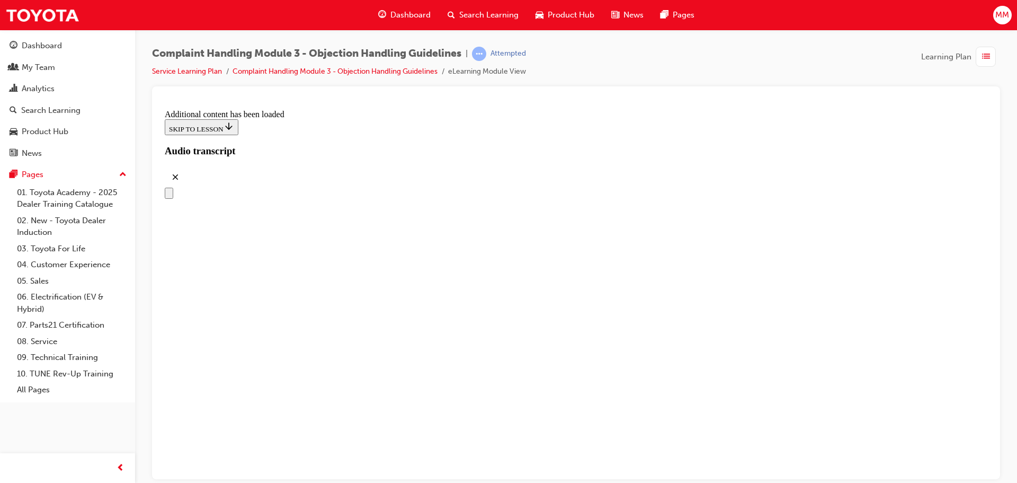
scroll to position [1244, 0]
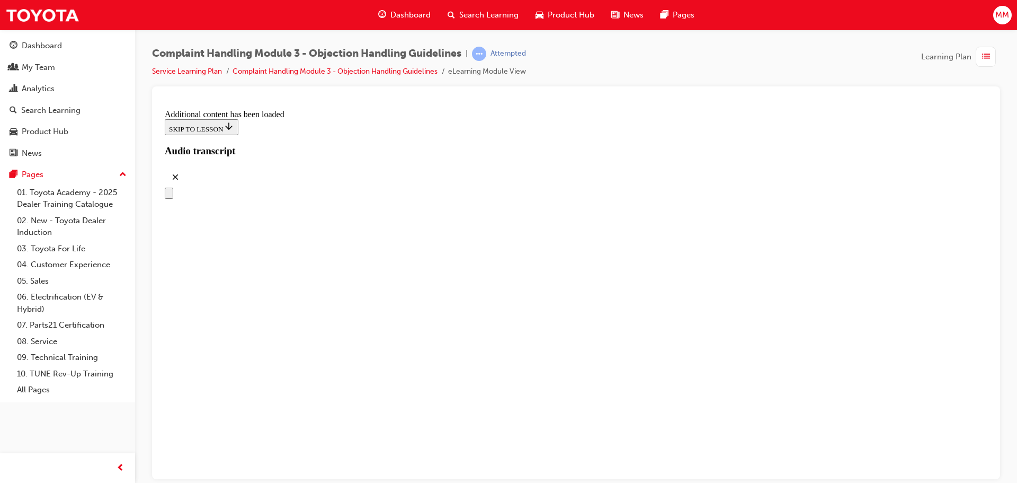
scroll to position [3423, 0]
drag, startPoint x: 436, startPoint y: 215, endPoint x: 467, endPoint y: 167, distance: 57.5
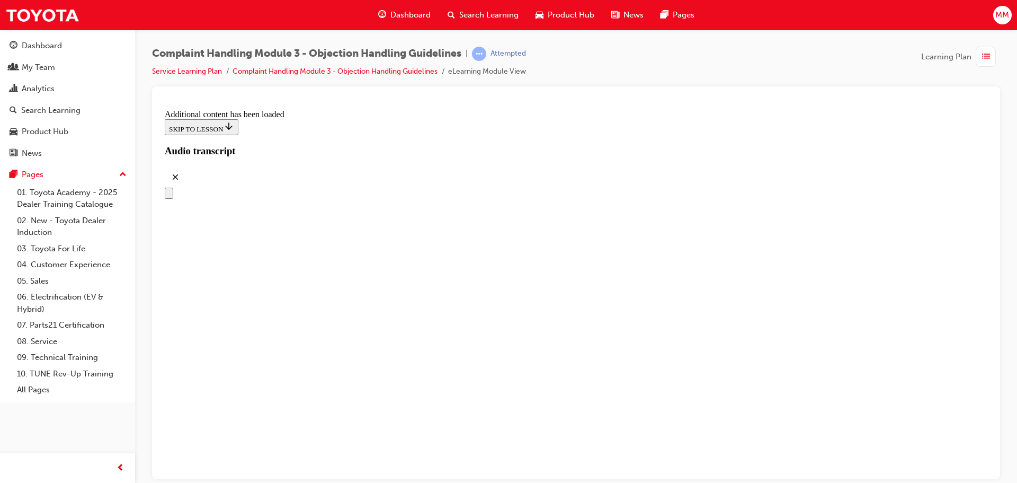
drag, startPoint x: 466, startPoint y: 207, endPoint x: 497, endPoint y: 210, distance: 31.0
drag, startPoint x: 447, startPoint y: 368, endPoint x: 471, endPoint y: 254, distance: 116.9
drag, startPoint x: 444, startPoint y: 372, endPoint x: 470, endPoint y: 264, distance: 111.7
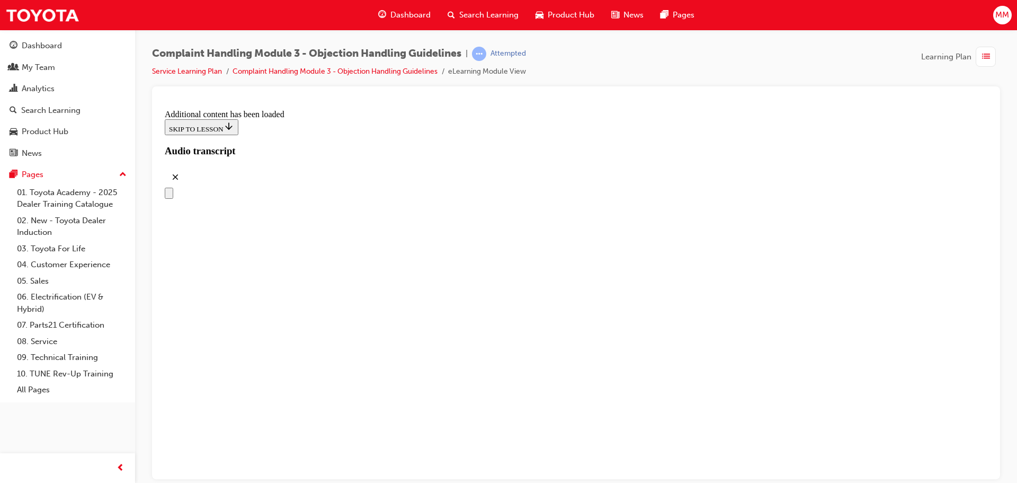
drag, startPoint x: 468, startPoint y: 363, endPoint x: 503, endPoint y: 317, distance: 57.9
drag, startPoint x: 465, startPoint y: 354, endPoint x: 516, endPoint y: 358, distance: 51.5
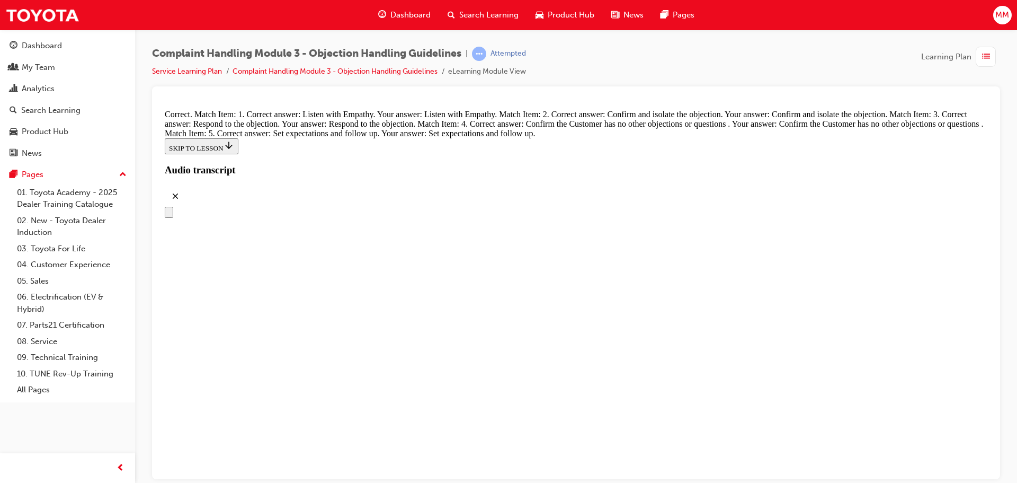
scroll to position [4555, 0]
radio input "true"
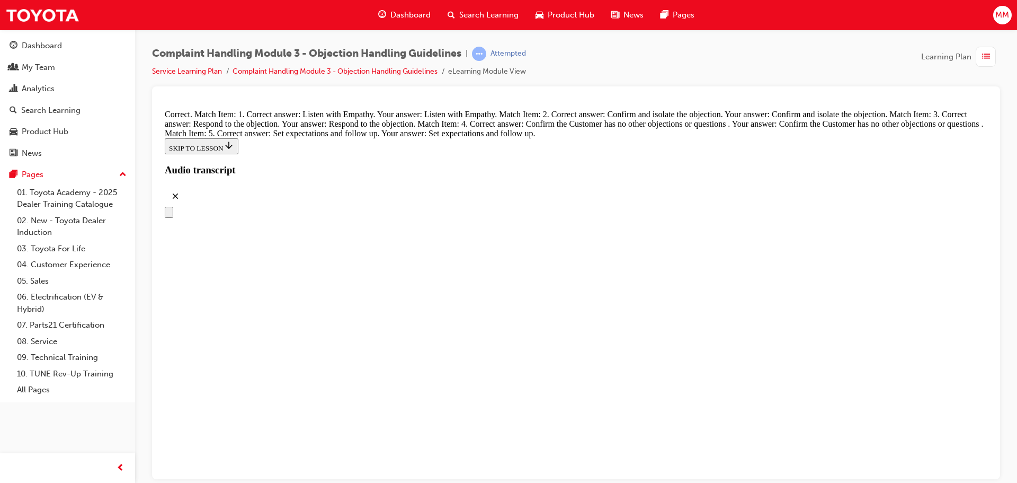
radio input "true"
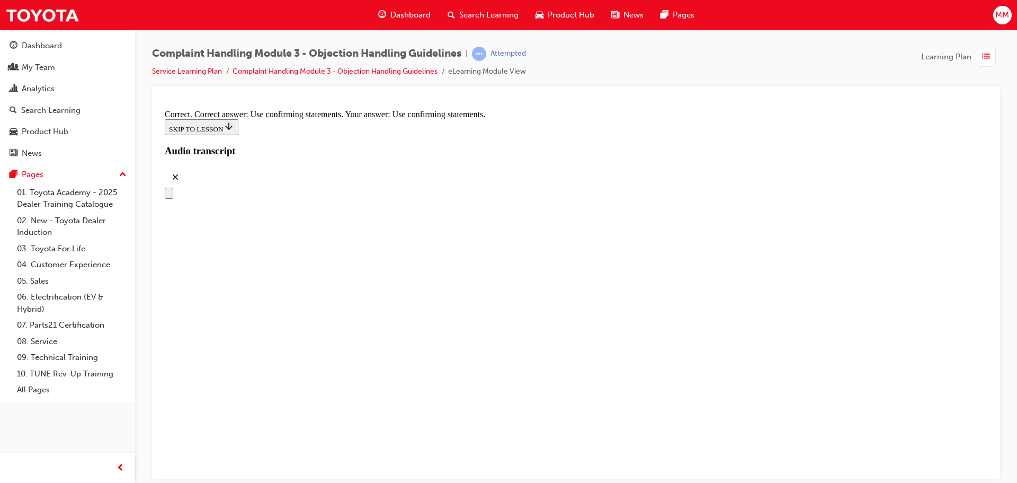
scroll to position [4974, 0]
drag, startPoint x: 980, startPoint y: 426, endPoint x: 976, endPoint y: 350, distance: 76.4
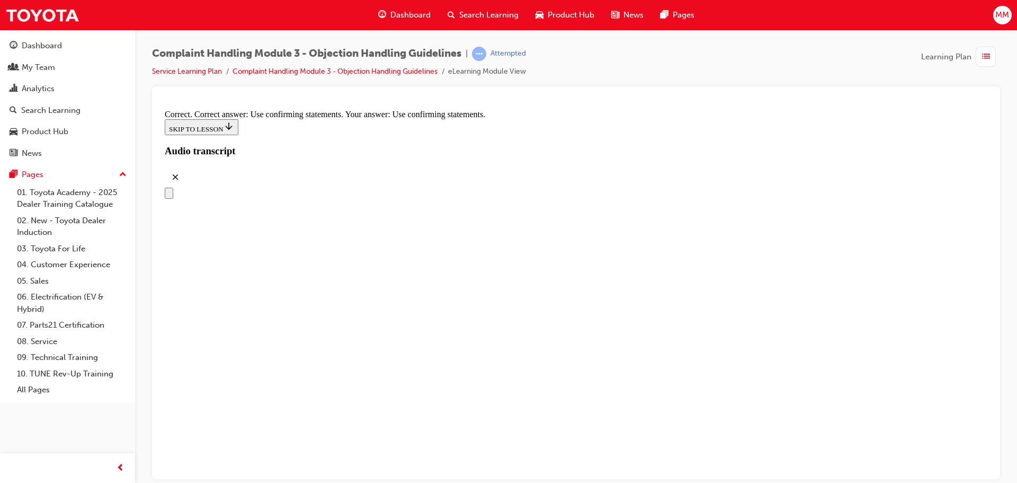
radio input "true"
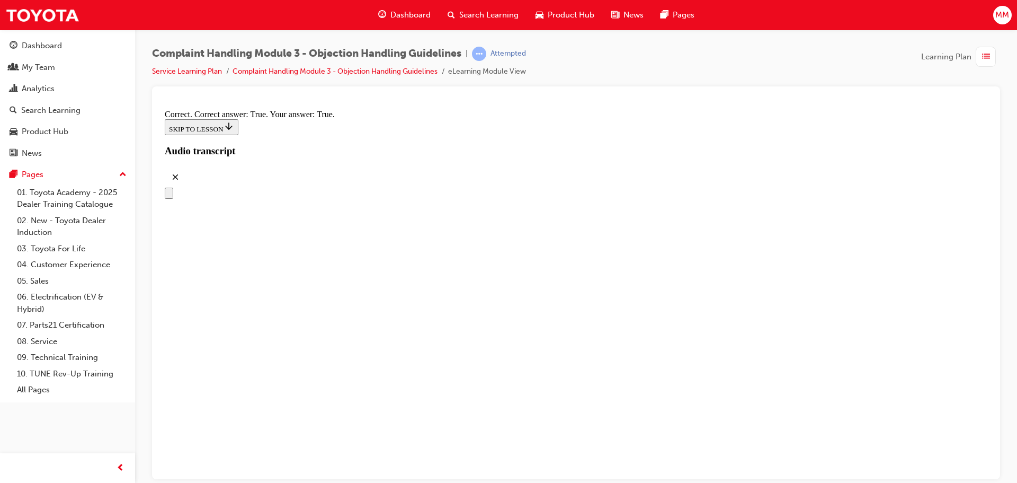
checkbox input "true"
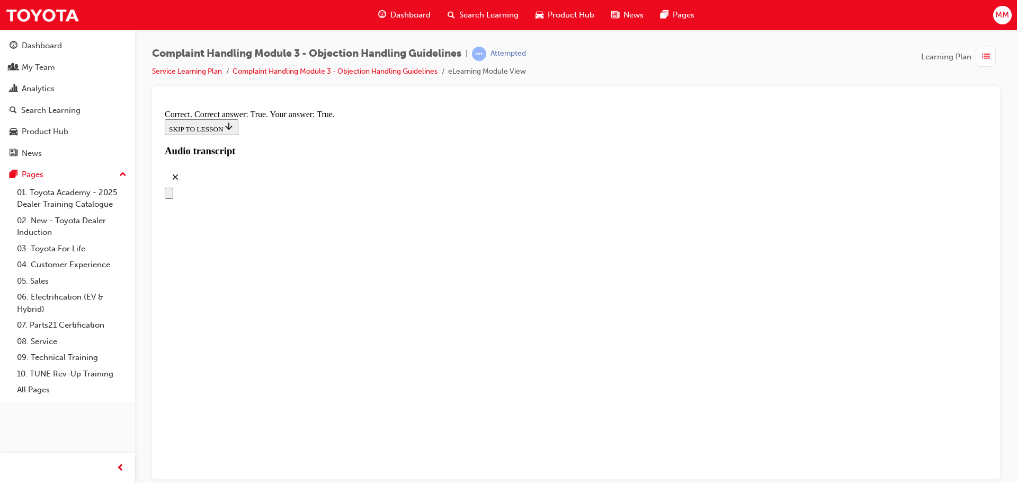
checkbox input "true"
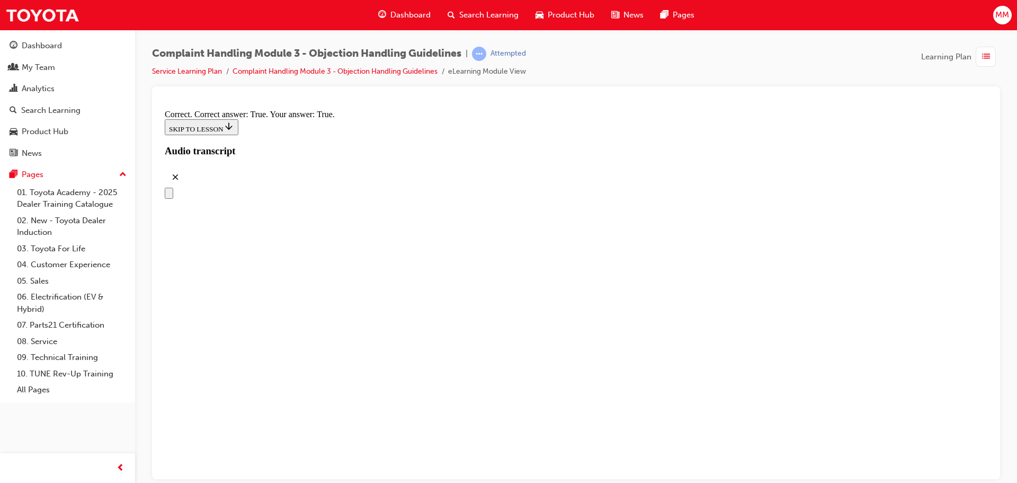
checkbox input "true"
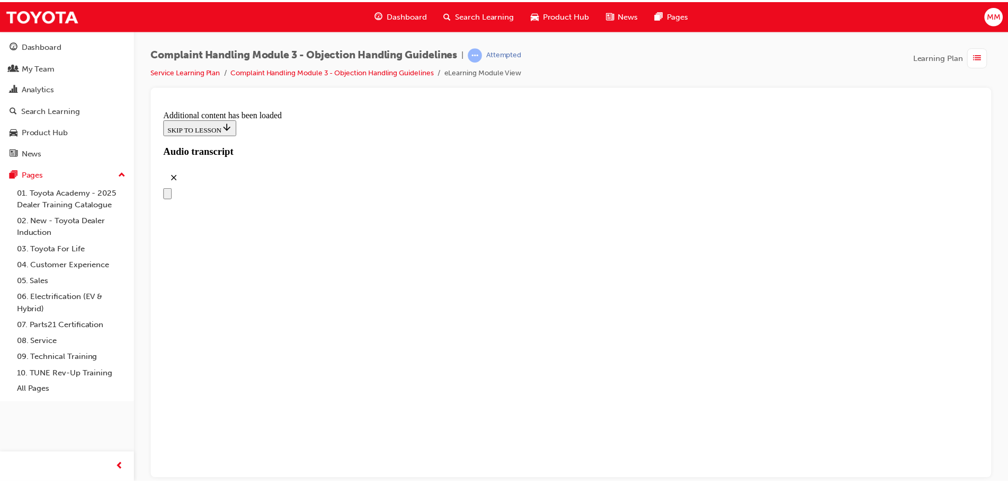
scroll to position [5997, 0]
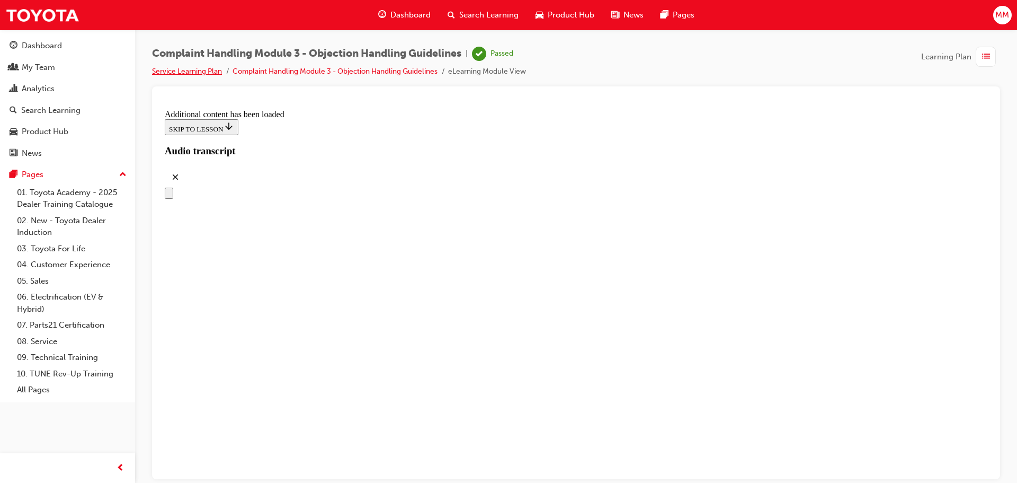
click at [207, 72] on link "Service Learning Plan" at bounding box center [187, 71] width 70 height 9
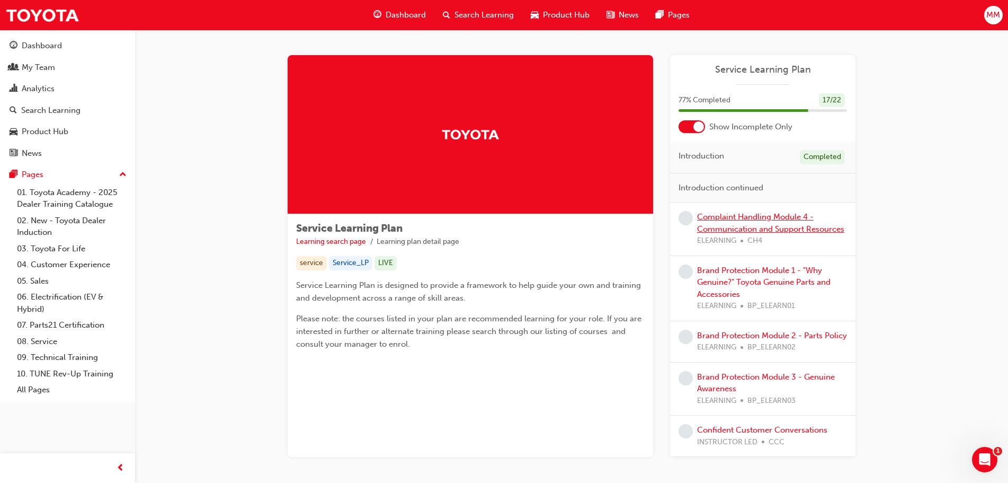
click at [788, 229] on link "Complaint Handling Module 4 - Communication and Support Resources" at bounding box center [770, 223] width 147 height 22
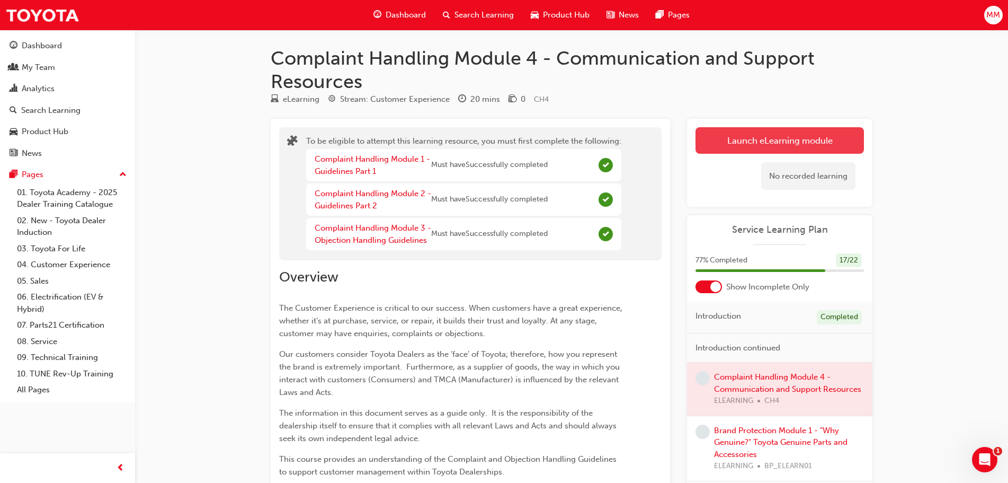
click at [737, 145] on button "Launch eLearning module" at bounding box center [780, 140] width 168 height 26
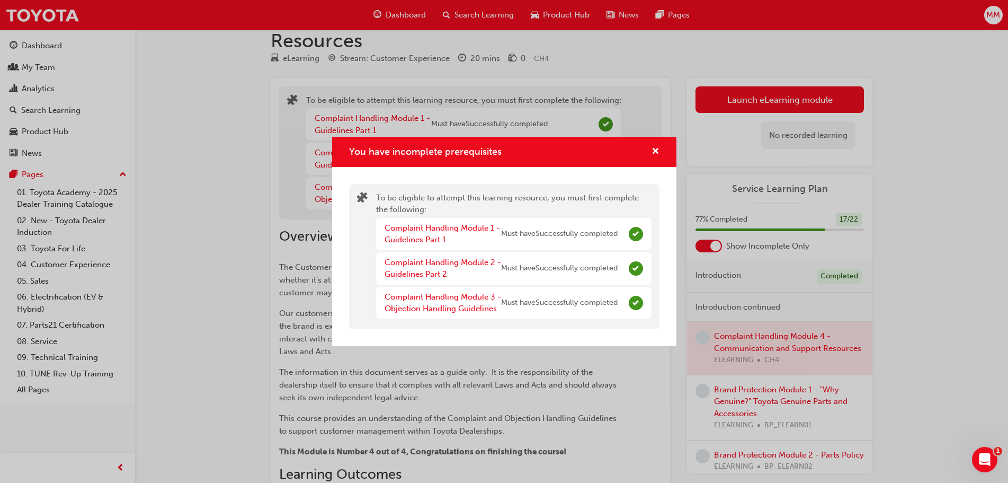
scroll to position [53, 0]
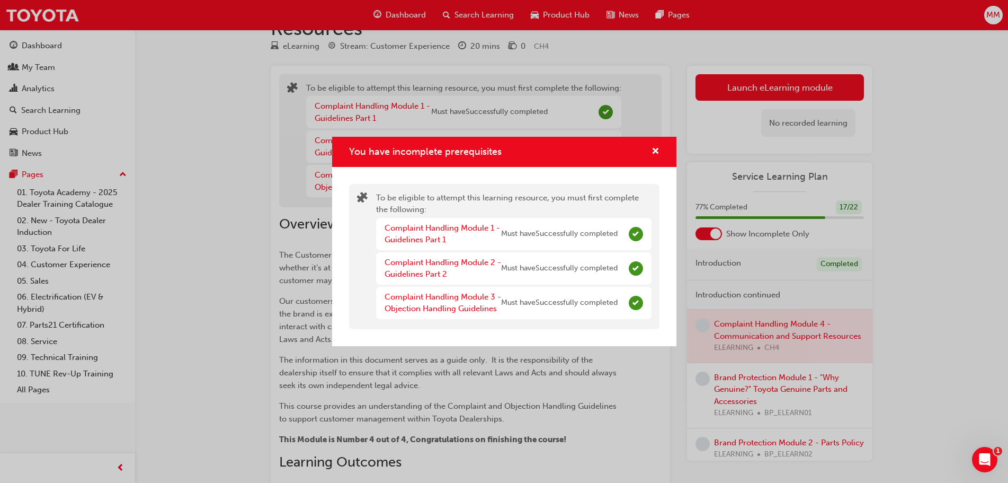
click at [762, 324] on div "You have incomplete prerequisites To be eligible to attempt this learning resou…" at bounding box center [504, 241] width 1008 height 483
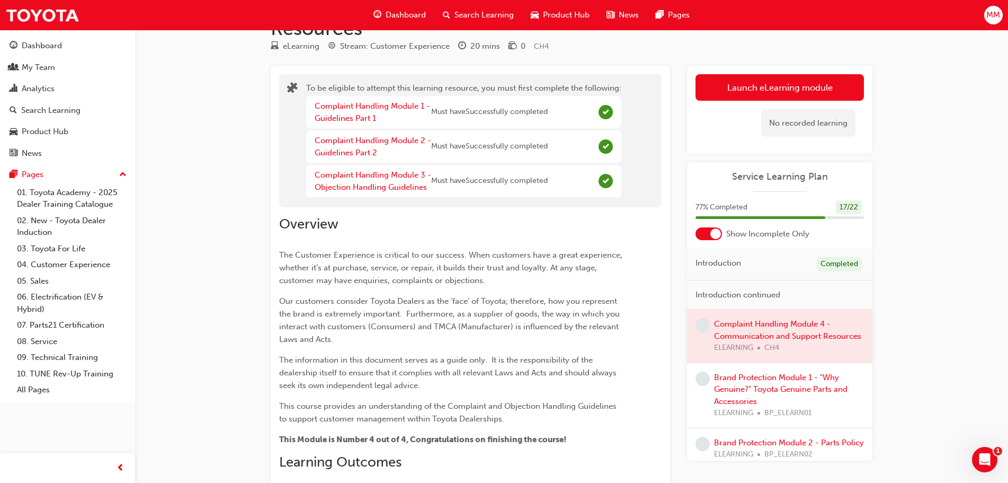
click at [737, 333] on div at bounding box center [779, 335] width 185 height 53
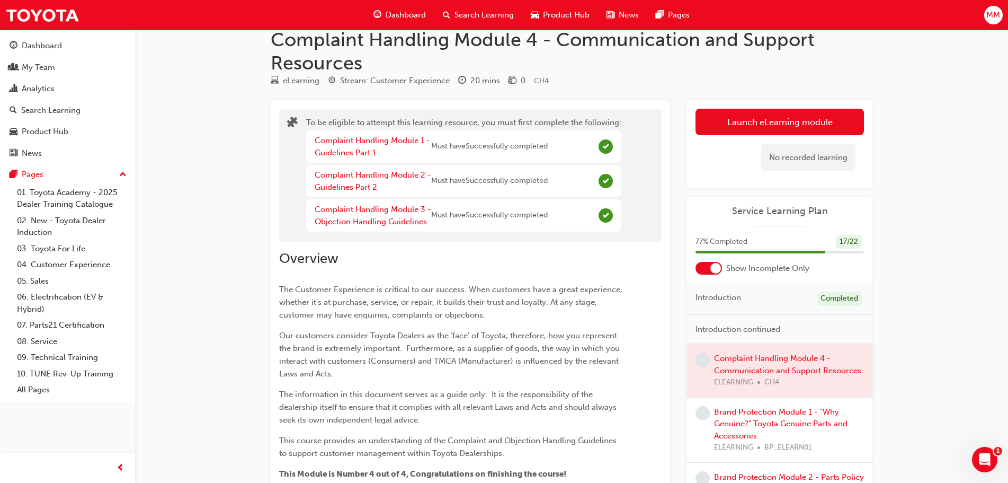
scroll to position [0, 0]
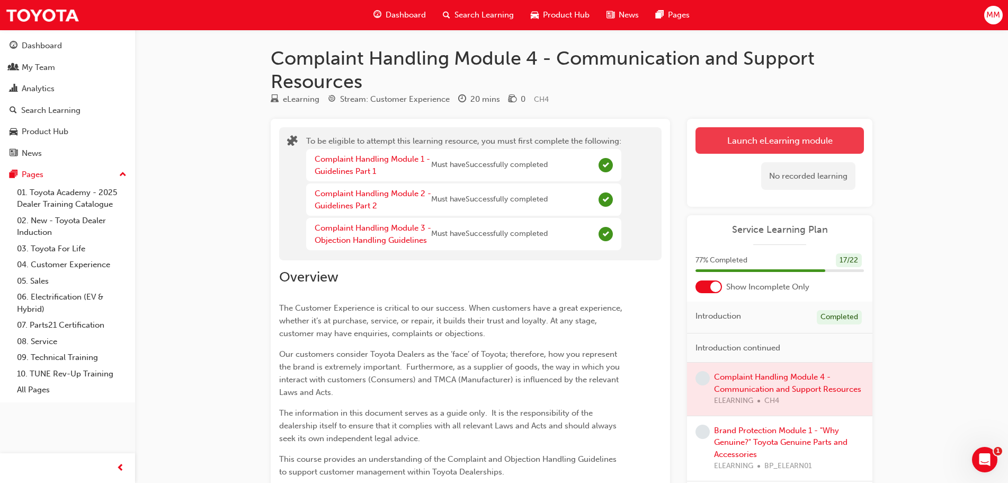
click at [773, 133] on button "Launch eLearning module" at bounding box center [780, 140] width 168 height 26
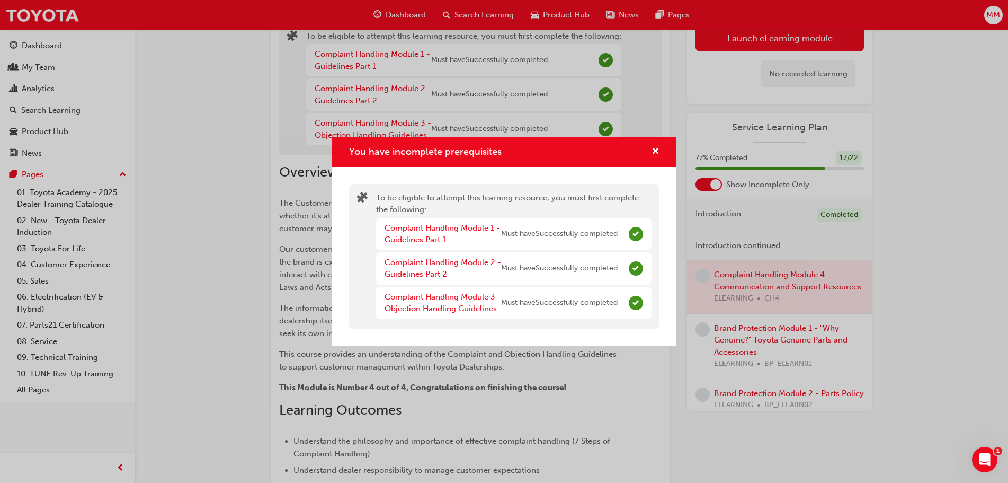
scroll to position [106, 0]
click at [759, 299] on div "You have incomplete prerequisites To be eligible to attempt this learning resou…" at bounding box center [504, 241] width 1008 height 483
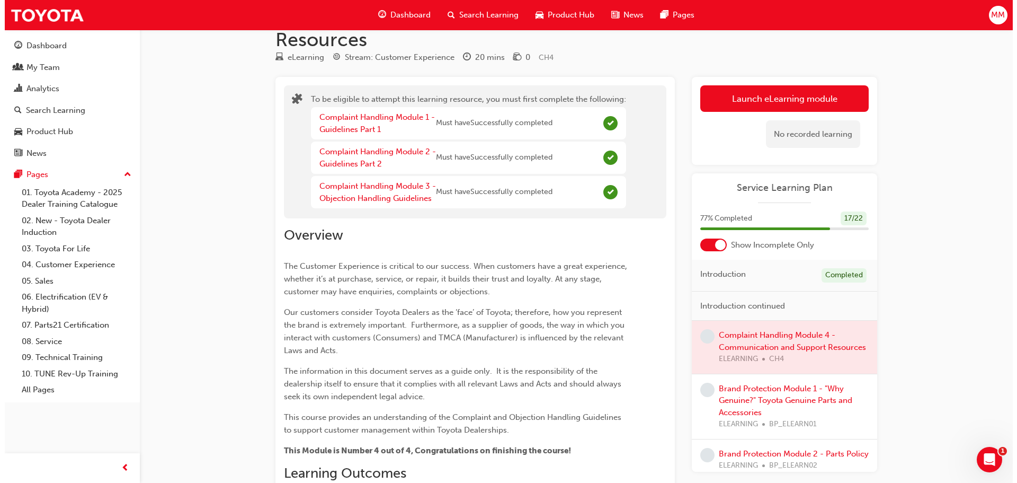
scroll to position [0, 0]
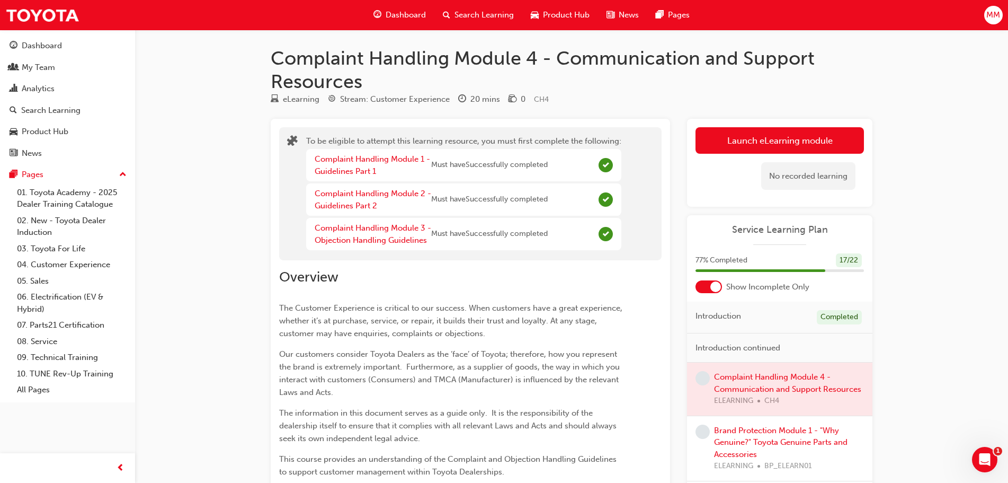
click at [591, 237] on div "Complaint Handling Module 3 - Objection Handling Guidelines Must have Successfu…" at bounding box center [463, 234] width 315 height 32
click at [601, 232] on span "Complete" at bounding box center [606, 234] width 14 height 14
click at [345, 232] on link "Complaint Handling Module 3 - Objection Handling Guidelines" at bounding box center [373, 234] width 117 height 22
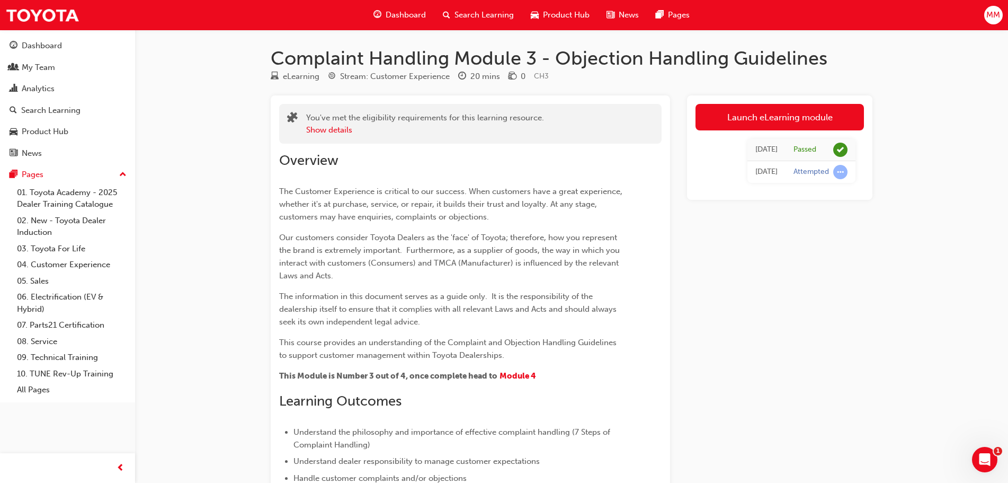
click at [474, 12] on span "Search Learning" at bounding box center [484, 15] width 59 height 12
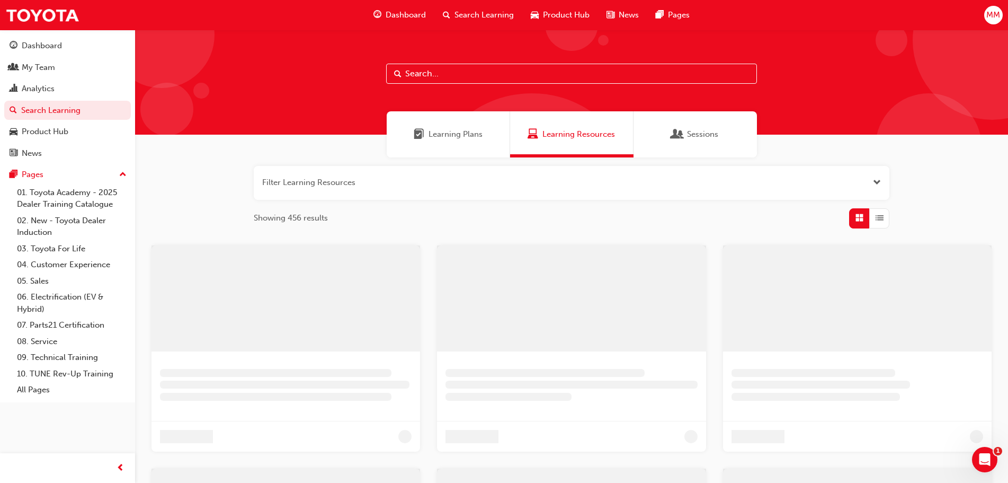
click at [453, 128] on span "Learning Plans" at bounding box center [456, 134] width 54 height 12
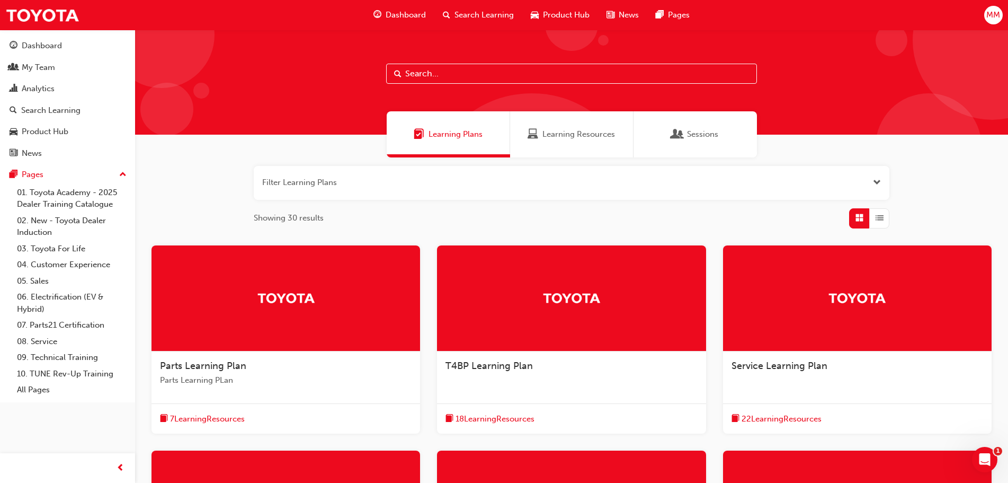
click at [767, 345] on div at bounding box center [857, 298] width 269 height 106
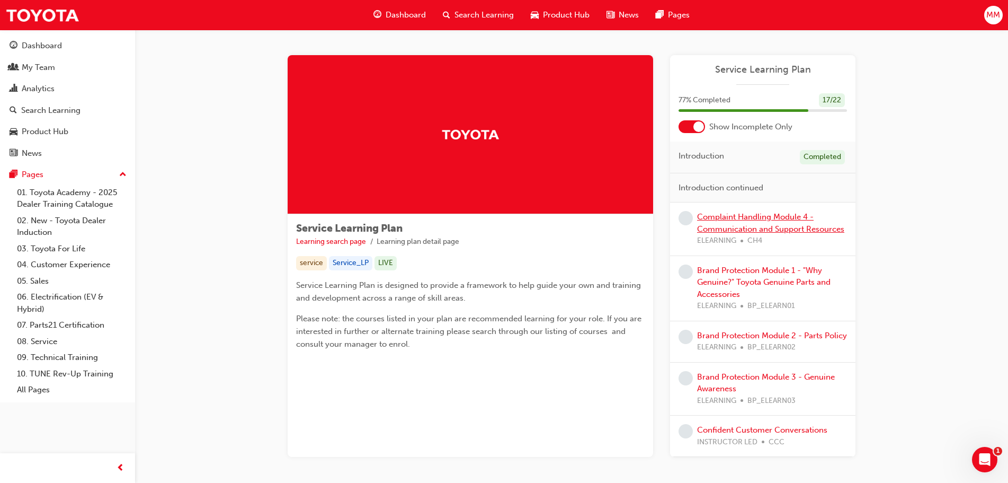
click at [769, 215] on link "Complaint Handling Module 4 - Communication and Support Resources" at bounding box center [770, 223] width 147 height 22
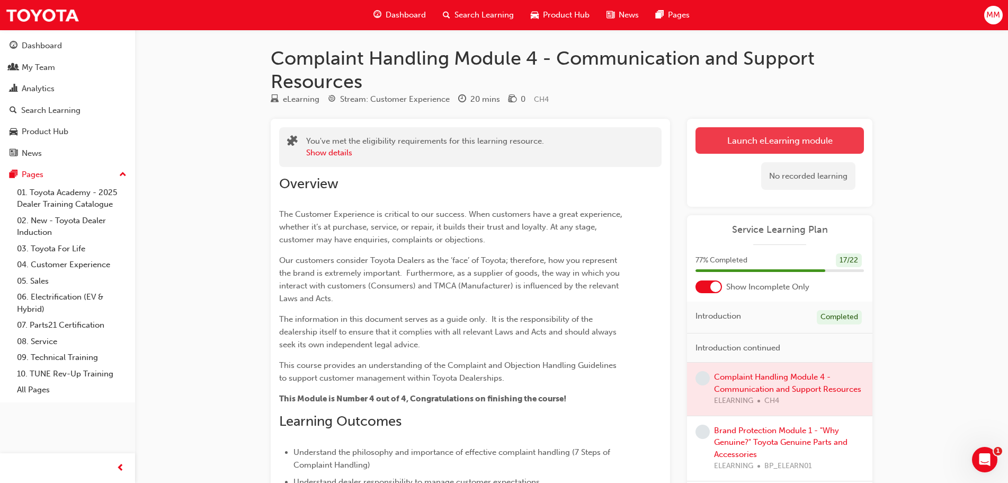
click at [734, 138] on link "Launch eLearning module" at bounding box center [780, 140] width 168 height 26
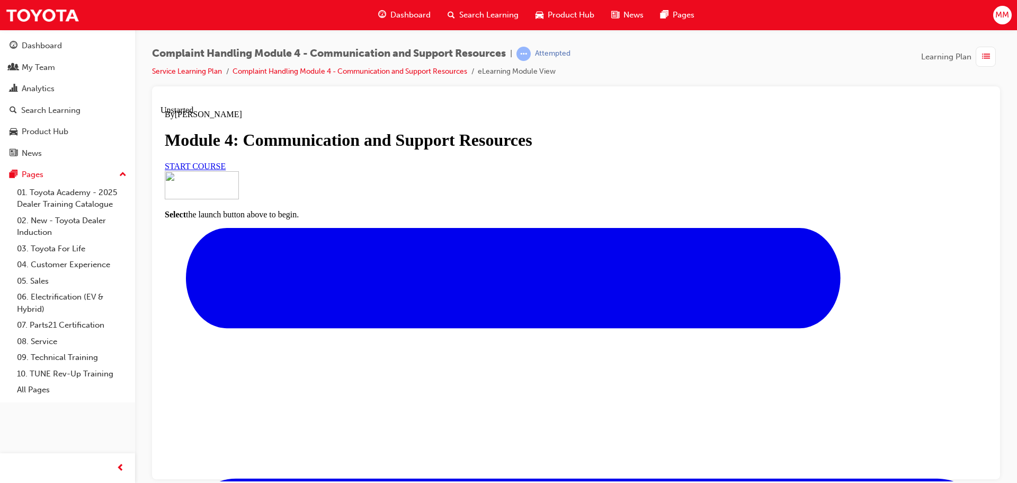
click at [226, 170] on link "START COURSE" at bounding box center [195, 165] width 61 height 9
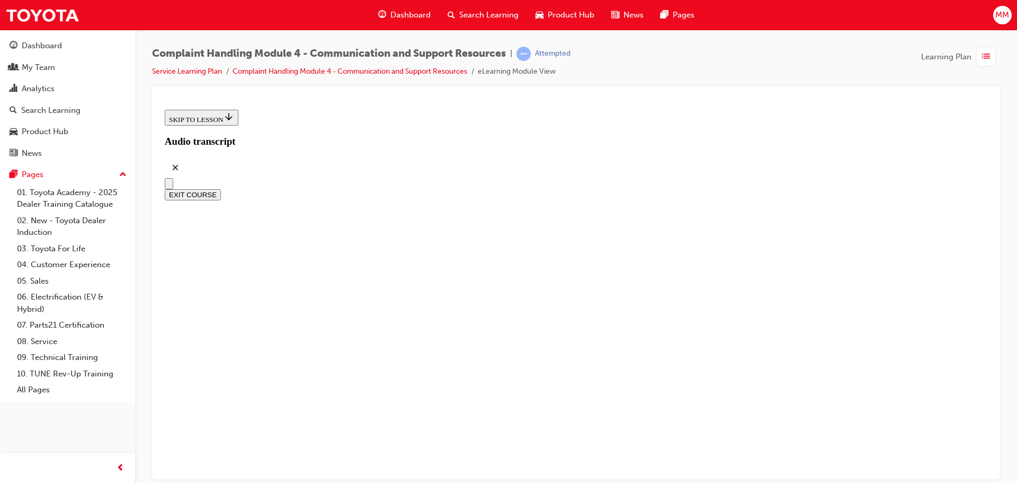
scroll to position [309, 0]
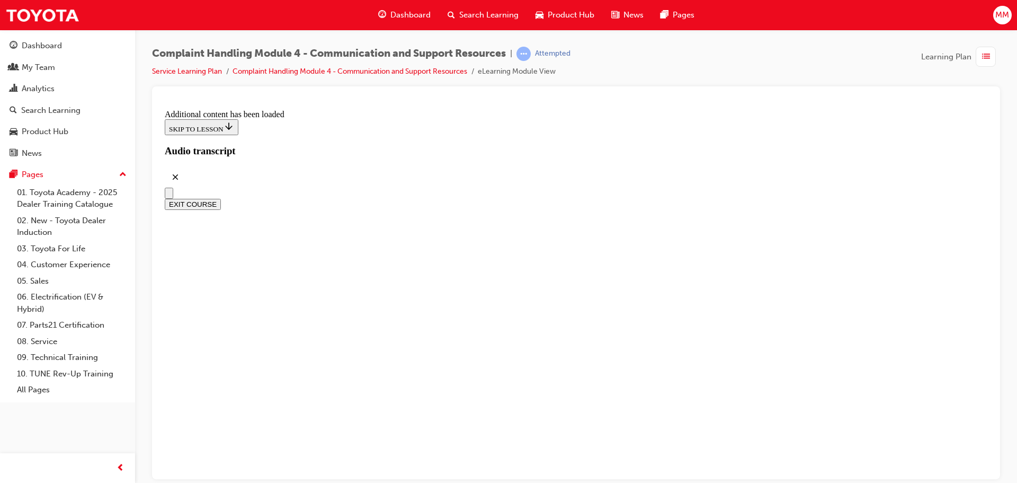
scroll to position [3303, 0]
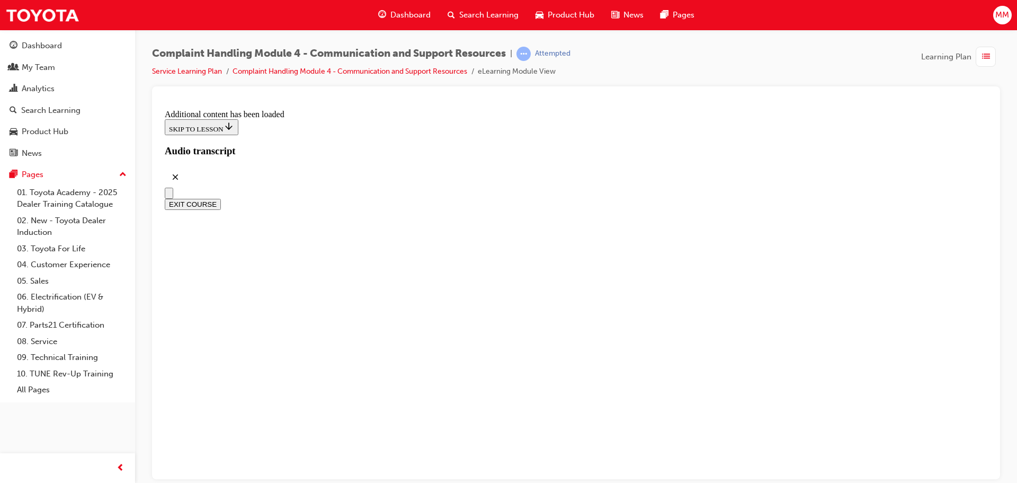
scroll to position [4644, 0]
drag, startPoint x: 391, startPoint y: 279, endPoint x: 668, endPoint y: 281, distance: 277.1
drag, startPoint x: 387, startPoint y: 362, endPoint x: 650, endPoint y: 373, distance: 263.5
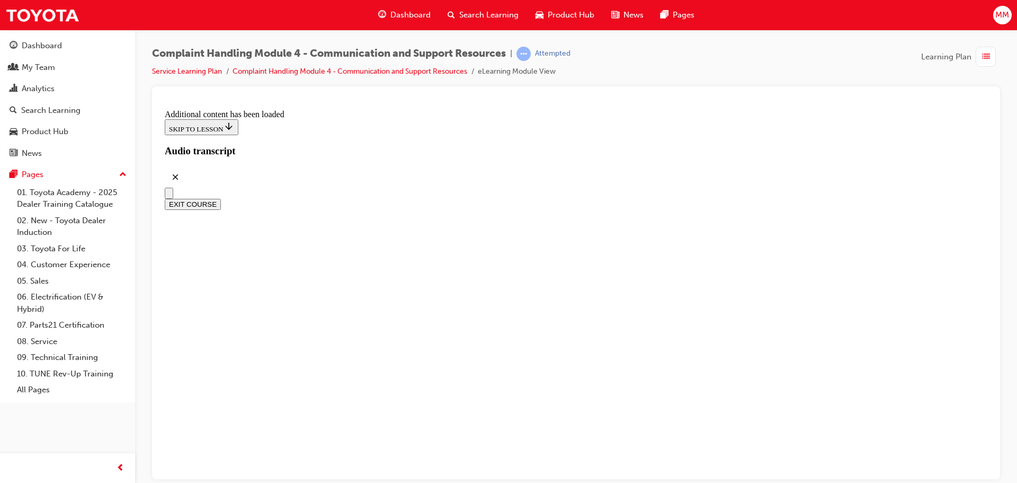
drag, startPoint x: 380, startPoint y: 330, endPoint x: 701, endPoint y: 359, distance: 322.8
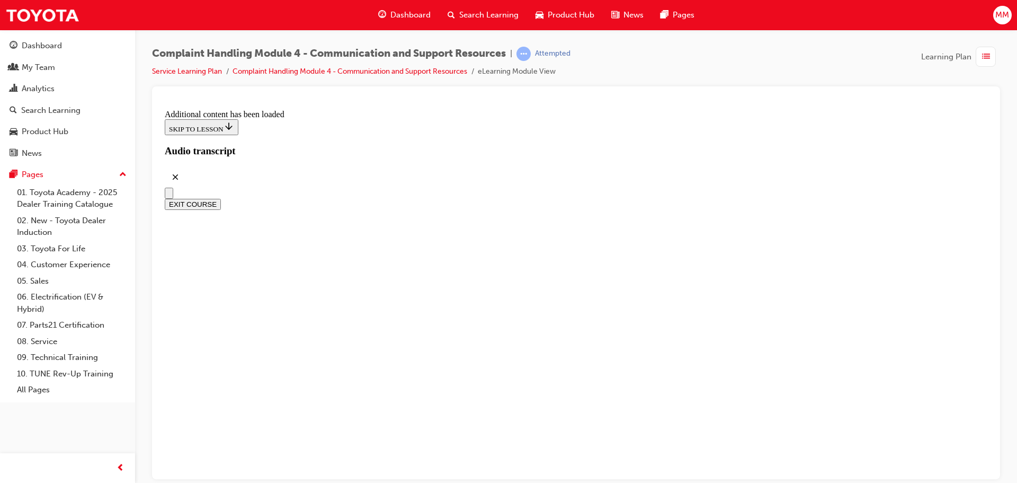
drag, startPoint x: 393, startPoint y: 363, endPoint x: 764, endPoint y: 375, distance: 371.6
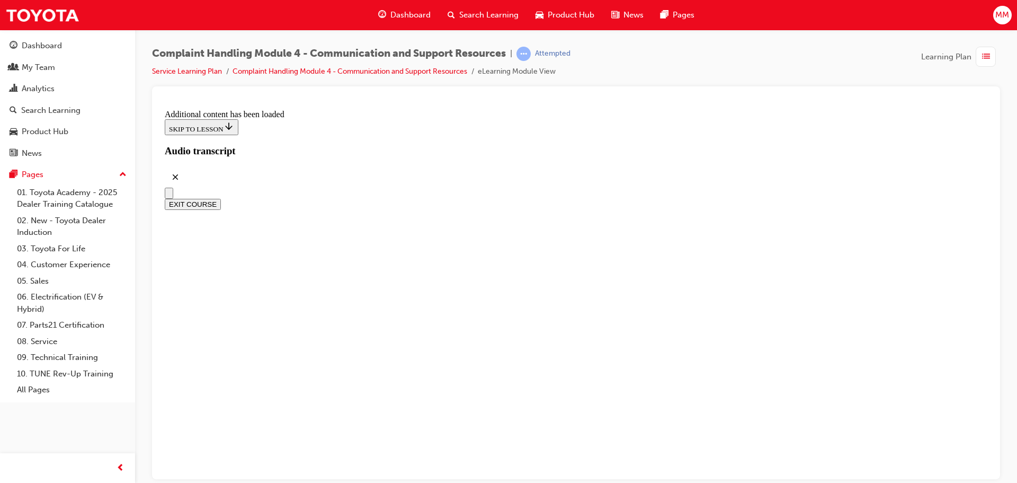
scroll to position [5128, 0]
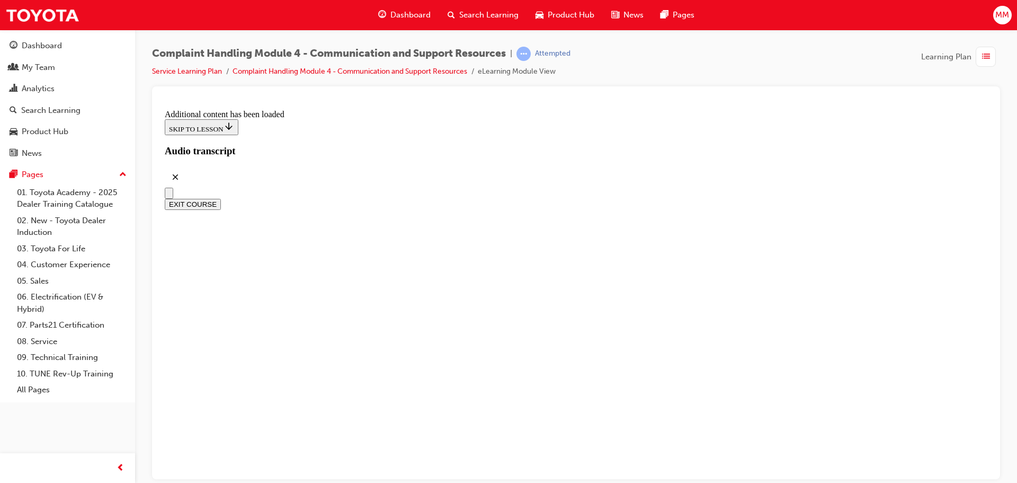
scroll to position [6463, 0]
radio input "true"
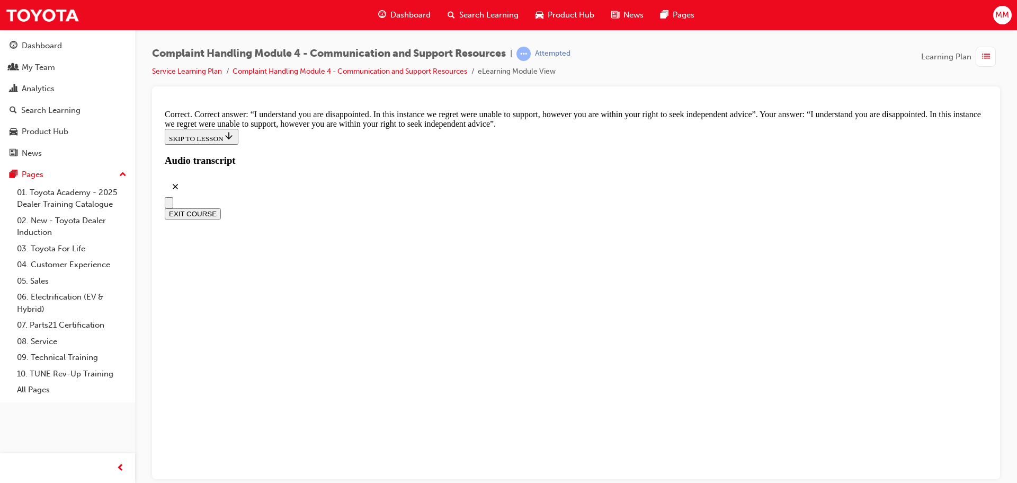
scroll to position [6940, 0]
checkbox input "true"
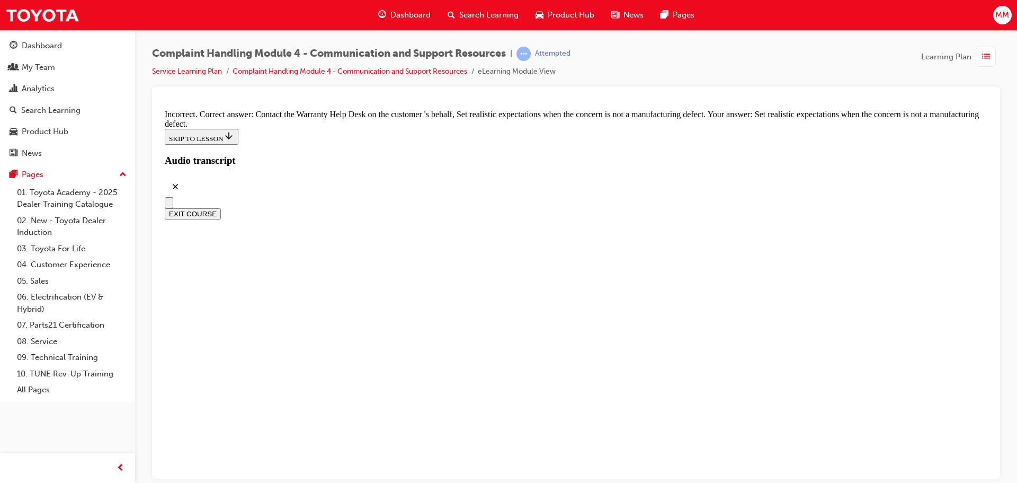
scroll to position [6993, 0]
checkbox input "true"
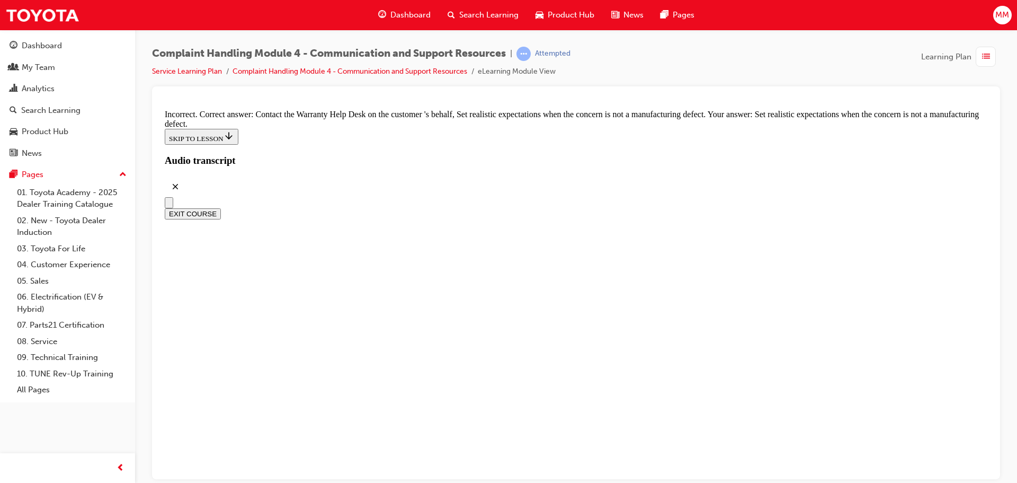
checkbox input "false"
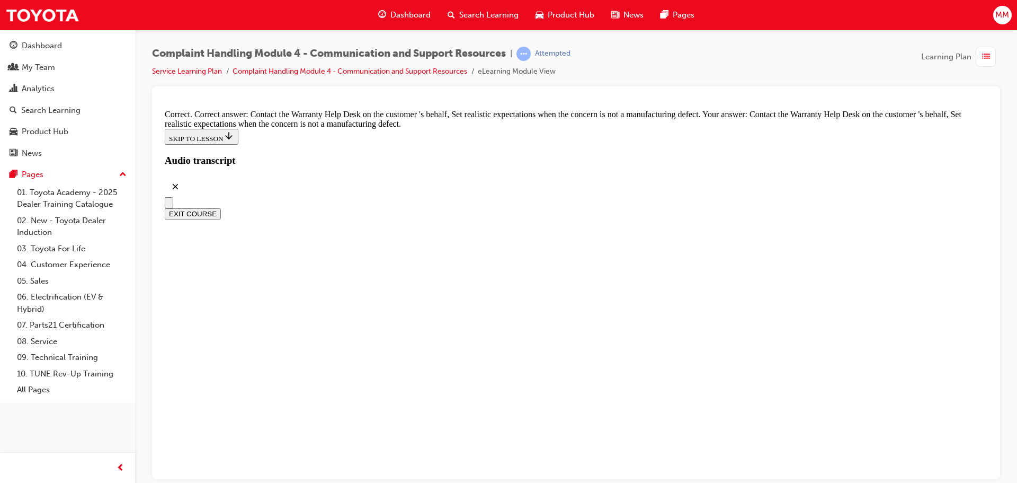
drag, startPoint x: 386, startPoint y: 316, endPoint x: 618, endPoint y: 317, distance: 232.6
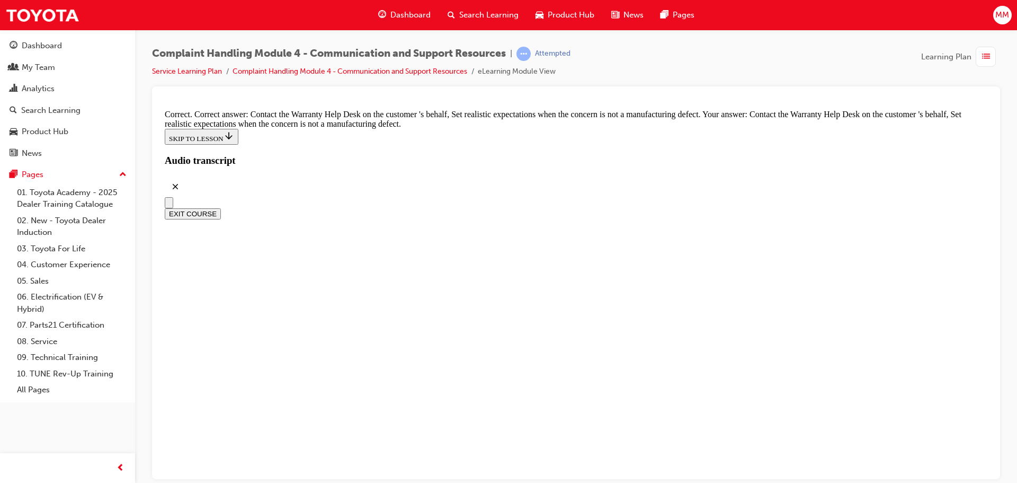
checkbox input "true"
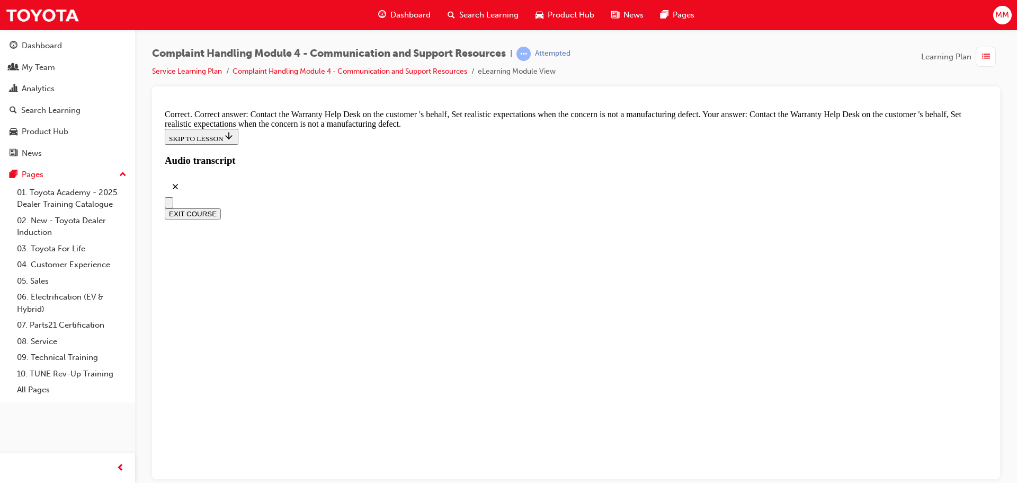
scroll to position [7417, 0]
checkbox input "true"
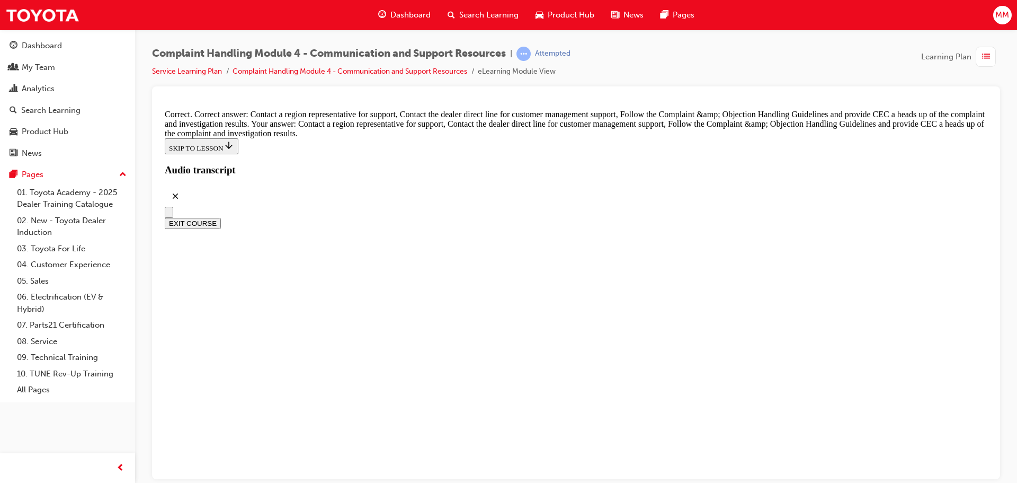
scroll to position [7788, 0]
radio input "true"
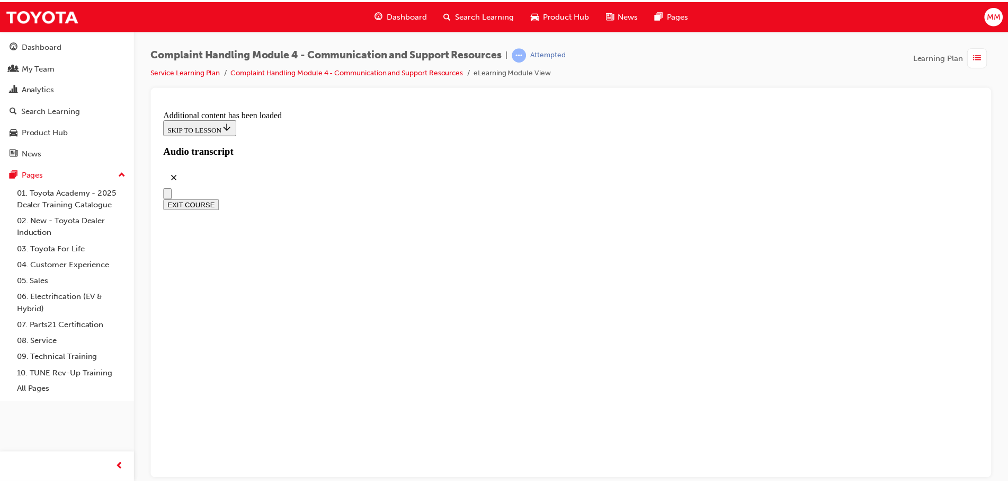
scroll to position [9147, 0]
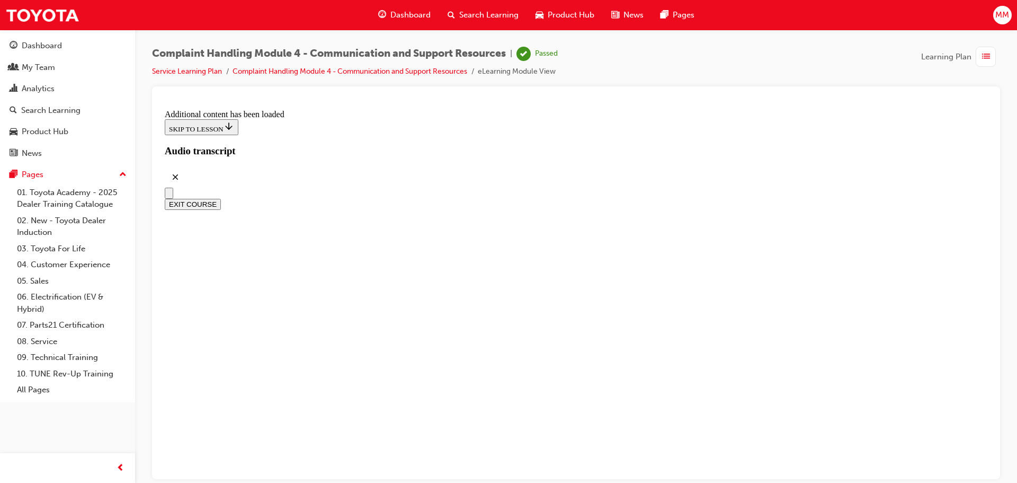
click at [998, 16] on span "MM" at bounding box center [1002, 15] width 14 height 12
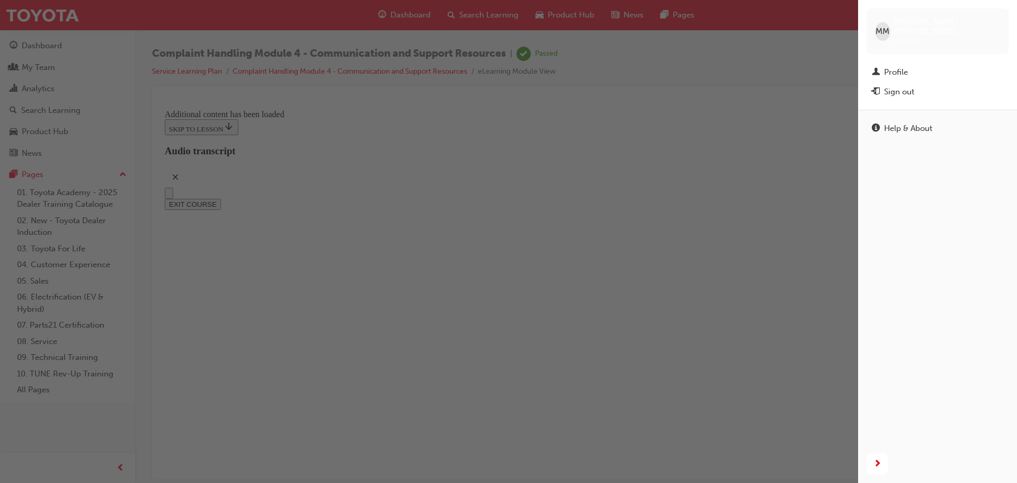
click at [476, 22] on div "button" at bounding box center [429, 241] width 858 height 483
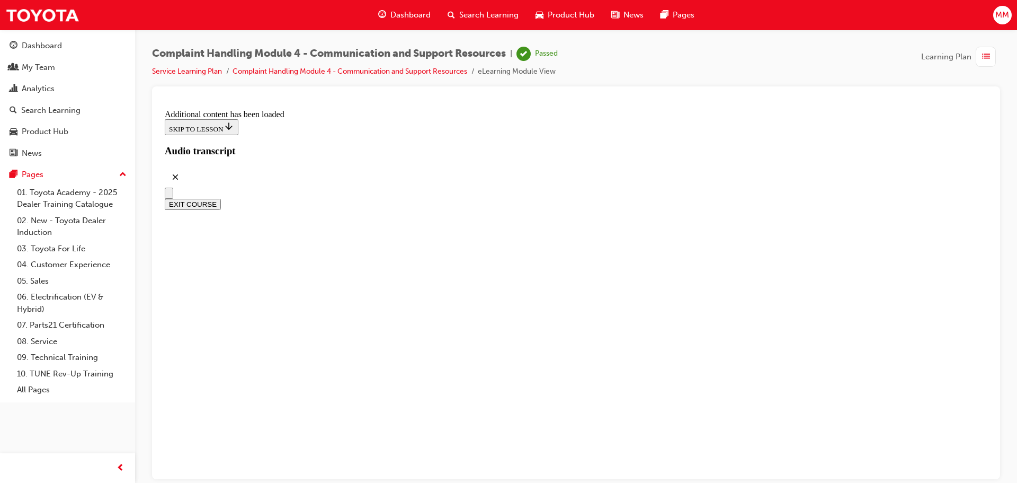
click at [482, 14] on span "Search Learning" at bounding box center [488, 15] width 59 height 12
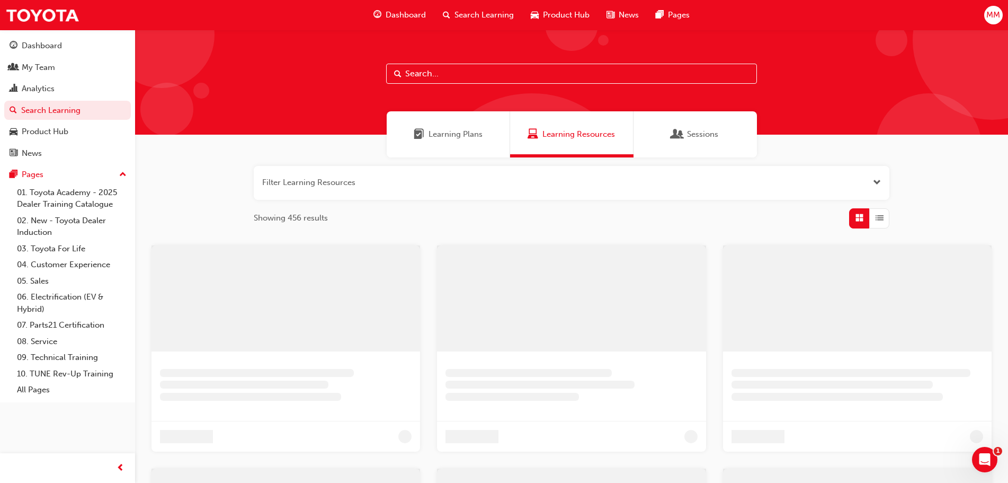
click at [511, 81] on input "text" at bounding box center [571, 74] width 371 height 20
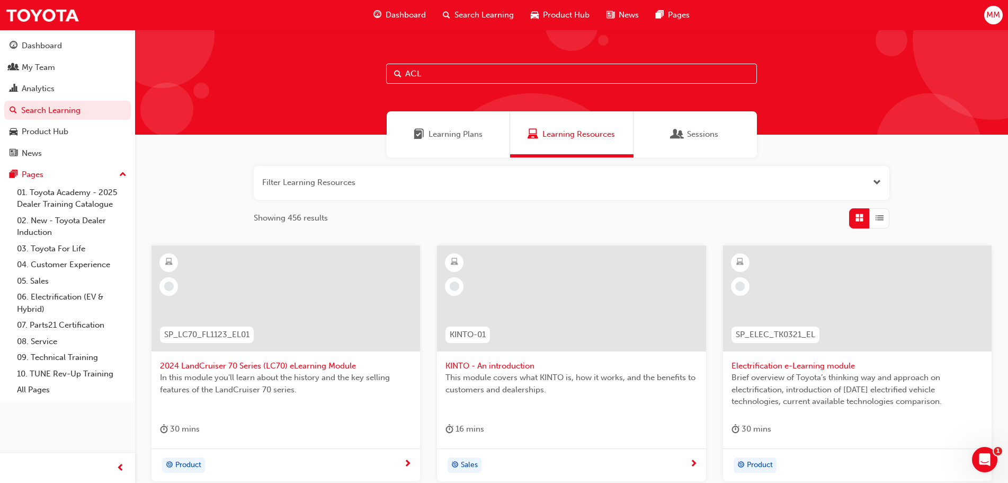
type input "ACL"
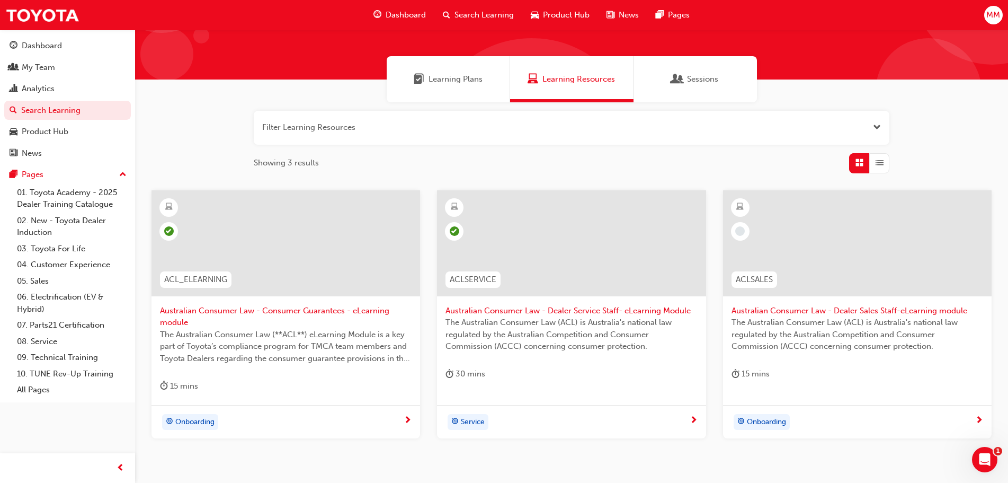
scroll to position [106, 0]
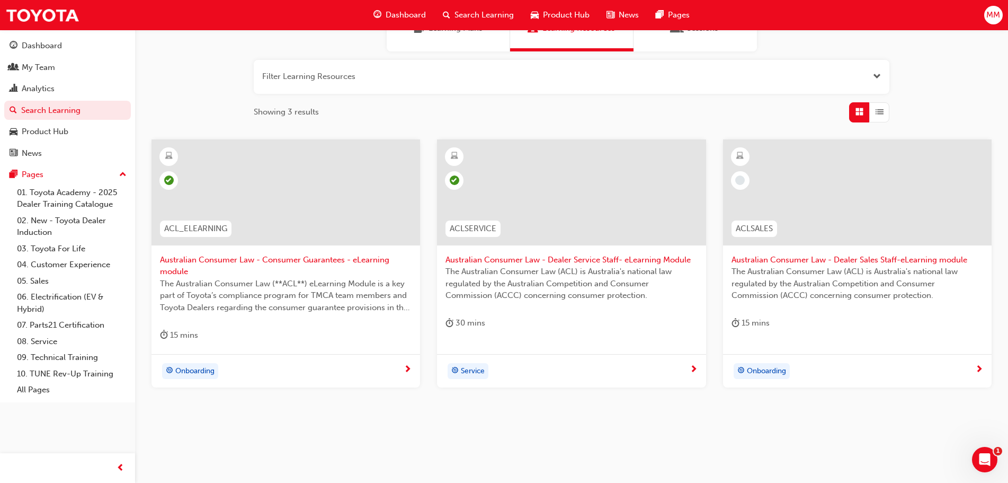
click at [419, 9] on span "Dashboard" at bounding box center [406, 15] width 40 height 12
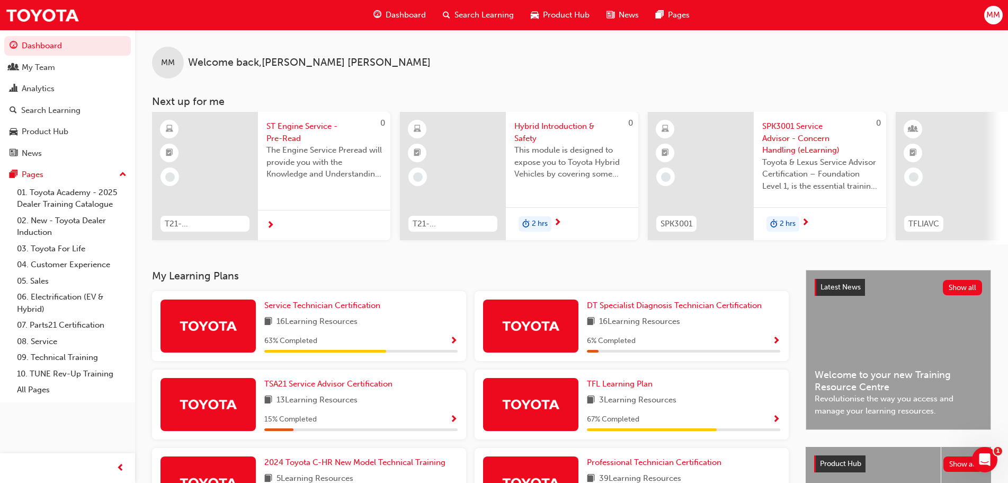
click at [467, 8] on div "Search Learning" at bounding box center [478, 15] width 88 height 22
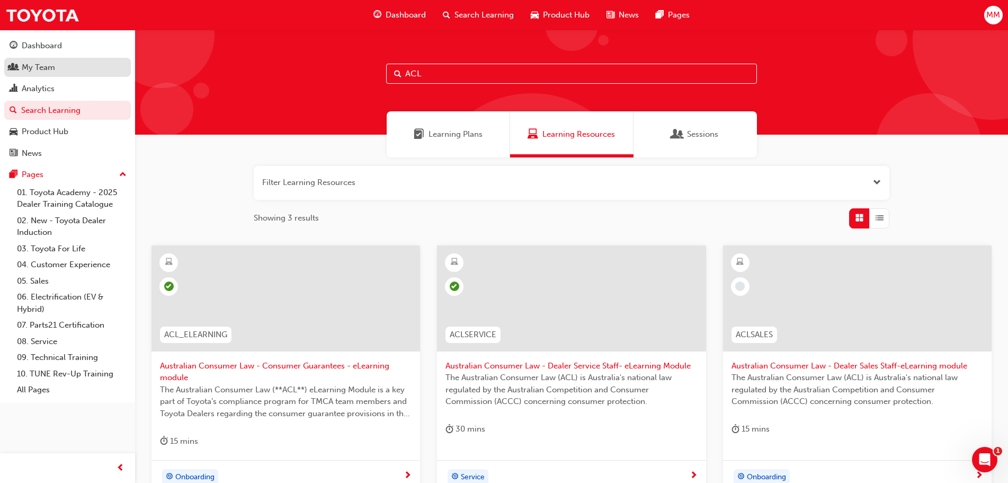
click at [62, 72] on div "My Team" at bounding box center [68, 67] width 116 height 13
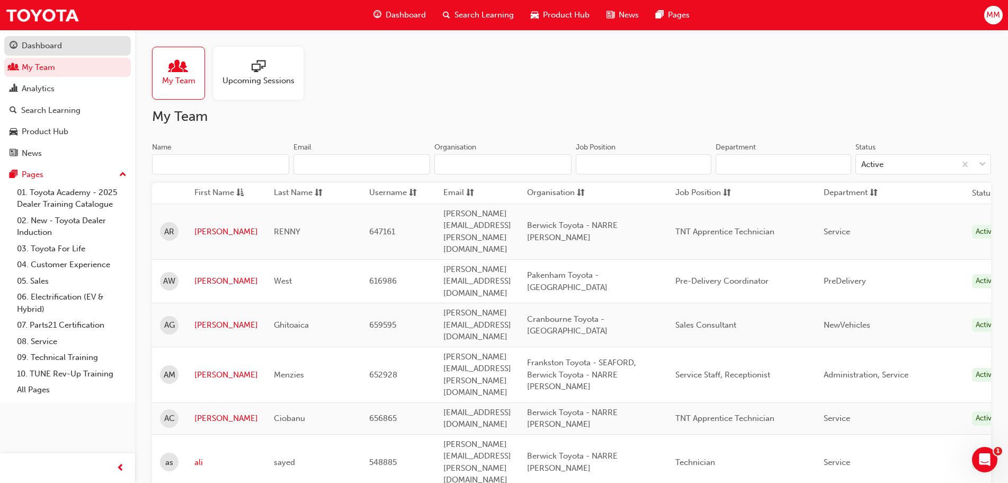
click at [64, 45] on div "Dashboard" at bounding box center [68, 45] width 116 height 13
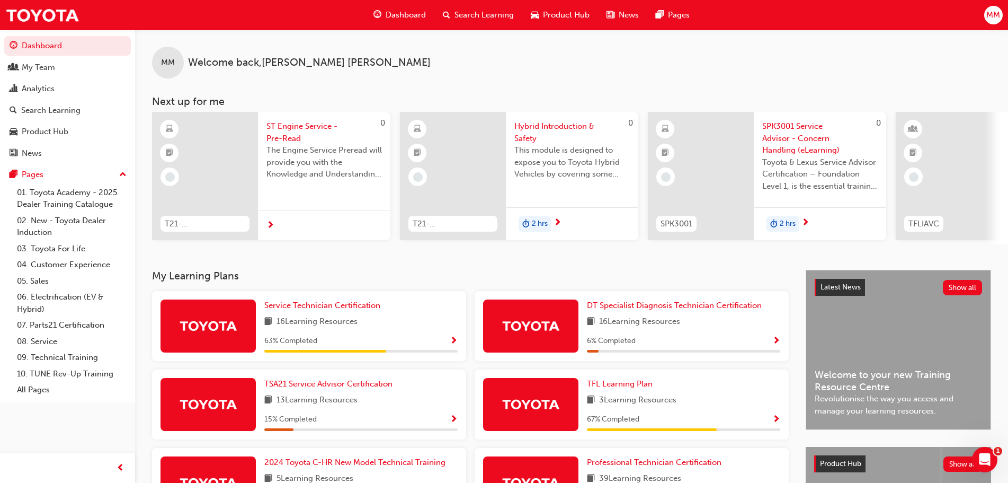
click at [988, 6] on button "MM" at bounding box center [993, 15] width 19 height 19
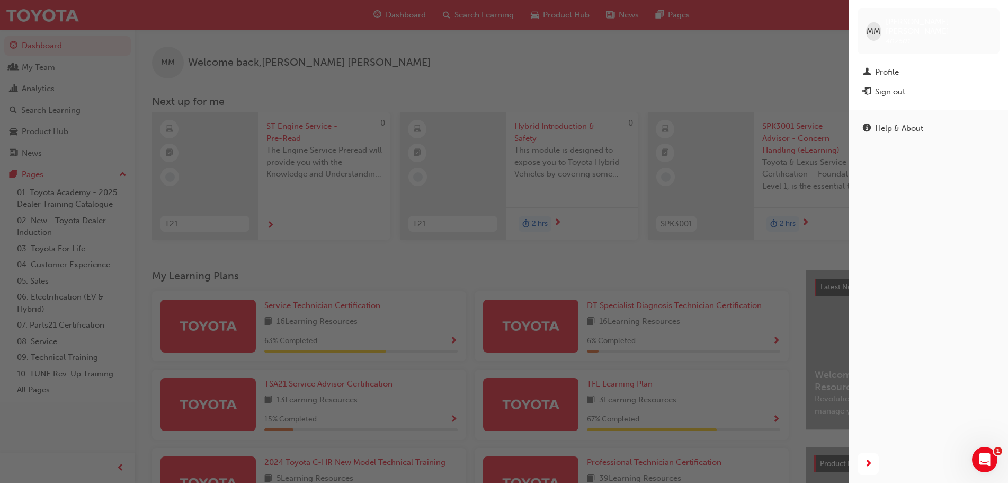
drag, startPoint x: 727, startPoint y: 38, endPoint x: 702, endPoint y: 35, distance: 25.0
click at [727, 38] on div "button" at bounding box center [424, 241] width 849 height 483
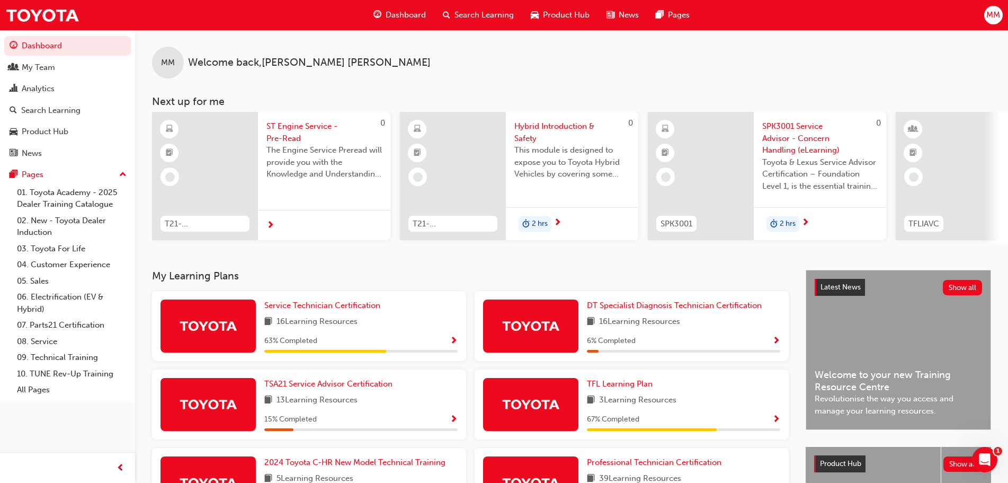
click at [544, 15] on span "Product Hub" at bounding box center [566, 15] width 47 height 12
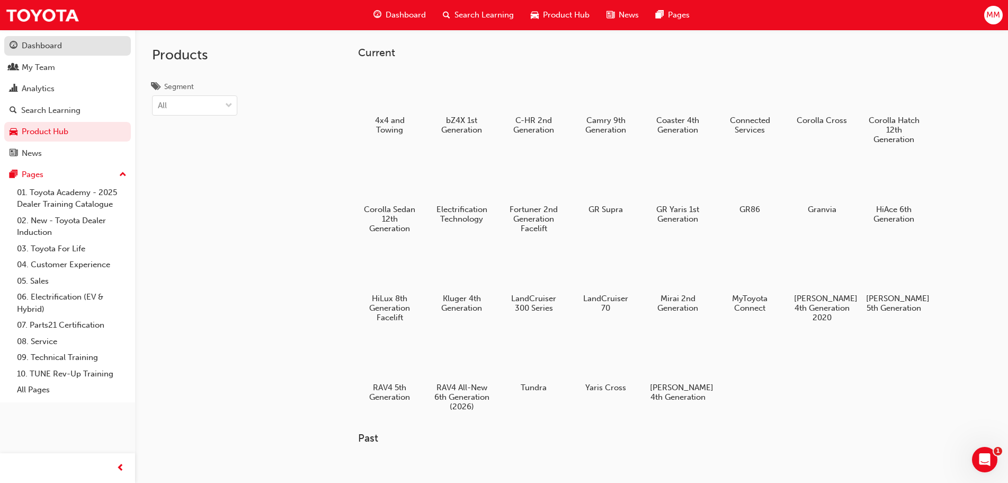
click at [52, 50] on div "Dashboard" at bounding box center [42, 46] width 40 height 12
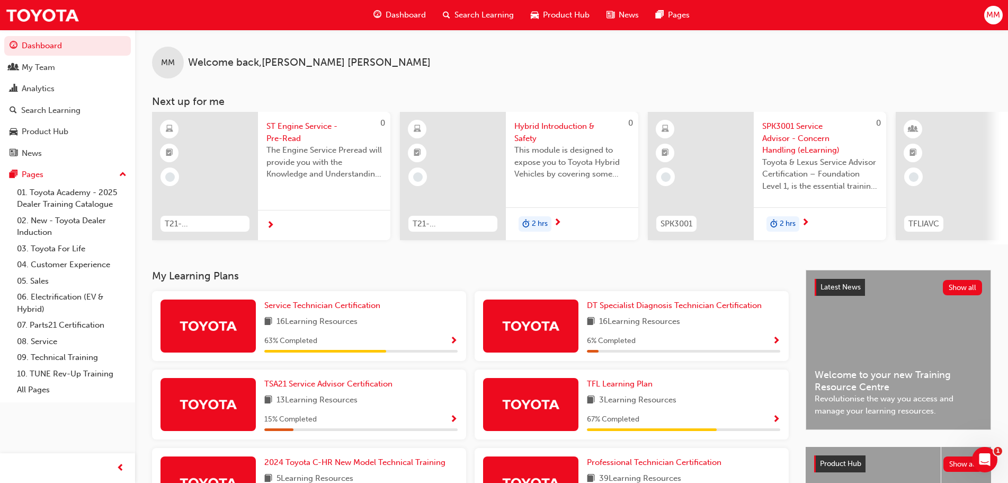
click at [479, 13] on span "Search Learning" at bounding box center [484, 15] width 59 height 12
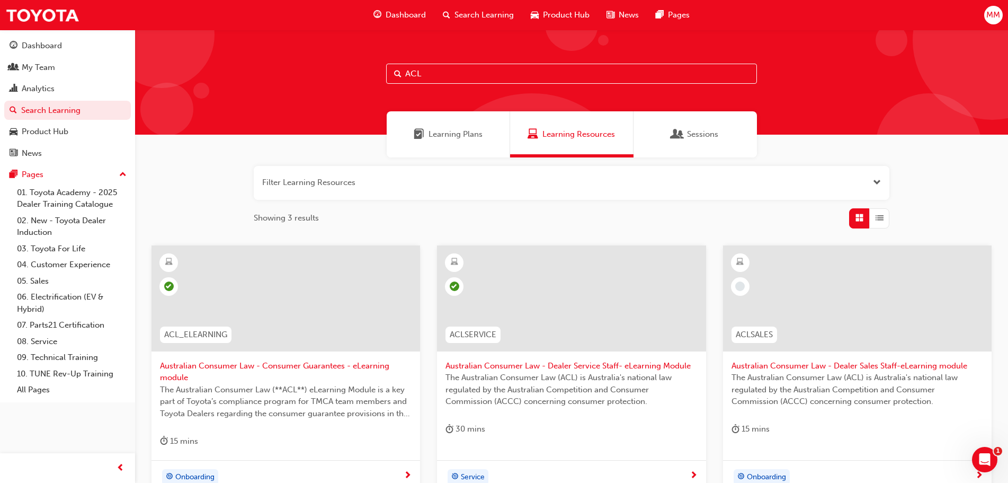
click at [407, 7] on div "Dashboard" at bounding box center [399, 15] width 69 height 22
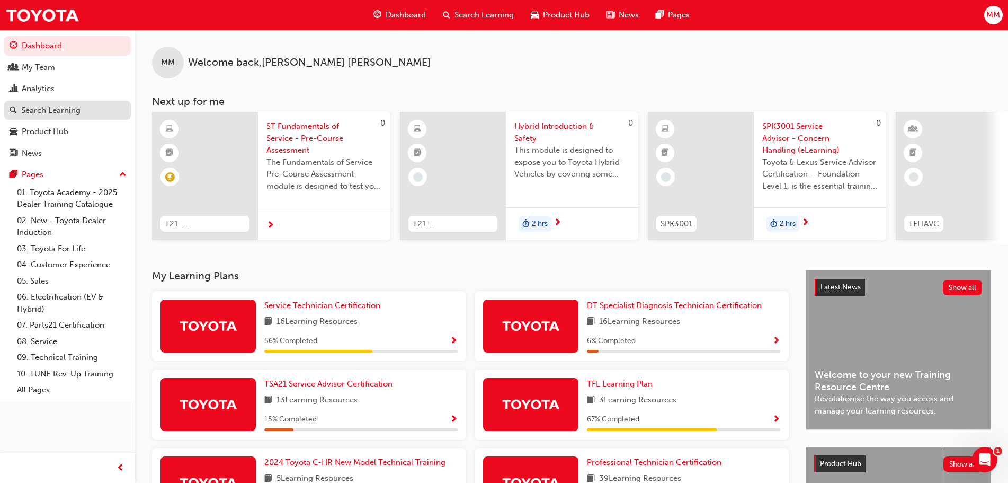
click at [63, 115] on div "Search Learning" at bounding box center [50, 110] width 59 height 12
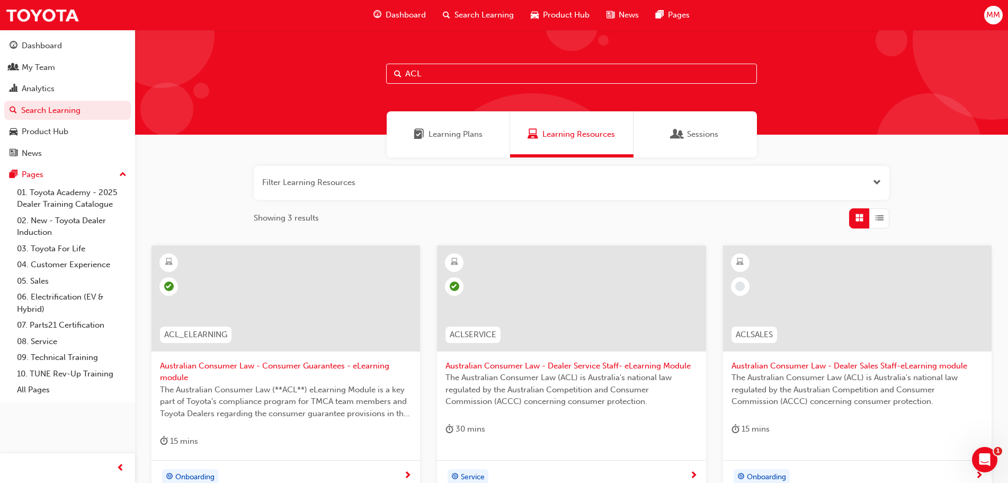
click at [467, 142] on div "Learning Plans" at bounding box center [448, 134] width 123 height 46
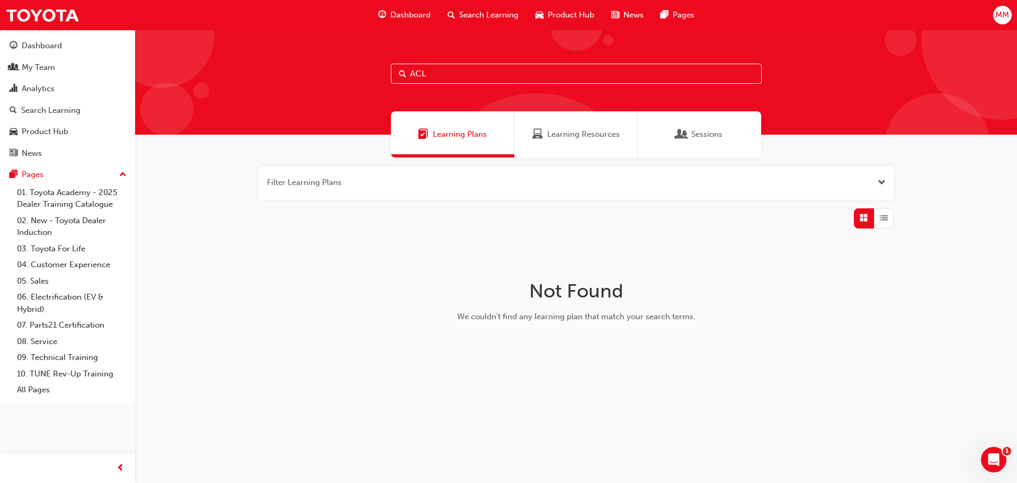
click at [556, 132] on span "Learning Resources" at bounding box center [583, 134] width 73 height 12
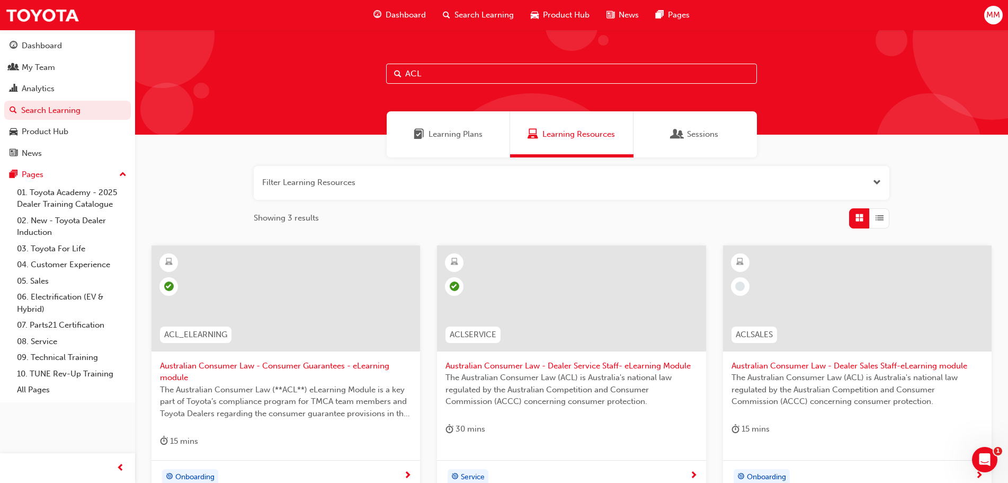
drag, startPoint x: 435, startPoint y: 72, endPoint x: 351, endPoint y: 78, distance: 83.9
click at [351, 78] on div "ACL" at bounding box center [571, 82] width 873 height 105
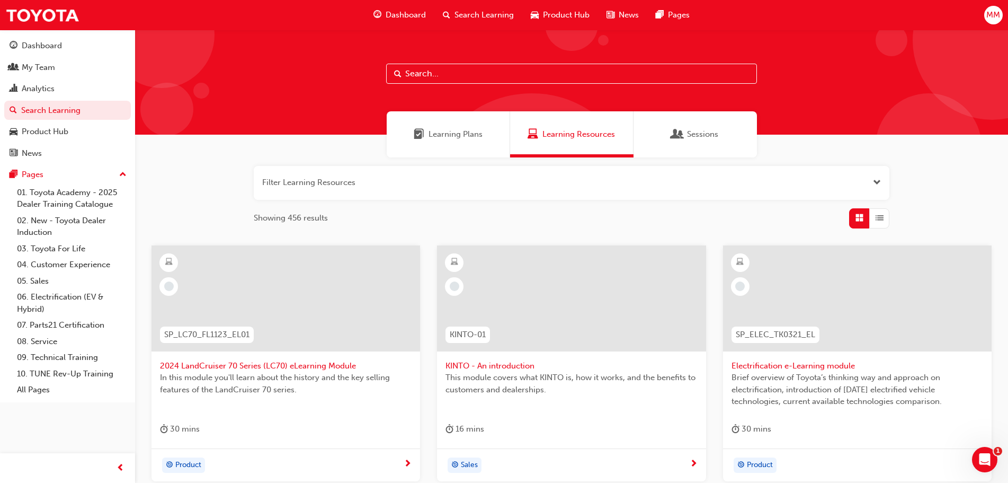
click at [439, 127] on div "Learning Plans" at bounding box center [448, 134] width 123 height 46
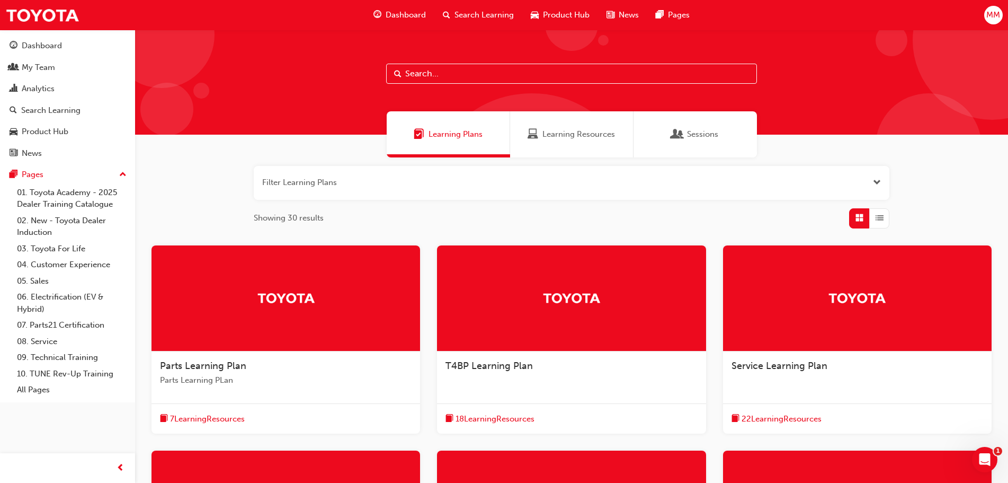
click at [859, 390] on div "Service Learning Plan" at bounding box center [857, 371] width 269 height 40
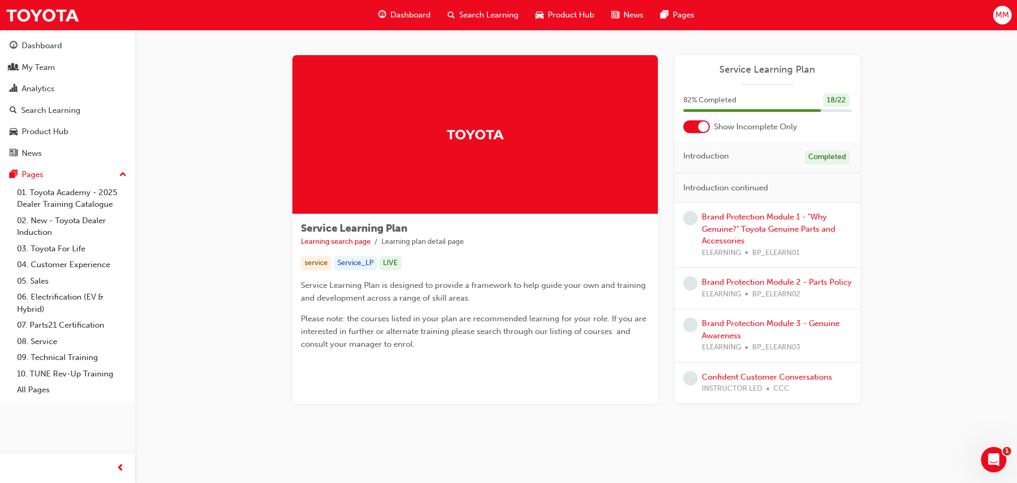
click at [425, 14] on span "Dashboard" at bounding box center [410, 15] width 40 height 12
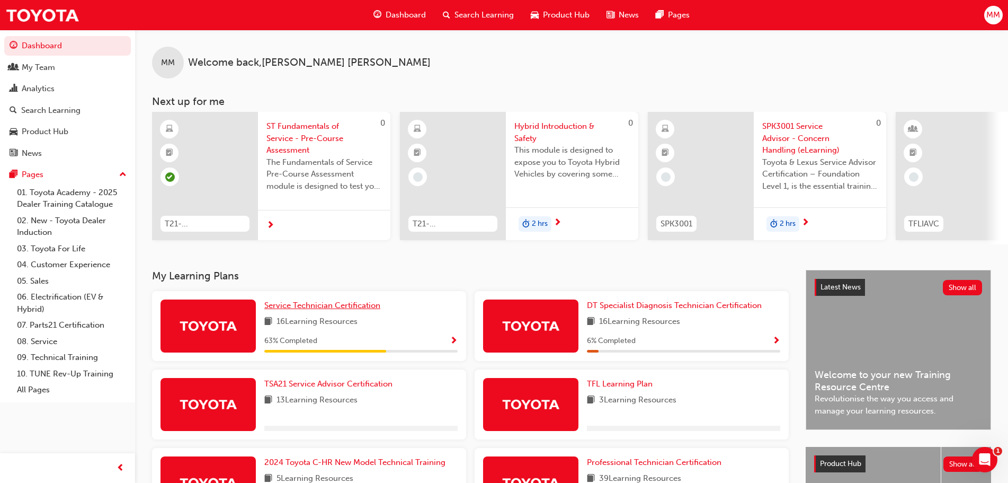
click at [315, 306] on span "Service Technician Certification" at bounding box center [322, 305] width 116 height 10
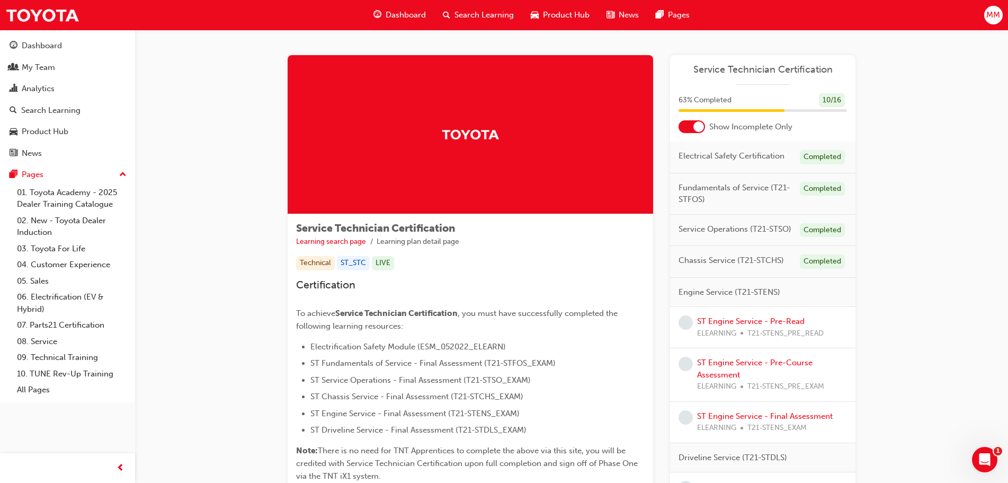
click at [464, 8] on div "Search Learning" at bounding box center [478, 15] width 88 height 22
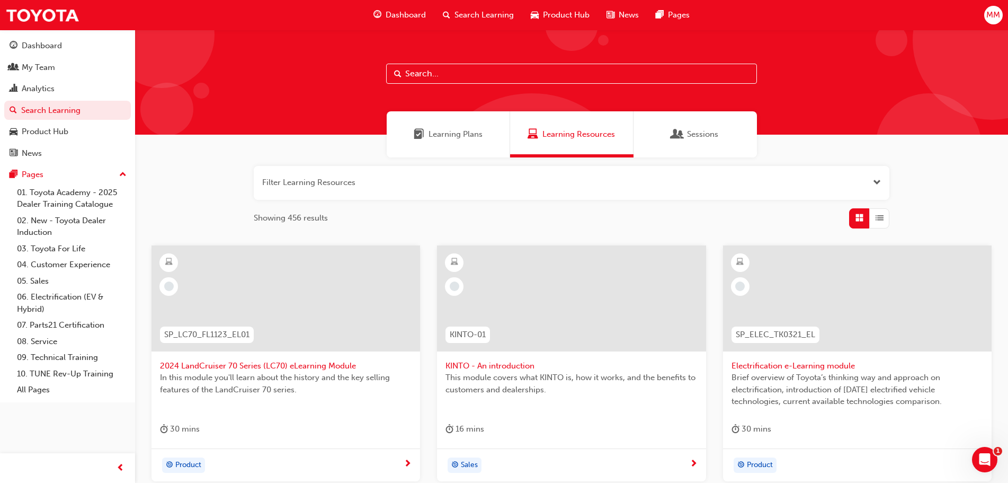
click at [455, 69] on input "text" at bounding box center [571, 74] width 371 height 20
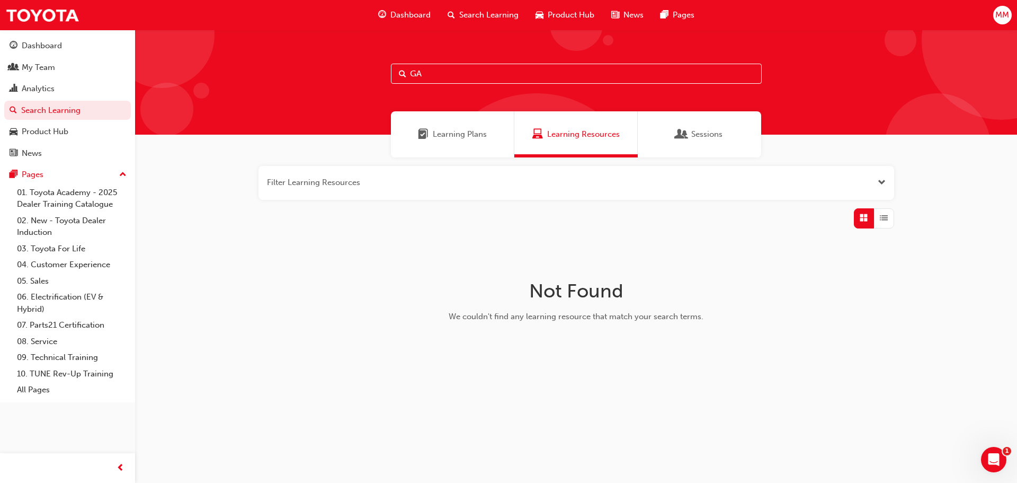
type input "G"
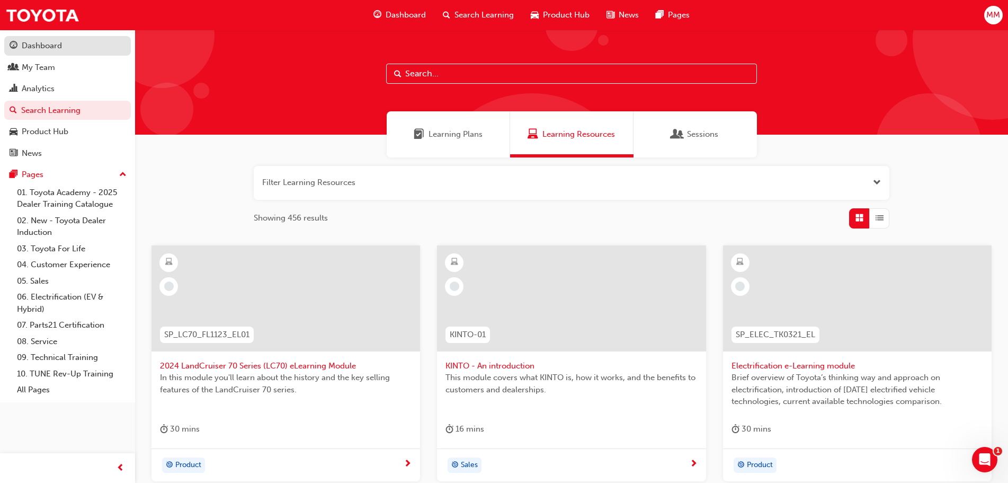
click at [70, 49] on div "Dashboard" at bounding box center [68, 45] width 116 height 13
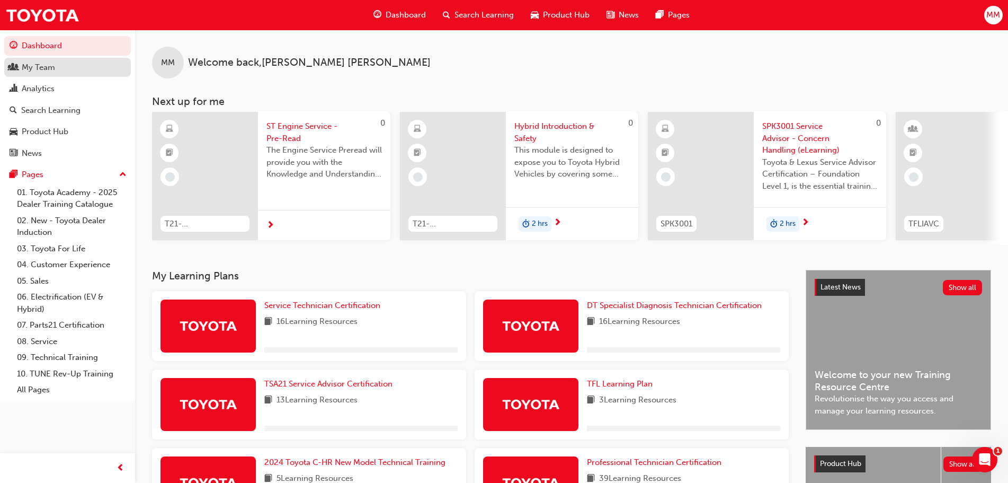
click at [38, 68] on div "My Team" at bounding box center [38, 67] width 33 height 12
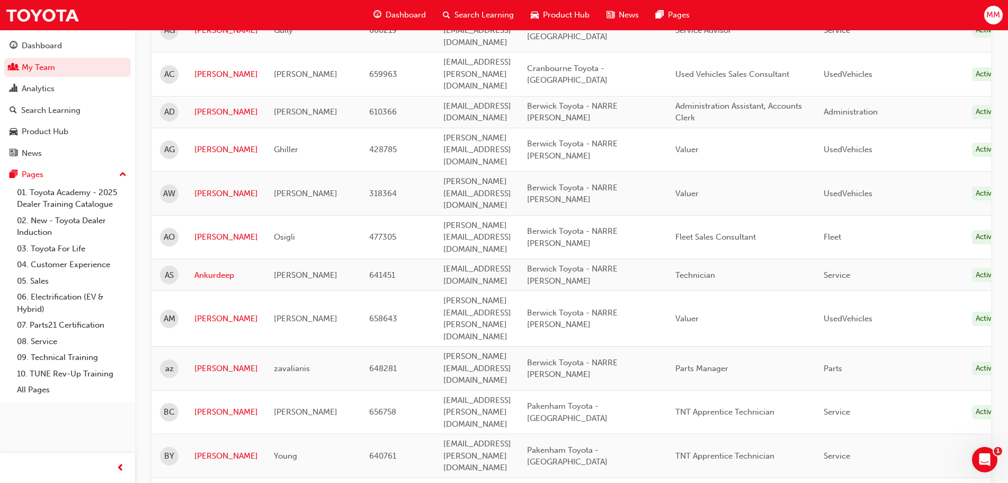
scroll to position [1295, 0]
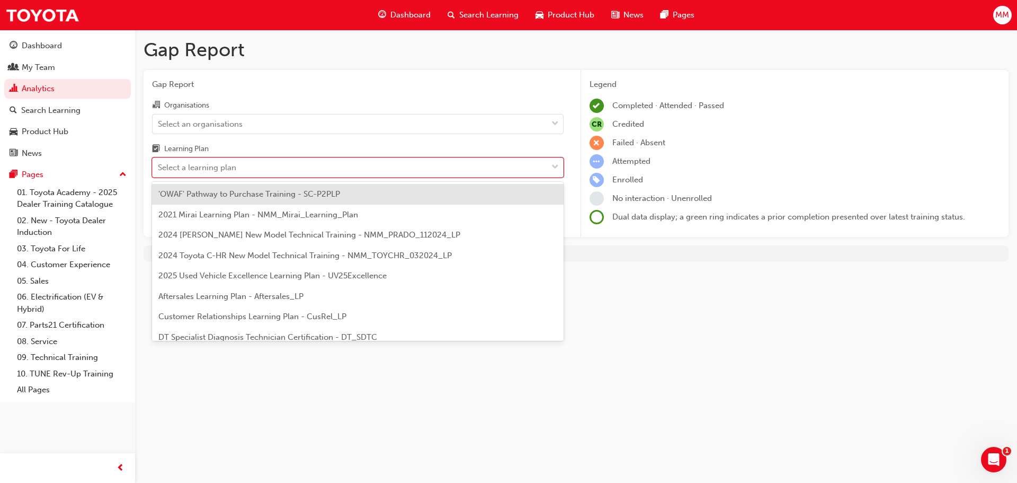
click at [305, 162] on div "Select a learning plan" at bounding box center [350, 167] width 395 height 19
click at [159, 163] on input "Learning Plan option 'OWAF' Pathway to Purchase Training - SC-P2PLP focused, 1 …" at bounding box center [158, 167] width 1 height 9
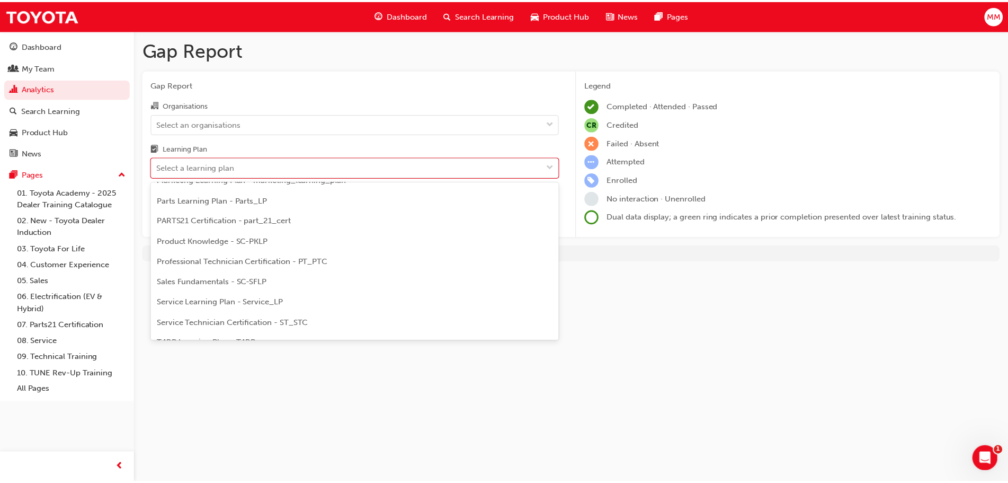
scroll to position [318, 0]
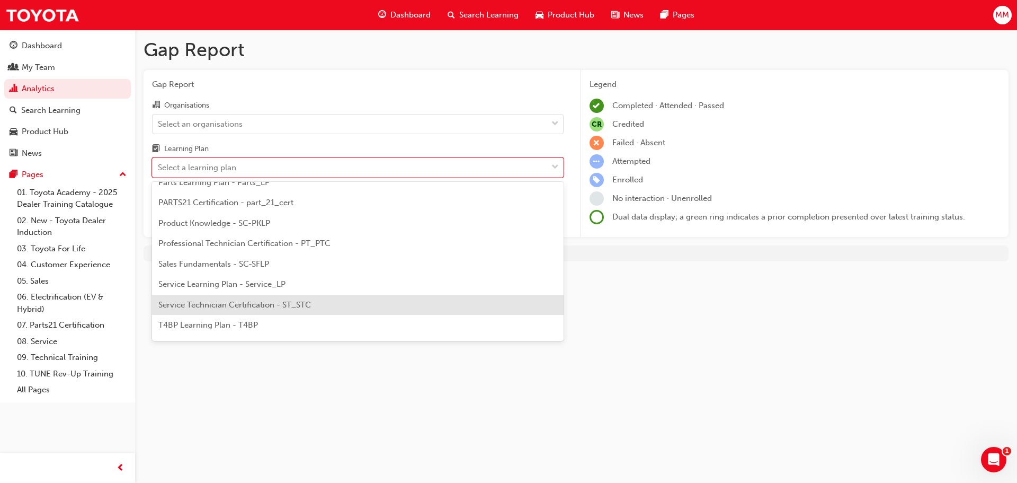
click at [307, 303] on span "Service Technician Certification - ST_STC" at bounding box center [234, 305] width 153 height 10
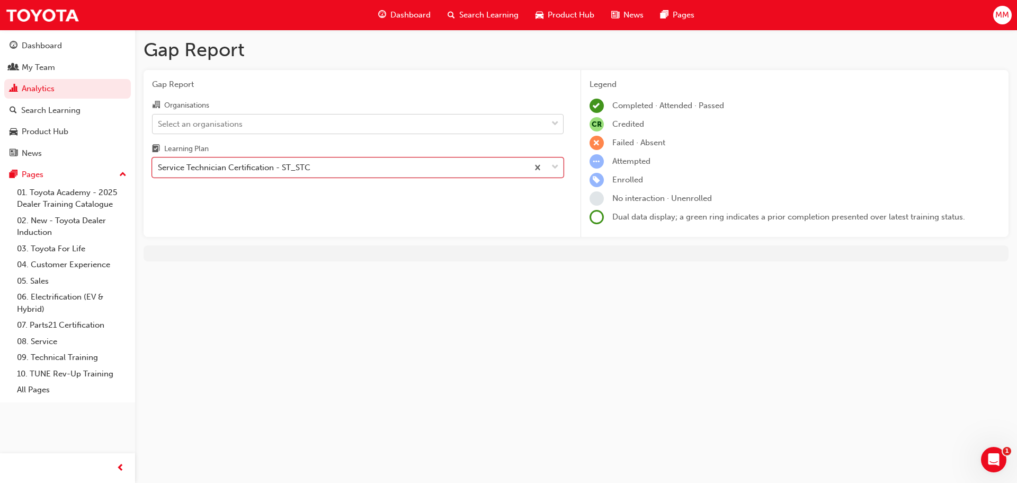
click at [386, 128] on div "Select an organisations" at bounding box center [350, 123] width 395 height 19
click at [159, 128] on input "Organisations Select an organisations" at bounding box center [158, 123] width 1 height 9
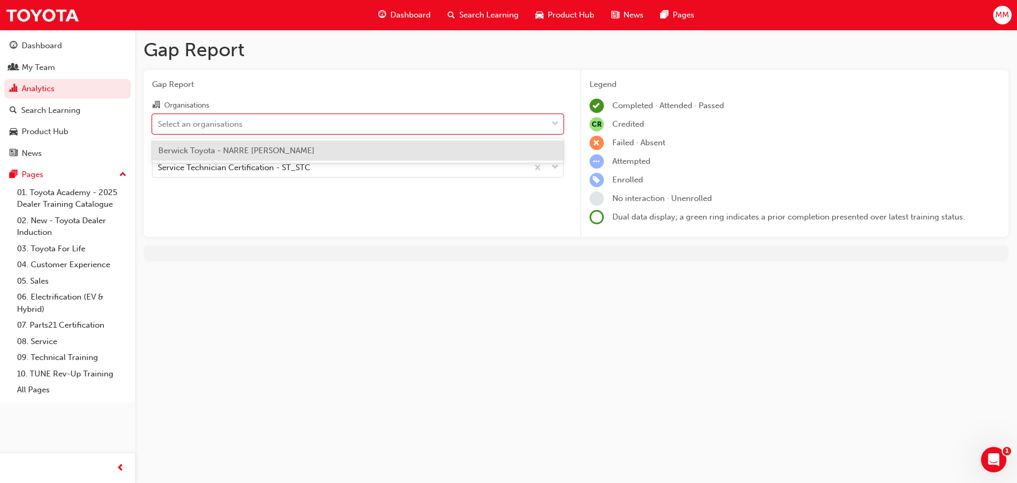
click at [375, 145] on div "Berwick Toyota - NARRE [PERSON_NAME]" at bounding box center [358, 150] width 412 height 21
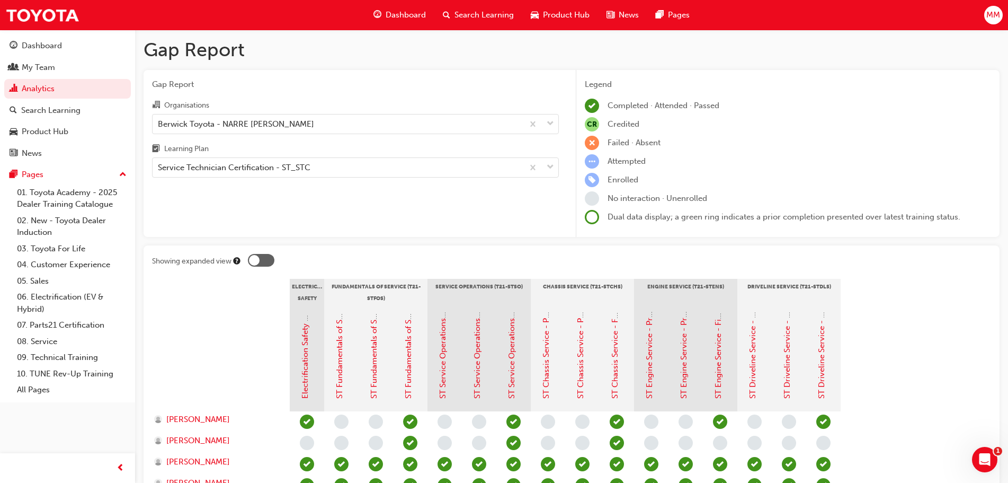
click at [422, 12] on span "Dashboard" at bounding box center [406, 15] width 40 height 12
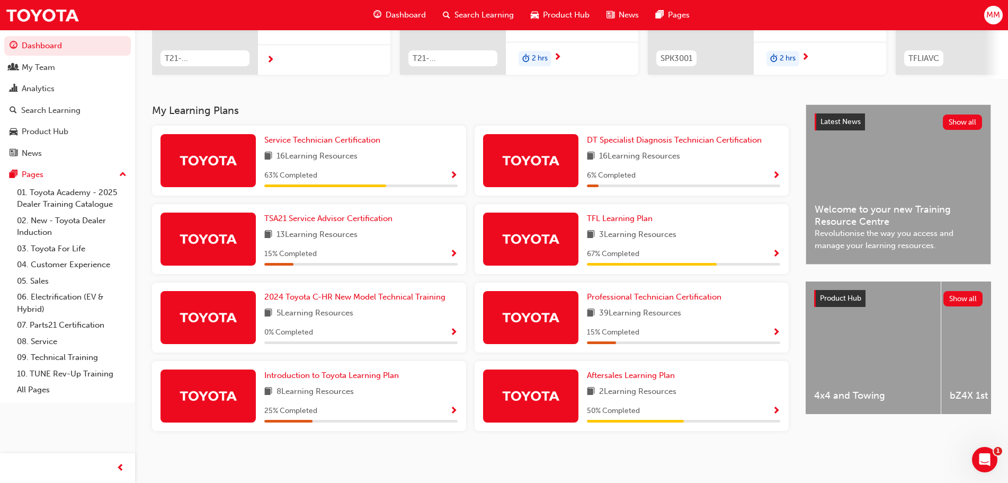
scroll to position [170, 0]
click at [345, 144] on span "Service Technician Certification" at bounding box center [322, 140] width 116 height 10
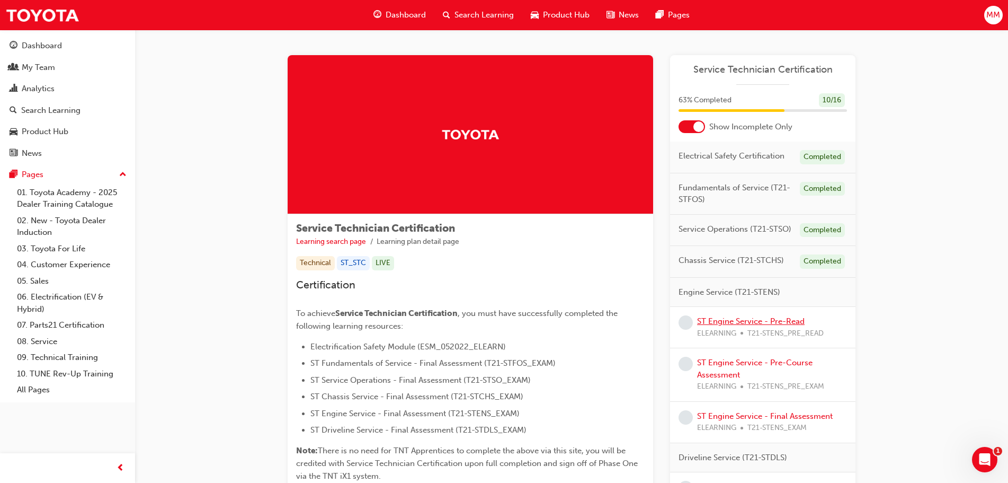
click at [769, 324] on link "ST Engine Service - Pre-Read" at bounding box center [751, 321] width 108 height 10
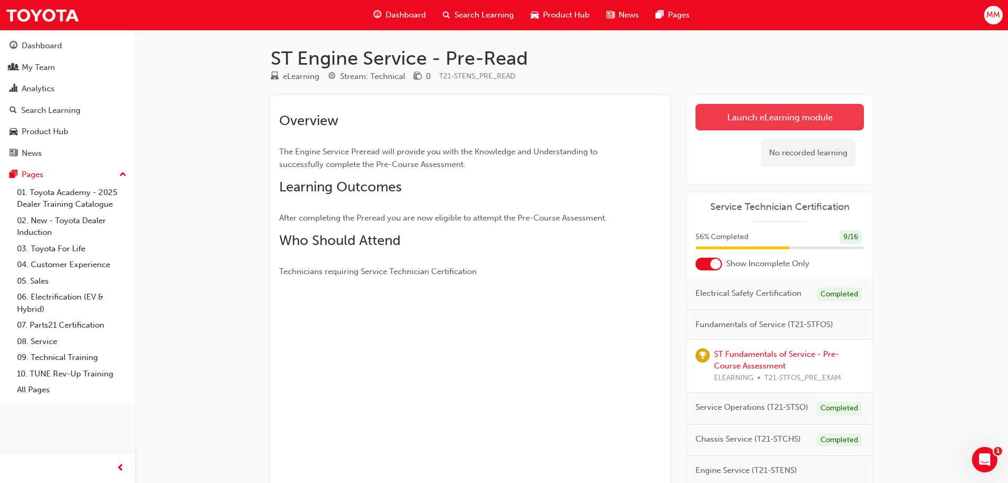
click at [722, 123] on link "Launch eLearning module" at bounding box center [780, 117] width 168 height 26
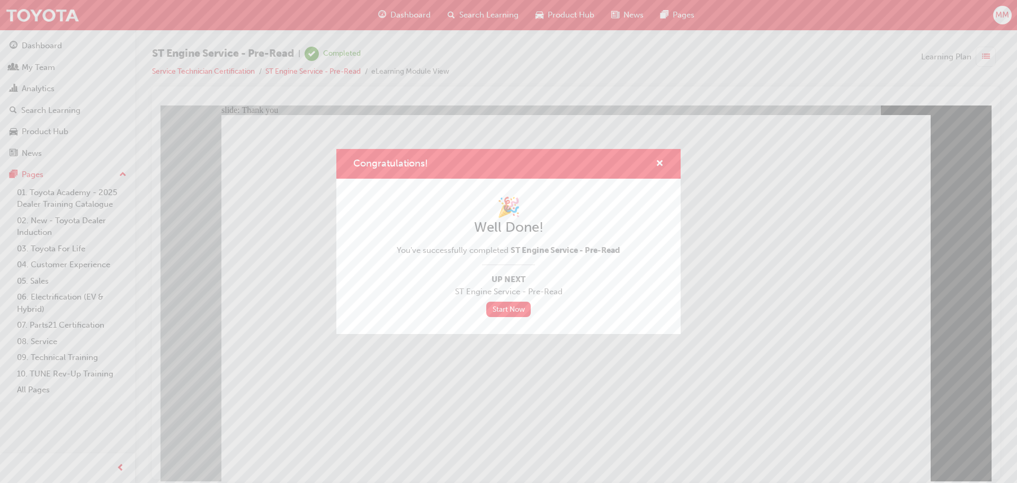
click at [784, 248] on div "Congratulations! 🎉 Well Done! You've successfully completed ST Engine Service -…" at bounding box center [508, 241] width 1017 height 483
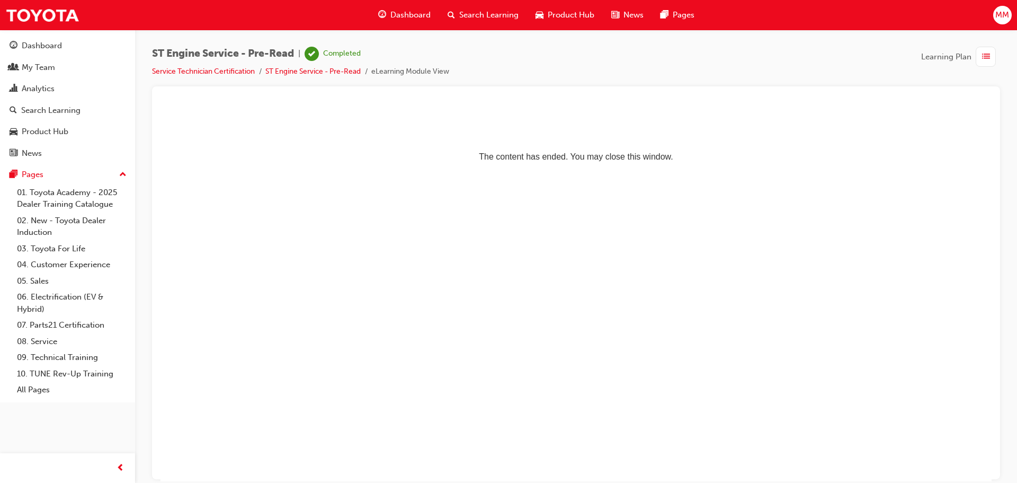
click at [451, 170] on html "The content has ended. You may close this window." at bounding box center [576, 137] width 831 height 65
click at [234, 76] on li "Service Technician Certification" at bounding box center [208, 72] width 113 height 12
click at [232, 72] on link "Service Technician Certification" at bounding box center [203, 71] width 103 height 9
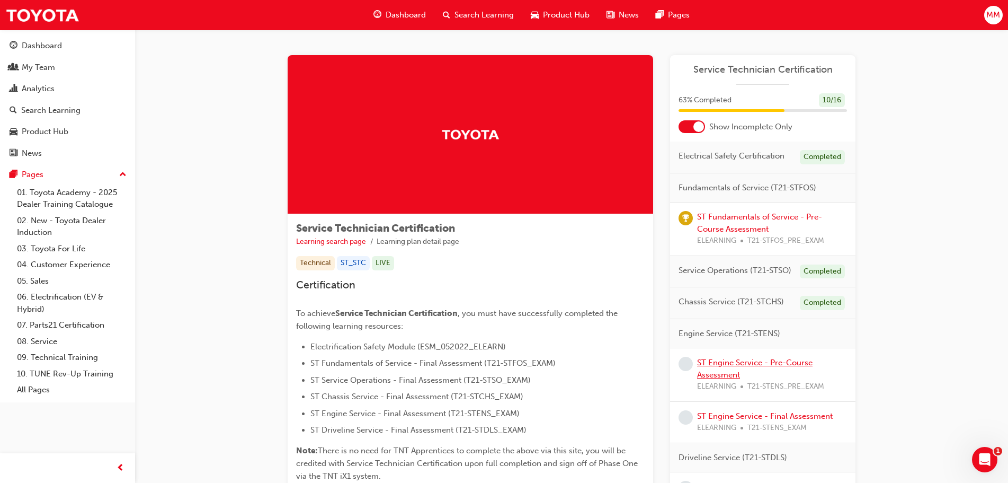
click at [752, 364] on link "ST Engine Service - Pre-Course Assessment" at bounding box center [754, 369] width 115 height 22
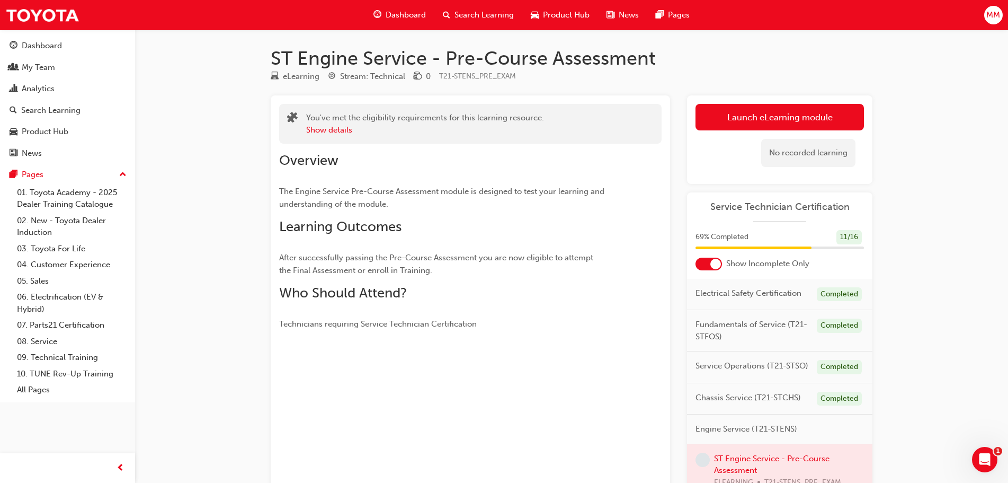
click at [398, 13] on span "Dashboard" at bounding box center [406, 15] width 40 height 12
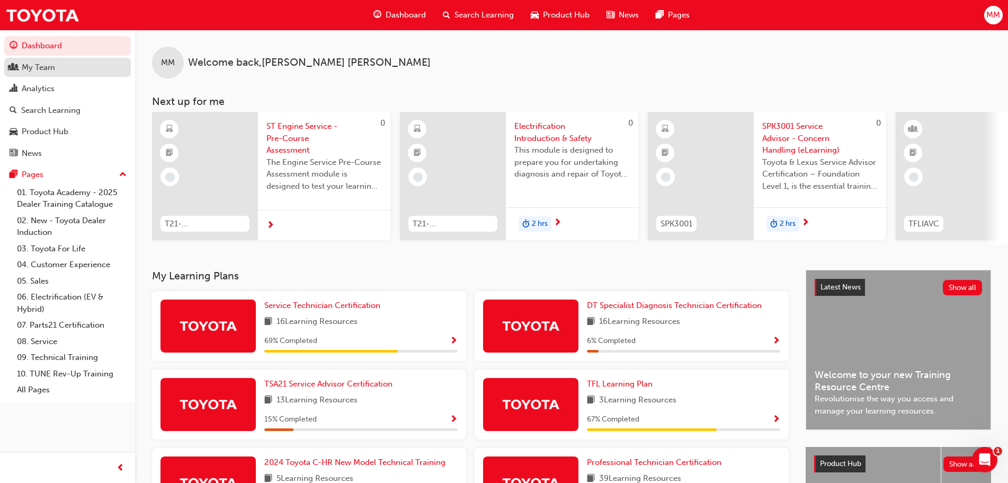
click at [77, 74] on link "My Team" at bounding box center [67, 68] width 127 height 20
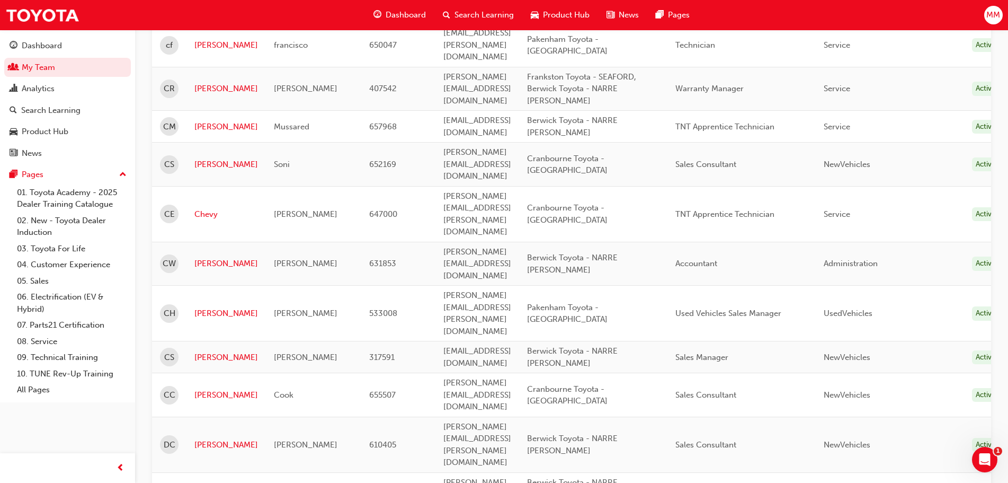
scroll to position [1295, 0]
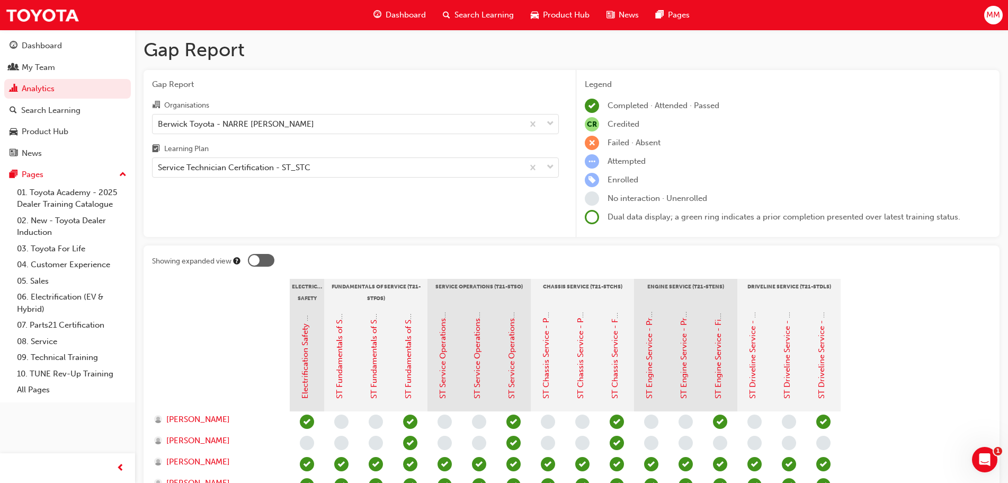
click at [388, 16] on span "Dashboard" at bounding box center [406, 15] width 40 height 12
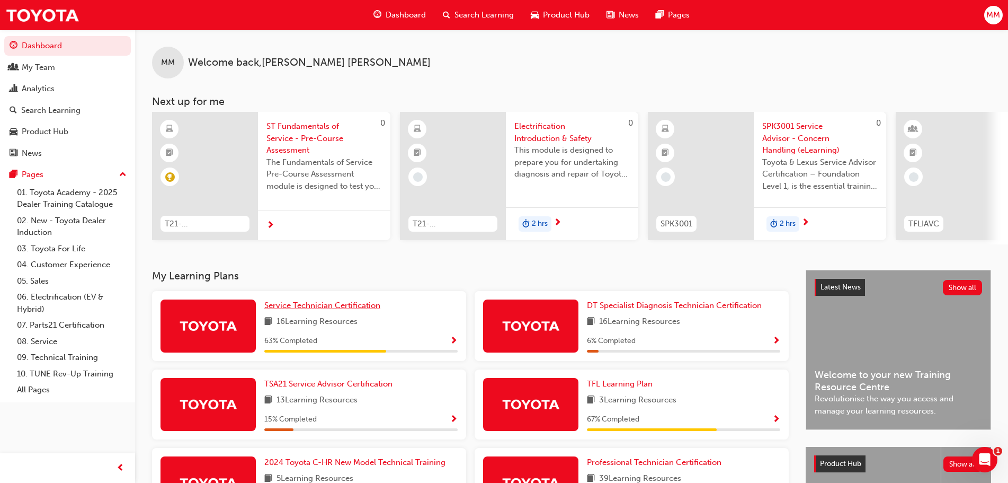
click at [329, 310] on span "Service Technician Certification" at bounding box center [322, 305] width 116 height 10
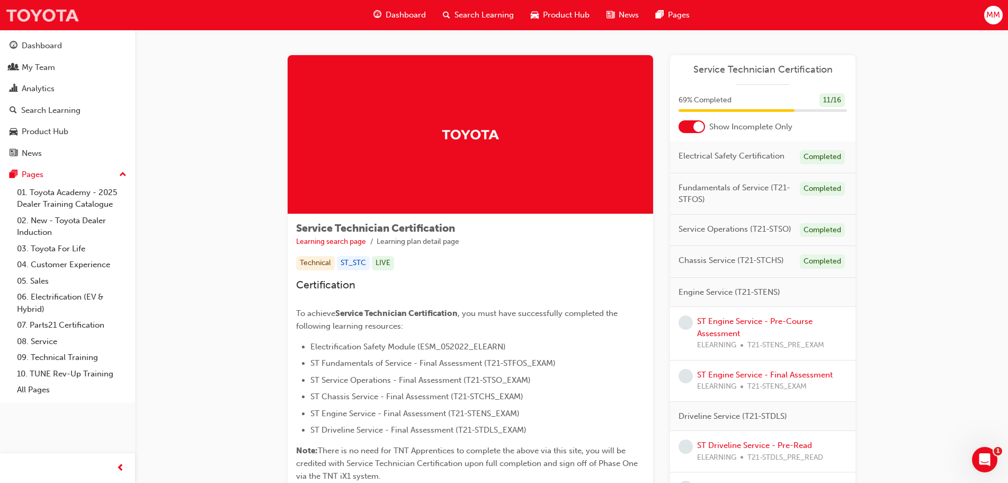
click at [70, 16] on img at bounding box center [42, 15] width 74 height 24
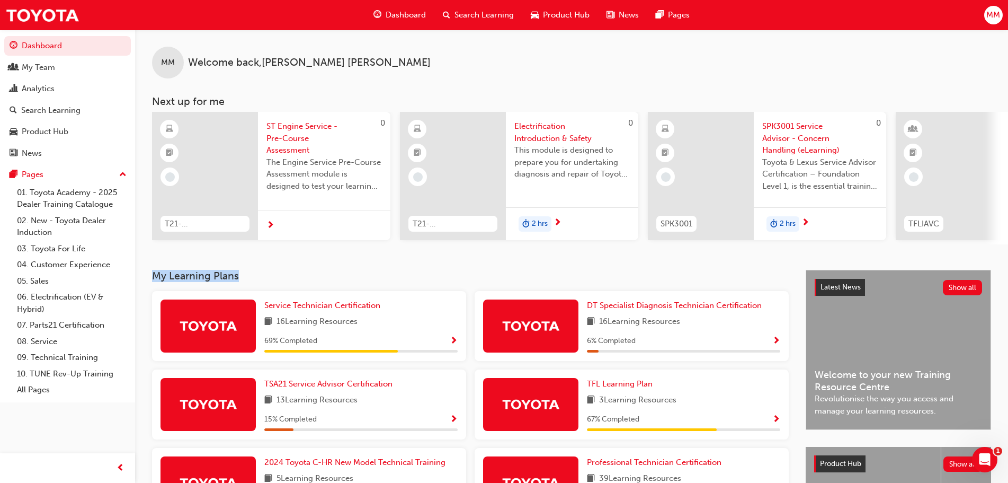
drag, startPoint x: 154, startPoint y: 279, endPoint x: 246, endPoint y: 281, distance: 92.7
click at [246, 281] on h3 "My Learning Plans" at bounding box center [470, 276] width 637 height 12
click at [262, 280] on h3 "My Learning Plans" at bounding box center [470, 276] width 637 height 12
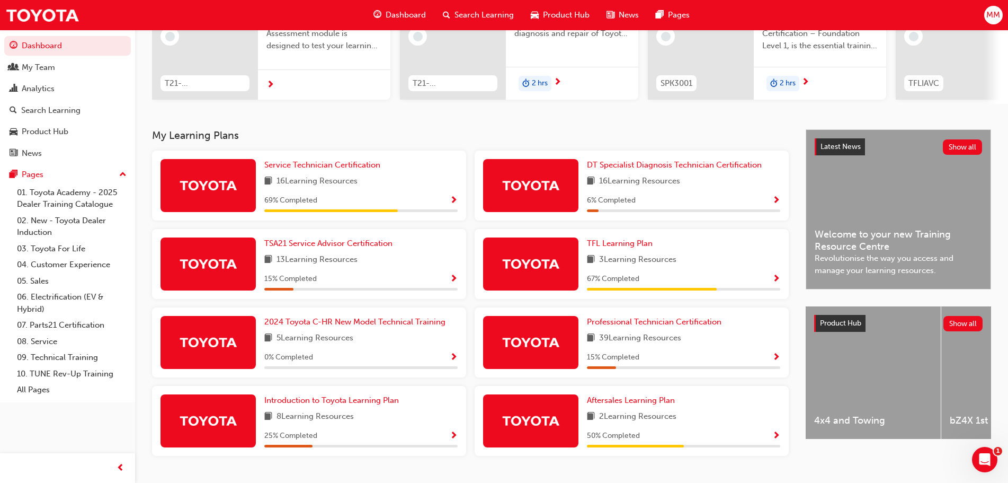
scroll to position [159, 0]
